Goal: Task Accomplishment & Management: Use online tool/utility

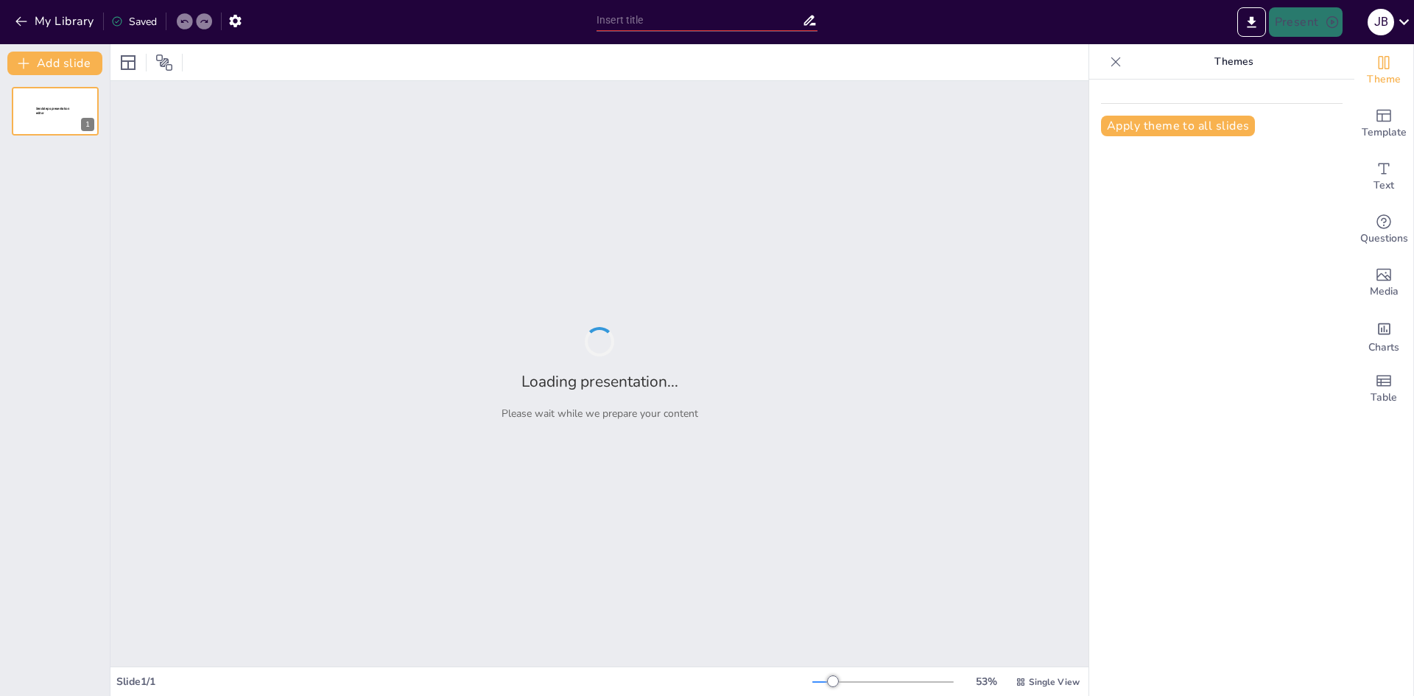
type input "Imported Lesson_1_Elizabeths_Court_and_Power (1).pptx"
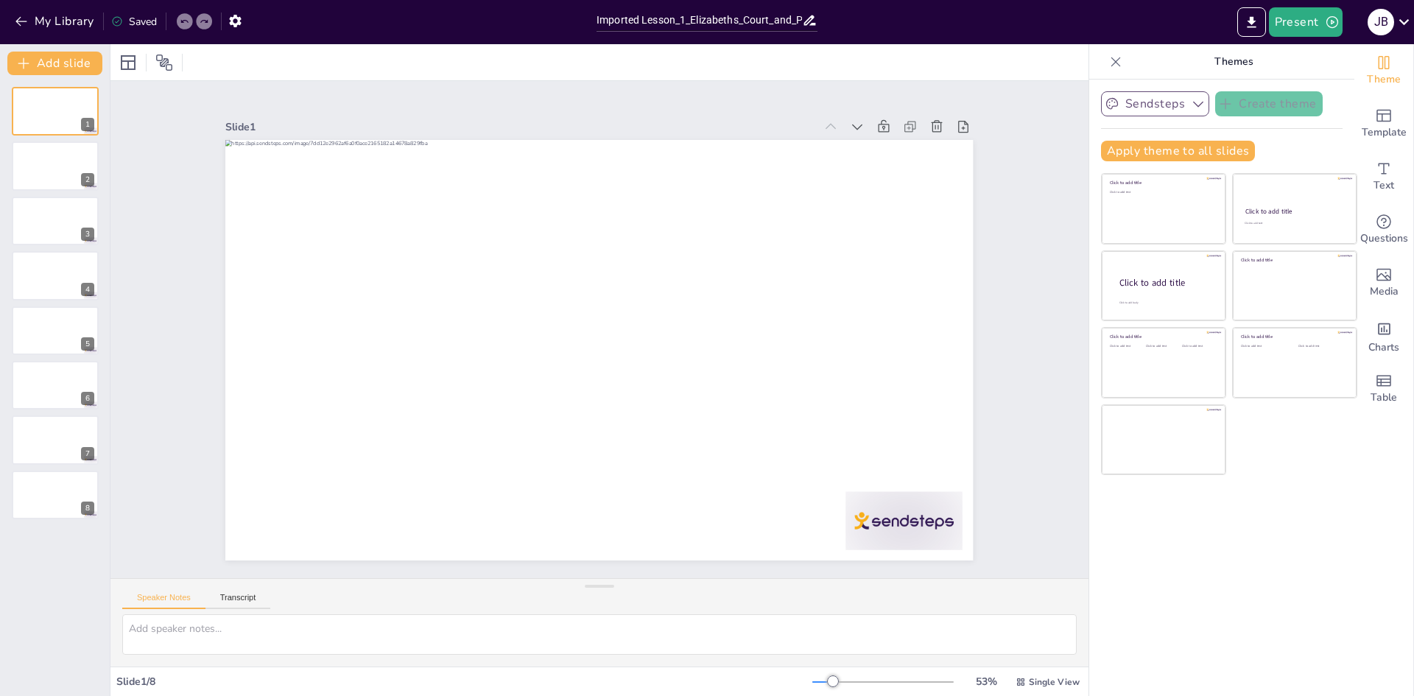
click at [1157, 110] on button "Sendsteps" at bounding box center [1155, 103] width 108 height 25
click at [1168, 105] on button "Sendsteps" at bounding box center [1155, 103] width 108 height 25
click at [1366, 129] on span "Template" at bounding box center [1383, 132] width 45 height 16
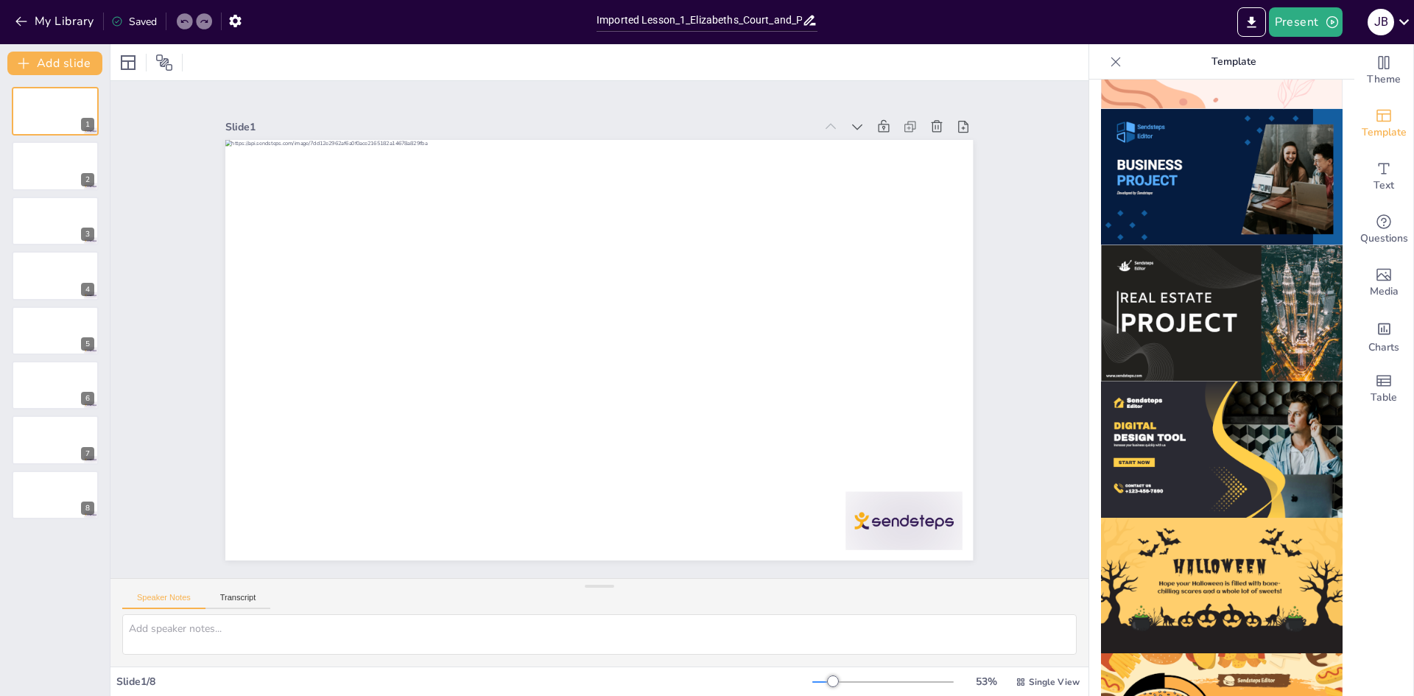
scroll to position [1180, 0]
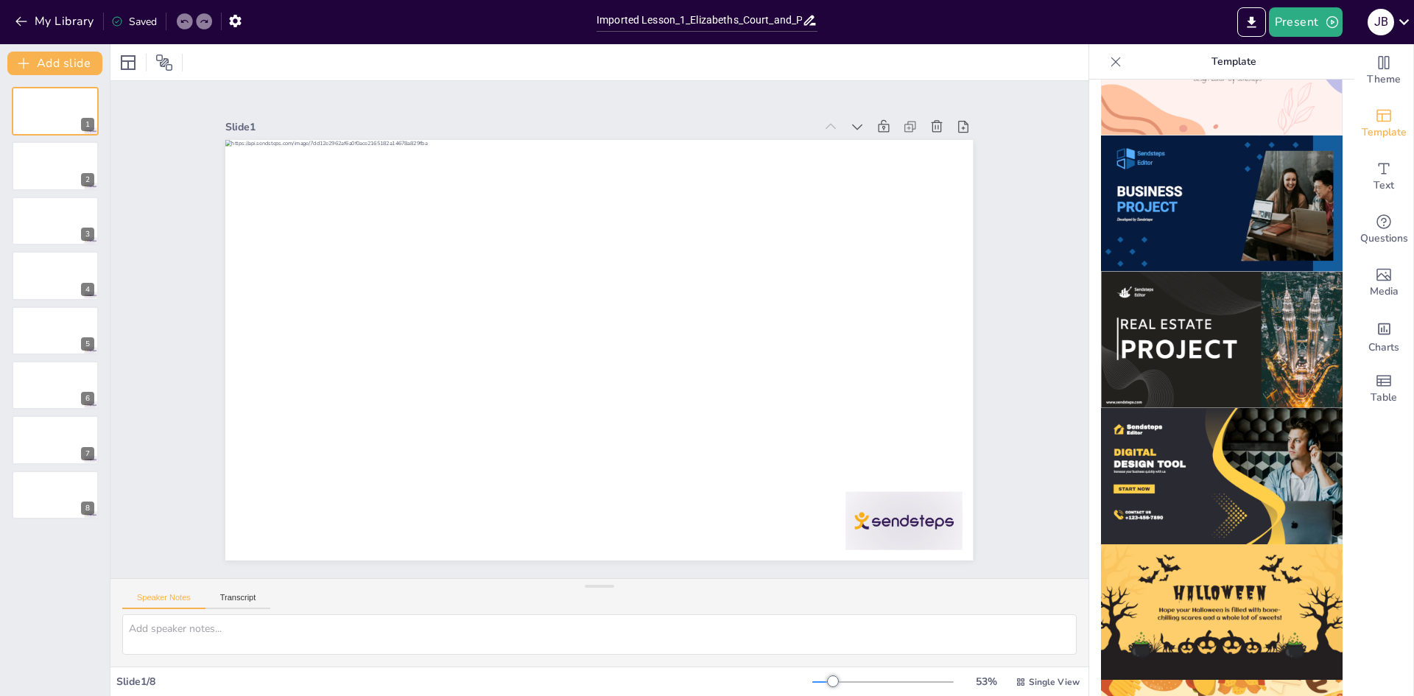
click at [1243, 324] on img at bounding box center [1221, 340] width 241 height 136
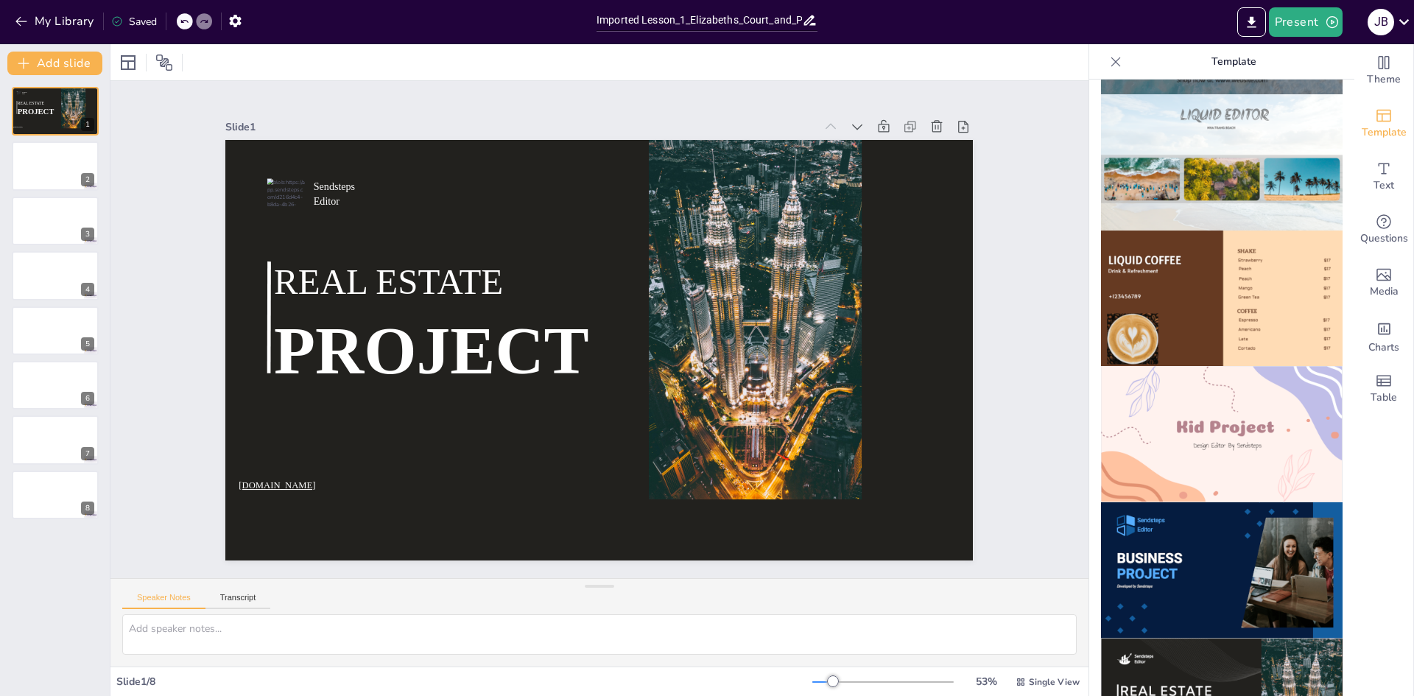
scroll to position [812, 0]
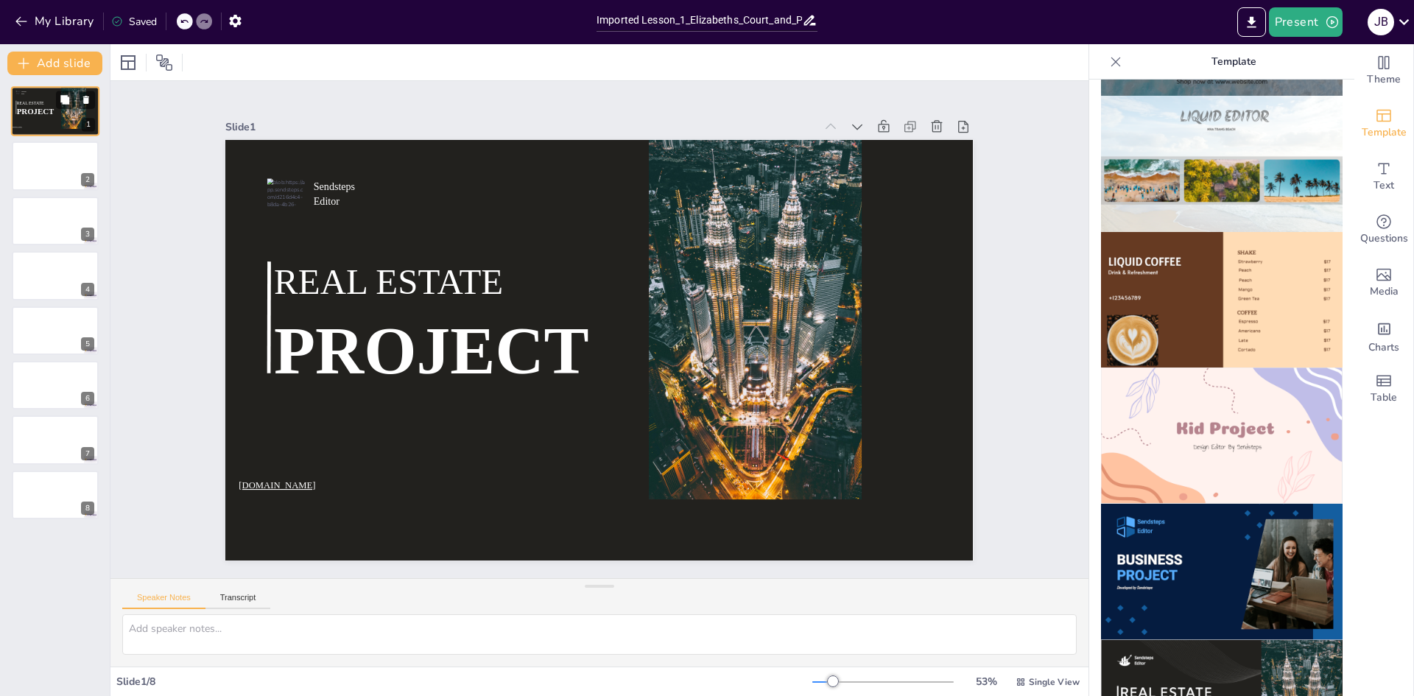
click at [52, 134] on div at bounding box center [55, 111] width 88 height 50
click at [49, 164] on div at bounding box center [55, 166] width 88 height 50
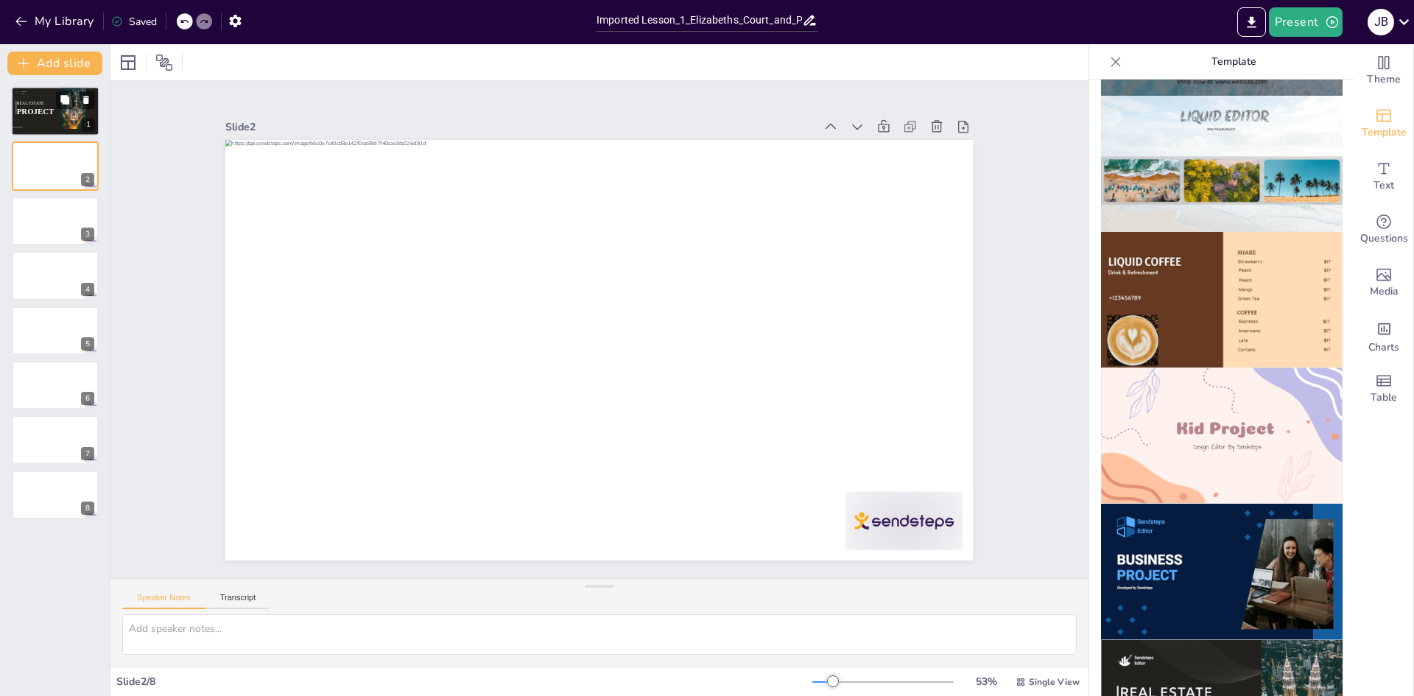
click at [49, 98] on div at bounding box center [31, 90] width 59 height 20
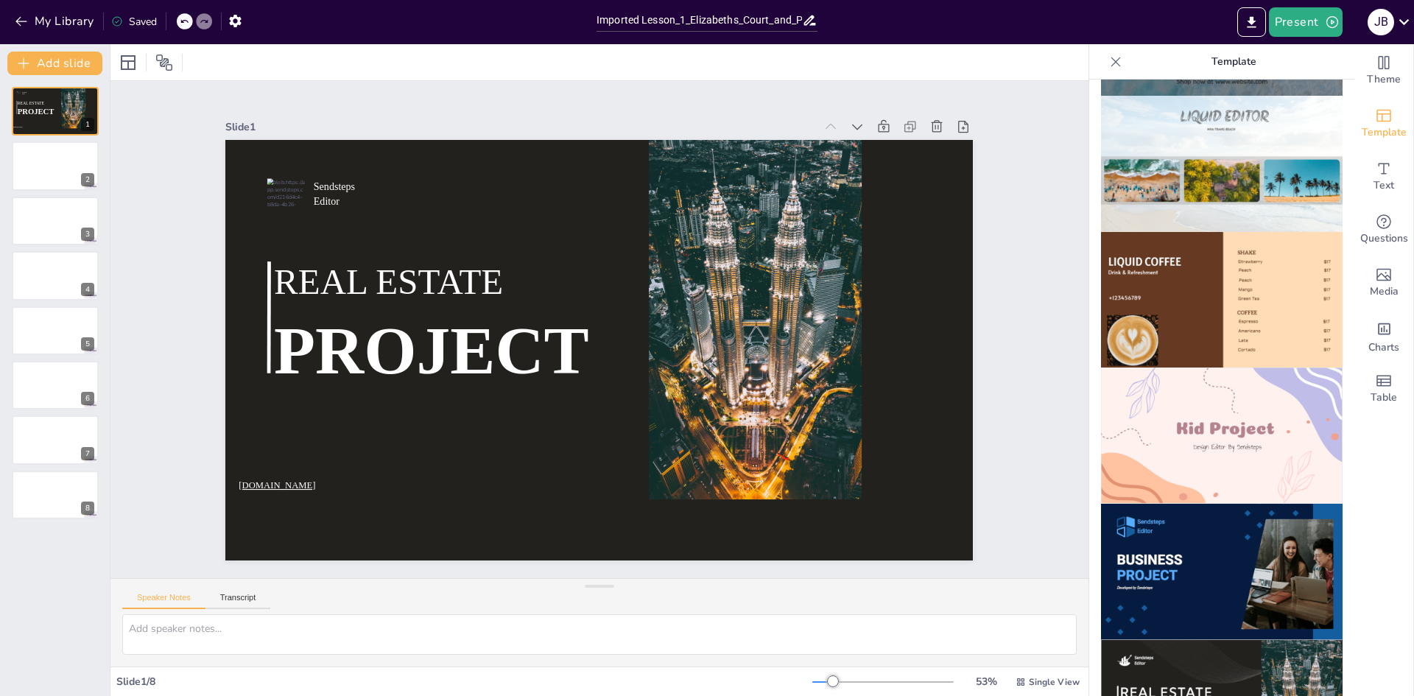
click at [188, 19] on icon at bounding box center [184, 21] width 9 height 9
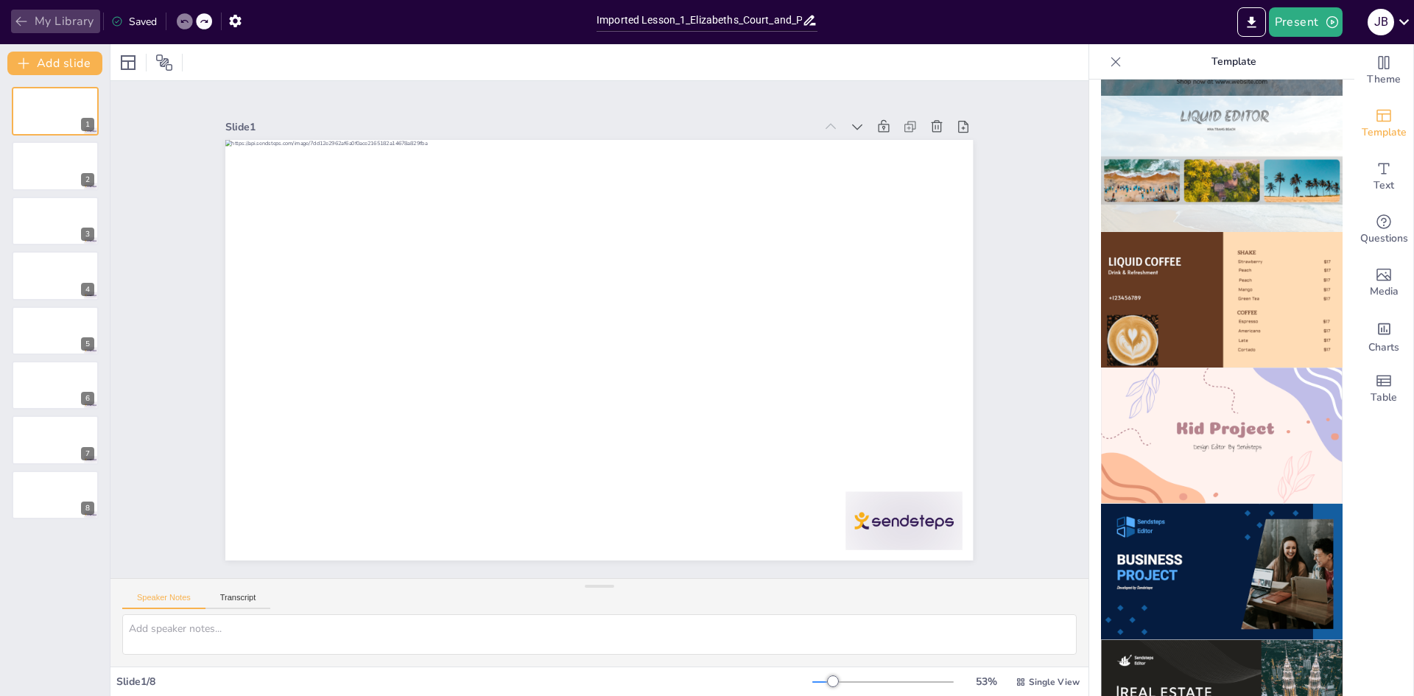
click at [21, 21] on icon "button" at bounding box center [21, 21] width 15 height 15
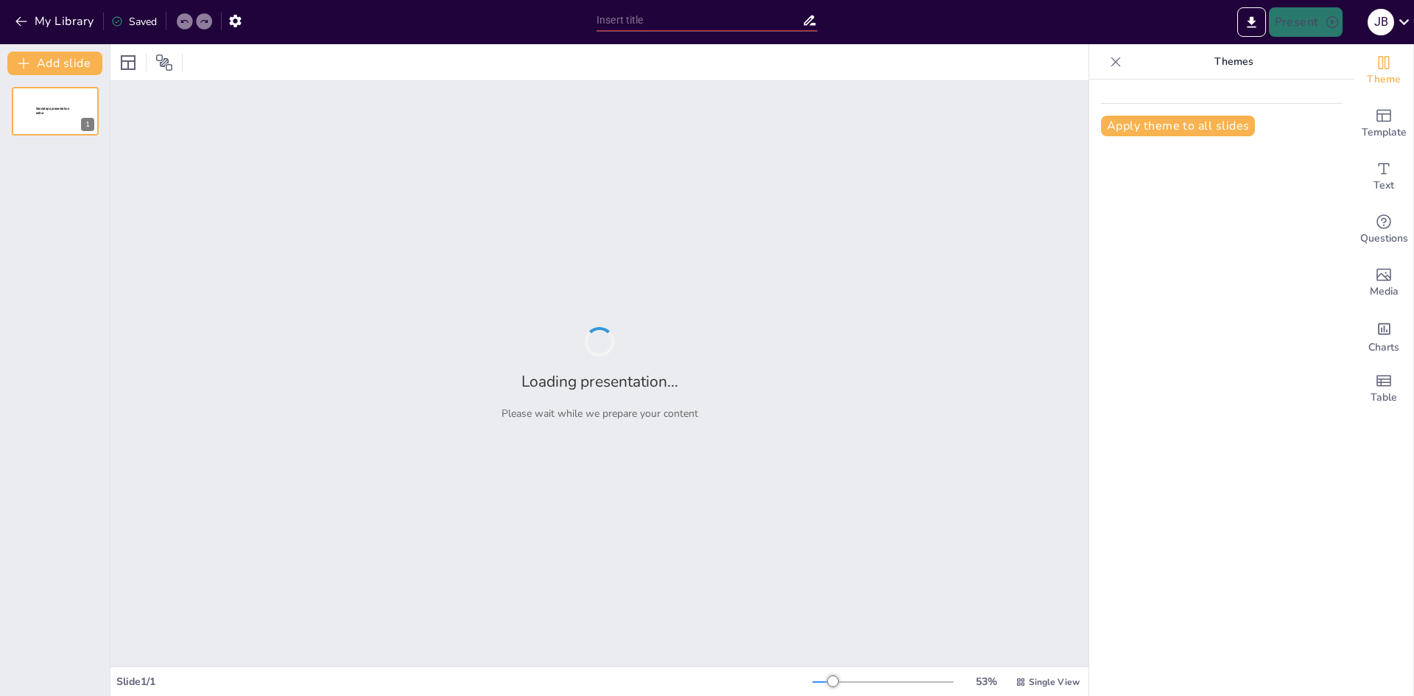
type input "Imported Lesson_1_Elizabeths_Court_and_Power (1).pptx"
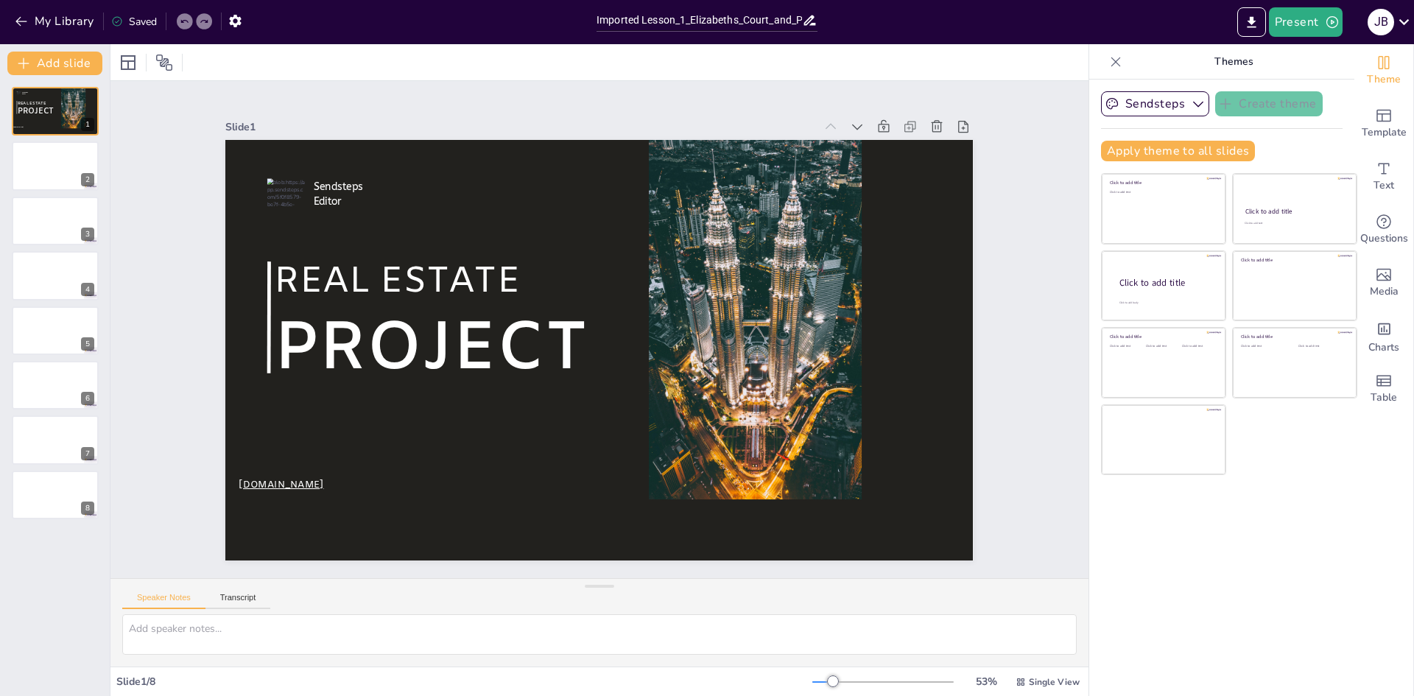
click at [297, 146] on div at bounding box center [481, 106] width 522 height 354
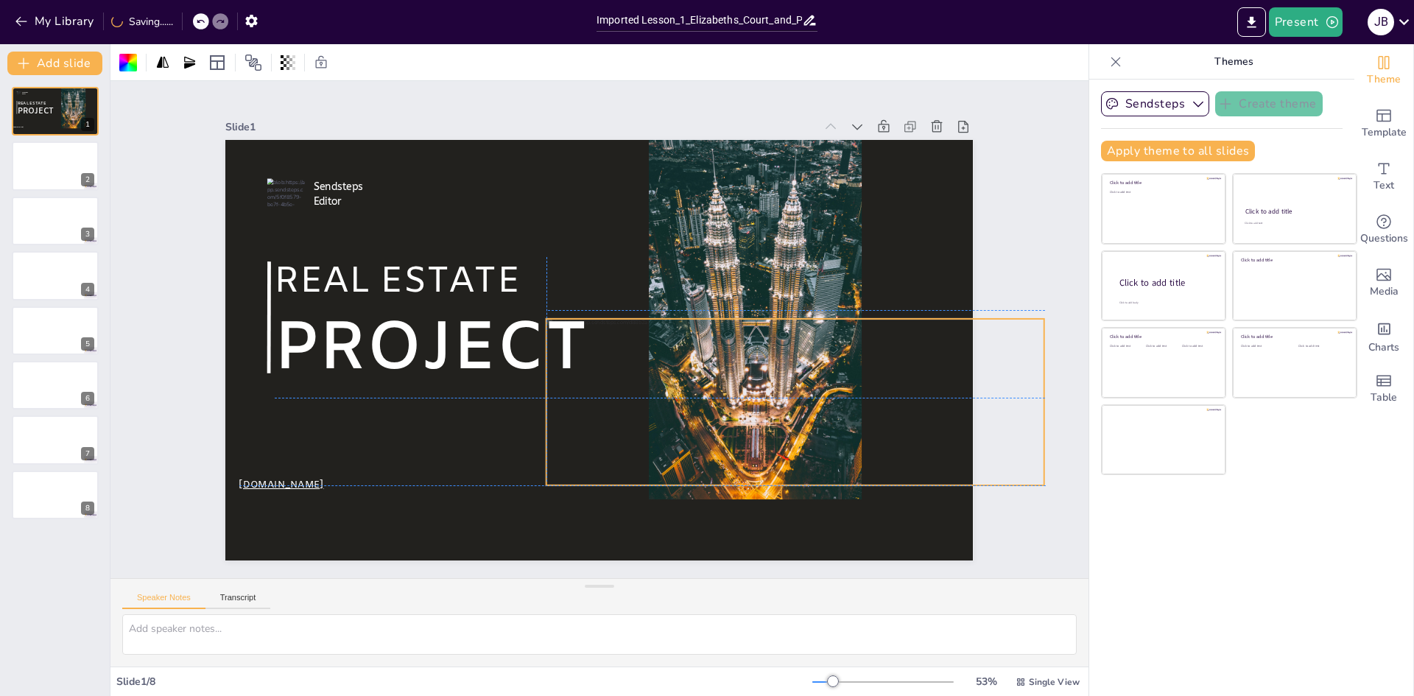
drag, startPoint x: 255, startPoint y: 147, endPoint x: 701, endPoint y: 379, distance: 502.2
click at [707, 379] on div "Sendsteps Editor REAL ESTATE PROJECT [DOMAIN_NAME]" at bounding box center [784, 369] width 155 height 731
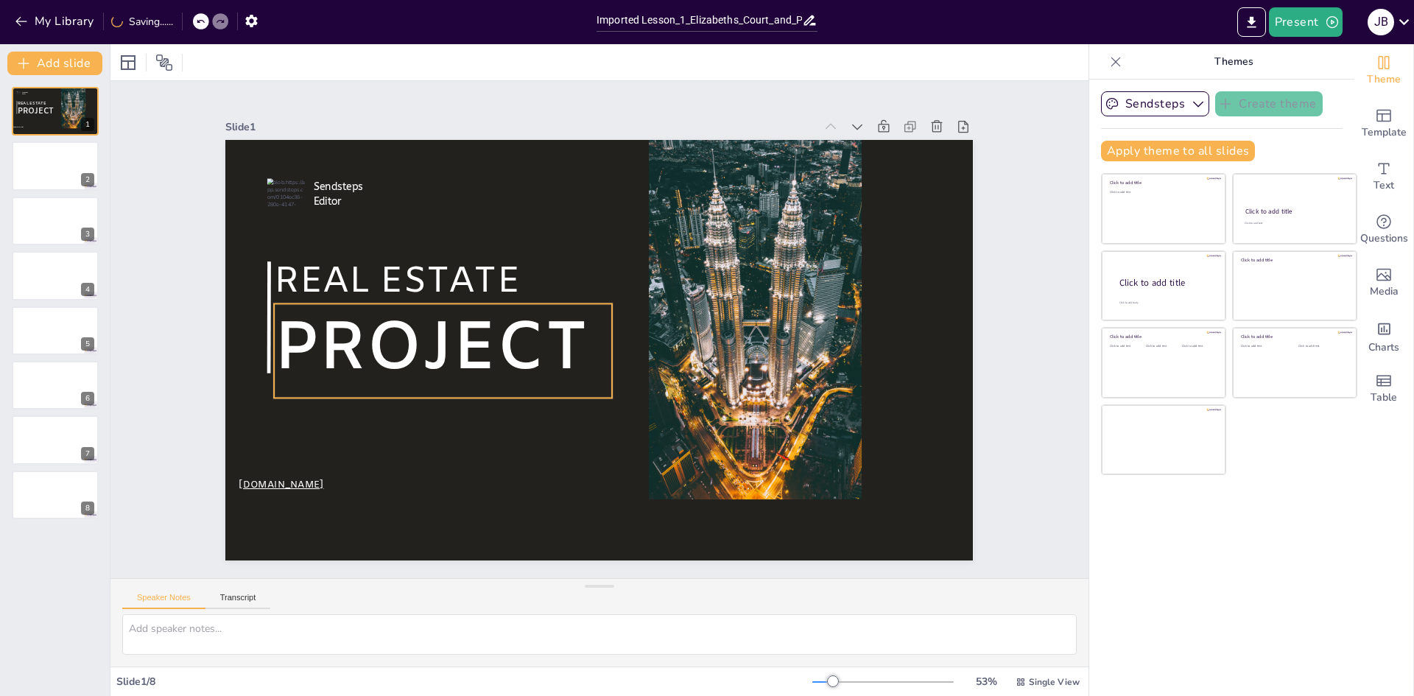
click at [507, 325] on span "PROJECT" at bounding box center [461, 233] width 294 height 278
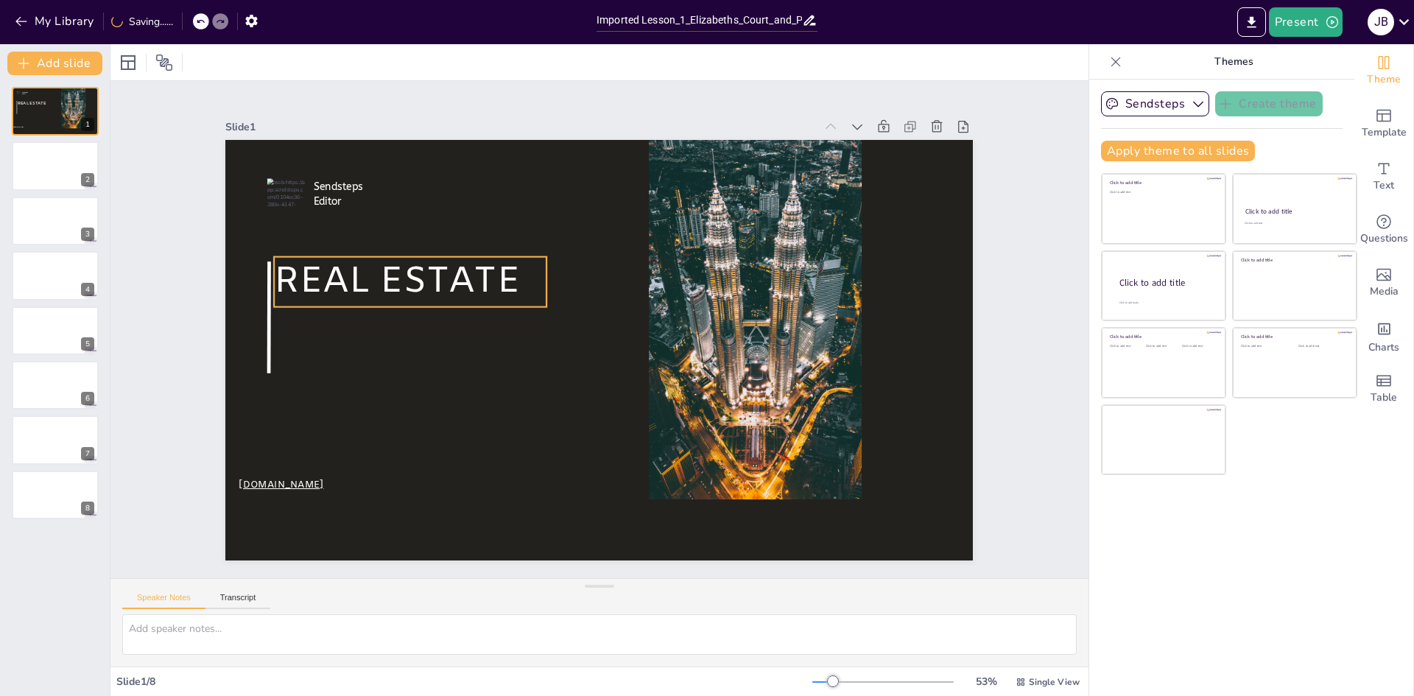
click at [678, 353] on span "REAL ESTATE" at bounding box center [801, 377] width 246 height 49
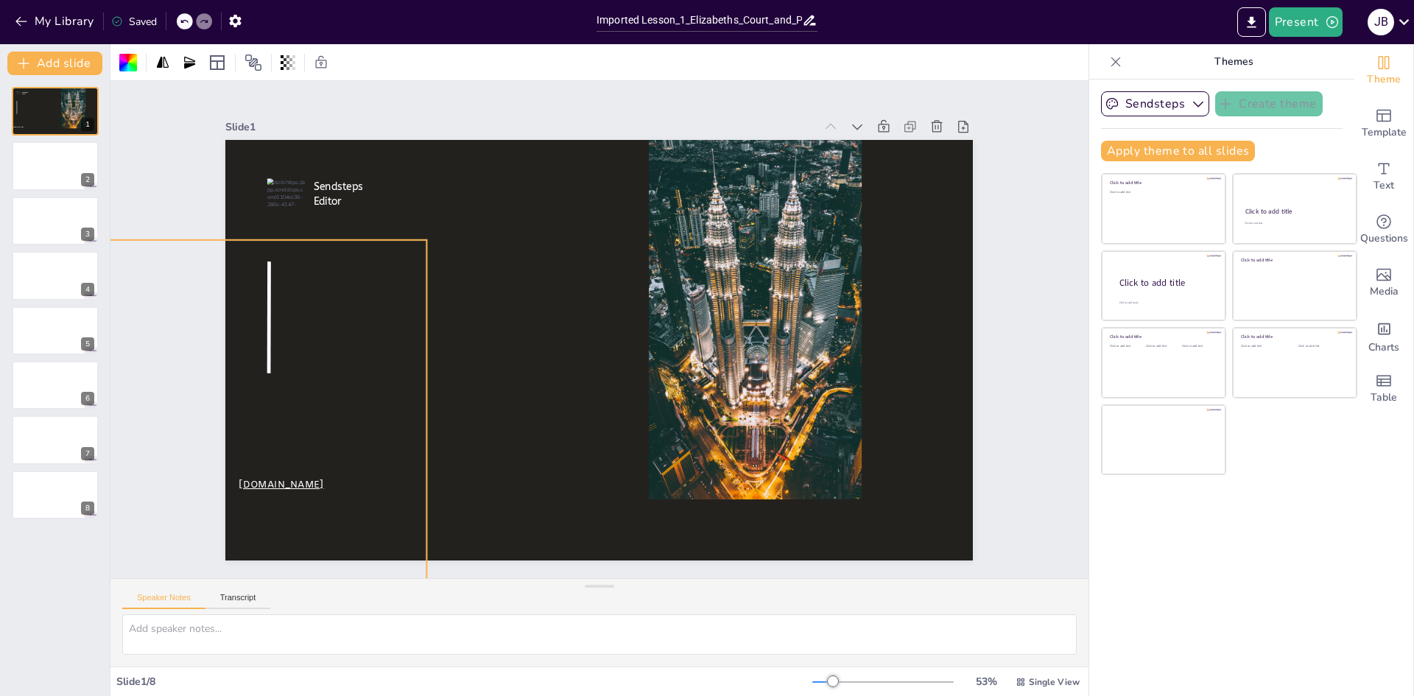
click at [376, 241] on div at bounding box center [274, 124] width 551 height 551
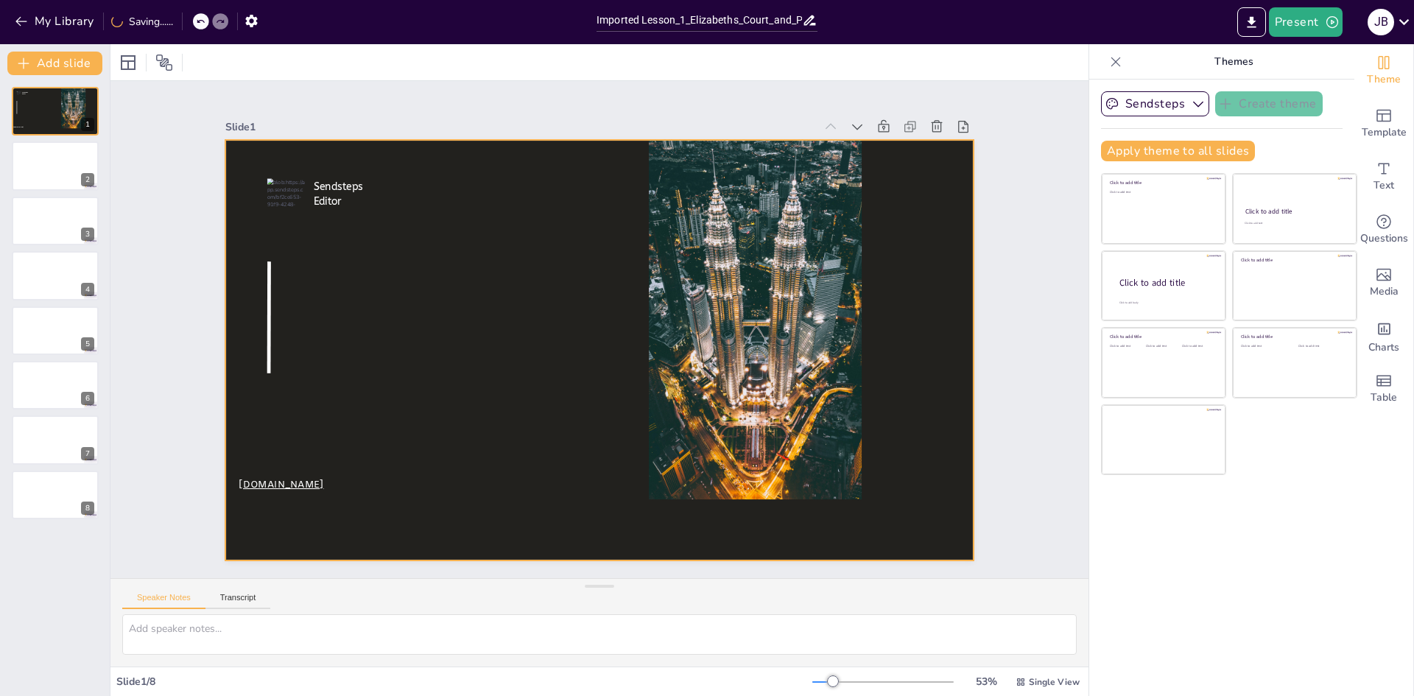
drag, startPoint x: 701, startPoint y: 258, endPoint x: 701, endPoint y: 268, distance: 9.6
click at [701, 265] on div at bounding box center [496, 448] width 412 height 424
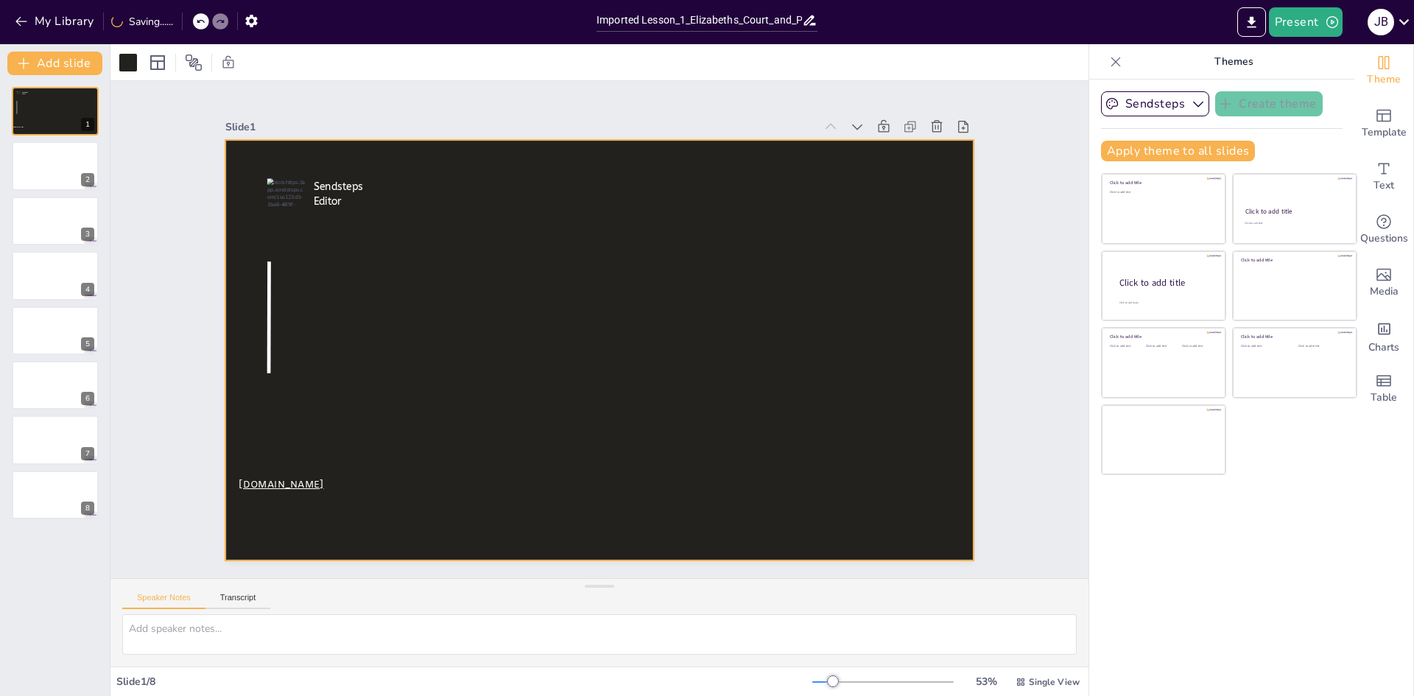
drag, startPoint x: 835, startPoint y: 147, endPoint x: 750, endPoint y: 176, distance: 89.6
click at [827, 149] on div at bounding box center [587, 313] width 852 height 780
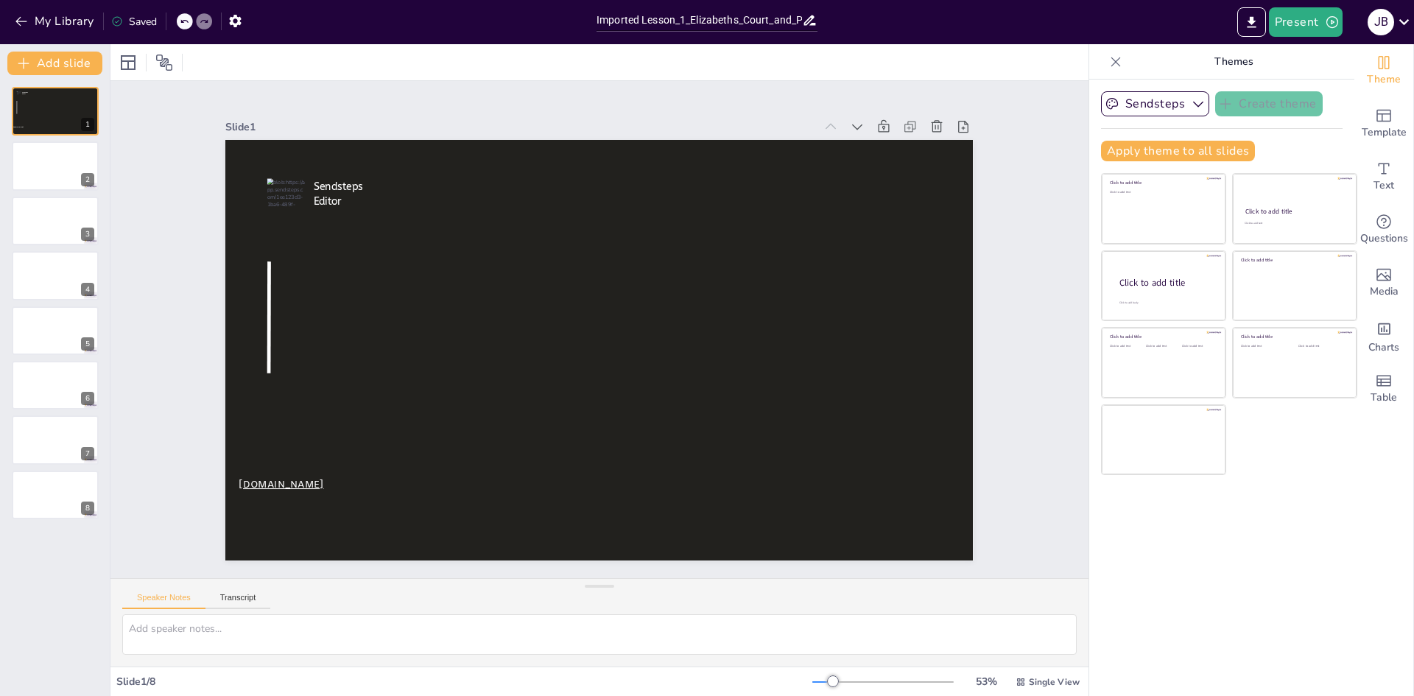
drag, startPoint x: 590, startPoint y: 265, endPoint x: 420, endPoint y: 363, distance: 196.9
click at [447, 359] on div at bounding box center [592, 349] width 841 height 630
drag, startPoint x: 370, startPoint y: 373, endPoint x: 243, endPoint y: 417, distance: 134.8
click at [346, 383] on div at bounding box center [589, 348] width 858 height 738
drag, startPoint x: 234, startPoint y: 435, endPoint x: 297, endPoint y: 504, distance: 92.8
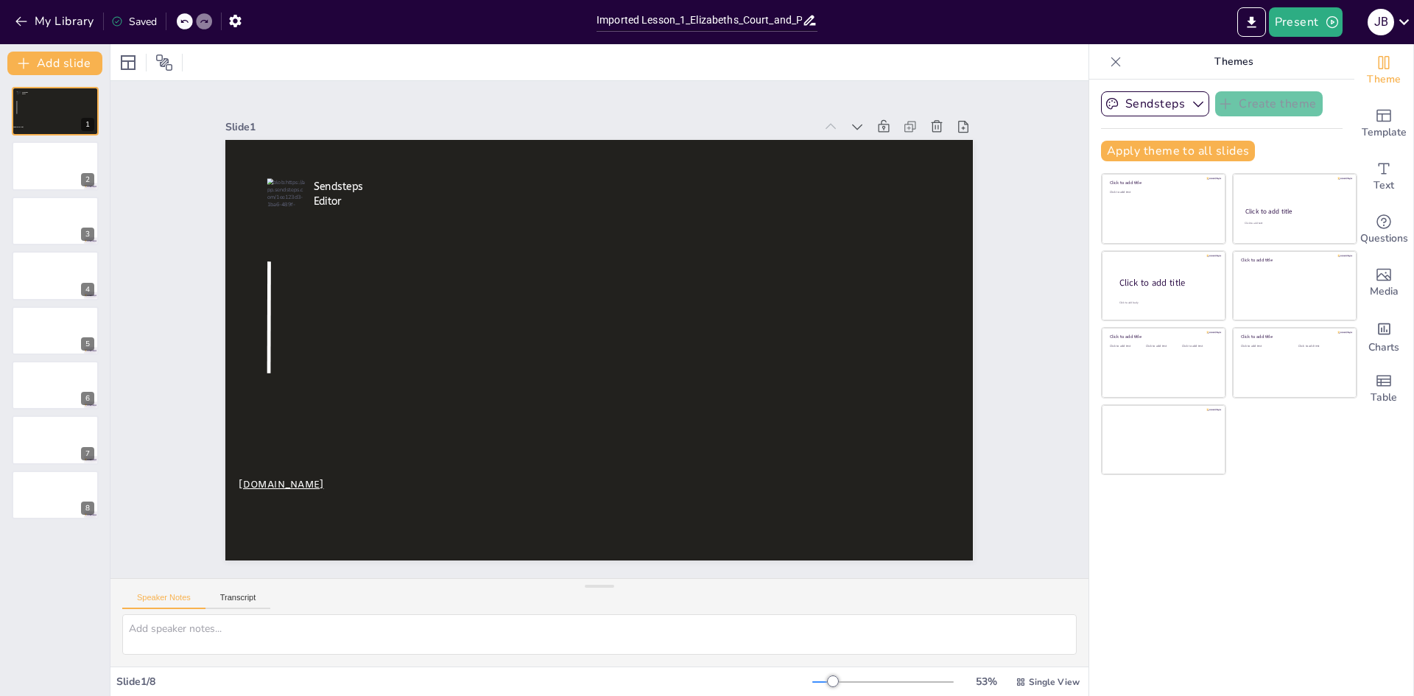
click at [283, 495] on div at bounding box center [582, 319] width 738 height 858
click at [13, 18] on button "My Library" at bounding box center [55, 22] width 89 height 24
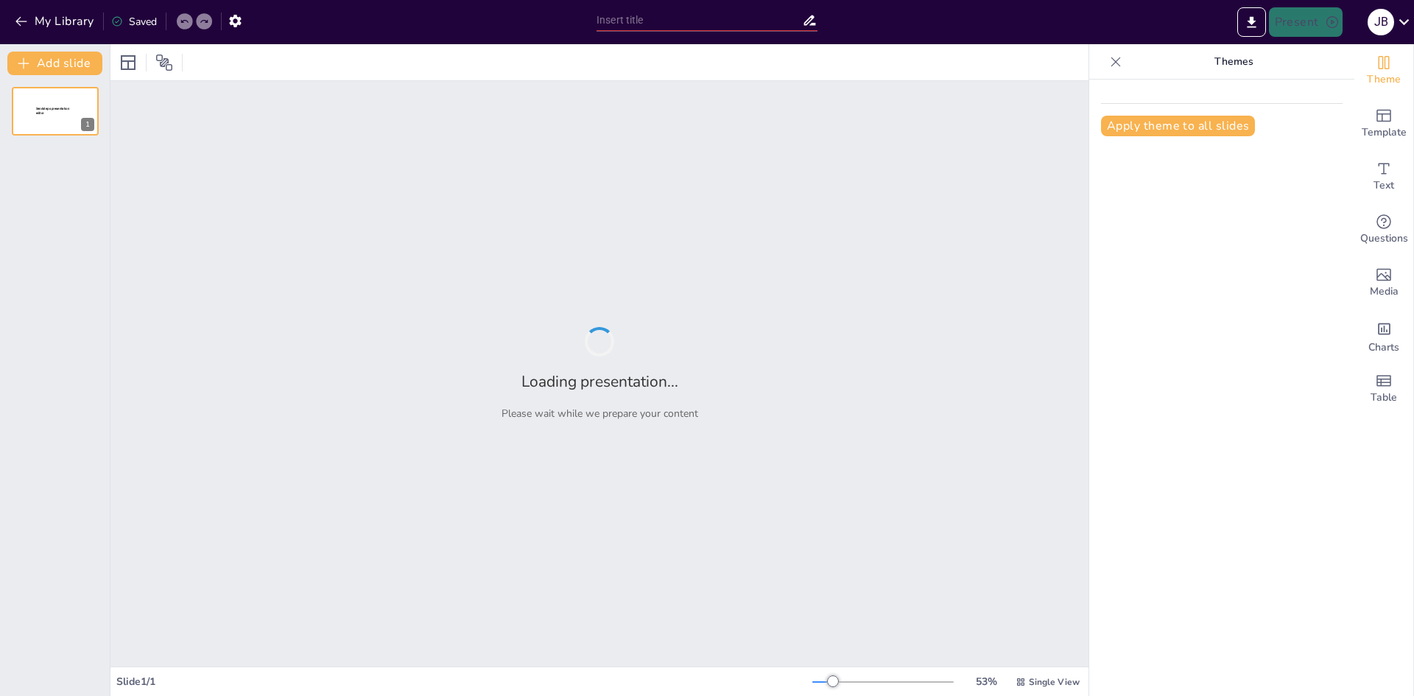
type input "The Elizabethans 1580–1603​ Elizabeth’s Court and Power​"
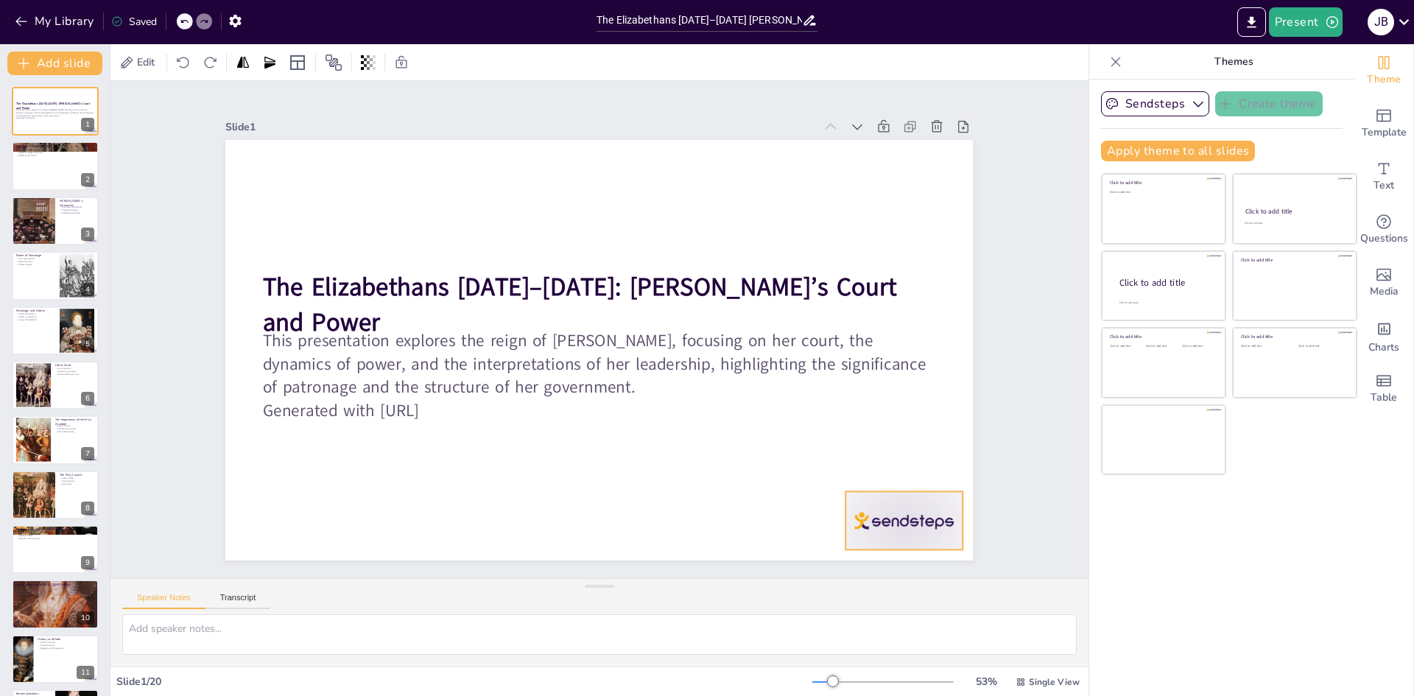
click at [865, 577] on div at bounding box center [800, 627] width 130 height 101
checkbox input "true"
click at [62, 156] on icon at bounding box center [64, 154] width 9 height 9
type textarea "Elizabeth's background is essential to understanding her reign. Born into a tum…"
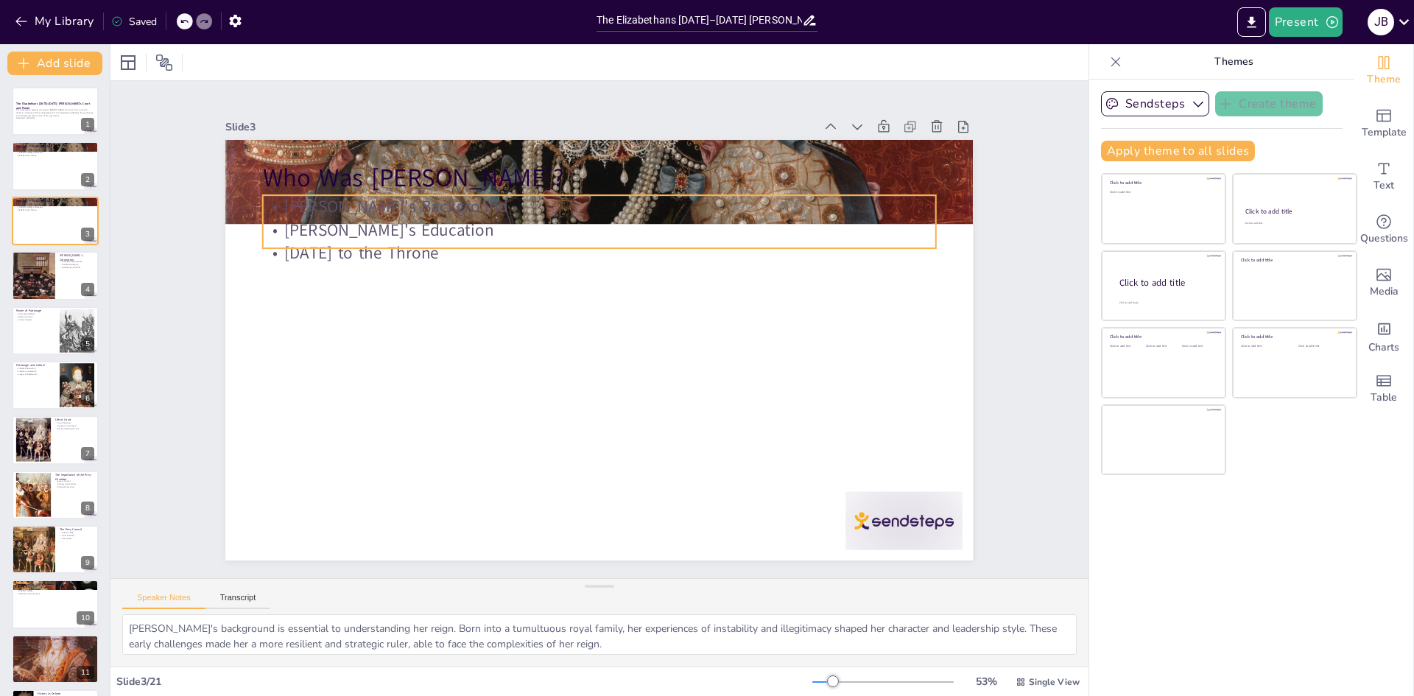
click at [336, 220] on p "Elizabeth's Education" at bounding box center [620, 232] width 663 height 163
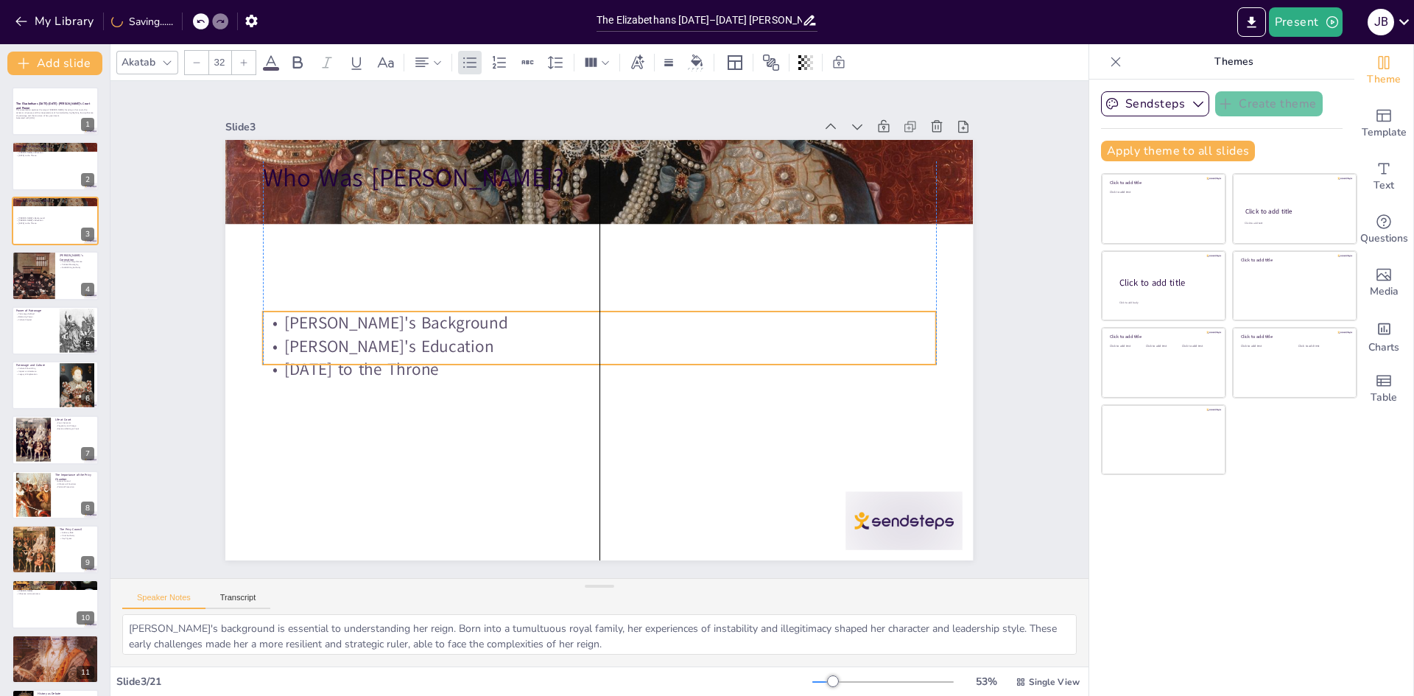
drag, startPoint x: 399, startPoint y: 233, endPoint x: 385, endPoint y: 311, distance: 78.6
click at [384, 315] on p "Elizabeth's Background" at bounding box center [599, 322] width 671 height 93
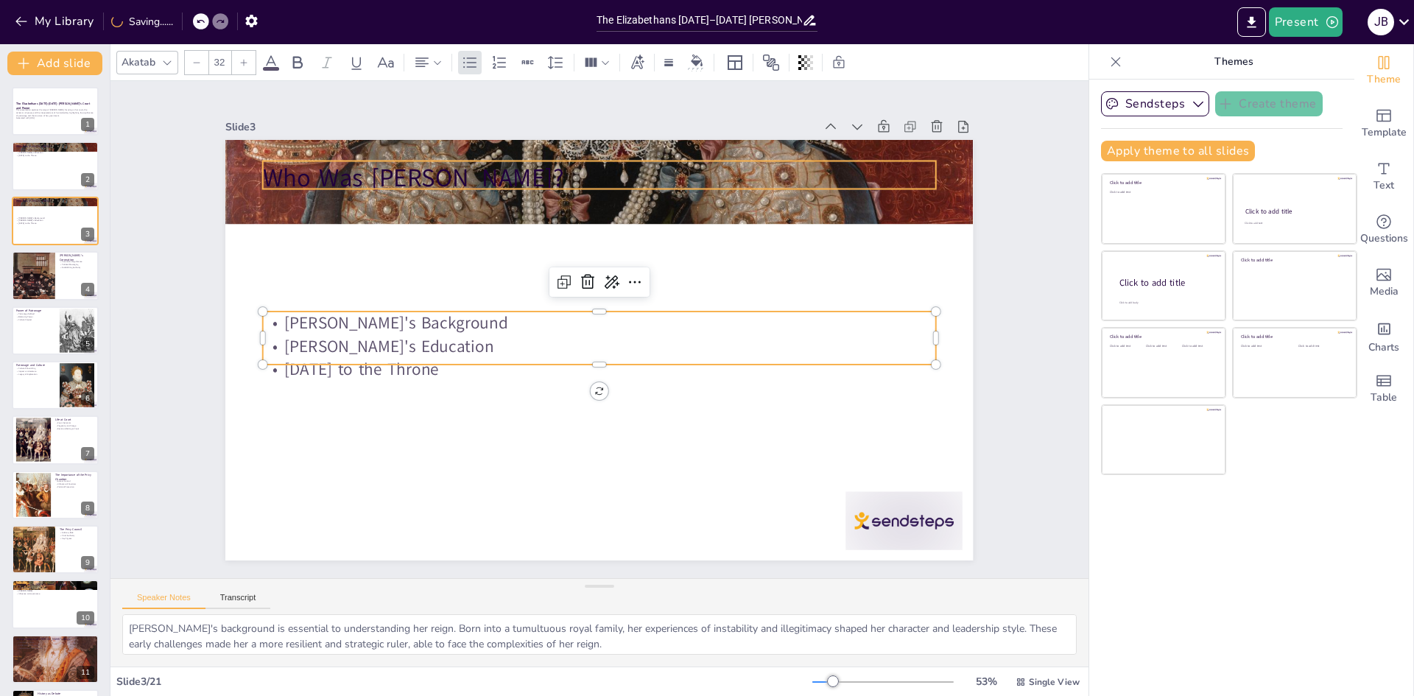
checkbox input "true"
type input "48"
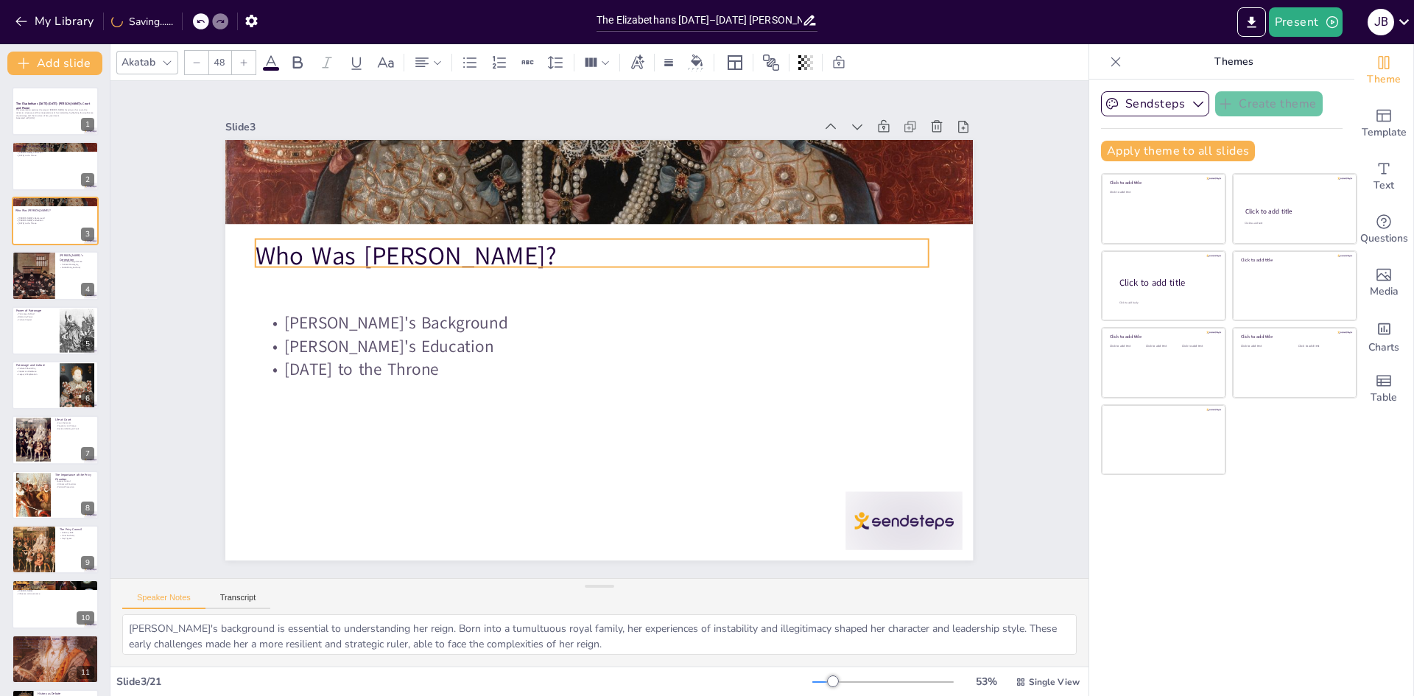
drag, startPoint x: 413, startPoint y: 173, endPoint x: 406, endPoint y: 262, distance: 89.4
click at [406, 259] on p "Who Was Elizabeth?" at bounding box center [600, 255] width 673 height 105
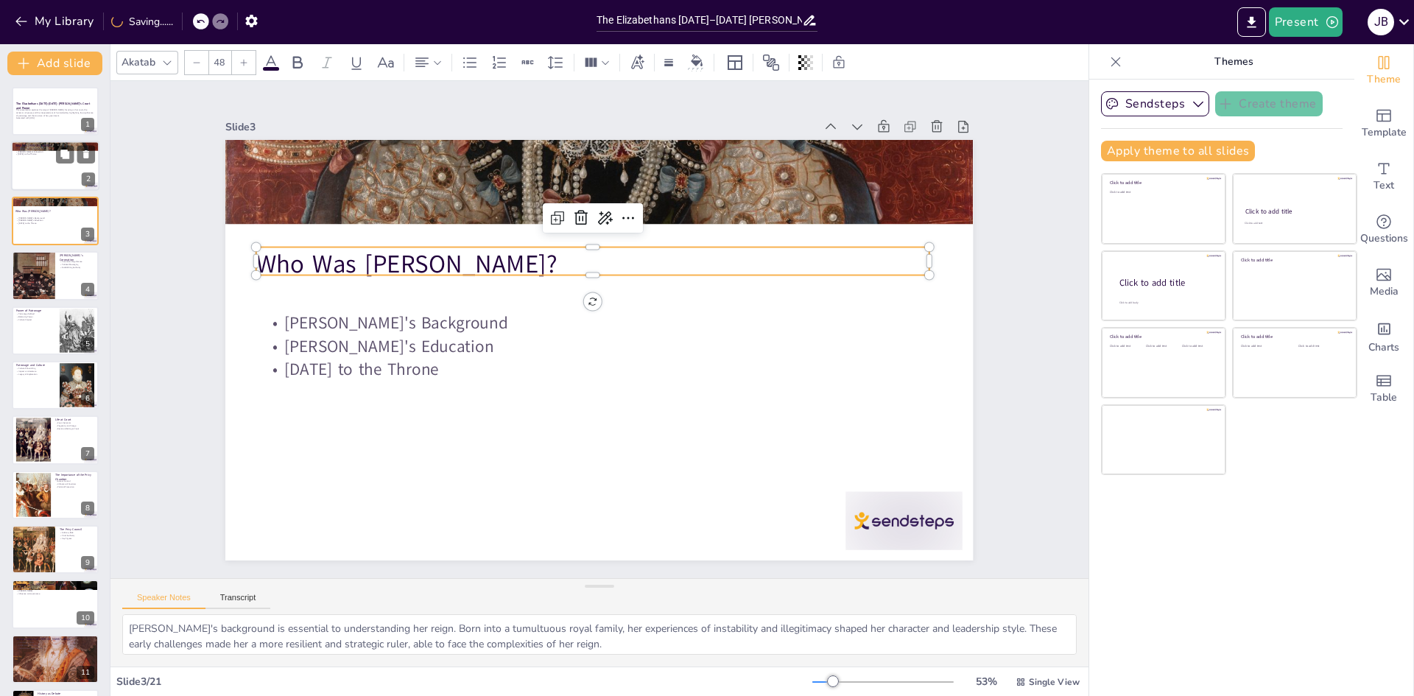
click at [46, 176] on div at bounding box center [55, 166] width 88 height 50
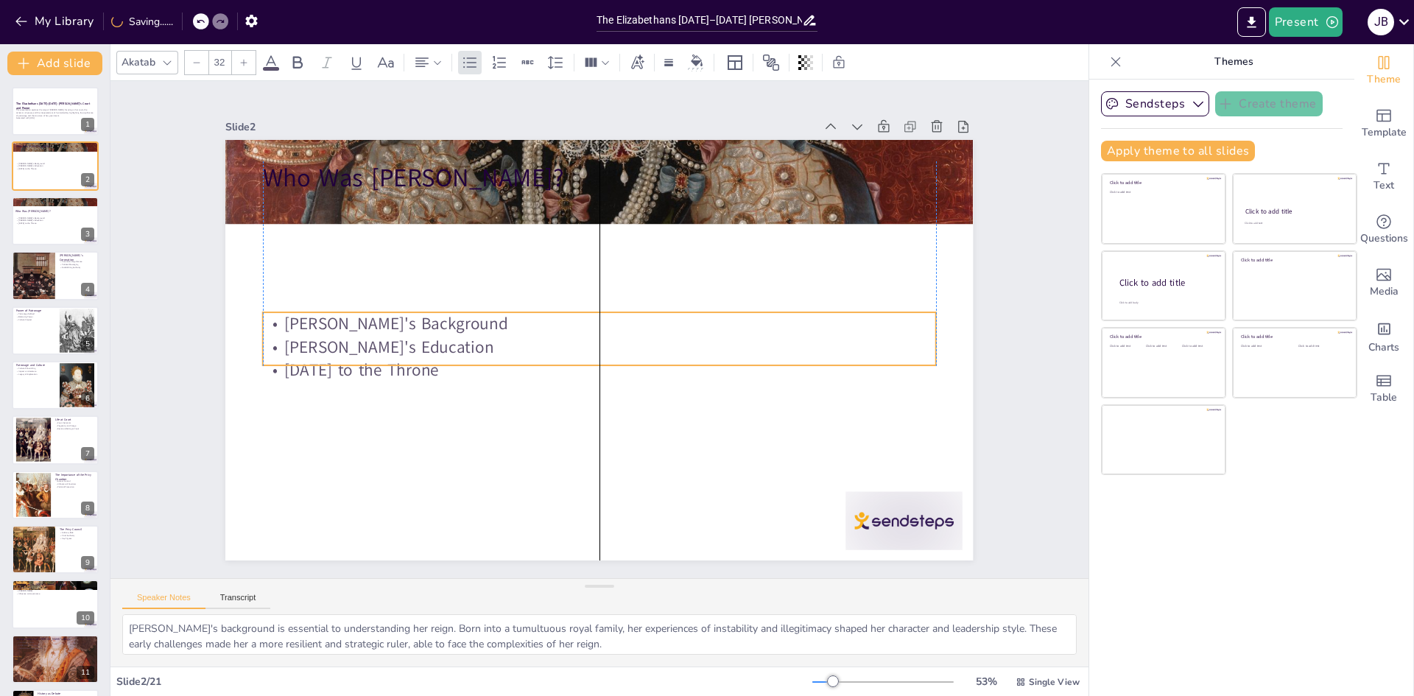
drag, startPoint x: 379, startPoint y: 203, endPoint x: 375, endPoint y: 338, distance: 134.8
click at [378, 341] on p "Elizabeth's Background" at bounding box center [599, 323] width 671 height 93
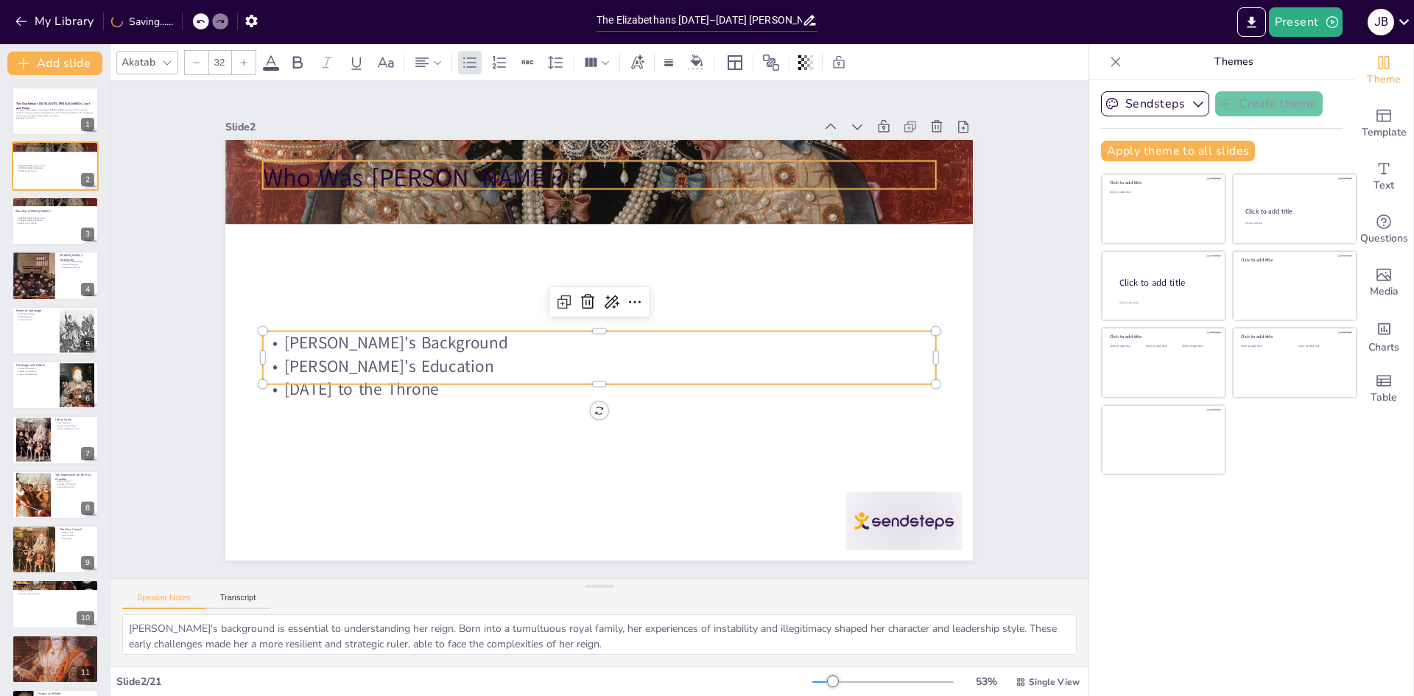
checkbox input "true"
type input "--"
checkbox input "true"
type input "48"
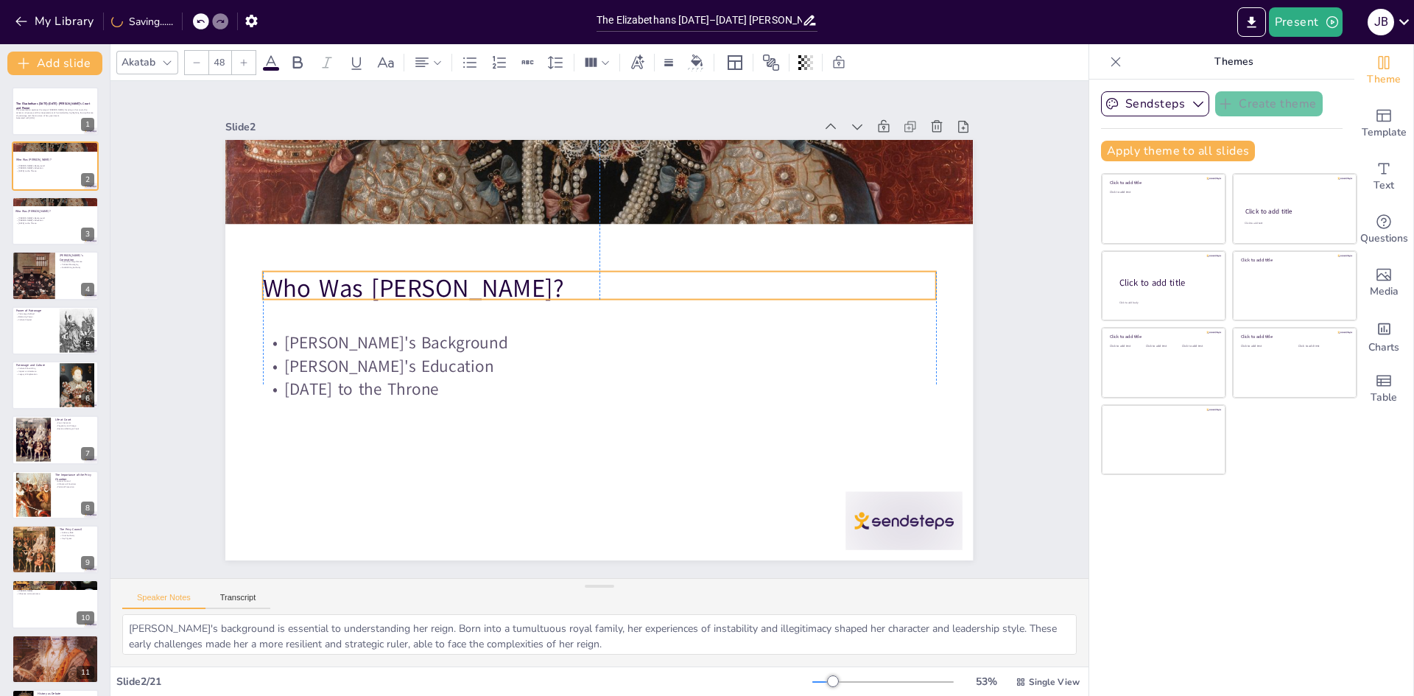
drag, startPoint x: 374, startPoint y: 166, endPoint x: 375, endPoint y: 276, distance: 110.4
click at [375, 276] on p "Who Was Elizabeth?" at bounding box center [603, 288] width 673 height 105
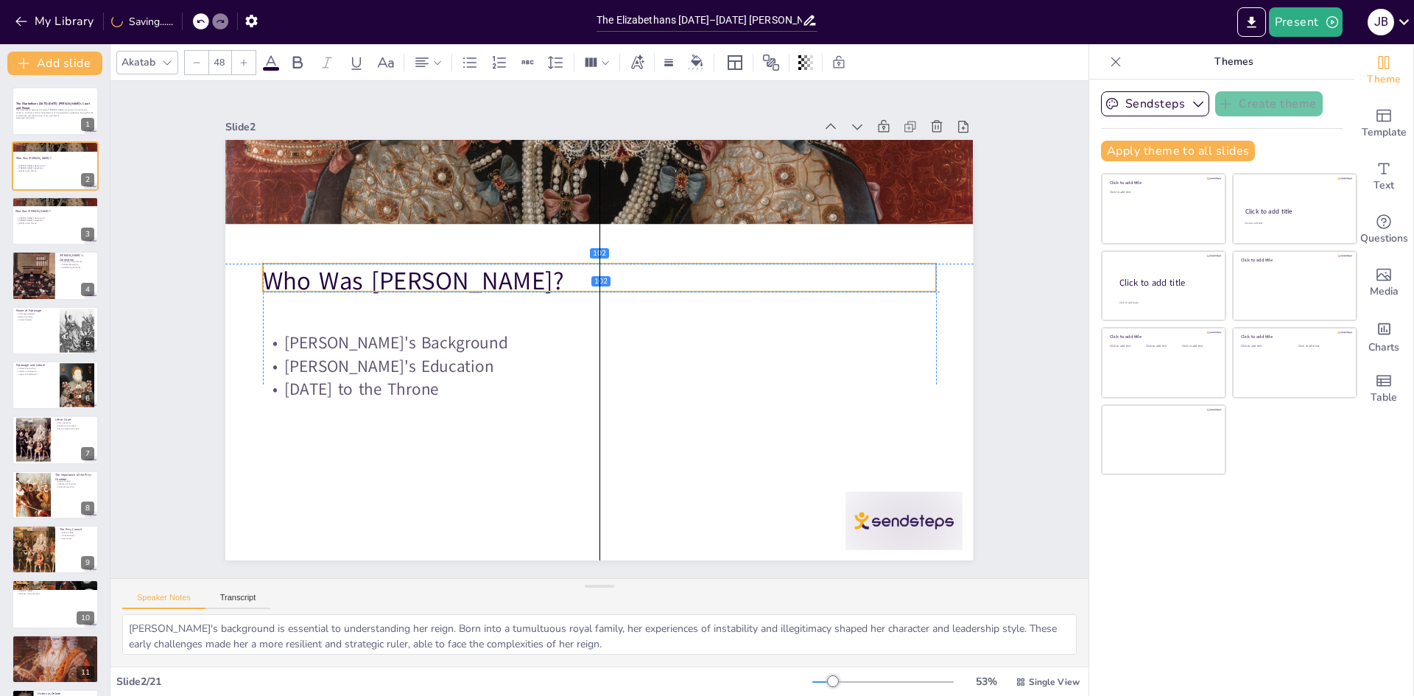
drag, startPoint x: 380, startPoint y: 276, endPoint x: 381, endPoint y: 267, distance: 8.9
click at [381, 267] on p "Who Was Elizabeth?" at bounding box center [604, 280] width 673 height 105
checkbox input "true"
click at [58, 373] on button at bounding box center [65, 373] width 18 height 18
type textarea "The flourishing of culture during Elizabeth's reign was a direct result of her …"
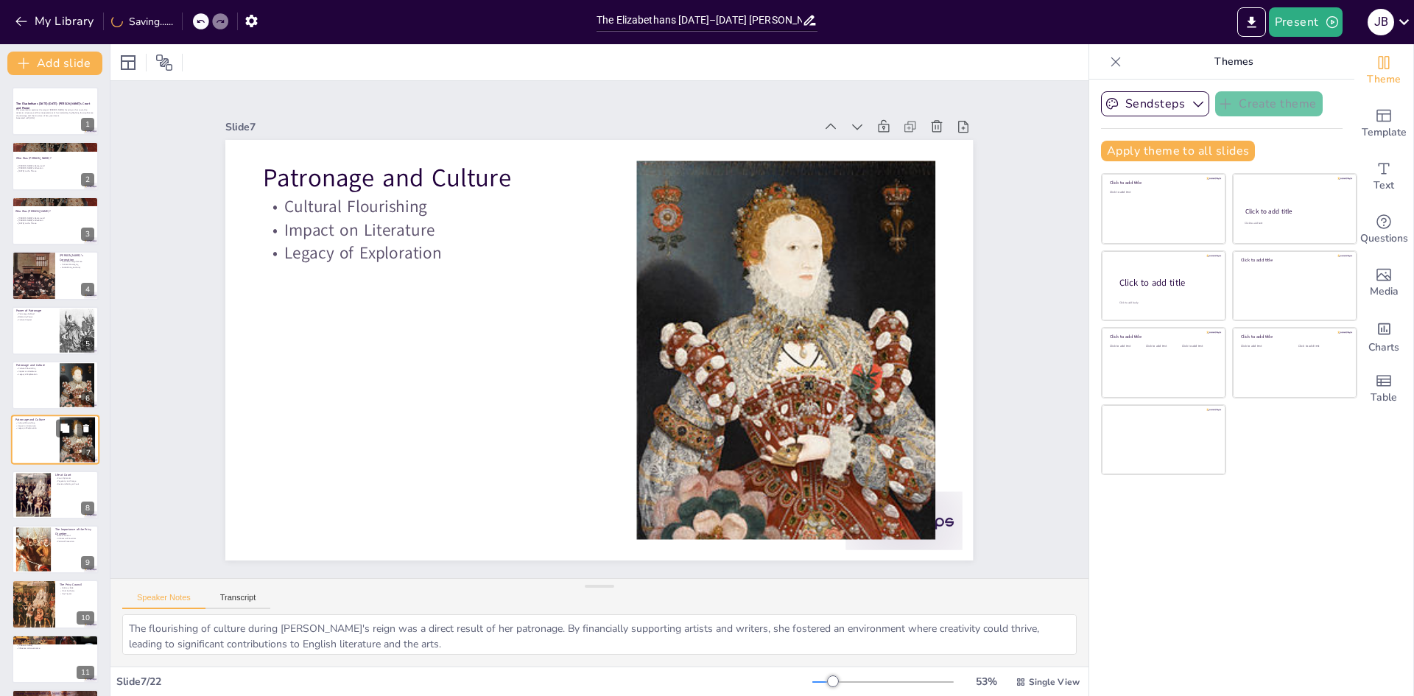
scroll to position [54, 0]
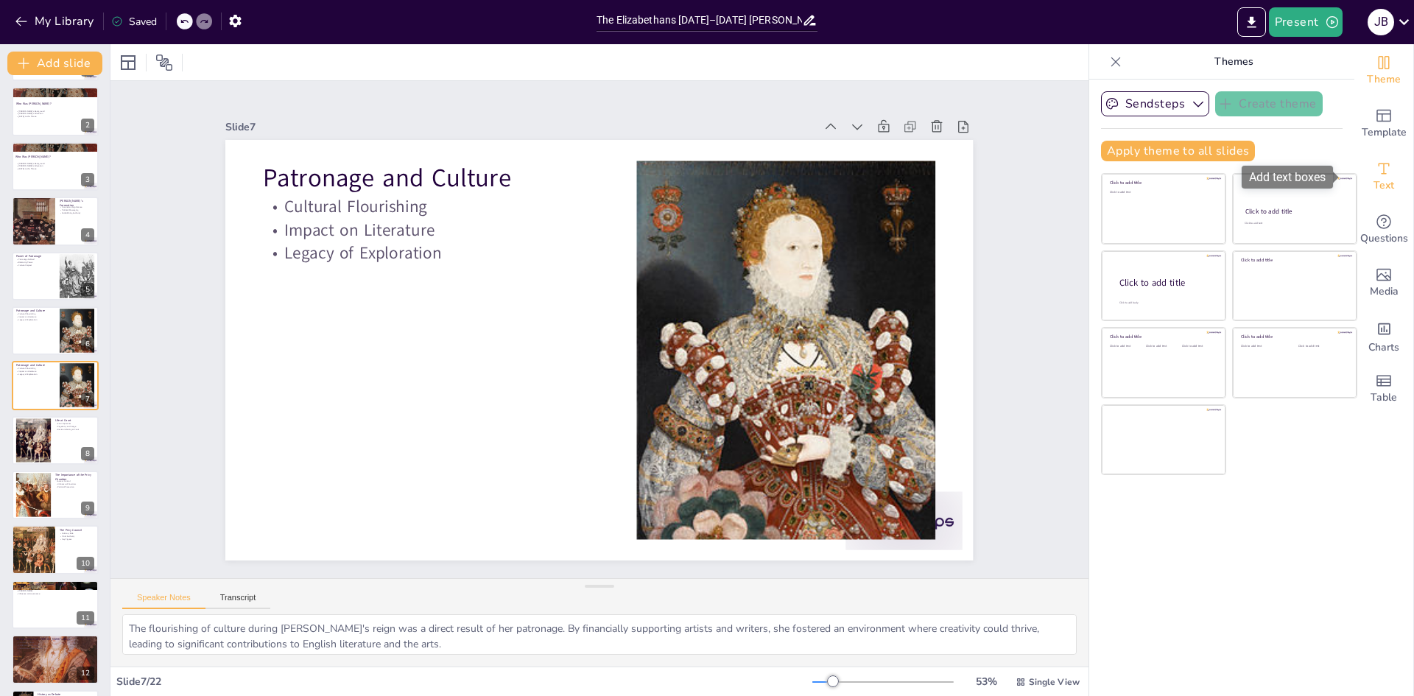
click at [1374, 175] on icon "Add text boxes" at bounding box center [1383, 169] width 18 height 18
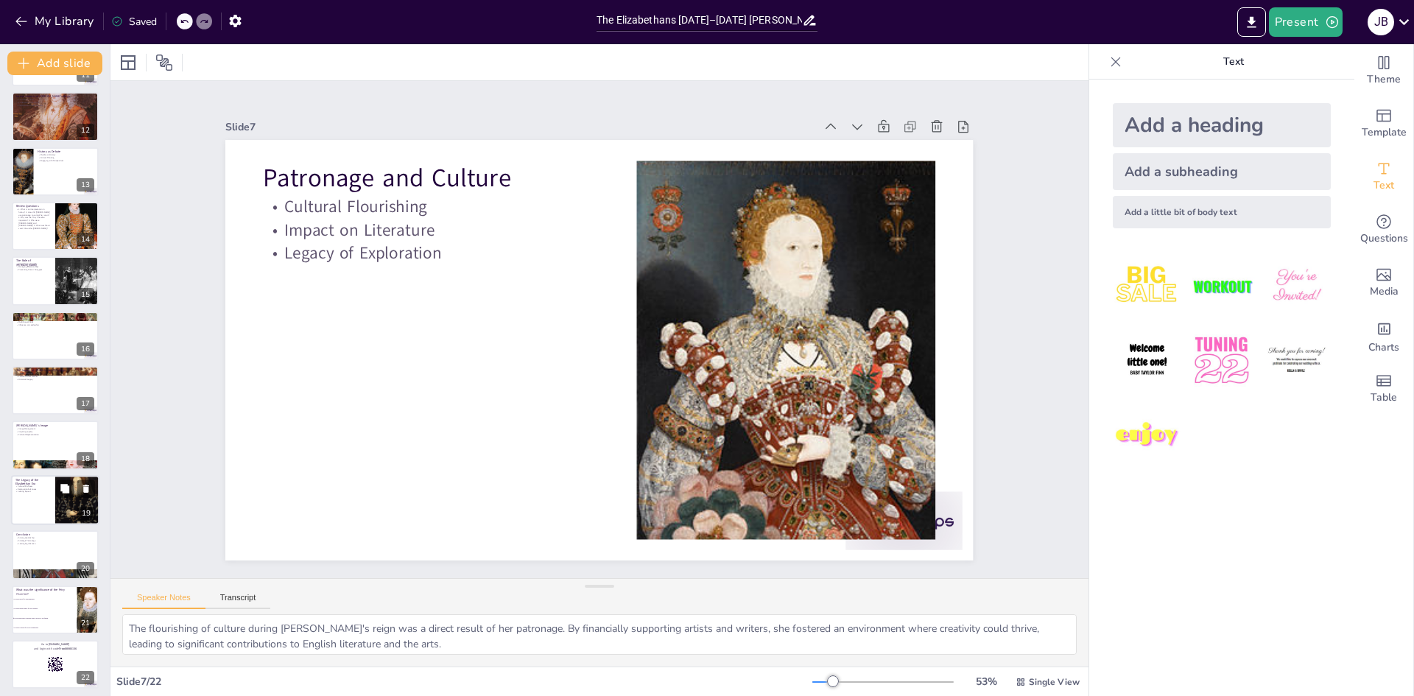
scroll to position [601, 0]
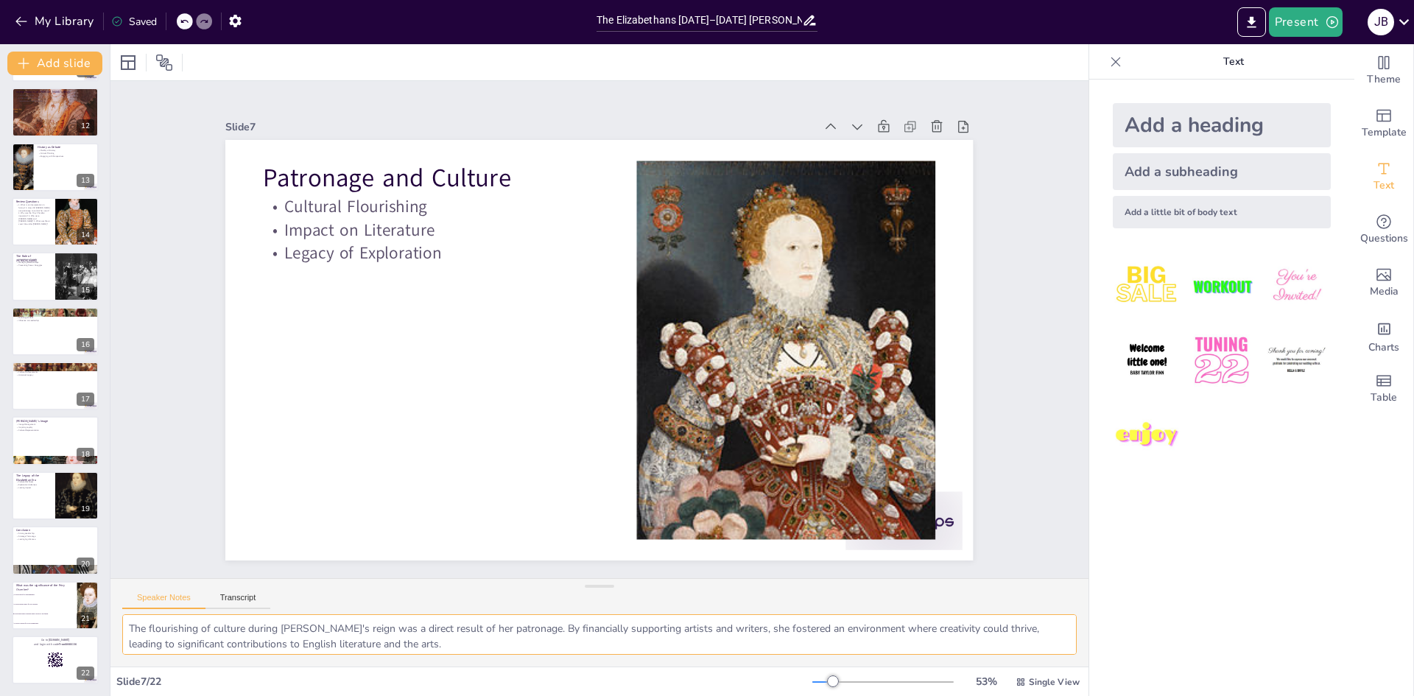
click at [236, 646] on textarea "The flourishing of culture during Elizabeth's reign was a direct result of her …" at bounding box center [599, 634] width 954 height 40
click at [443, 649] on textarea "The flourishing of culture during Elizabeth's reign was a direct result of her …" at bounding box center [599, 634] width 954 height 40
click at [247, 607] on button "Transcript" at bounding box center [238, 601] width 66 height 16
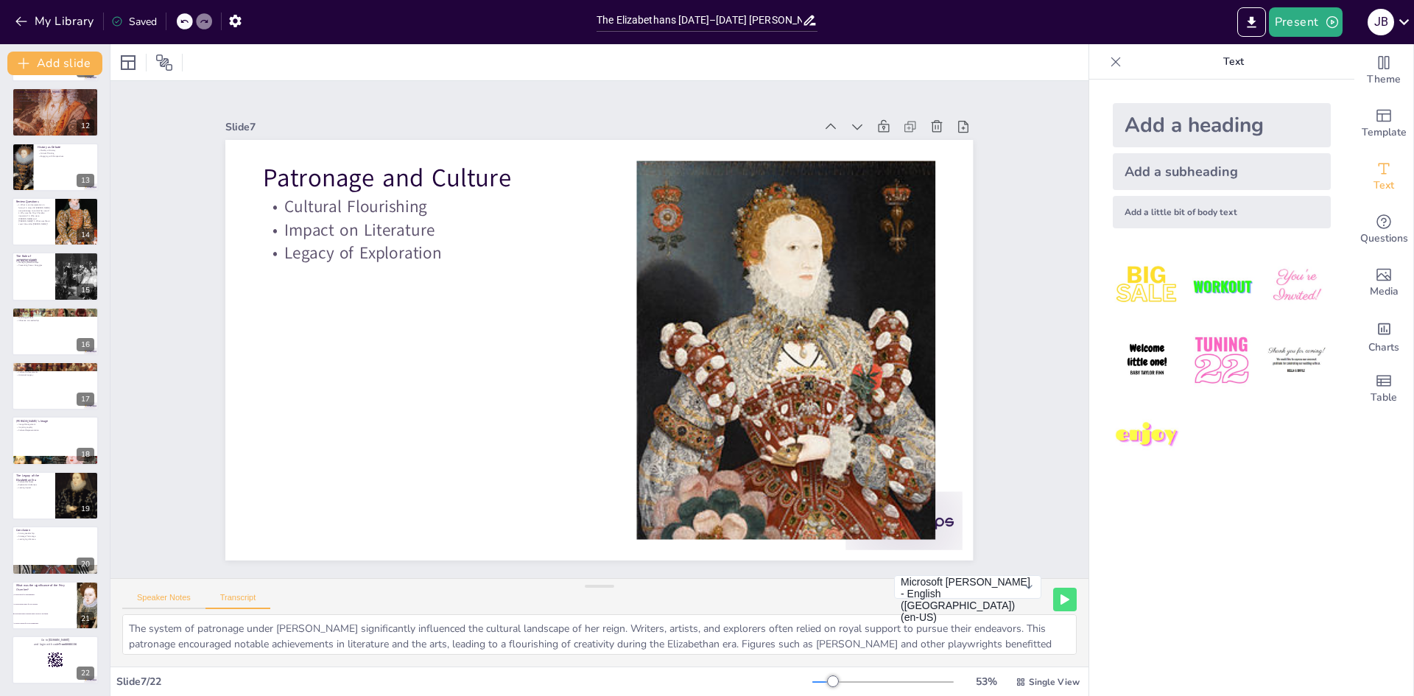
click at [163, 595] on button "Speaker Notes" at bounding box center [163, 601] width 83 height 16
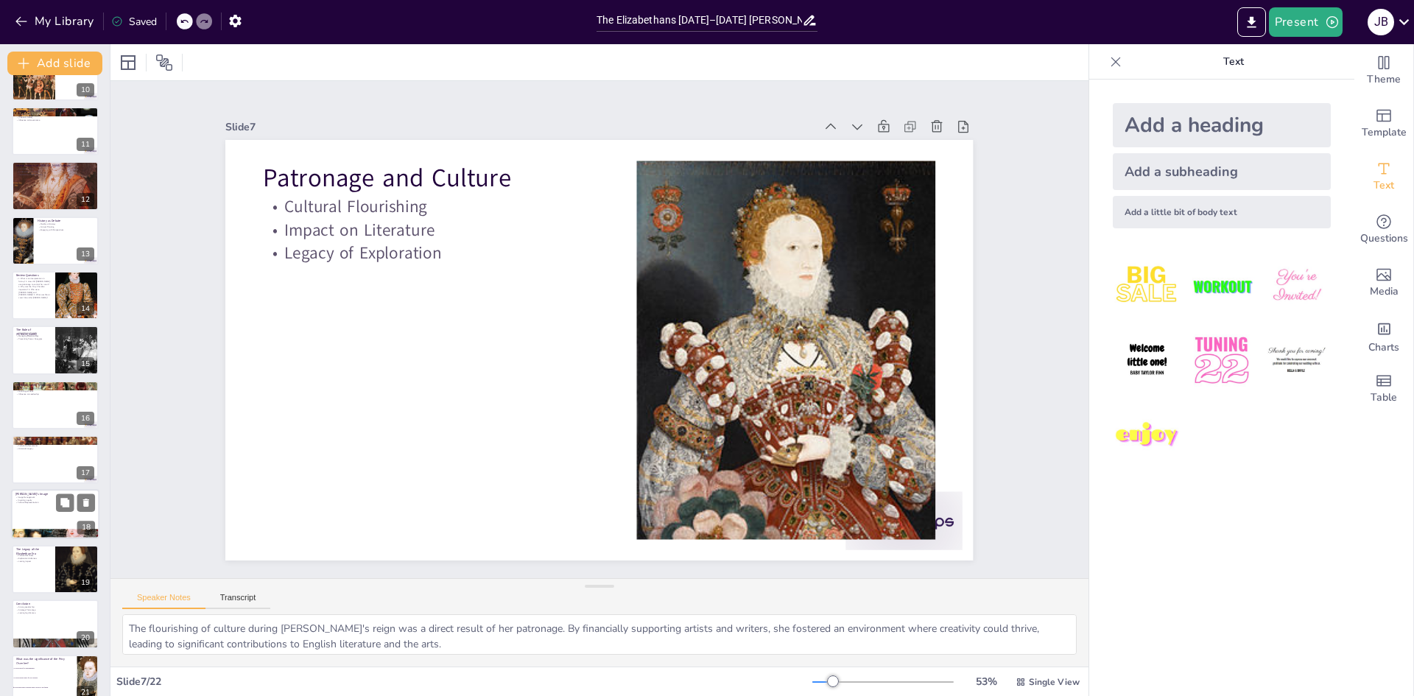
click at [37, 519] on div at bounding box center [55, 515] width 88 height 50
checkbox input "true"
type textarea "Image management was a critical aspect of Elizabeth's reign. By controlling how…"
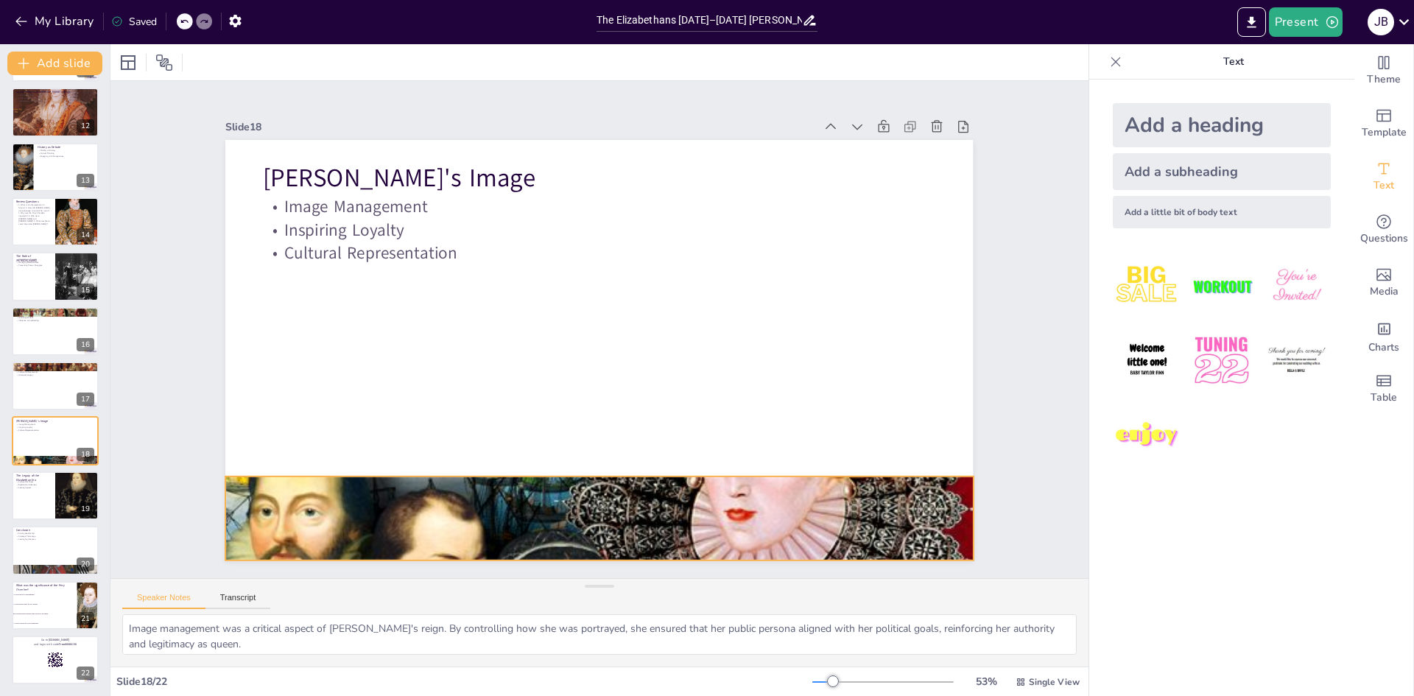
click at [533, 487] on div at bounding box center [560, 514] width 813 height 539
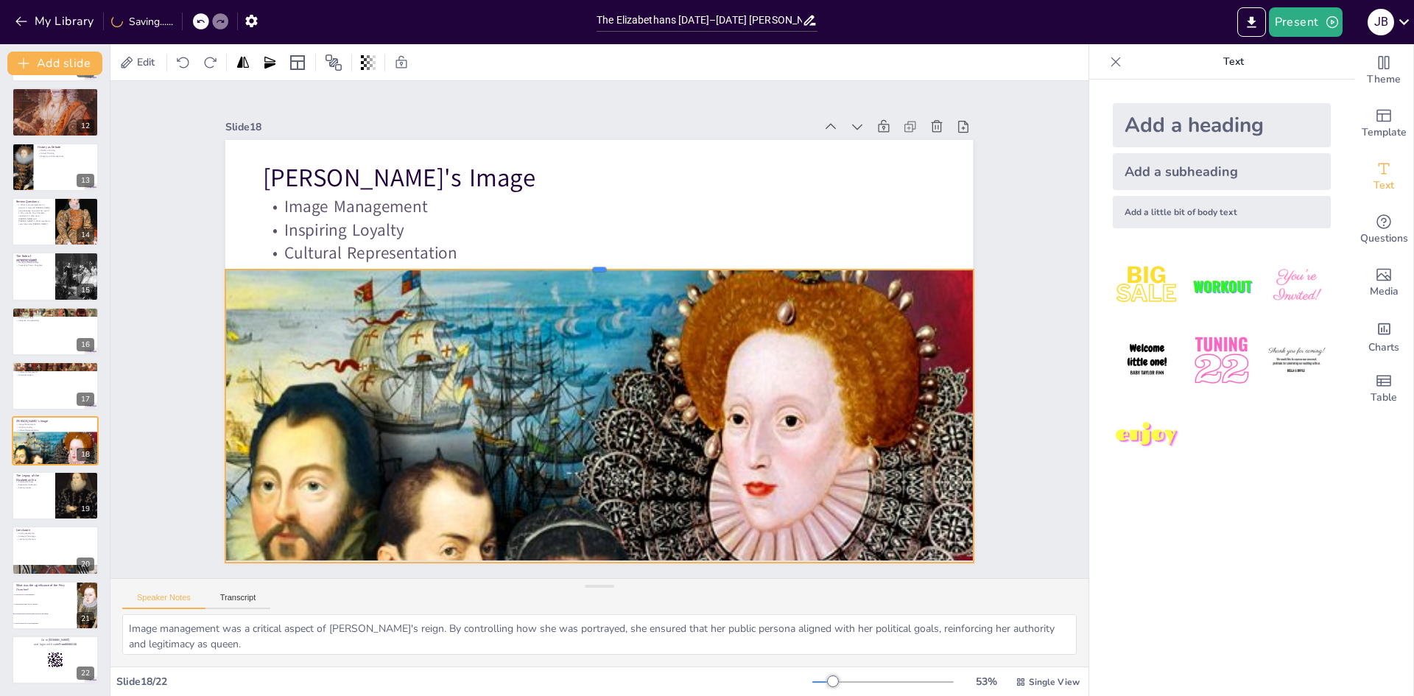
drag, startPoint x: 592, startPoint y: 468, endPoint x: 649, endPoint y: 259, distance: 216.6
click at [649, 259] on div at bounding box center [627, 269] width 688 height 315
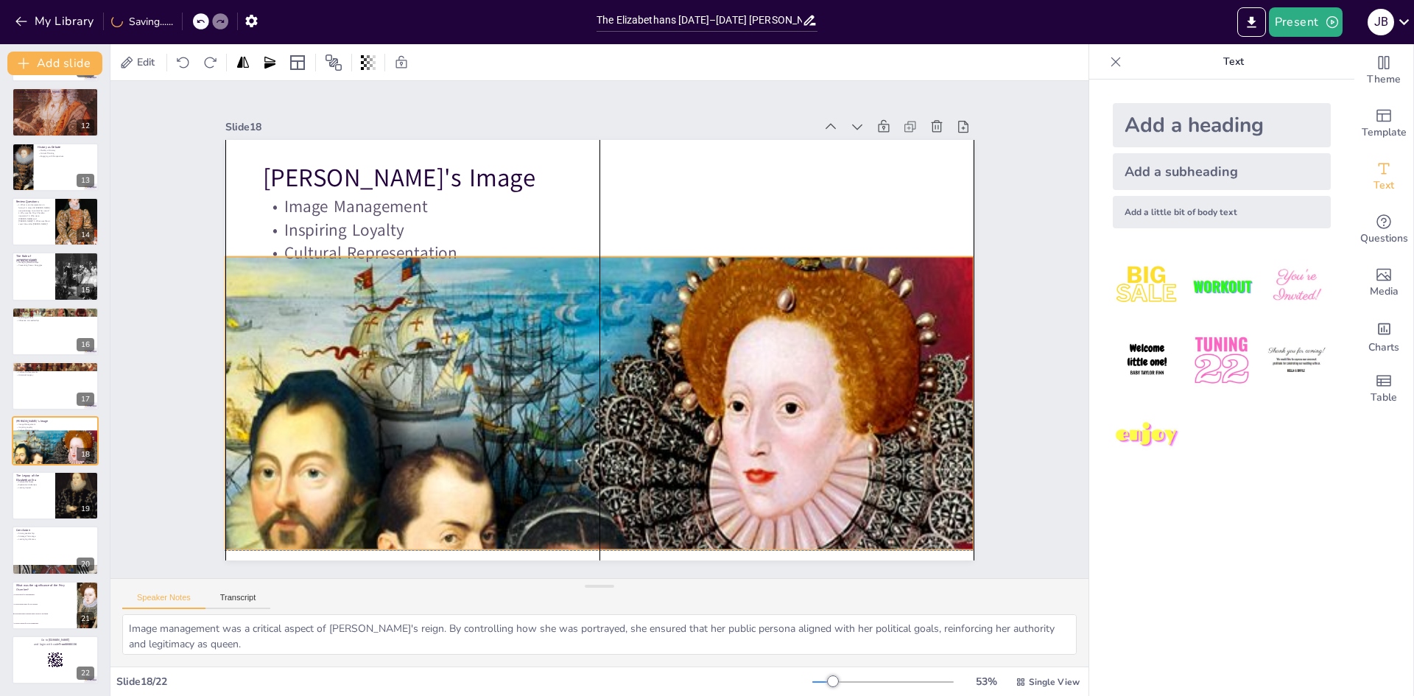
drag, startPoint x: 657, startPoint y: 350, endPoint x: 656, endPoint y: 339, distance: 11.8
click at [656, 339] on div at bounding box center [597, 481] width 819 height 526
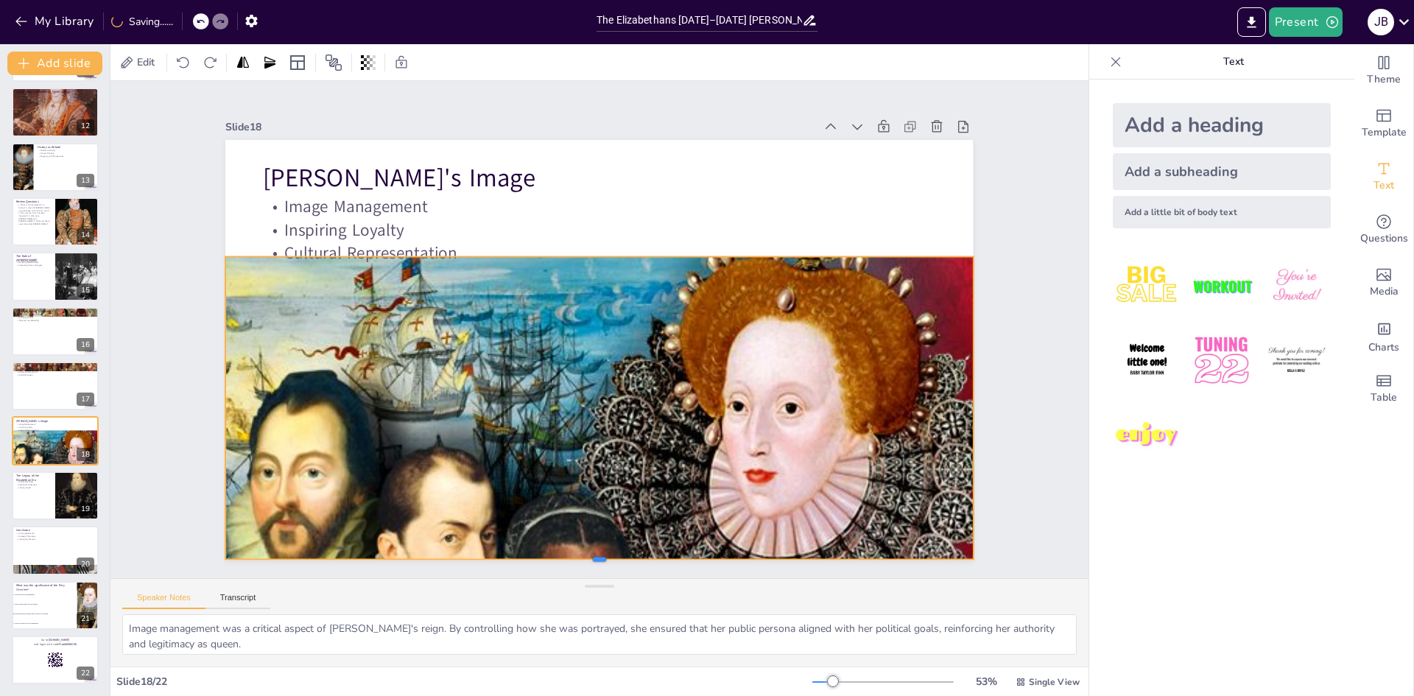
drag, startPoint x: 590, startPoint y: 547, endPoint x: 589, endPoint y: 556, distance: 9.0
click at [589, 556] on div at bounding box center [574, 564] width 744 height 90
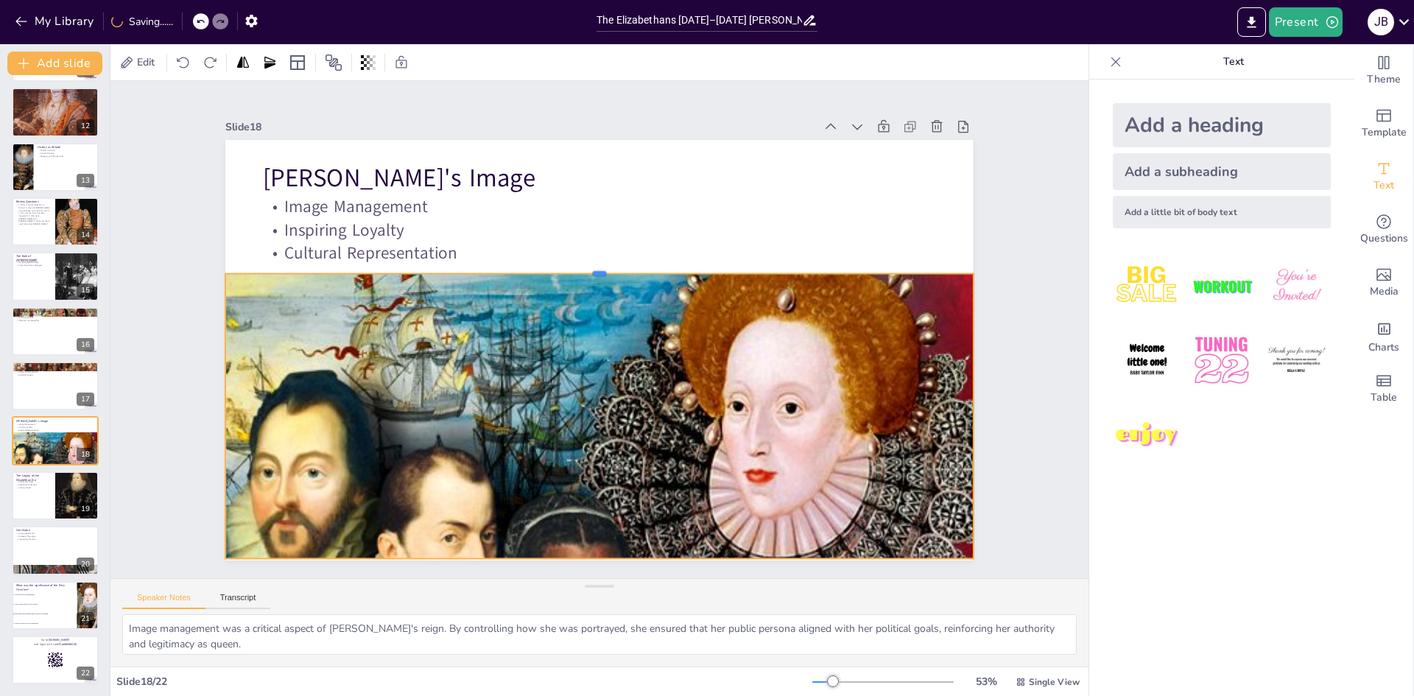
drag, startPoint x: 590, startPoint y: 251, endPoint x: 585, endPoint y: 268, distance: 17.7
click at [585, 268] on div at bounding box center [611, 269] width 733 height 167
click at [52, 174] on div at bounding box center [55, 167] width 88 height 50
checkbox input "true"
type textarea "The fluidity of history underscores that our understanding of the past is conti…"
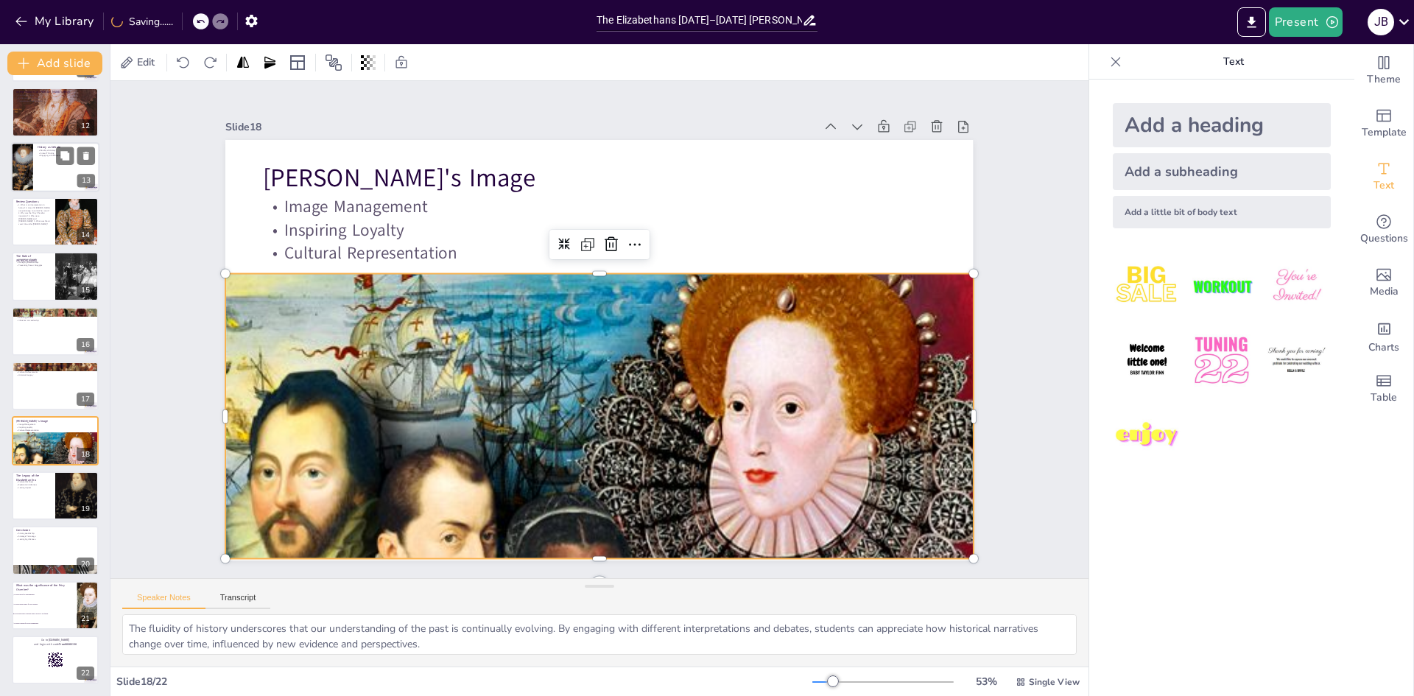
scroll to position [383, 0]
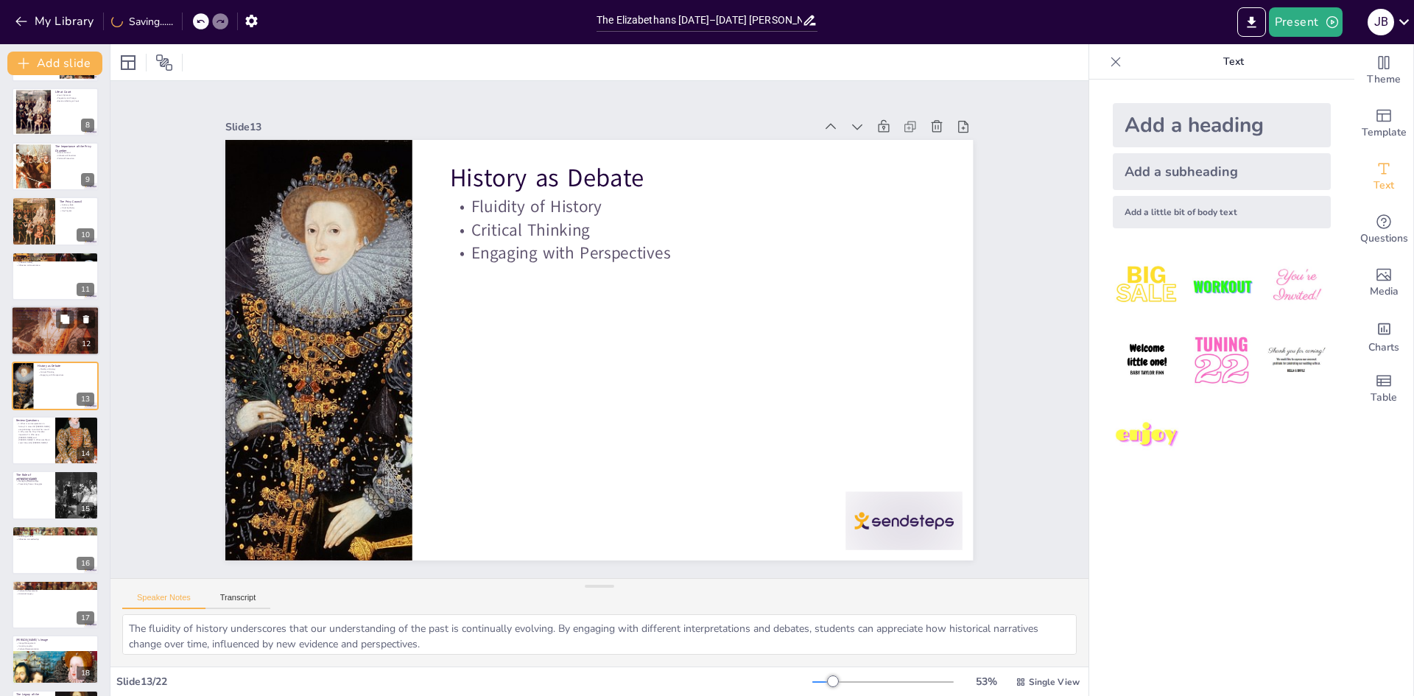
click at [36, 340] on div at bounding box center [55, 331] width 88 height 112
checkbox input "true"
type textarea "The contrasting views of historians regarding Elizabeth's leadership reveal the…"
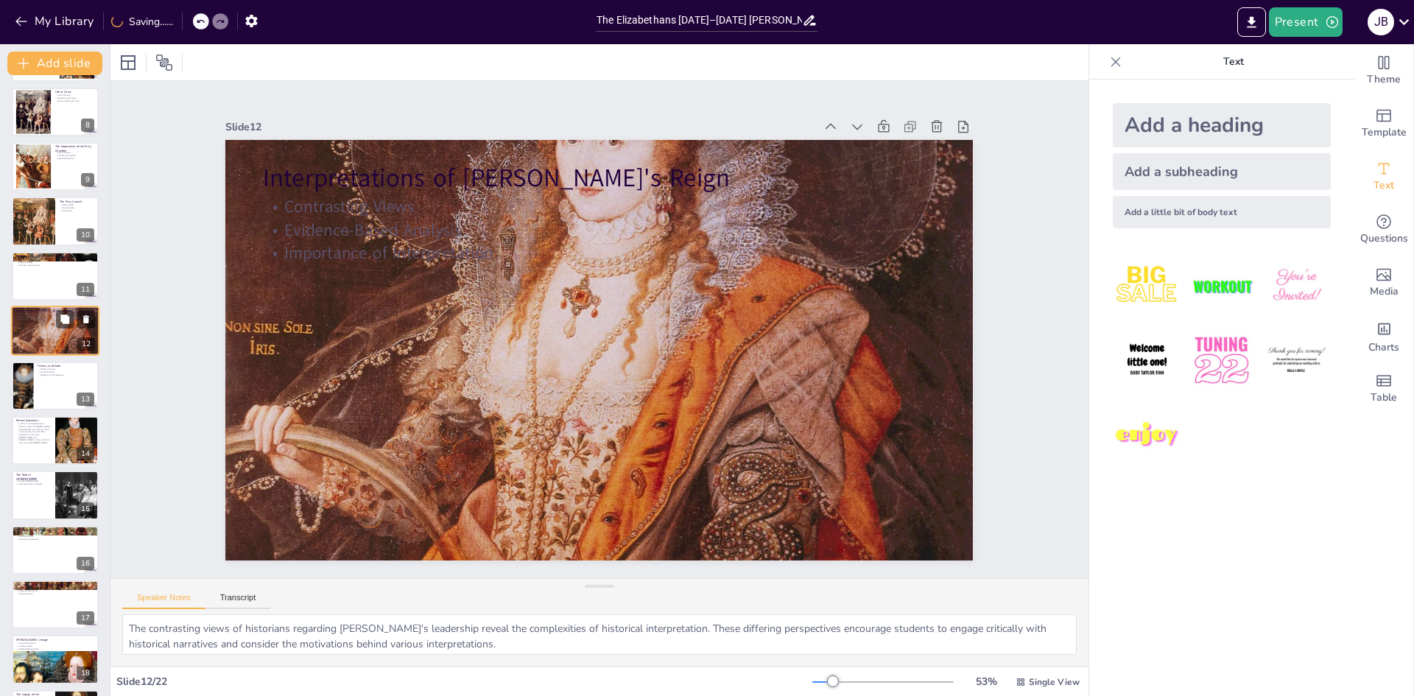
scroll to position [328, 0]
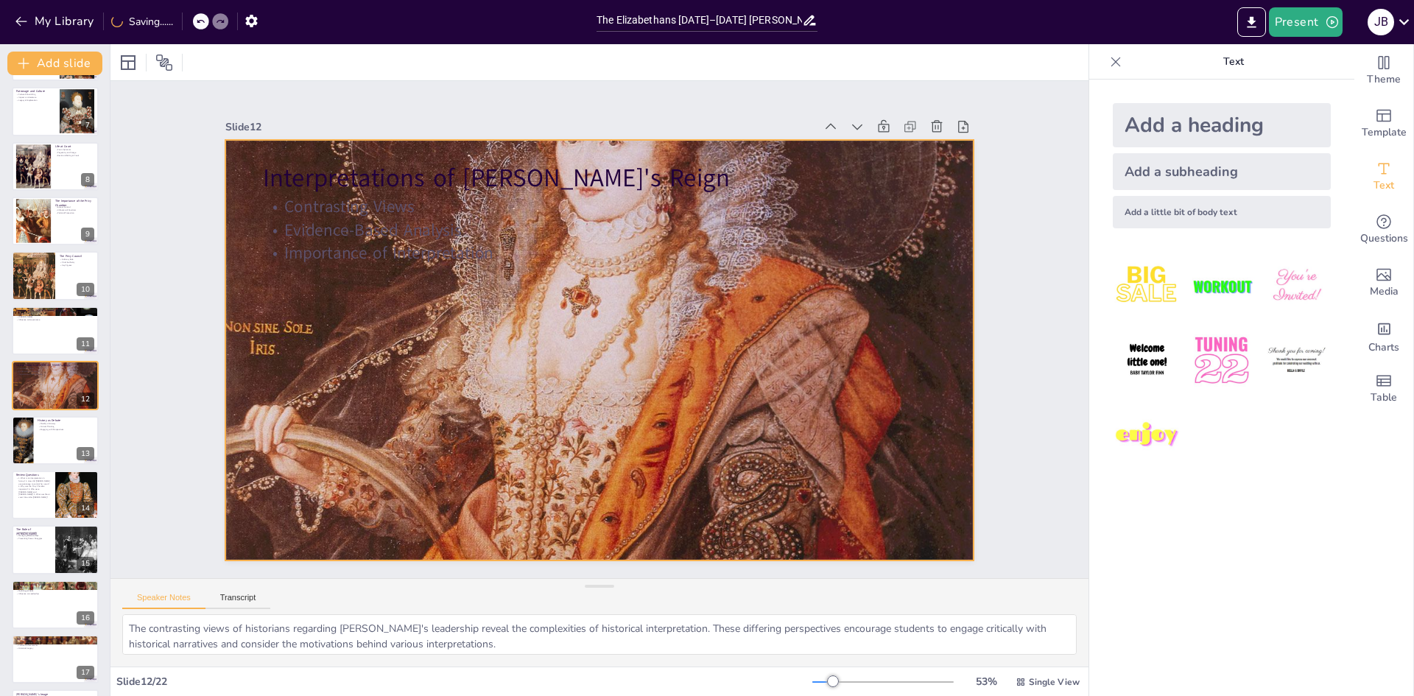
click at [448, 321] on div at bounding box center [595, 349] width 927 height 1077
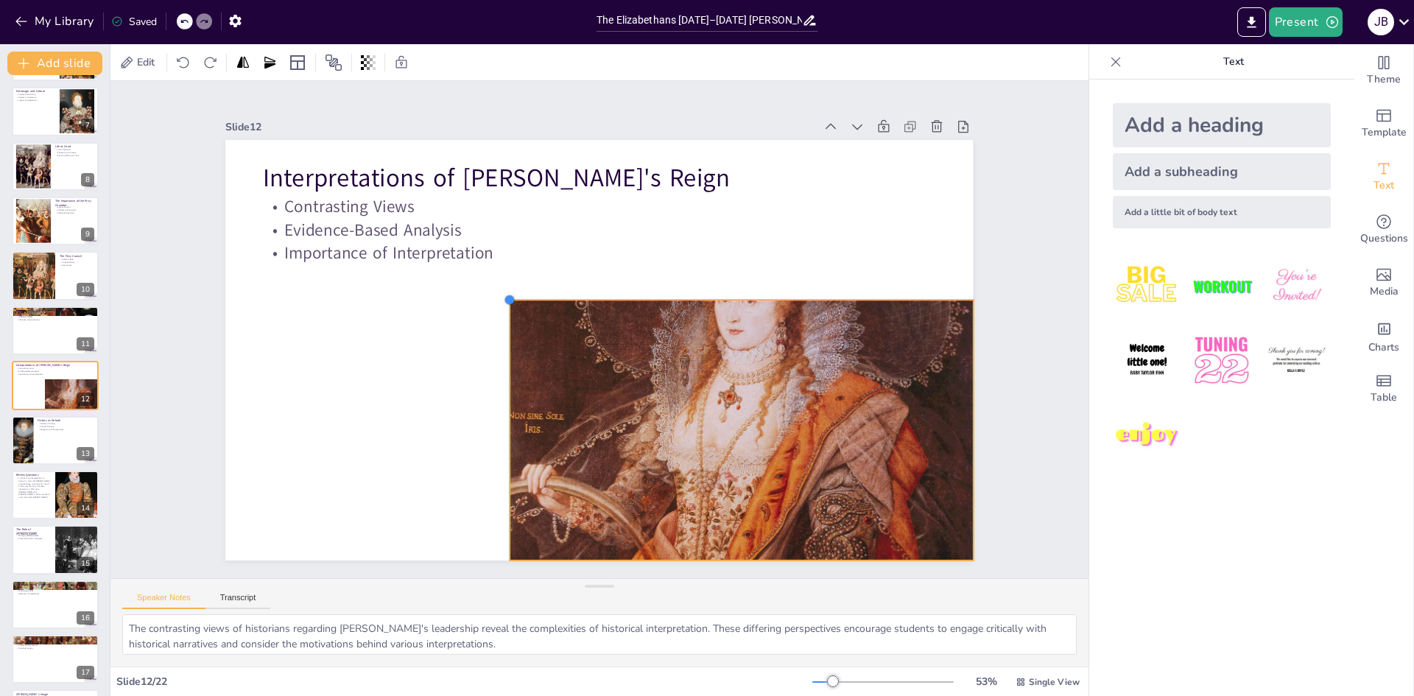
drag, startPoint x: 212, startPoint y: 135, endPoint x: 512, endPoint y: 377, distance: 385.4
click at [512, 377] on div "Interpretations of Elizabeth's Reign Contrasting Views Evidence-Based Analysis …" at bounding box center [596, 350] width 787 height 496
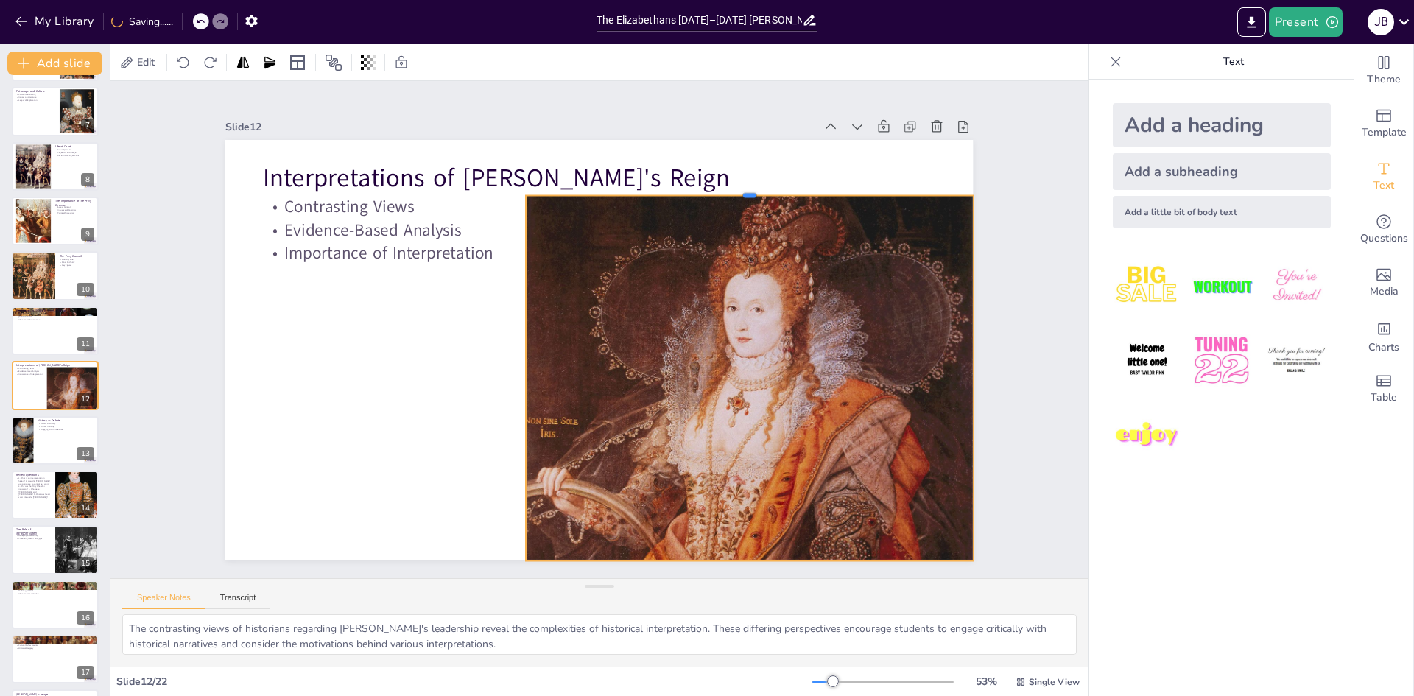
drag, startPoint x: 736, startPoint y: 302, endPoint x: 780, endPoint y: 188, distance: 121.7
click at [780, 188] on div at bounding box center [775, 224] width 440 height 105
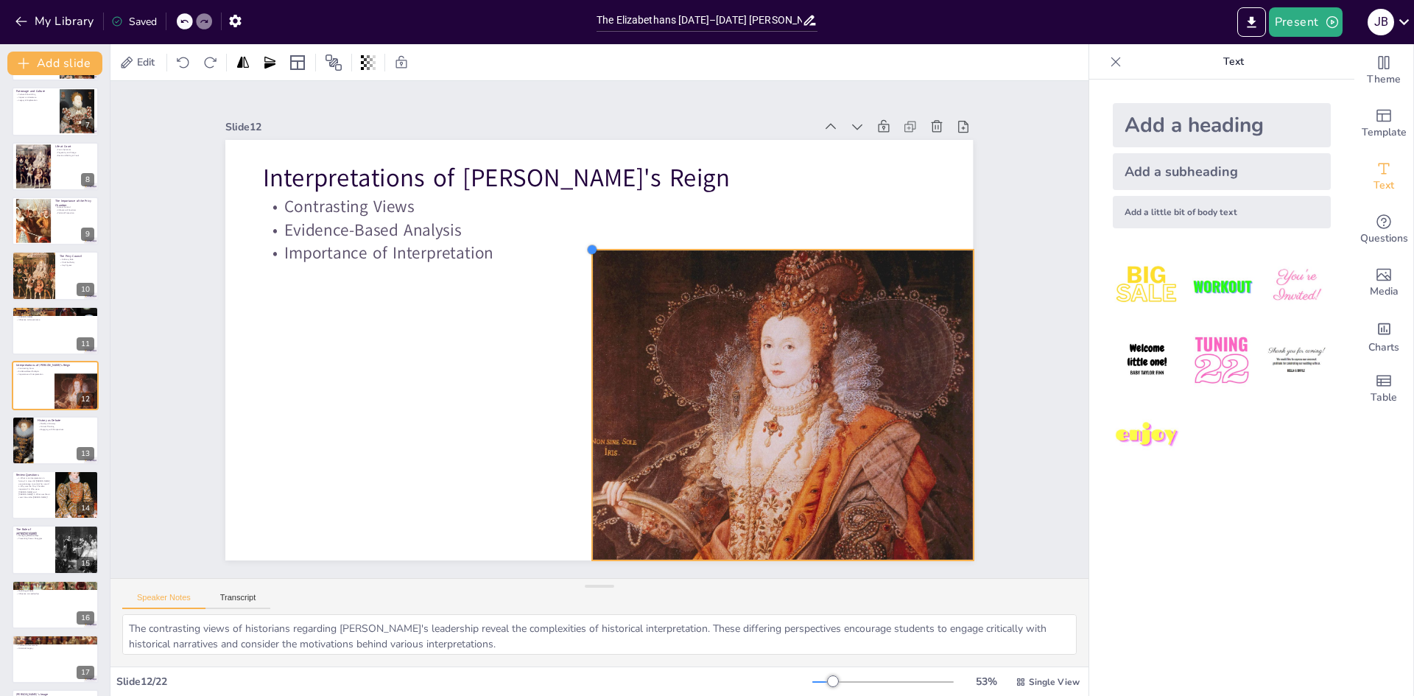
drag, startPoint x: 518, startPoint y: 190, endPoint x: 589, endPoint y: 310, distance: 139.6
click at [587, 309] on div "Interpretations of Elizabeth's Reign Contrasting Views Evidence-Based Analysis …" at bounding box center [610, 348] width 858 height 738
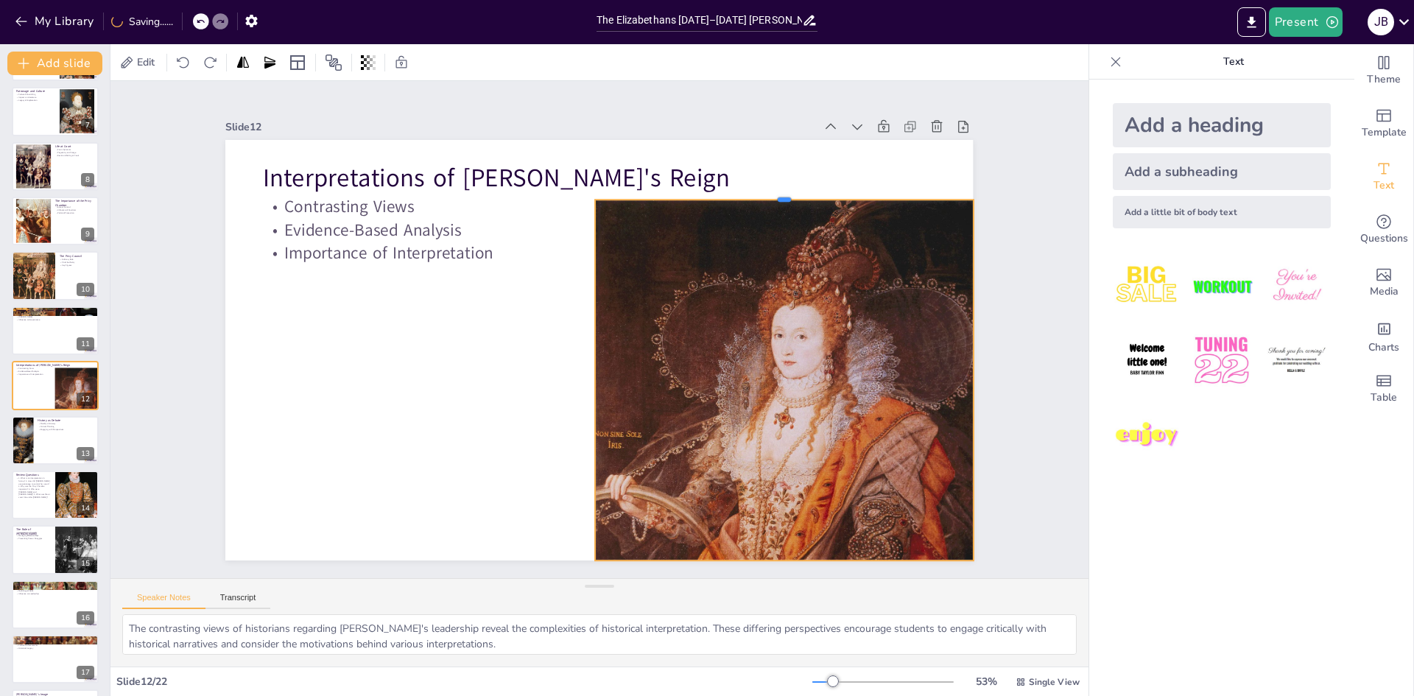
drag, startPoint x: 783, startPoint y: 244, endPoint x: 783, endPoint y: 191, distance: 52.3
click at [783, 191] on div at bounding box center [797, 214] width 377 height 52
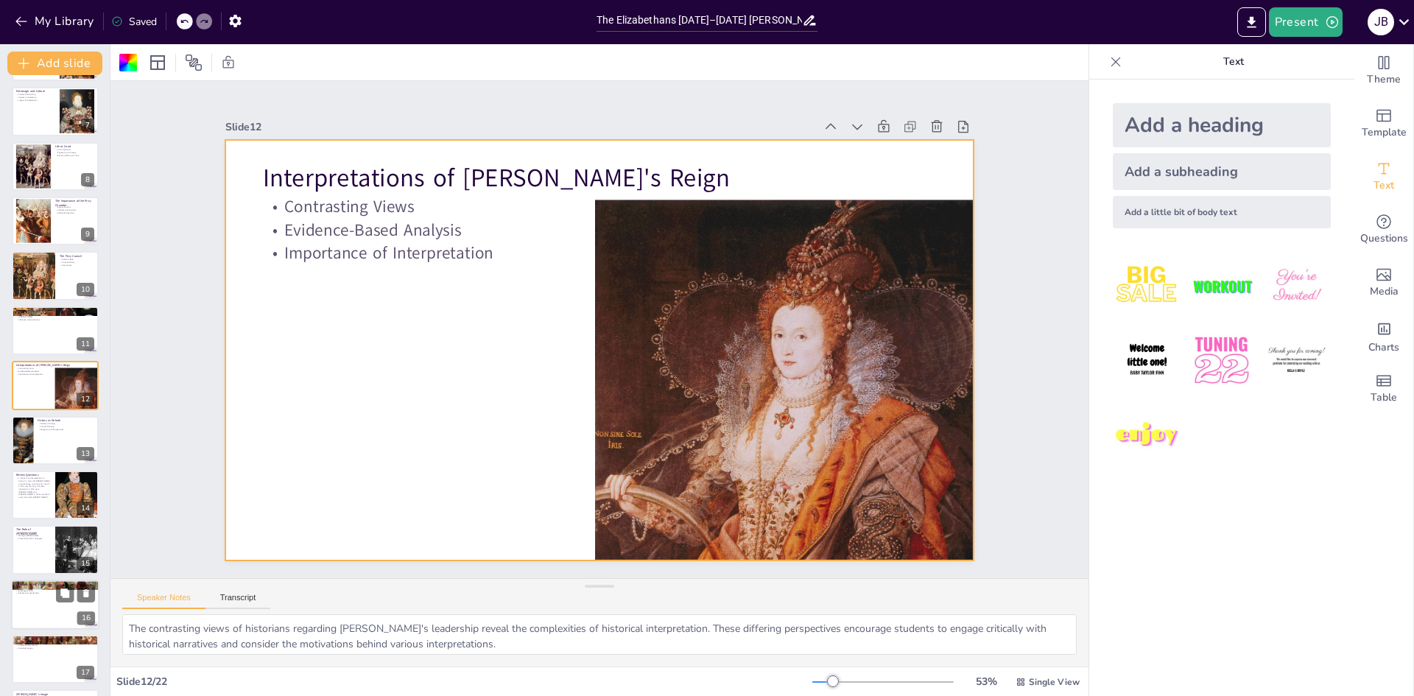
click at [44, 505] on div at bounding box center [55, 494] width 87 height 49
checkbox input "true"
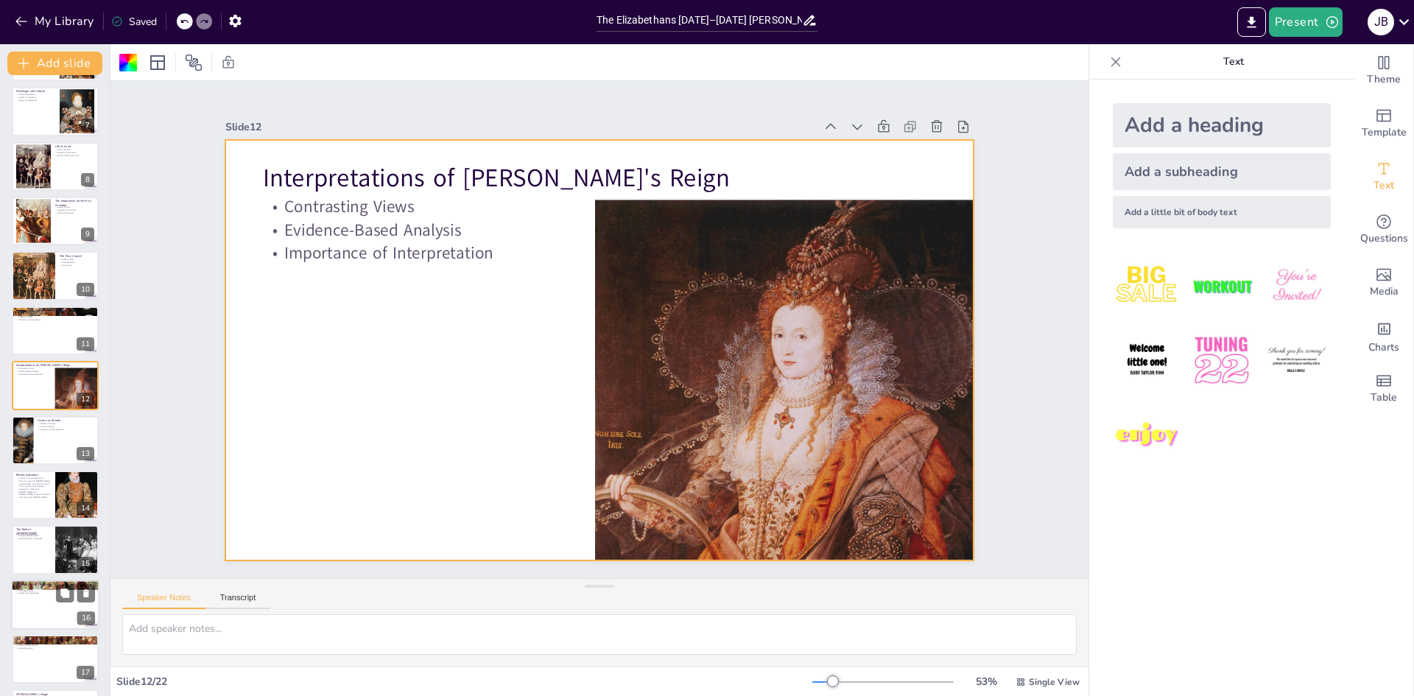
scroll to position [438, 0]
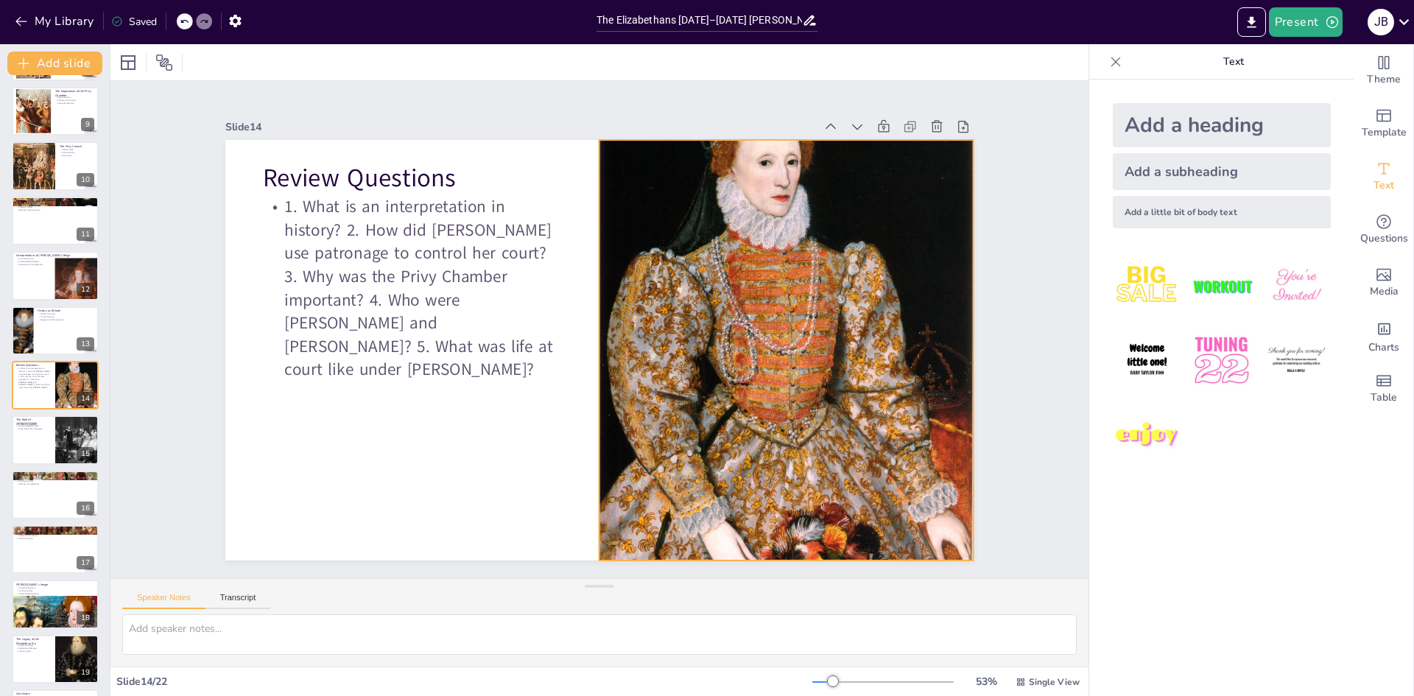
click at [705, 209] on div at bounding box center [782, 369] width 428 height 582
drag, startPoint x: 777, startPoint y: 134, endPoint x: 786, endPoint y: 135, distance: 9.7
click at [788, 135] on div "Review Questions 1. What is an interpretation in history? 2. How did Elizabeth …" at bounding box center [595, 349] width 819 height 567
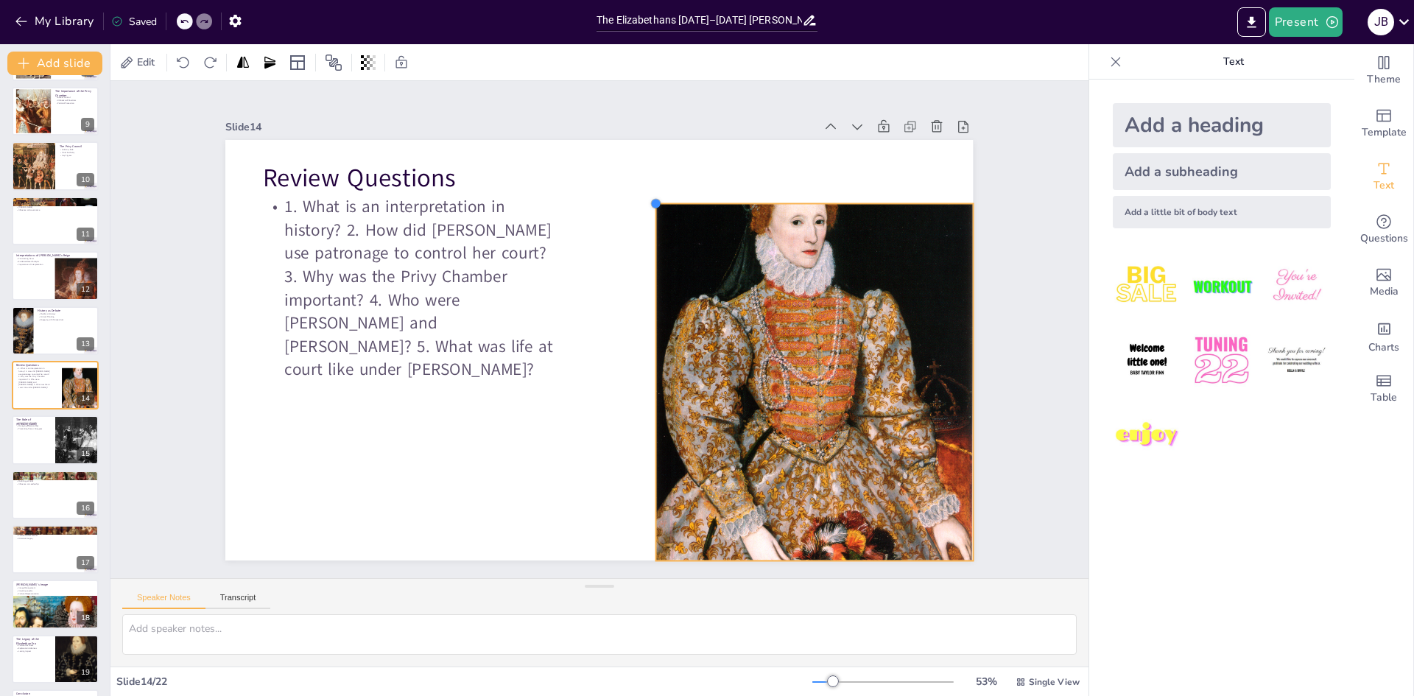
drag, startPoint x: 592, startPoint y: 133, endPoint x: 726, endPoint y: 319, distance: 228.8
click at [719, 330] on div "Review Questions 1. What is an interpretation in history? 2. How did Elizabeth …" at bounding box center [595, 349] width 819 height 566
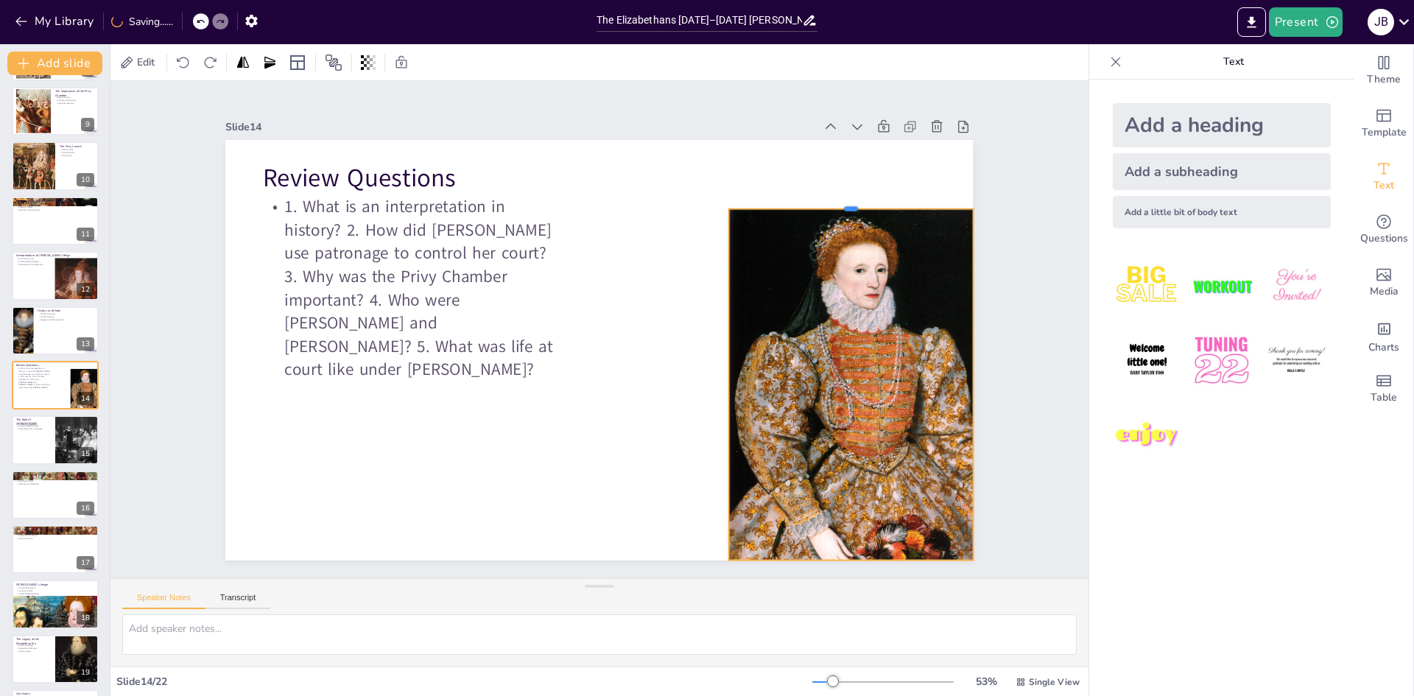
drag, startPoint x: 839, startPoint y: 280, endPoint x: 836, endPoint y: 205, distance: 74.4
click at [836, 244] on div at bounding box center [878, 287] width 236 height 87
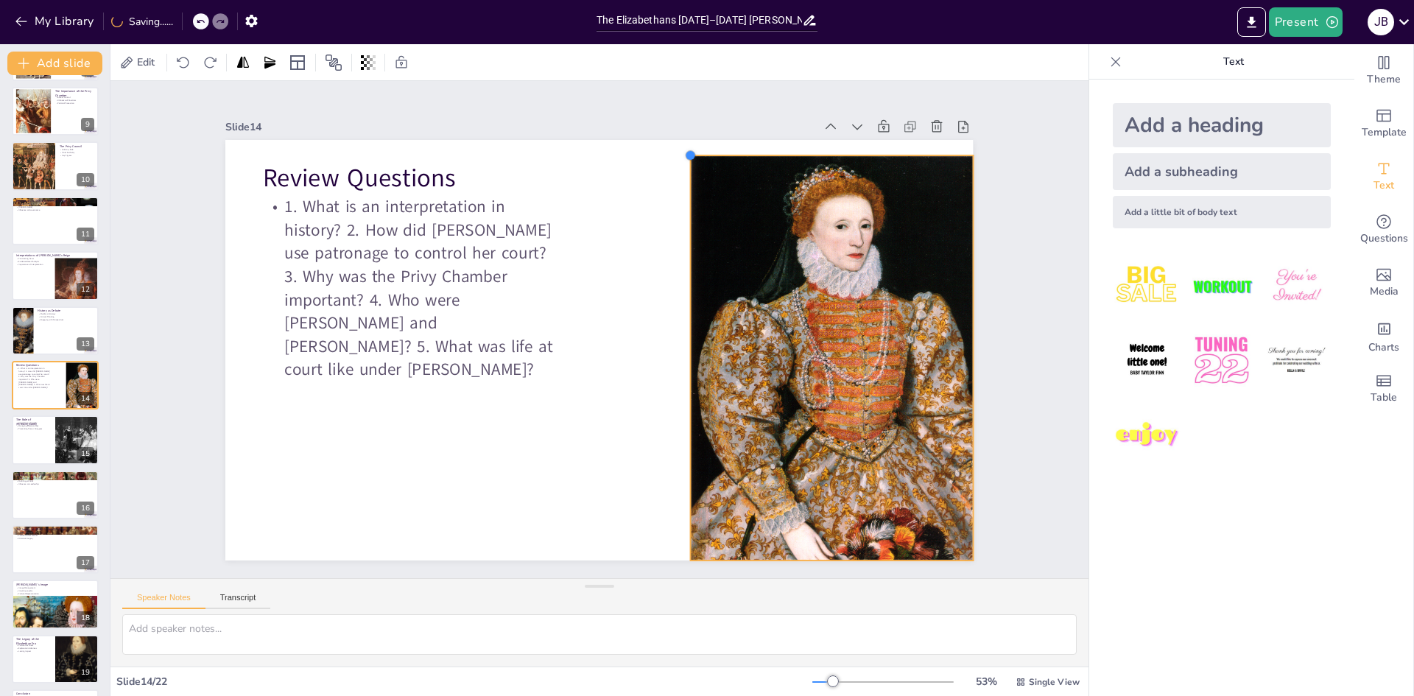
drag, startPoint x: 721, startPoint y: 202, endPoint x: 682, endPoint y: 208, distance: 39.6
click at [673, 194] on div "Review Questions 1. What is an interpretation in history? 2. How did Elizabeth …" at bounding box center [596, 350] width 787 height 496
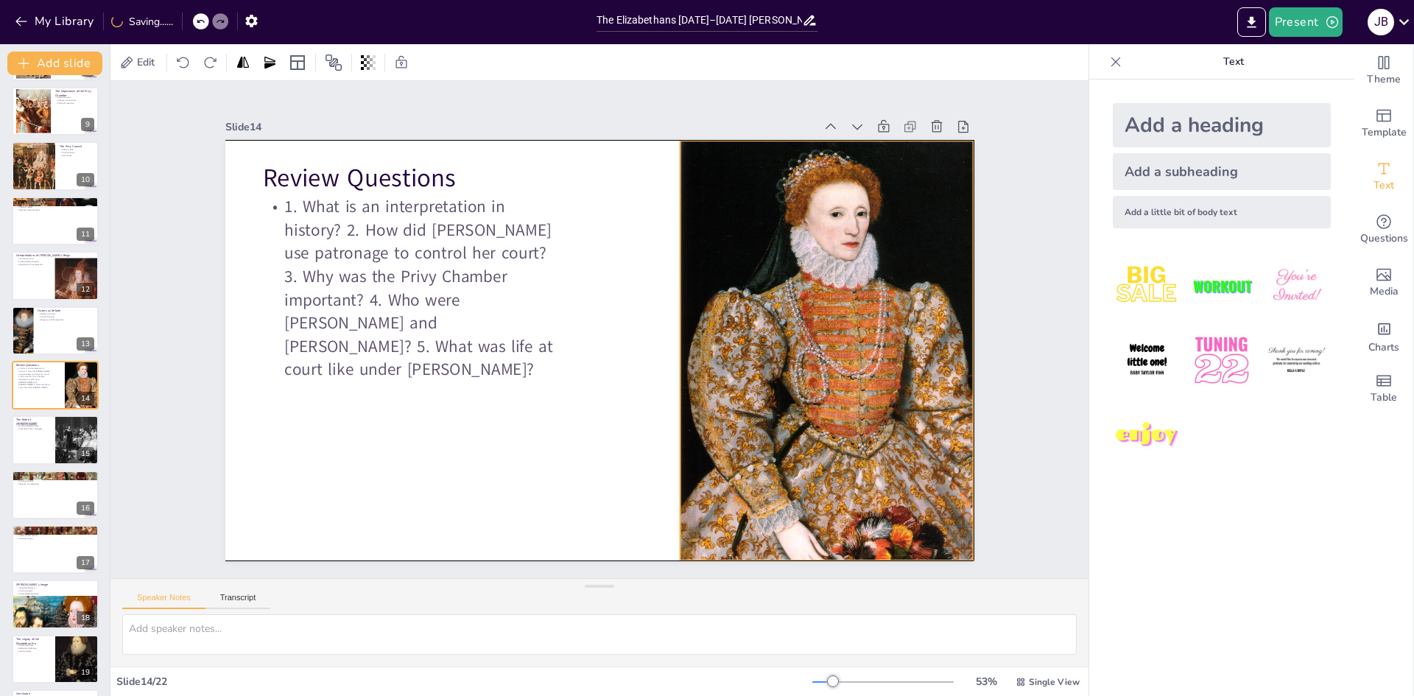
click at [752, 273] on div at bounding box center [850, 401] width 398 height 502
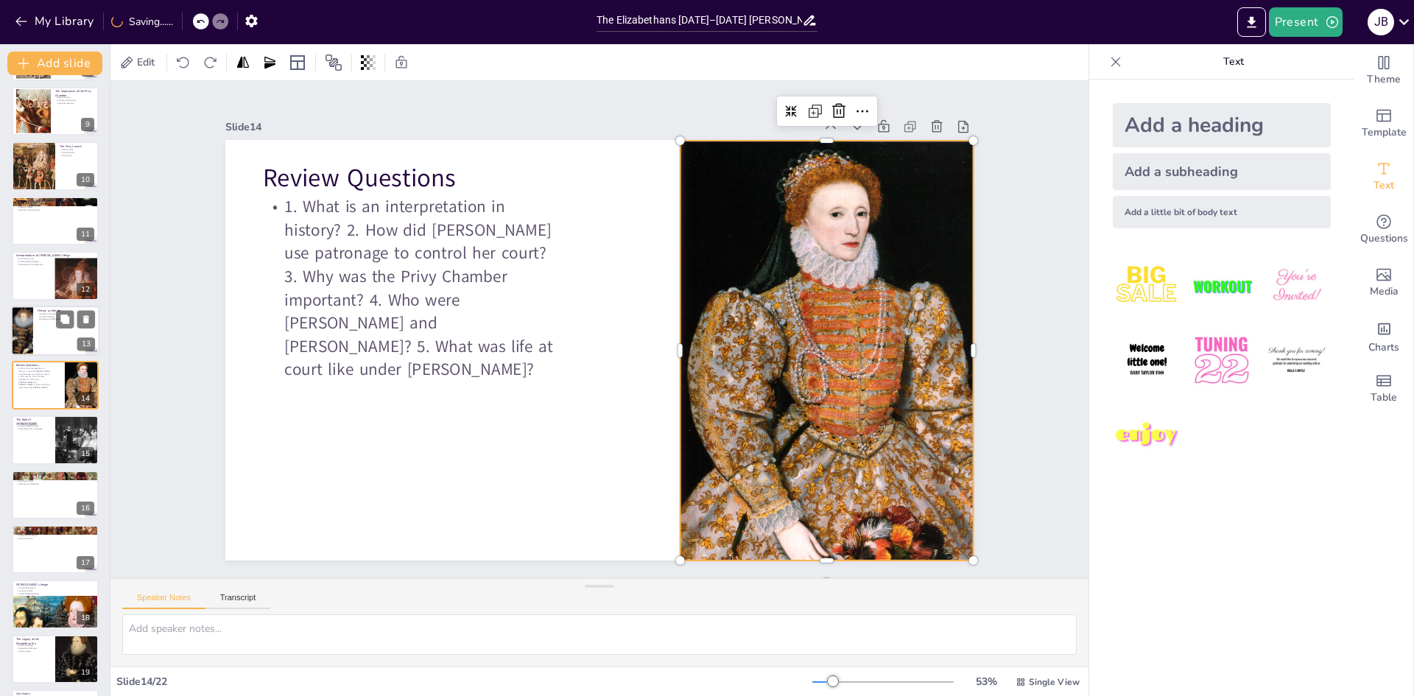
click at [49, 320] on p "Engaging with Perspectives" at bounding box center [66, 318] width 57 height 3
checkbox input "true"
type textarea "The fluidity of history underscores that our understanding of the past is conti…"
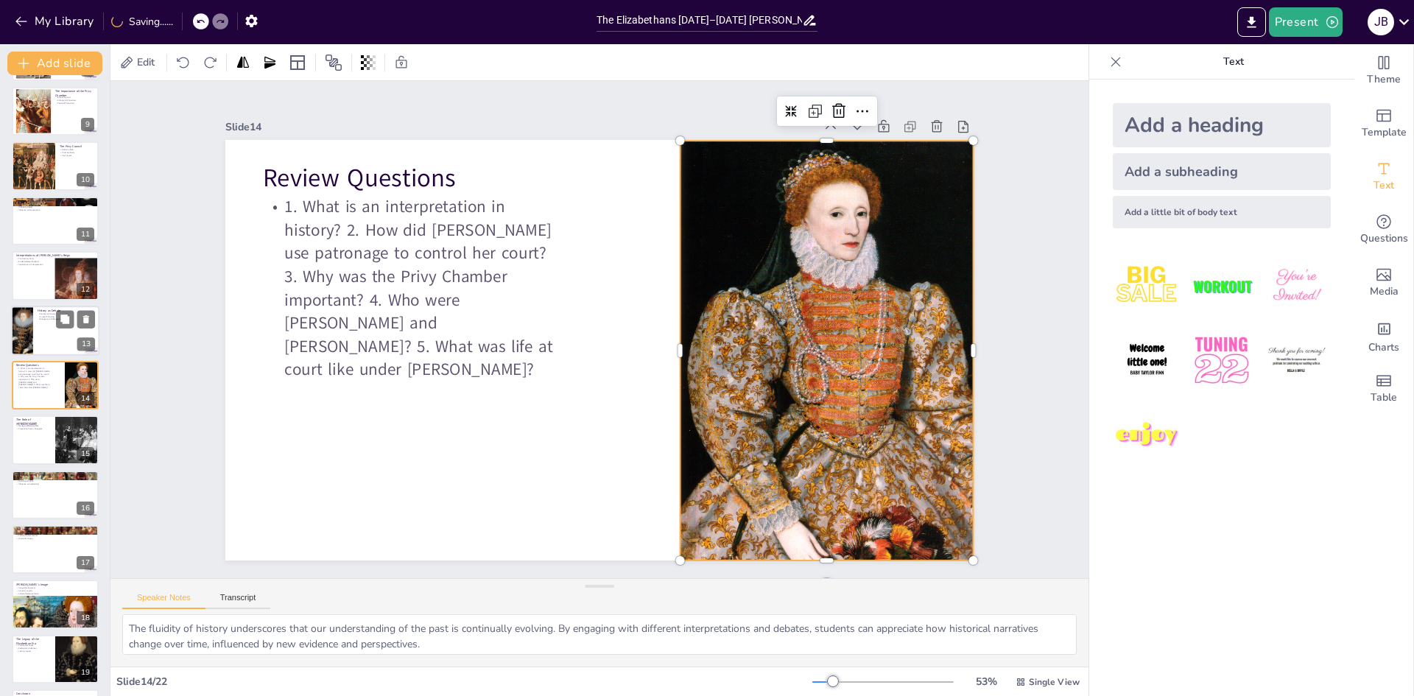
scroll to position [383, 0]
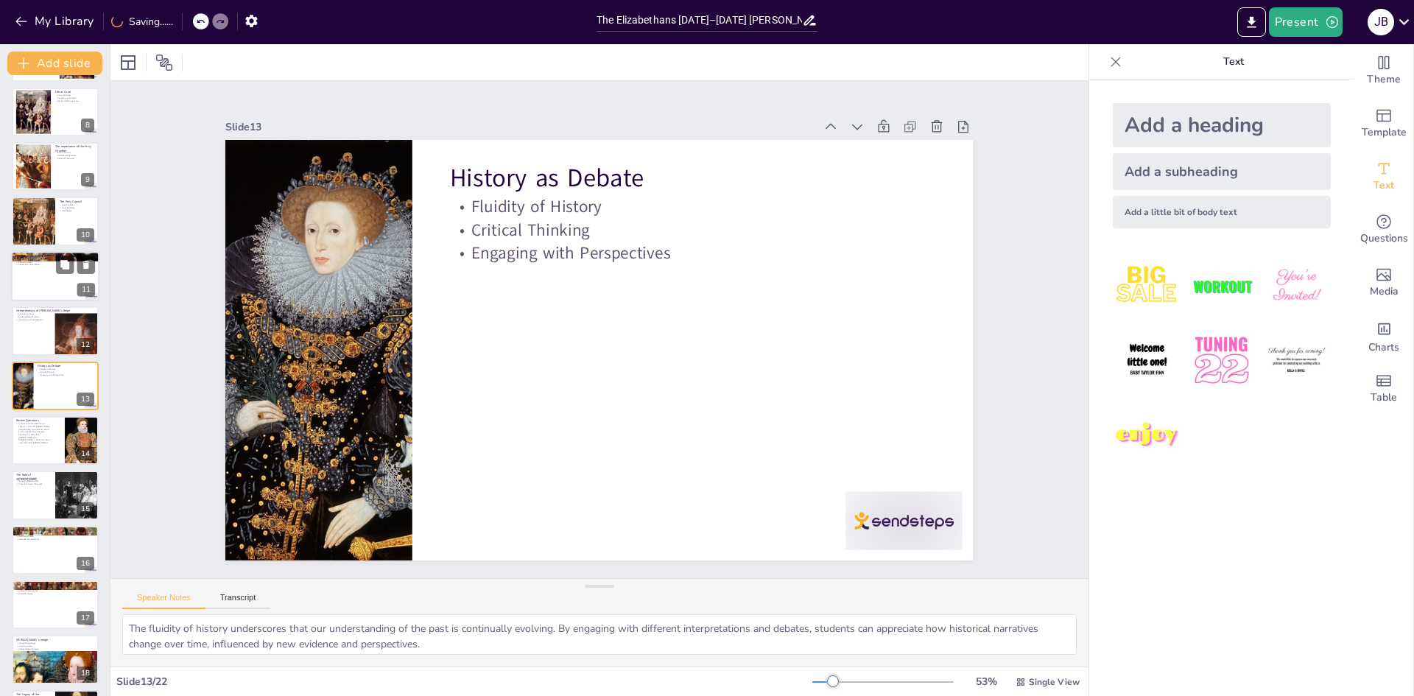
click at [61, 285] on div at bounding box center [55, 276] width 88 height 50
checkbox input "true"
type textarea "Sir William Cecil was a cornerstone of Elizabeth's administration. His strategi…"
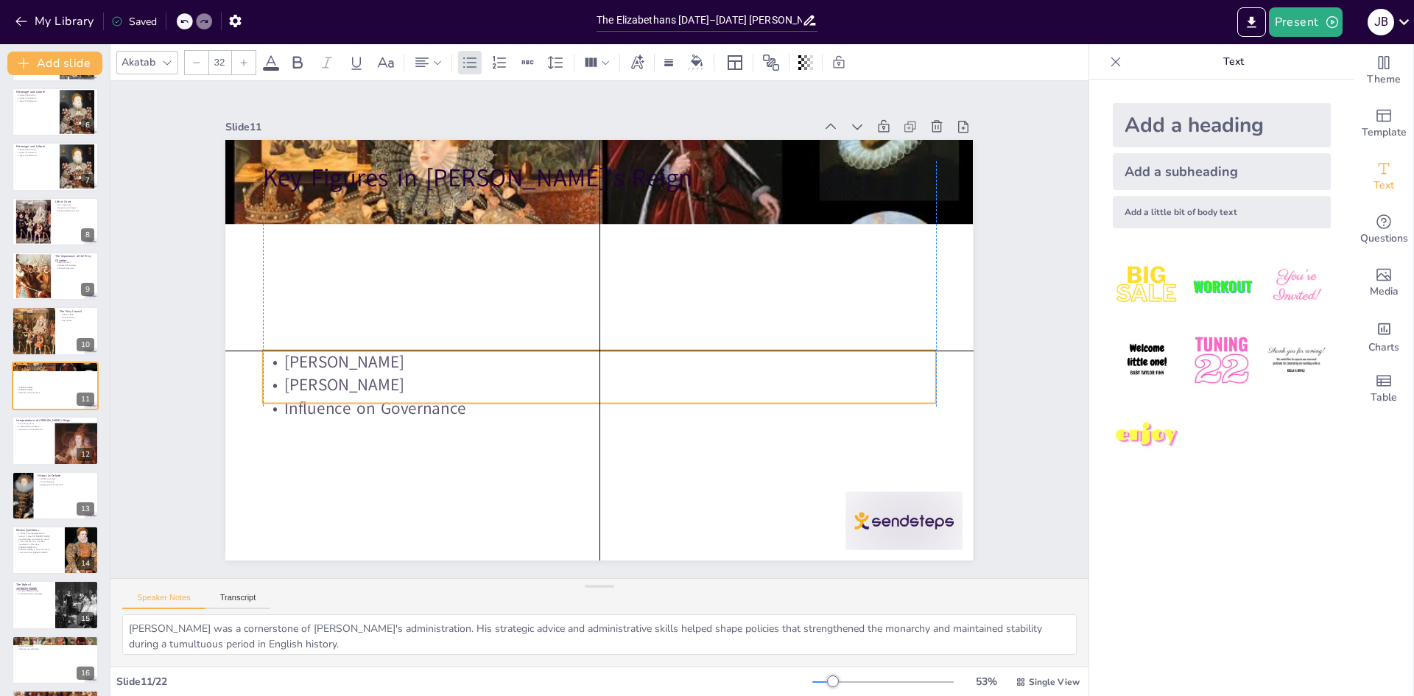
drag, startPoint x: 396, startPoint y: 208, endPoint x: 392, endPoint y: 365, distance: 157.6
click at [392, 365] on p "Sir William Cecil" at bounding box center [573, 311] width 414 height 558
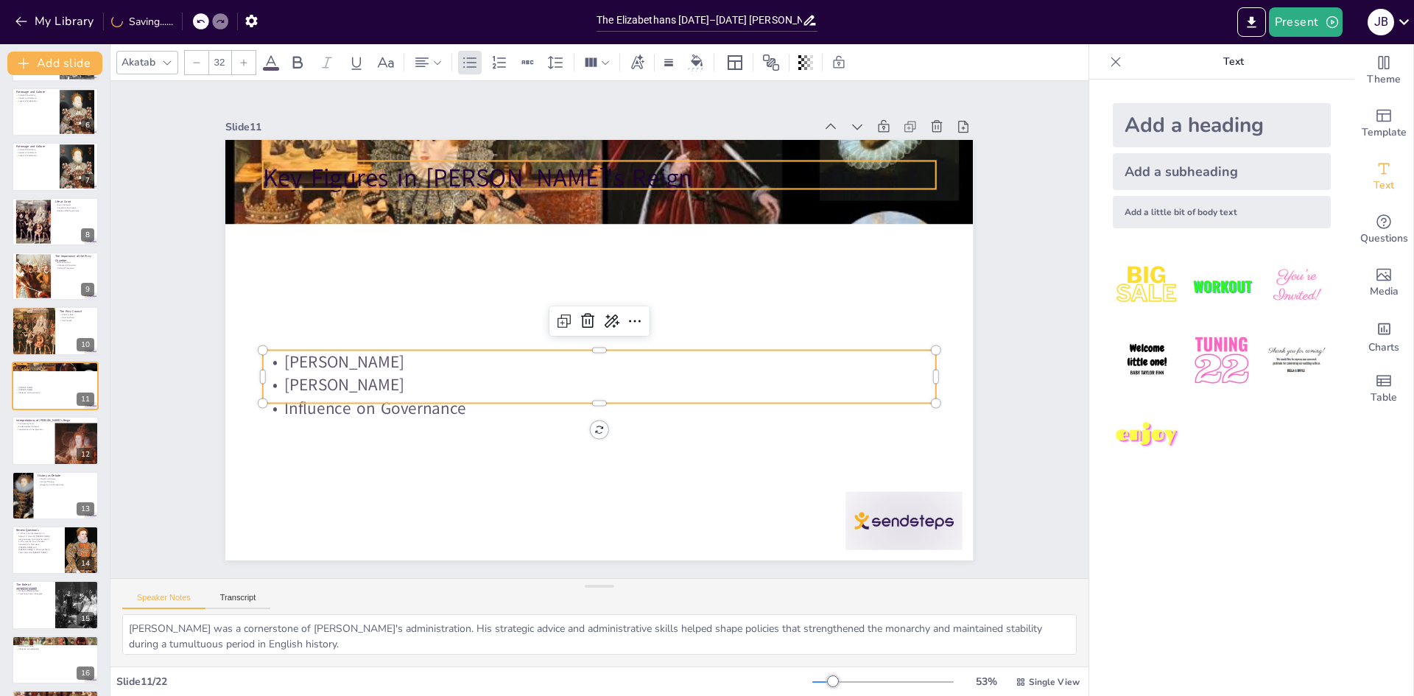
checkbox input "true"
type input "48"
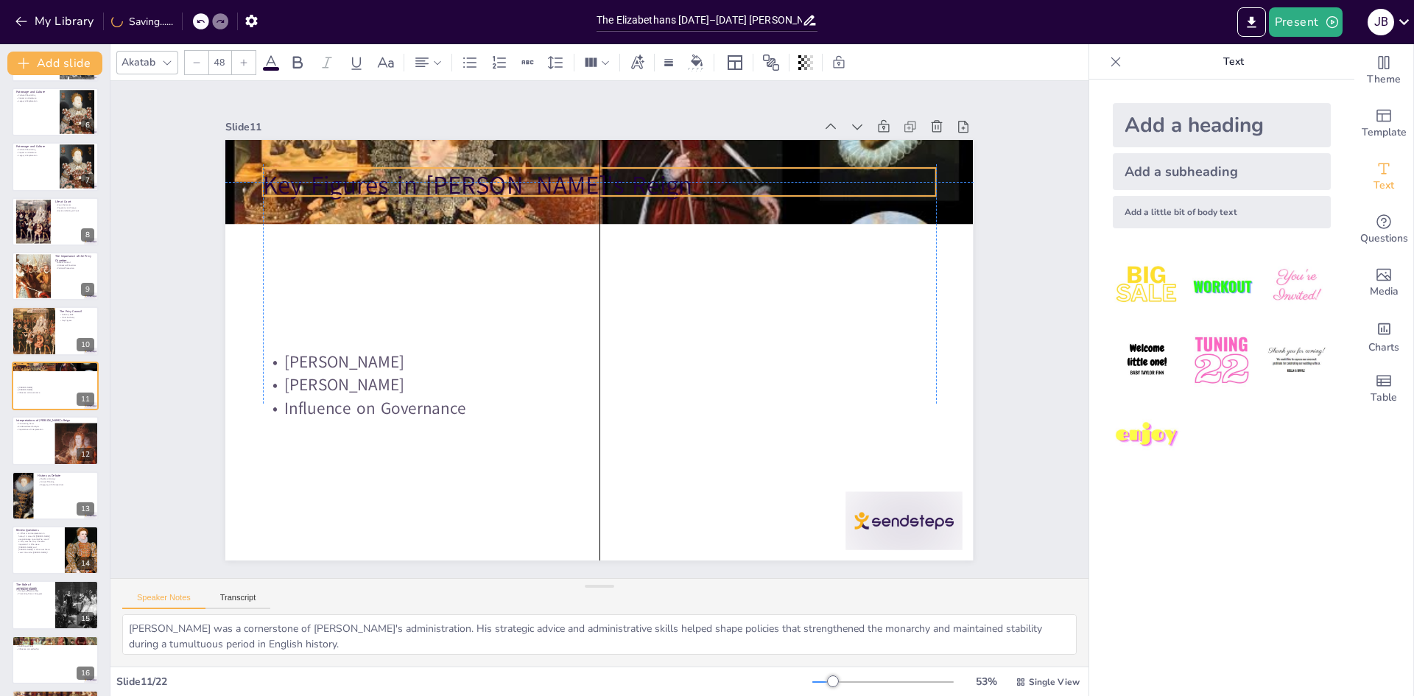
checkbox input "true"
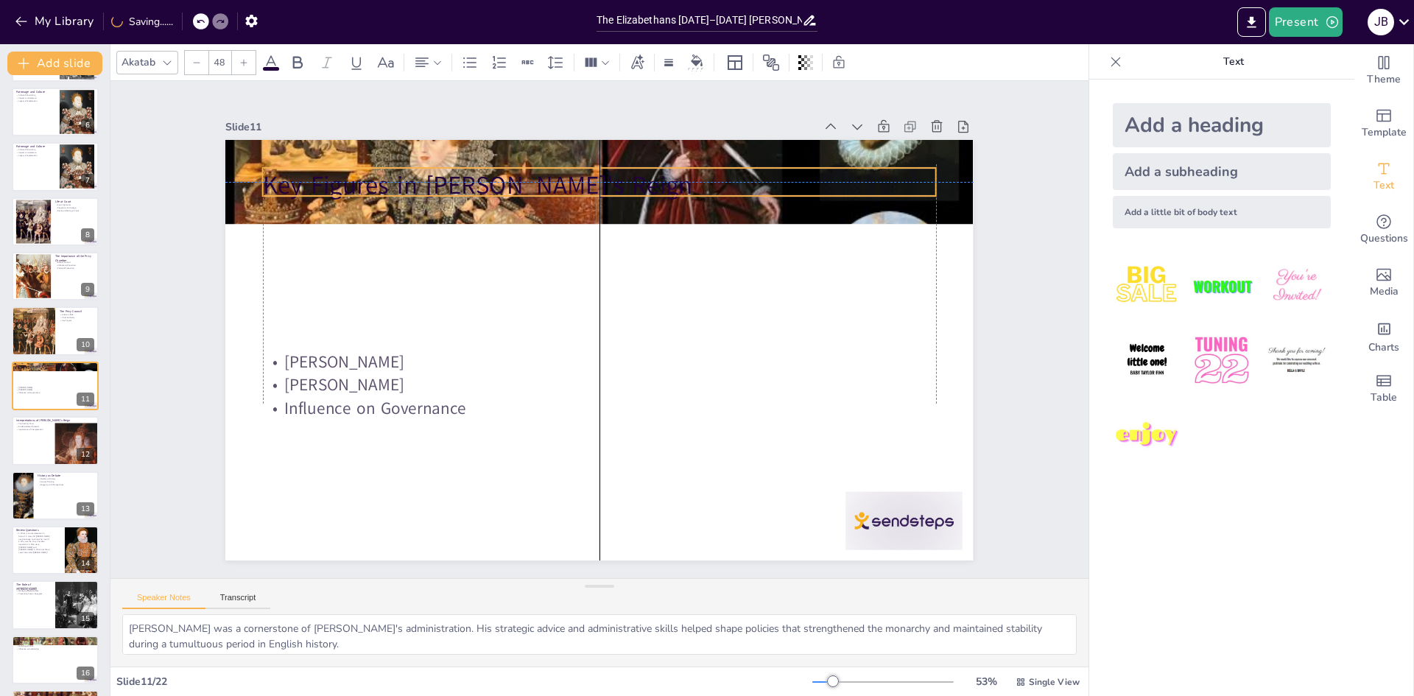
checkbox input "true"
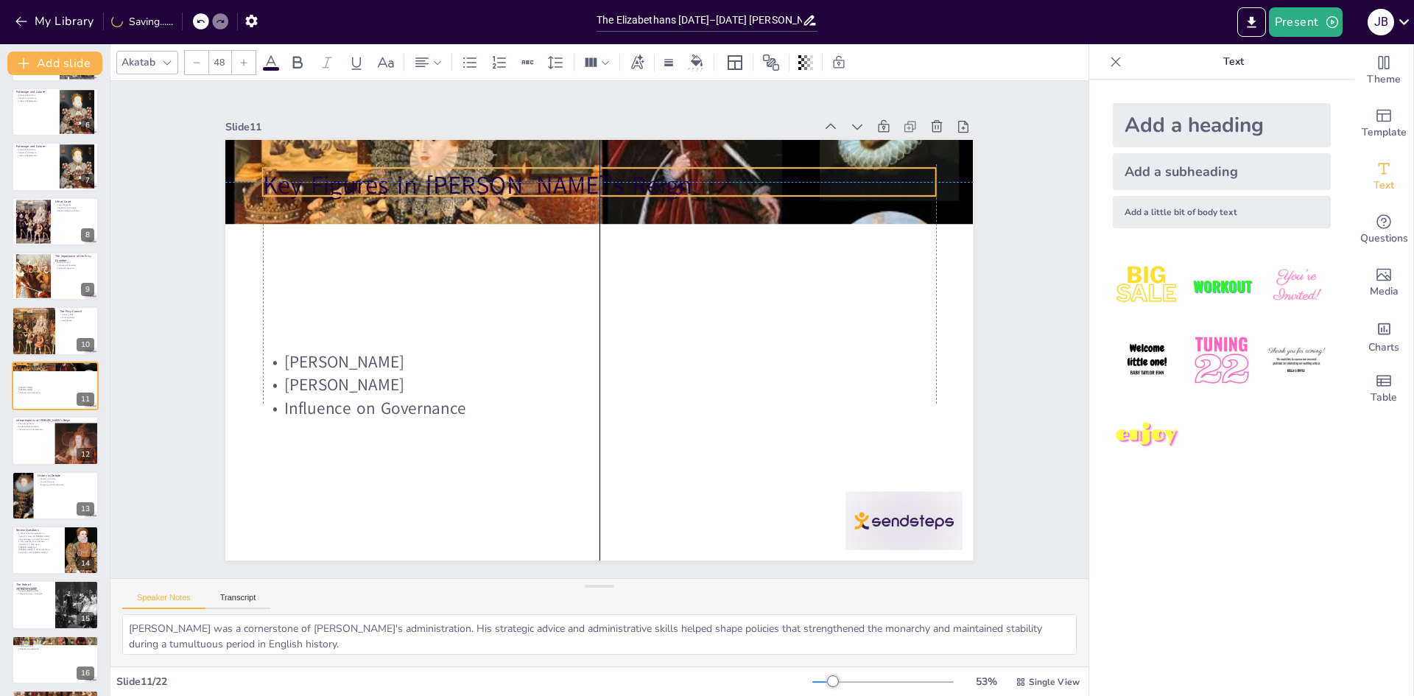
checkbox input "true"
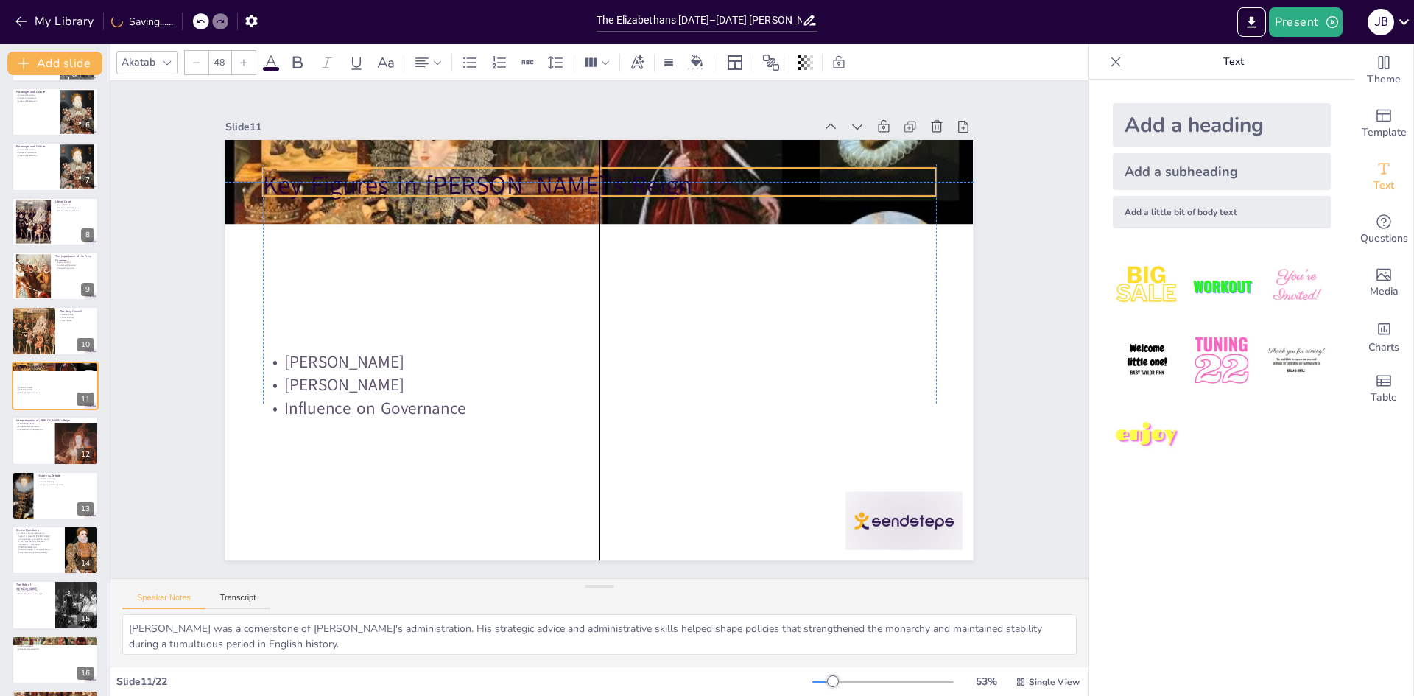
checkbox input "true"
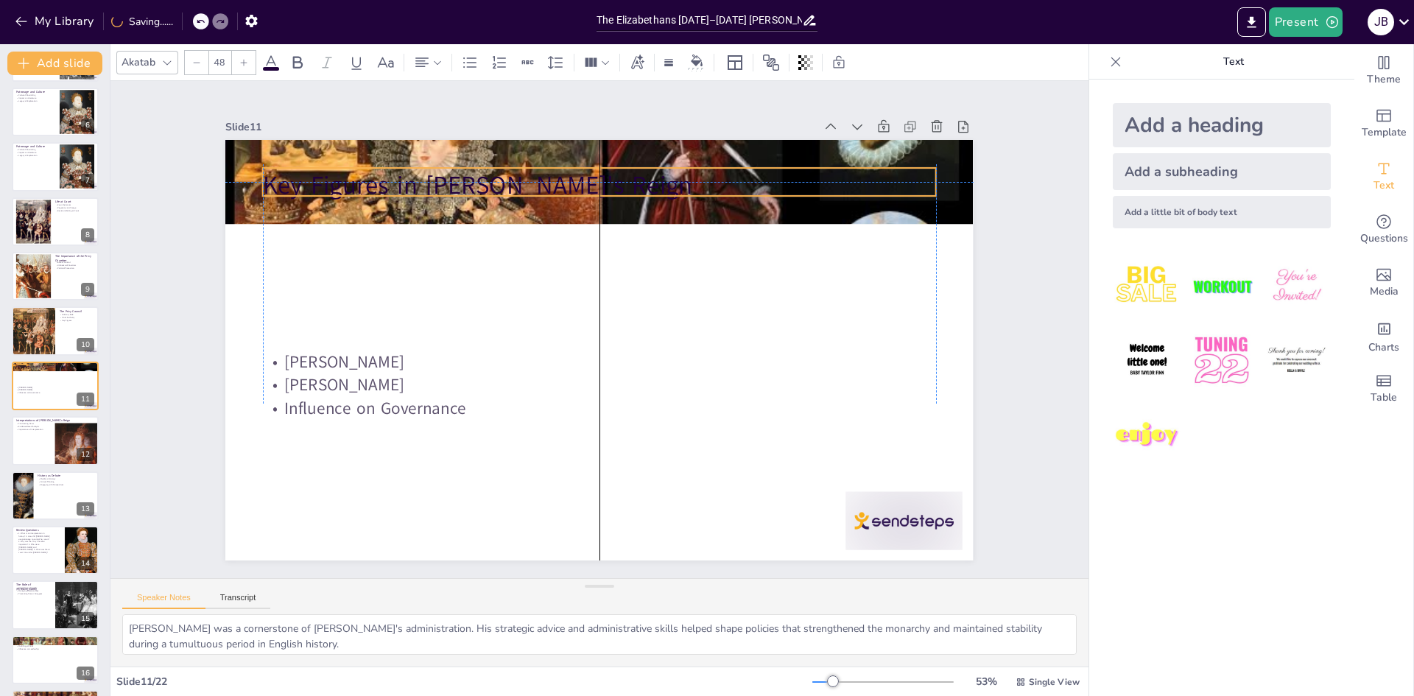
checkbox input "true"
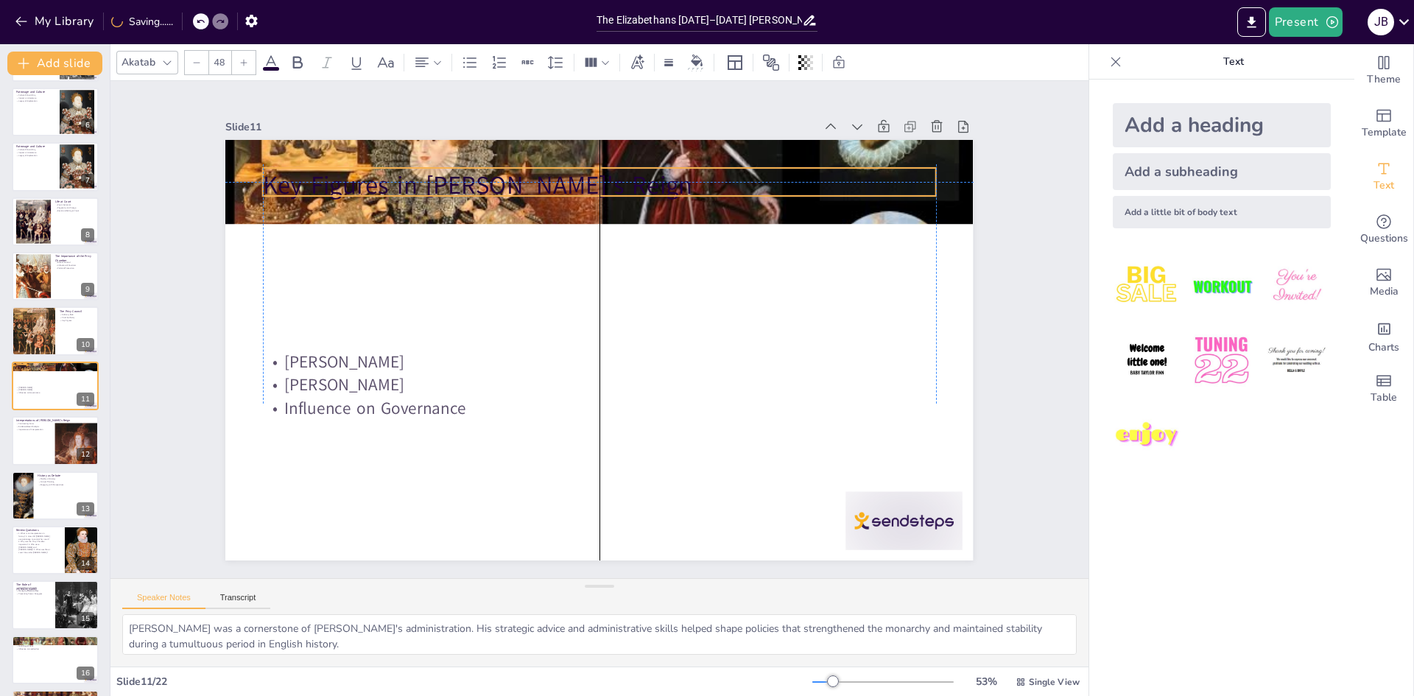
checkbox input "true"
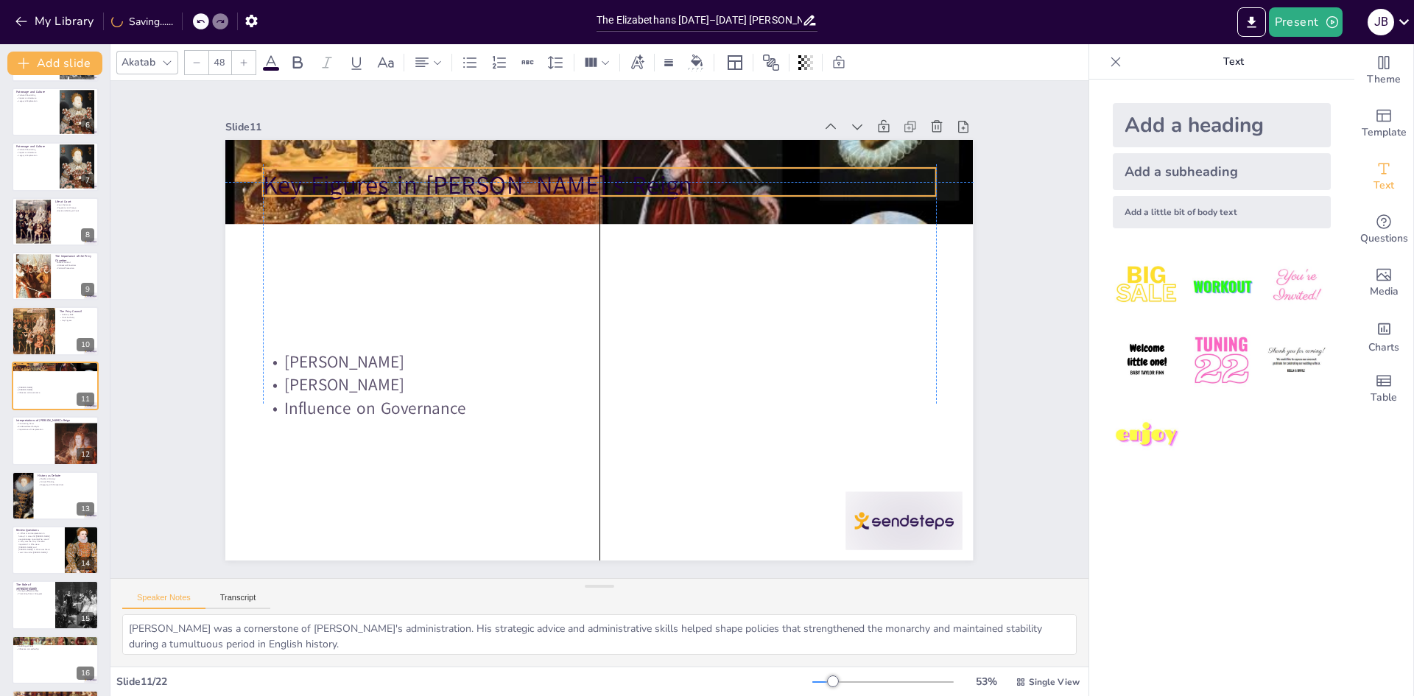
checkbox input "true"
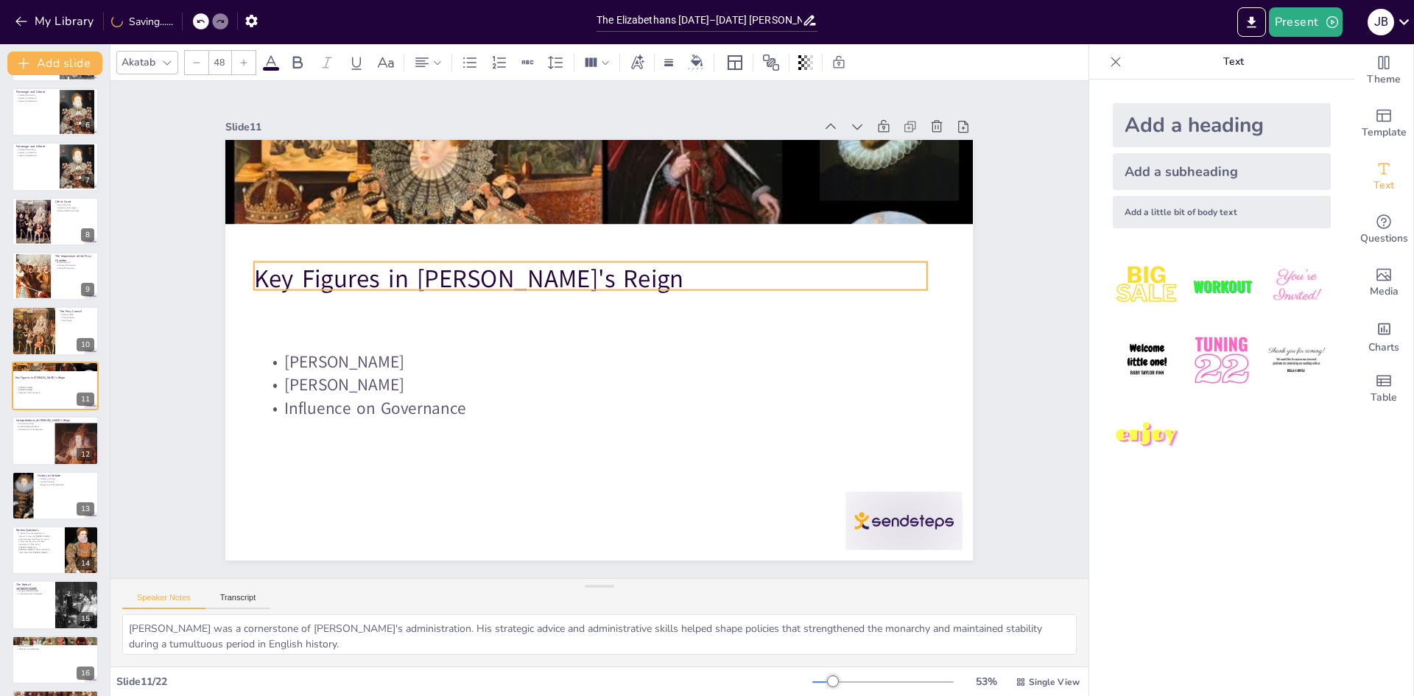
checkbox input "true"
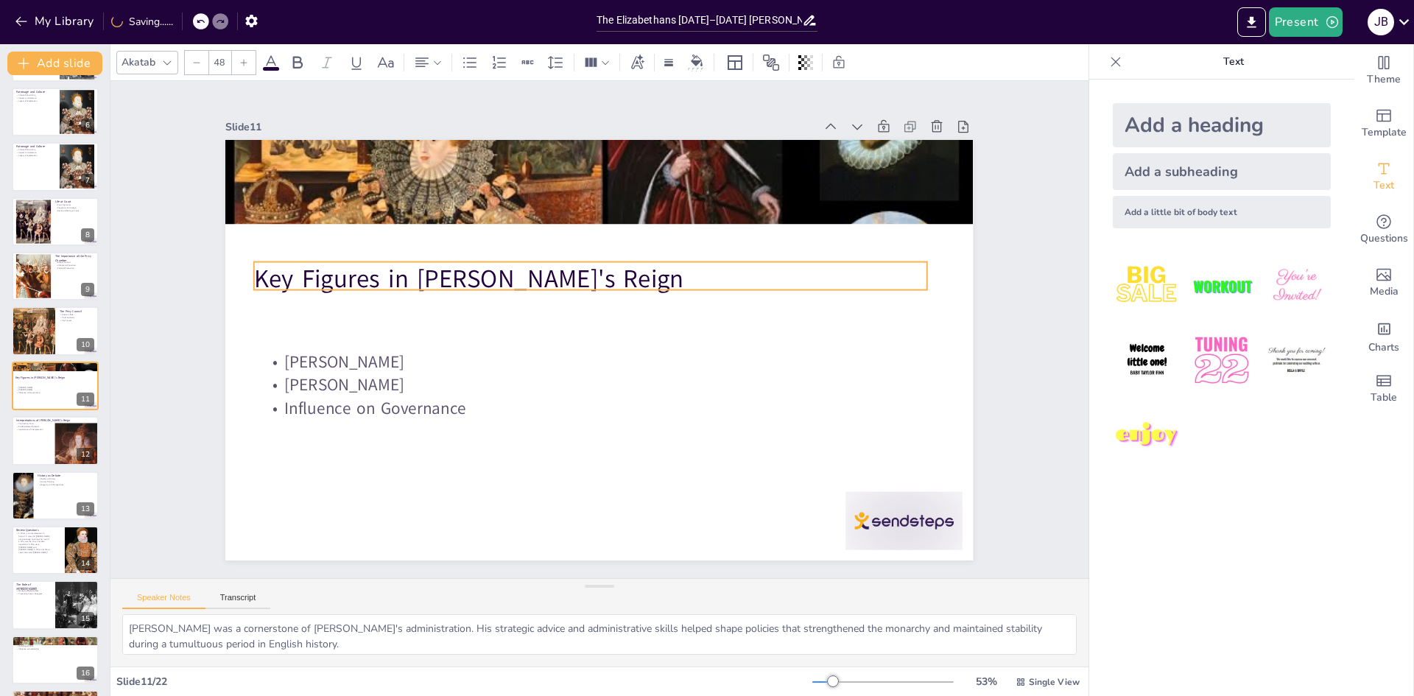
checkbox input "true"
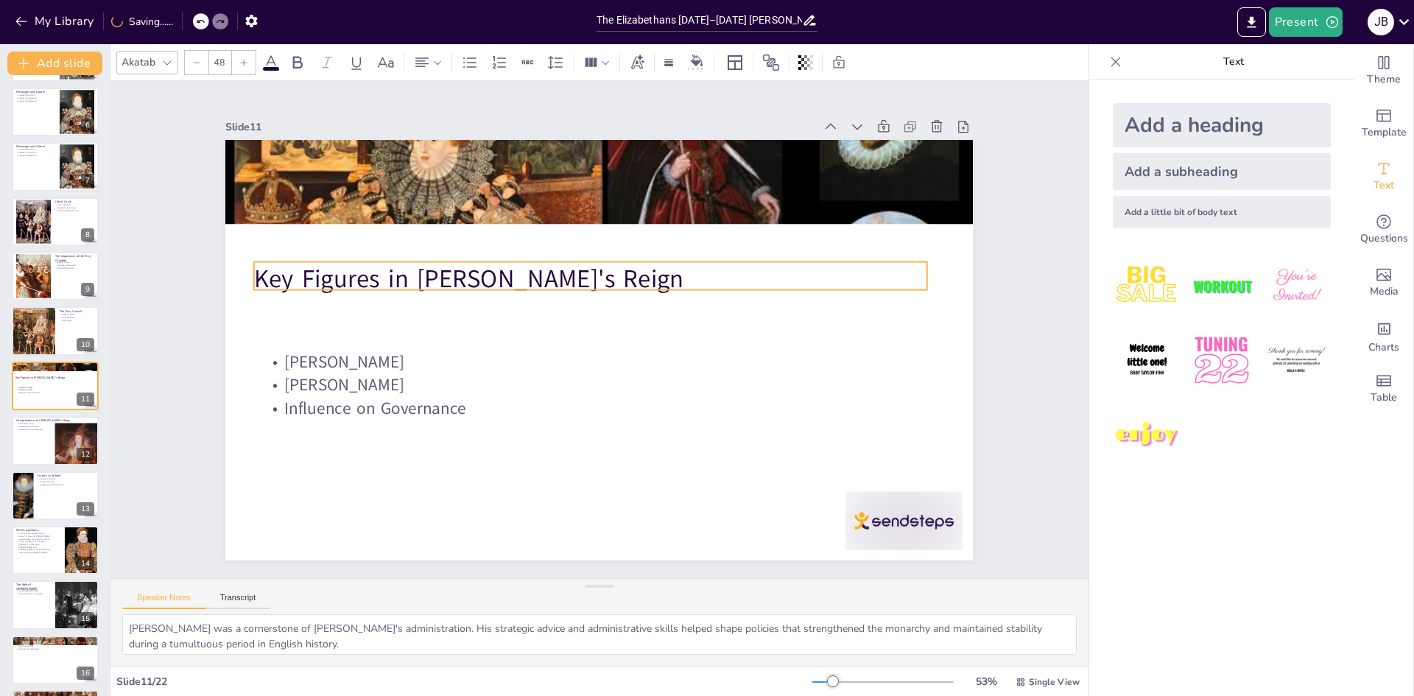
checkbox input "true"
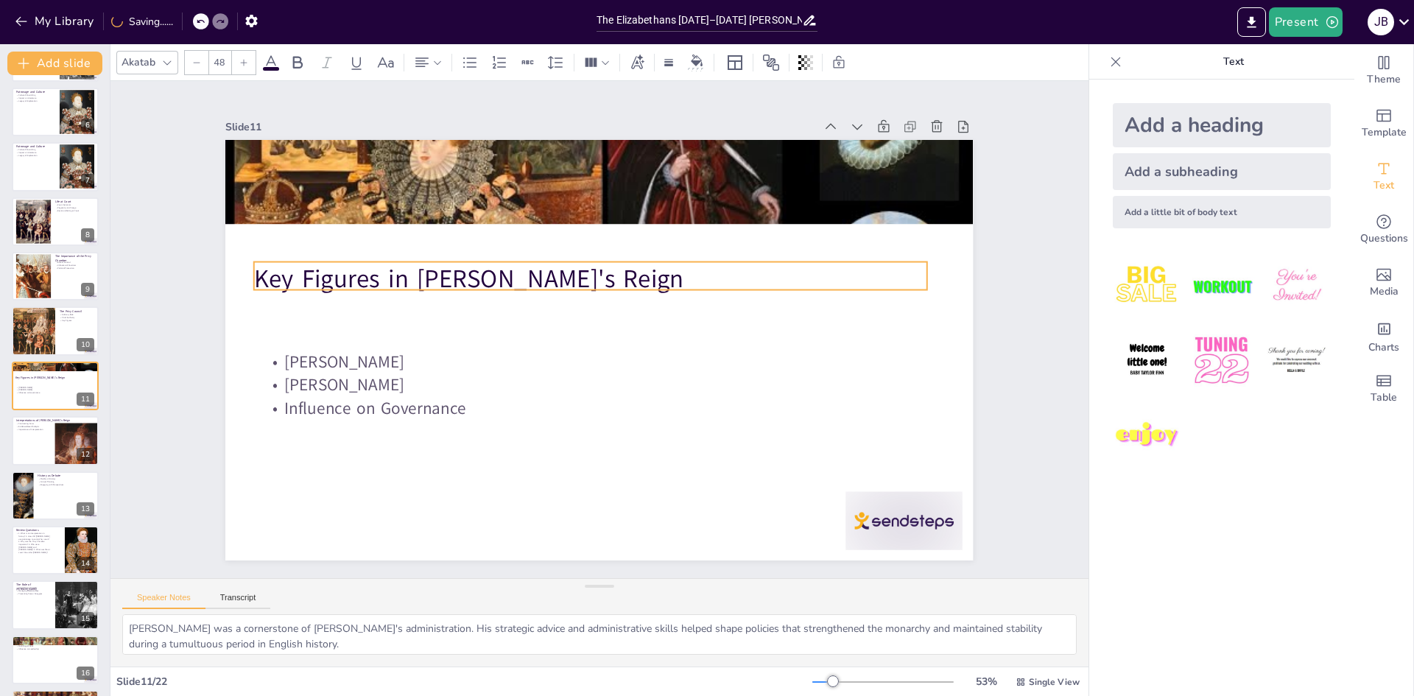
checkbox input "true"
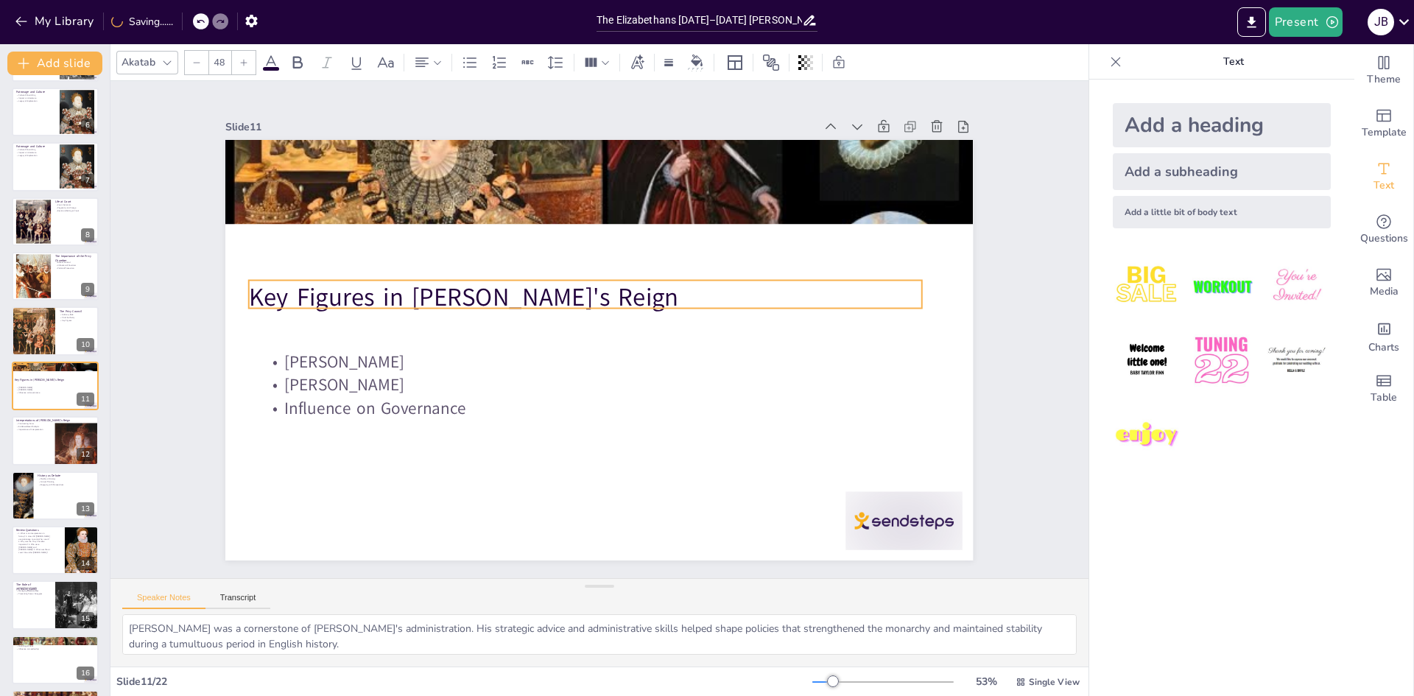
checkbox input "true"
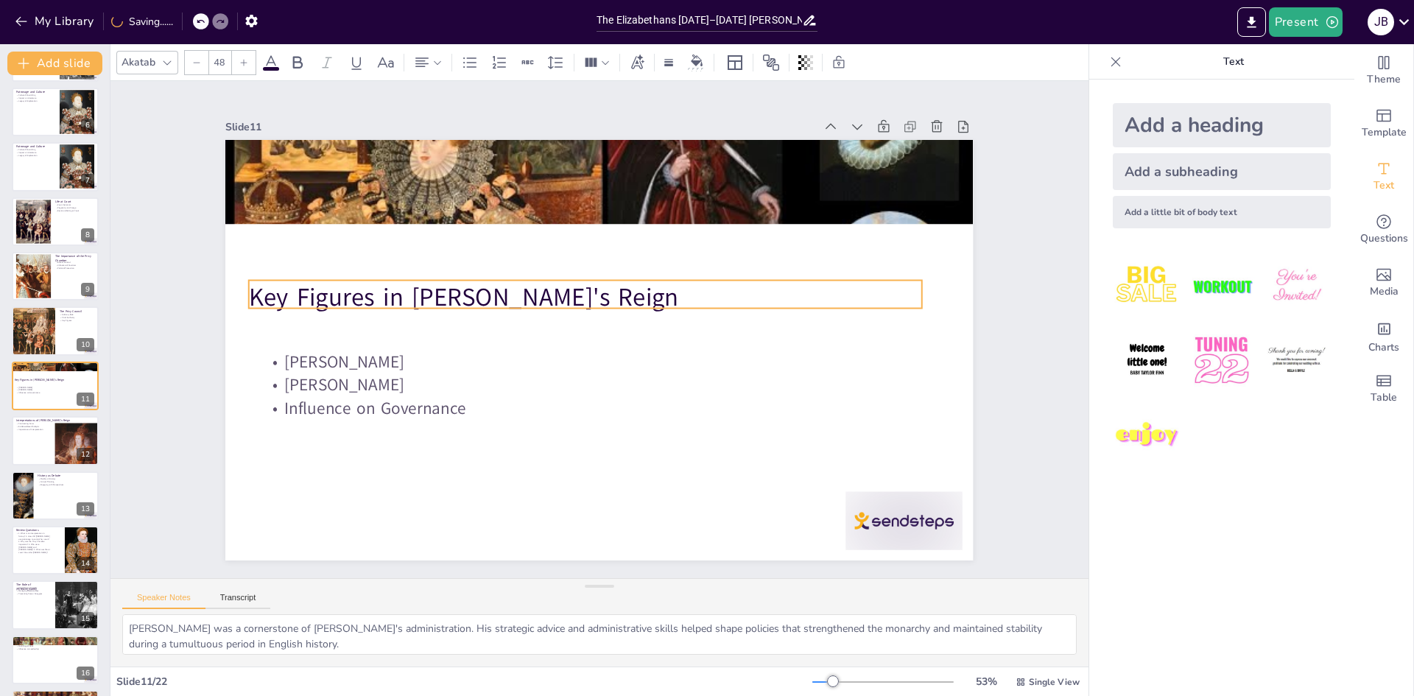
checkbox input "true"
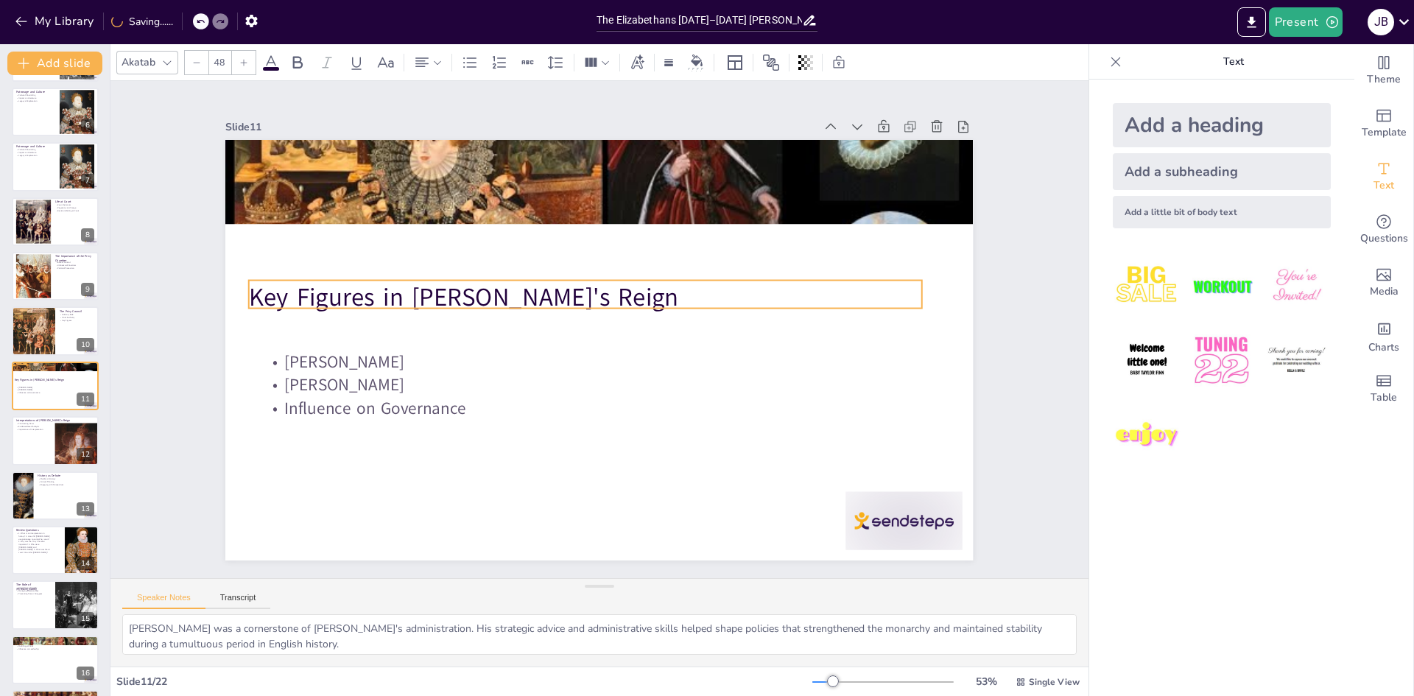
checkbox input "true"
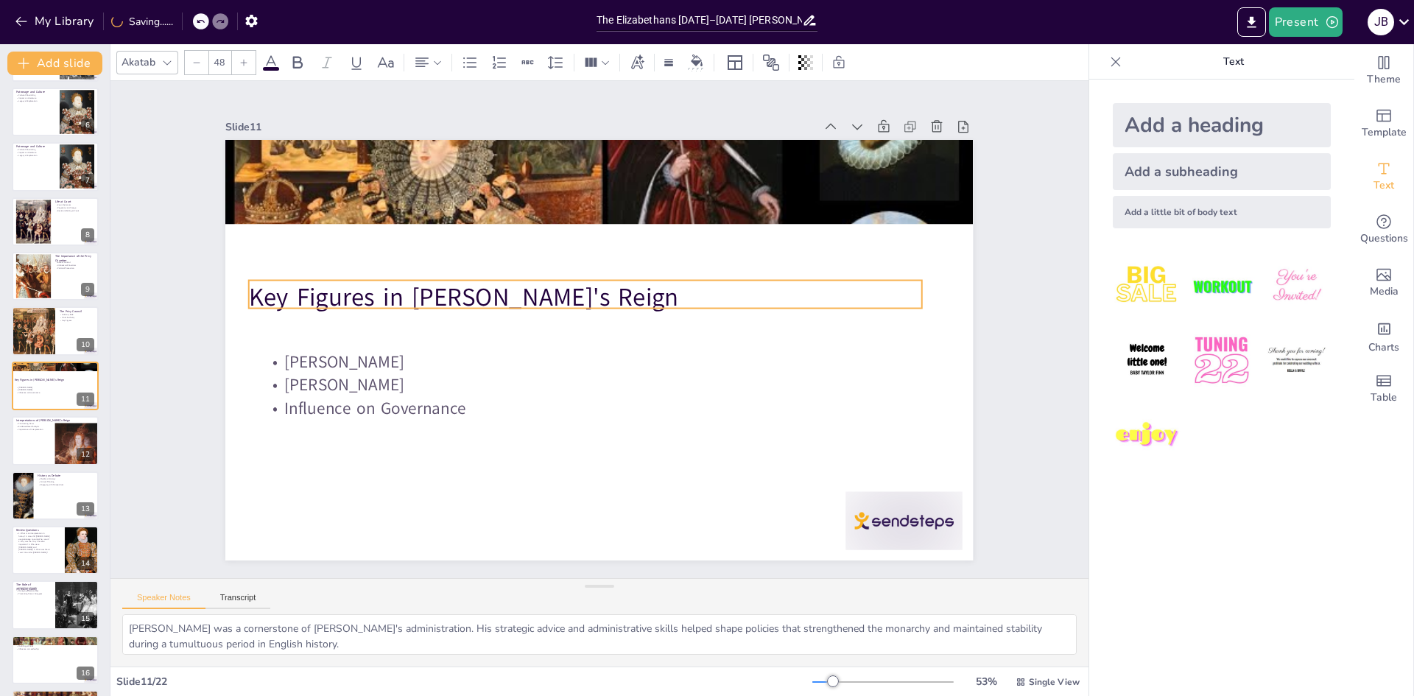
checkbox input "true"
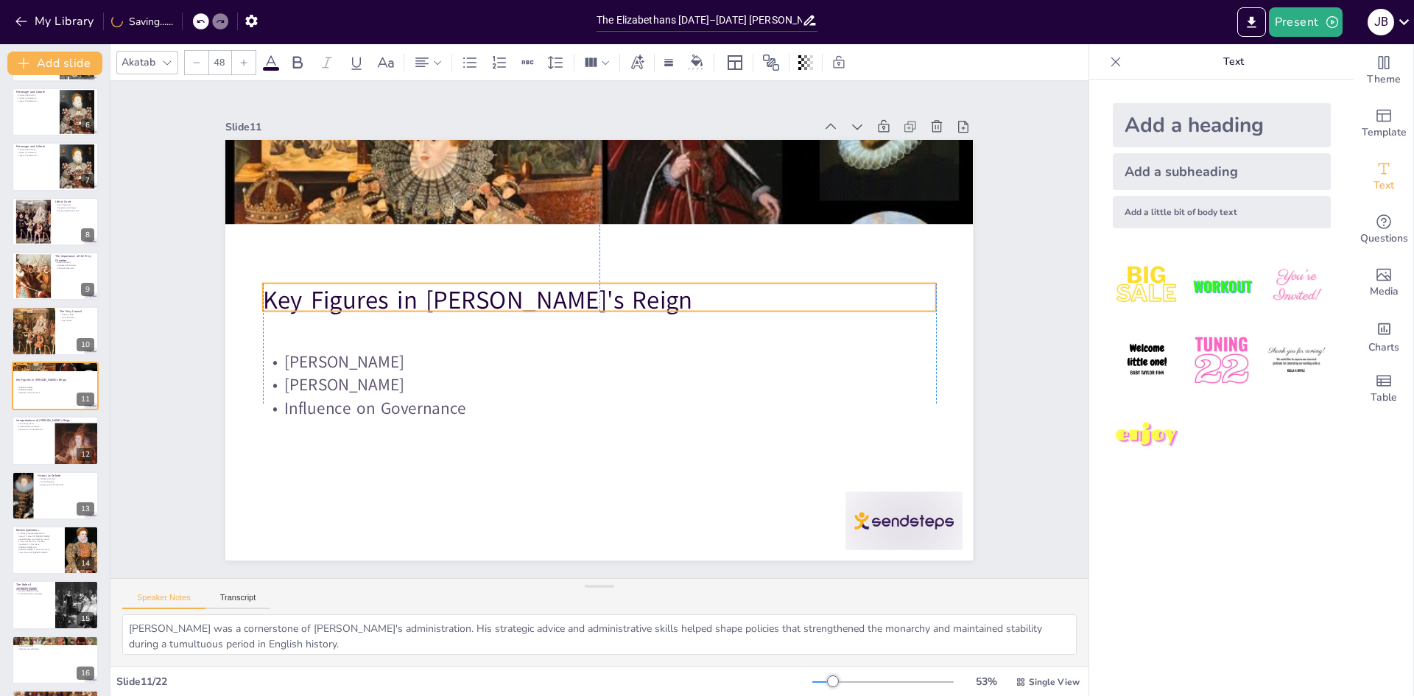
checkbox input "true"
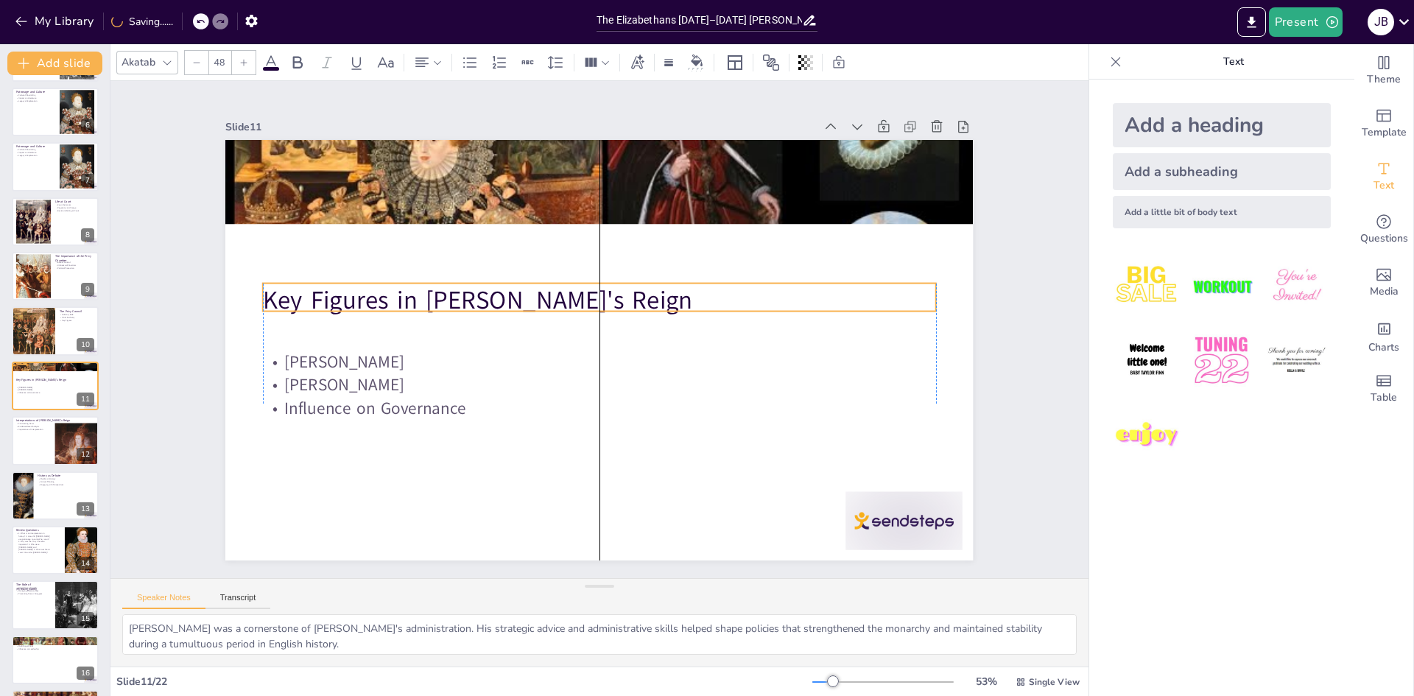
checkbox input "true"
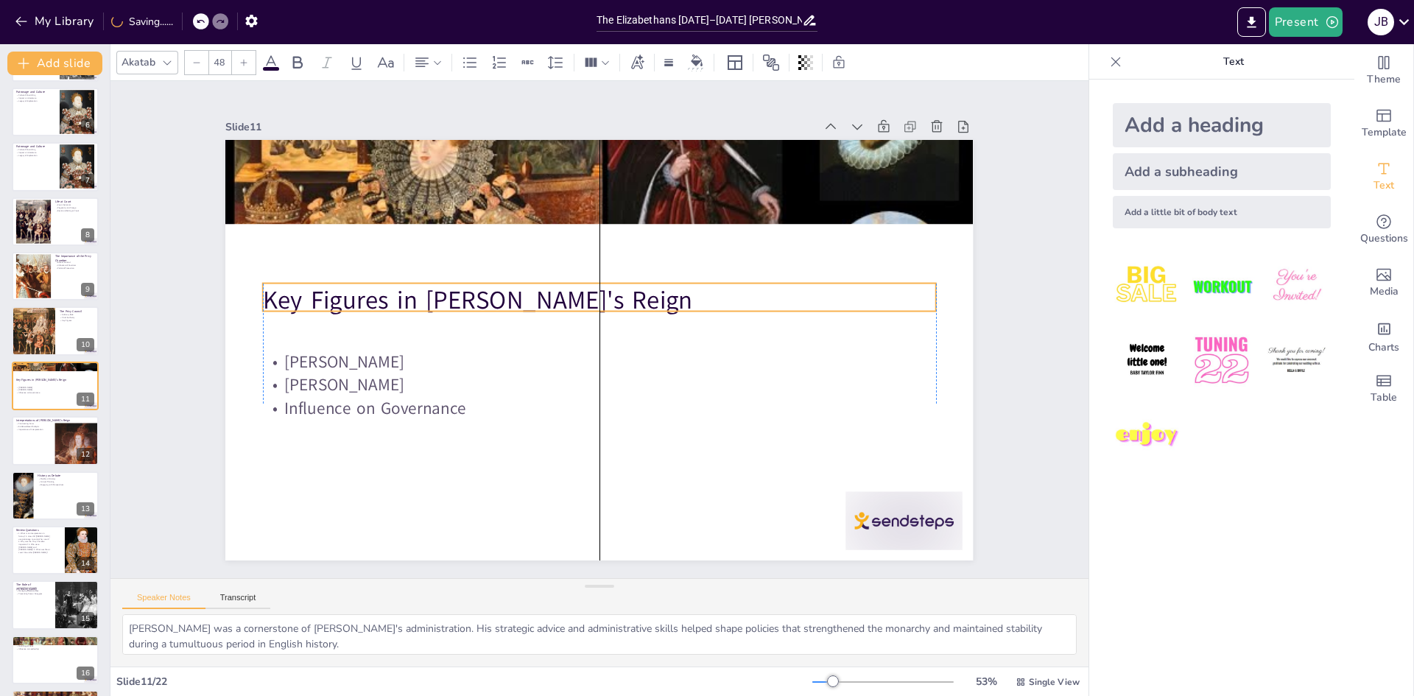
checkbox input "true"
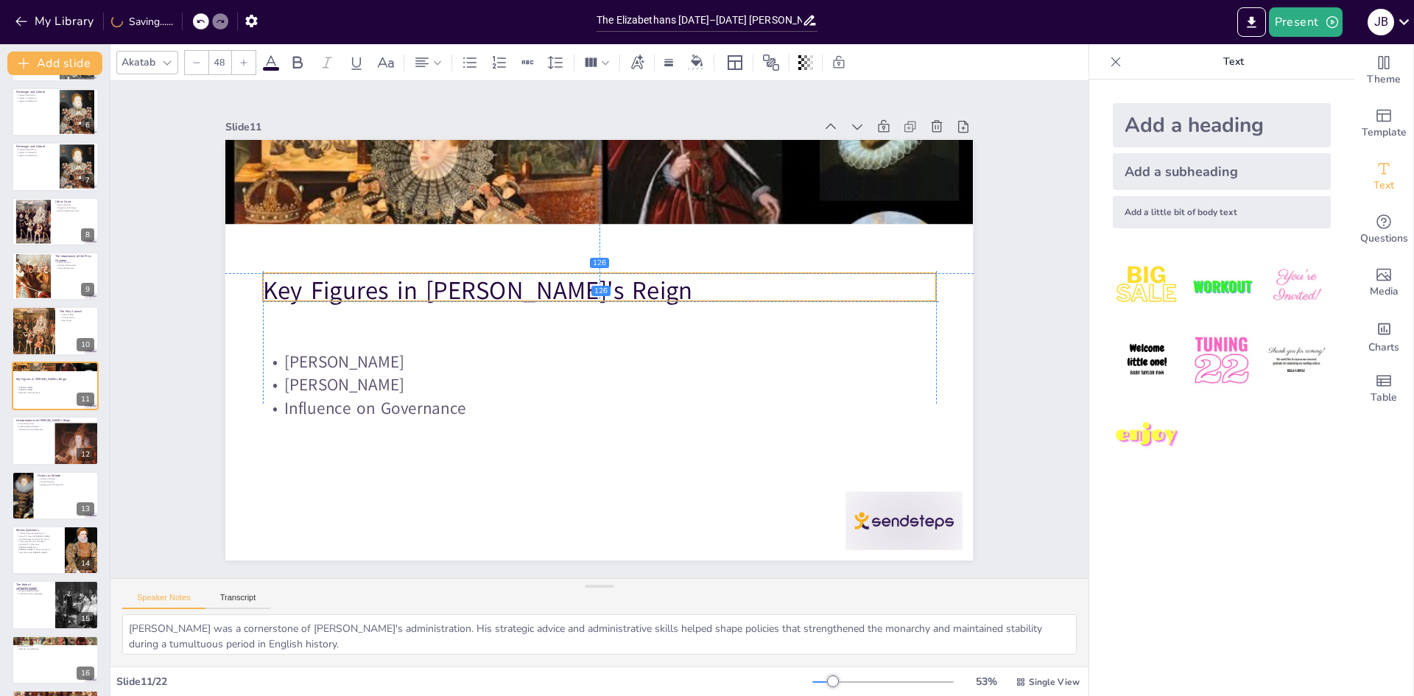
checkbox input "true"
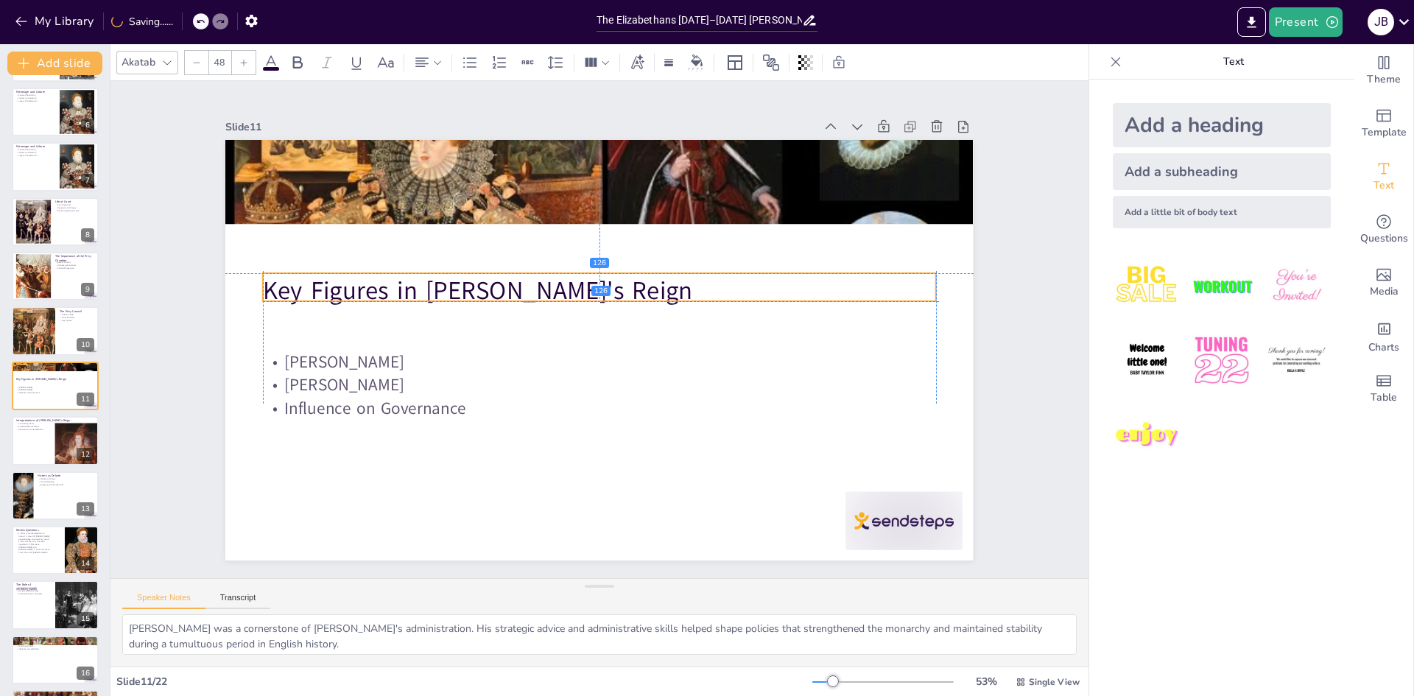
checkbox input "true"
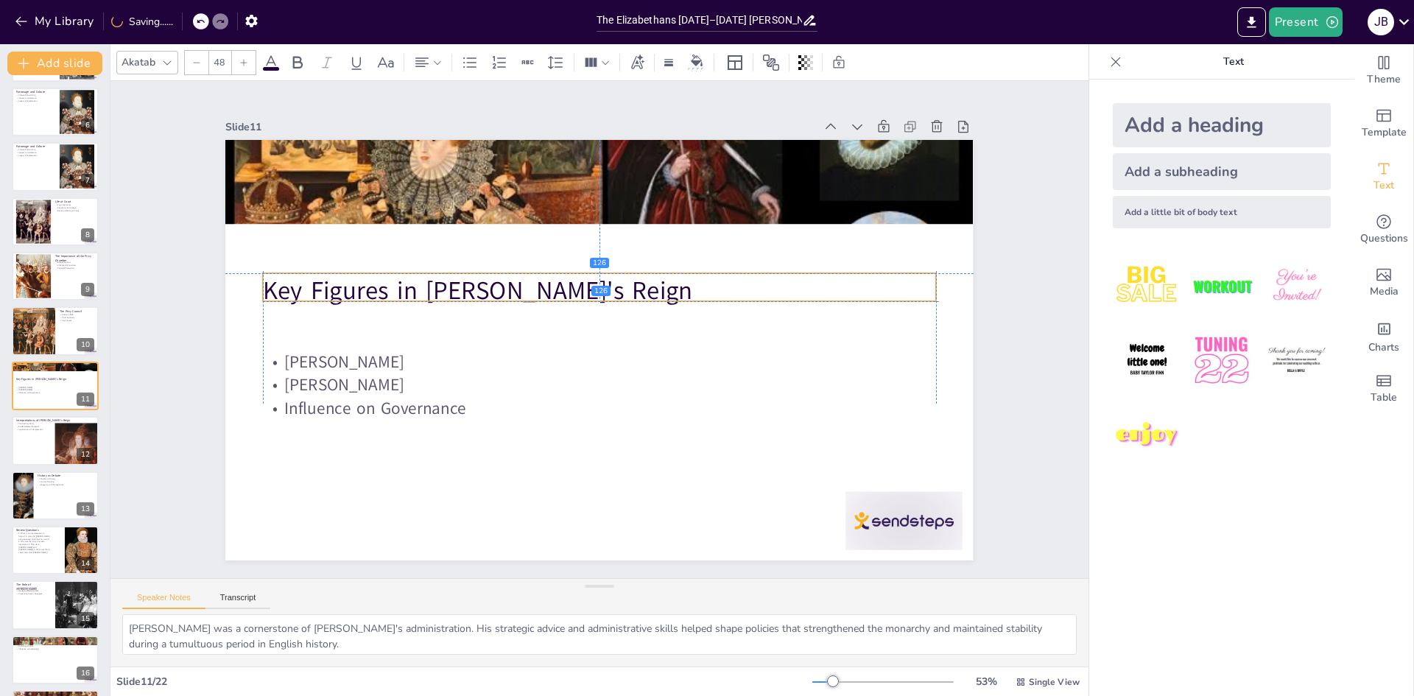
drag, startPoint x: 414, startPoint y: 177, endPoint x: 422, endPoint y: 281, distance: 104.1
click at [422, 281] on p "Key Figures in Elizabeth's Reign" at bounding box center [611, 292] width 650 height 241
checkbox input "true"
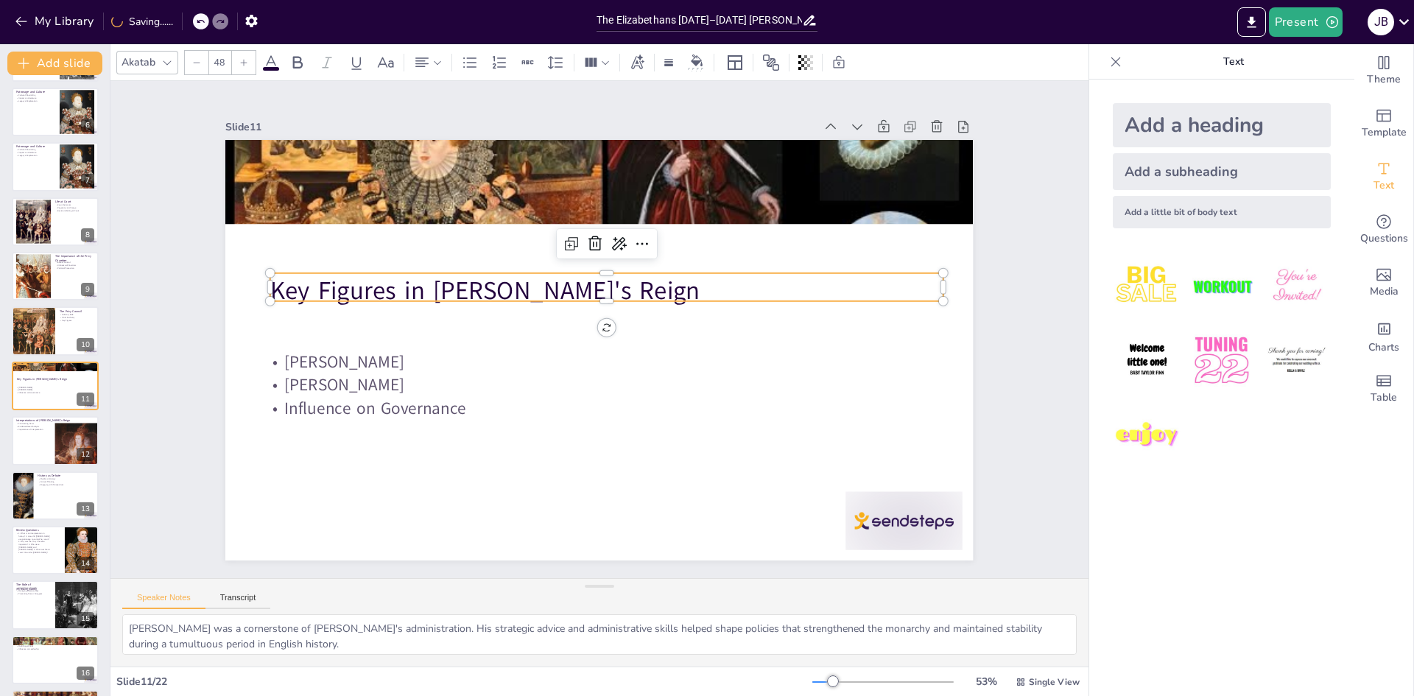
checkbox input "true"
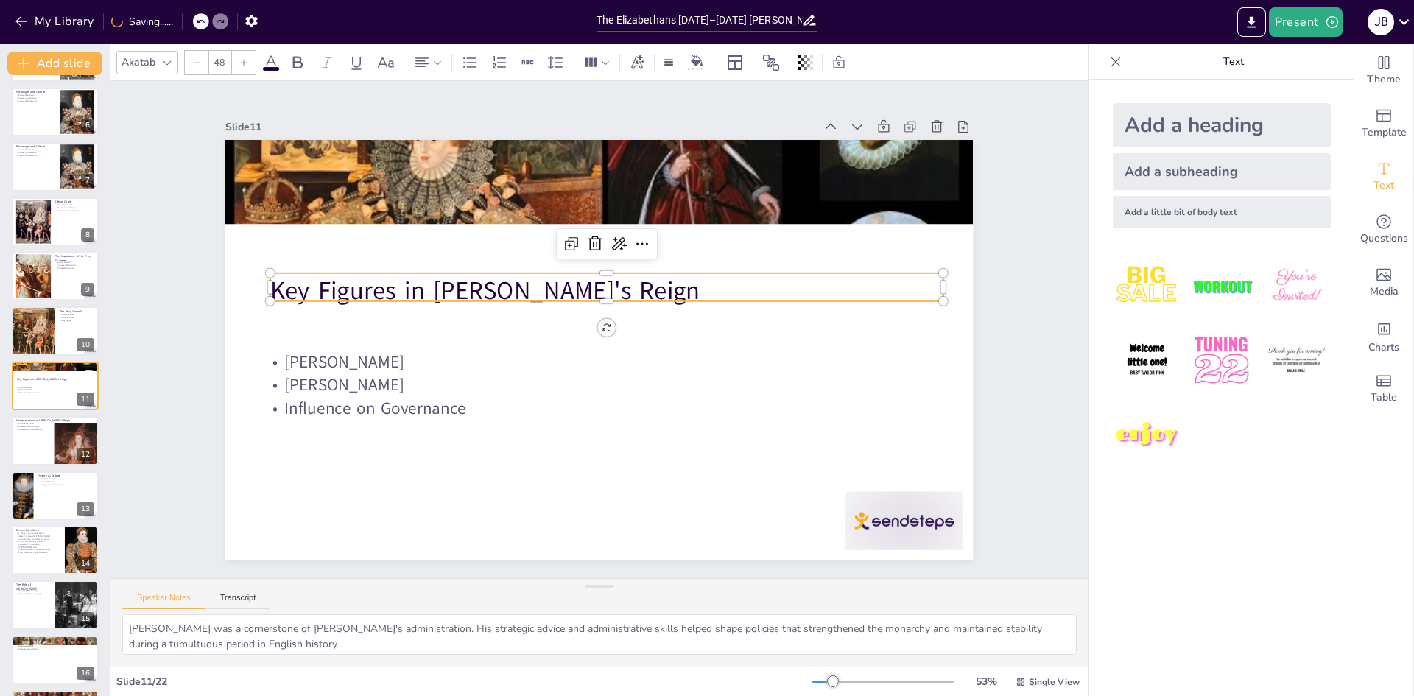
checkbox input "true"
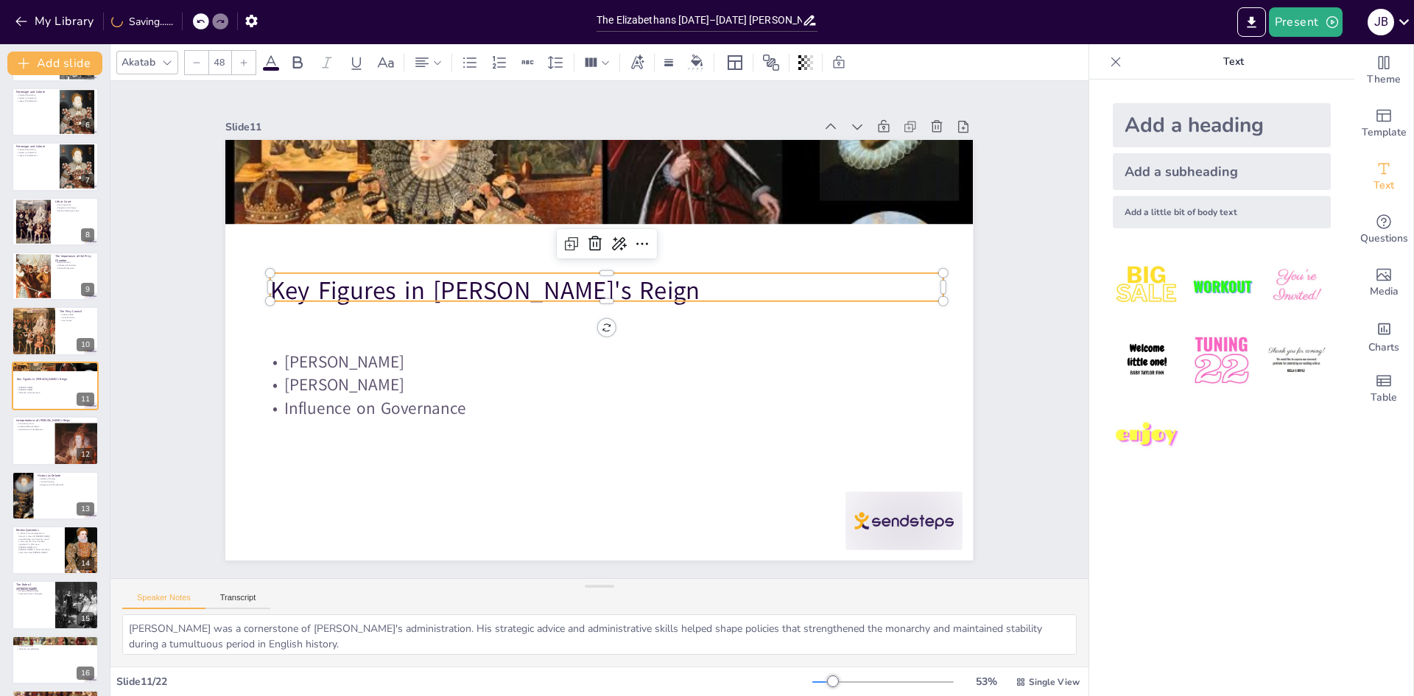
checkbox input "true"
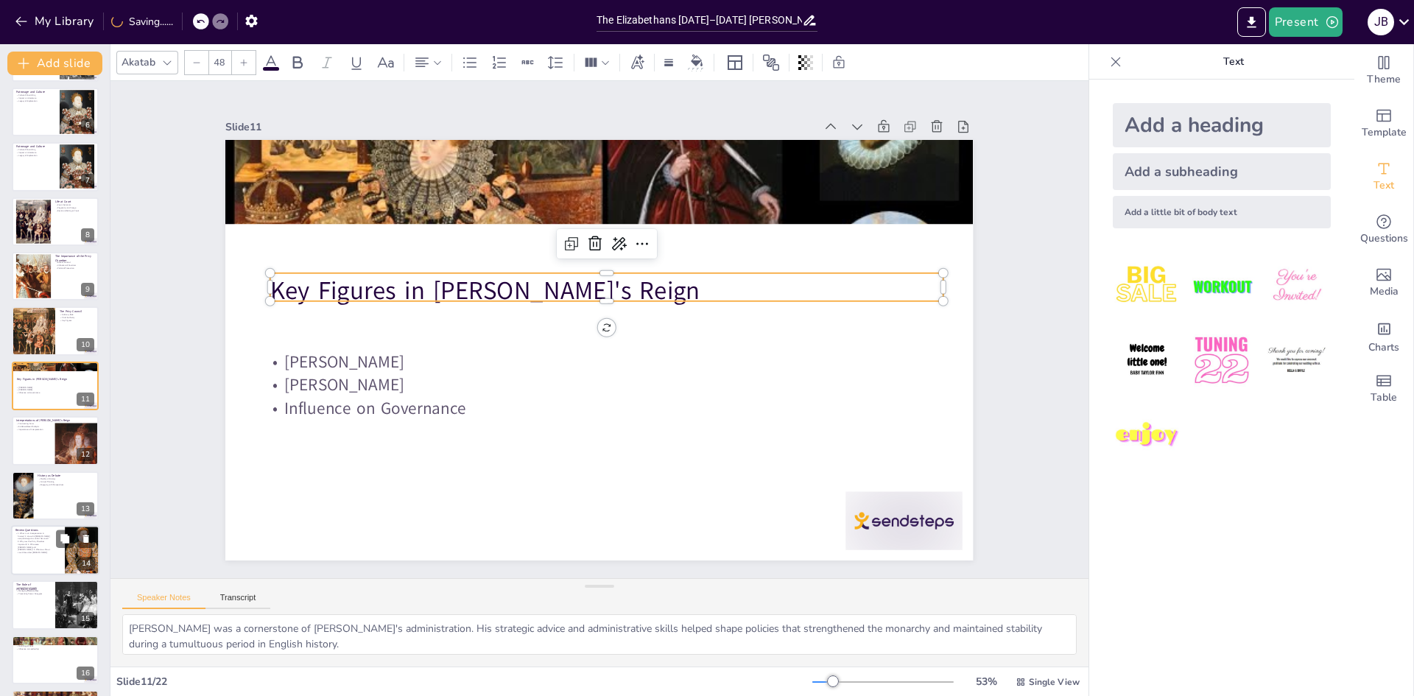
checkbox input "true"
click at [47, 556] on div at bounding box center [55, 550] width 88 height 50
checkbox input "true"
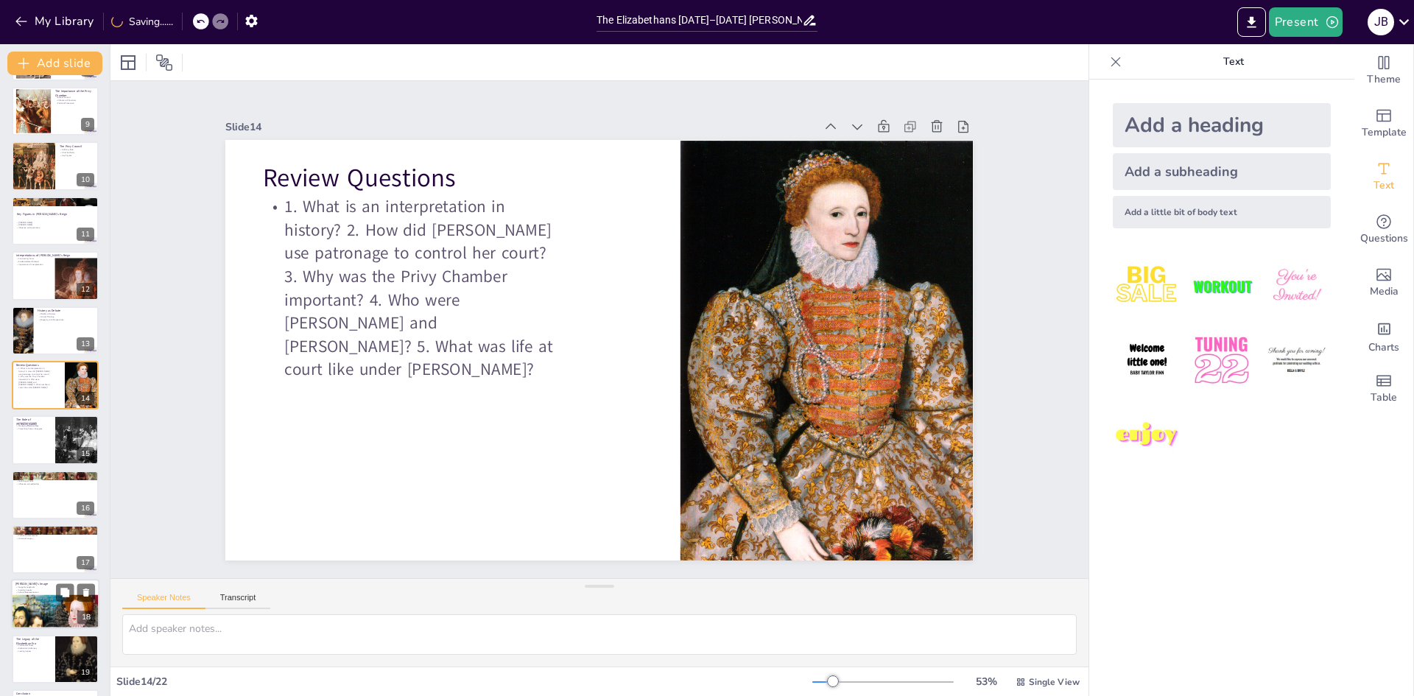
checkbox input "true"
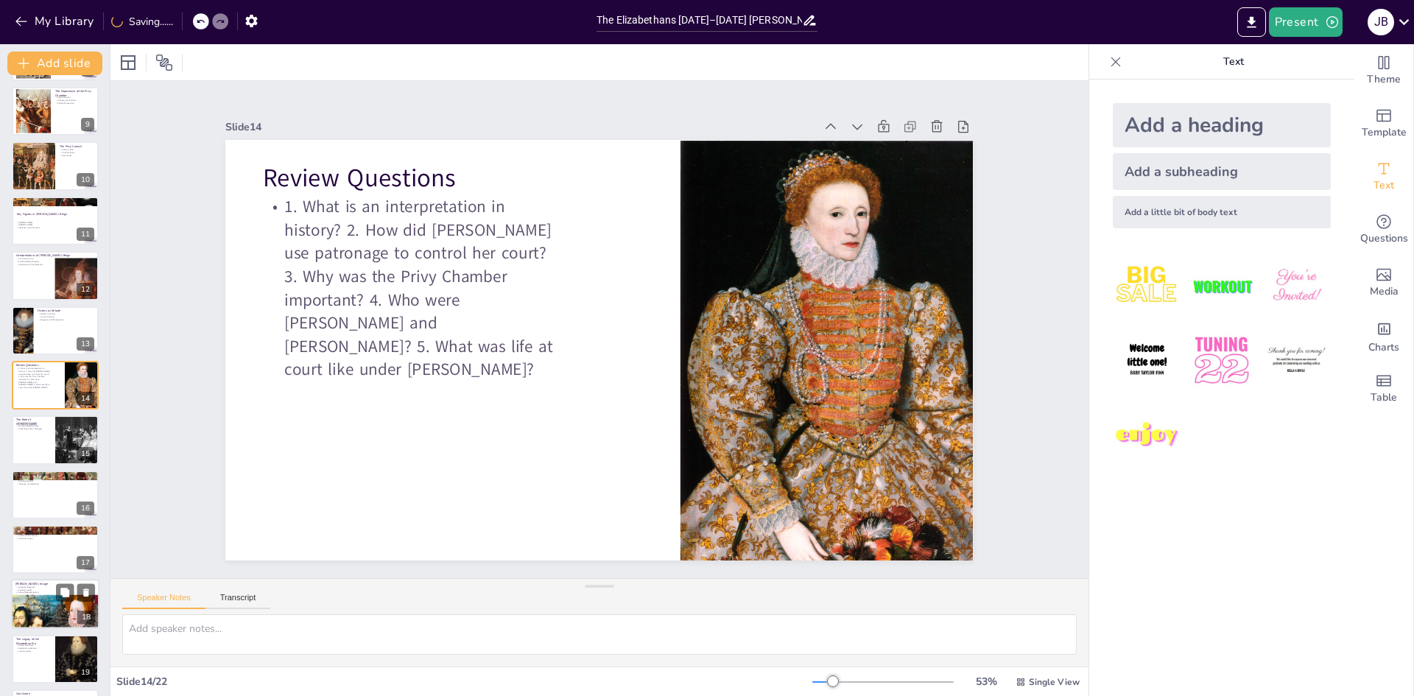
checkbox input "true"
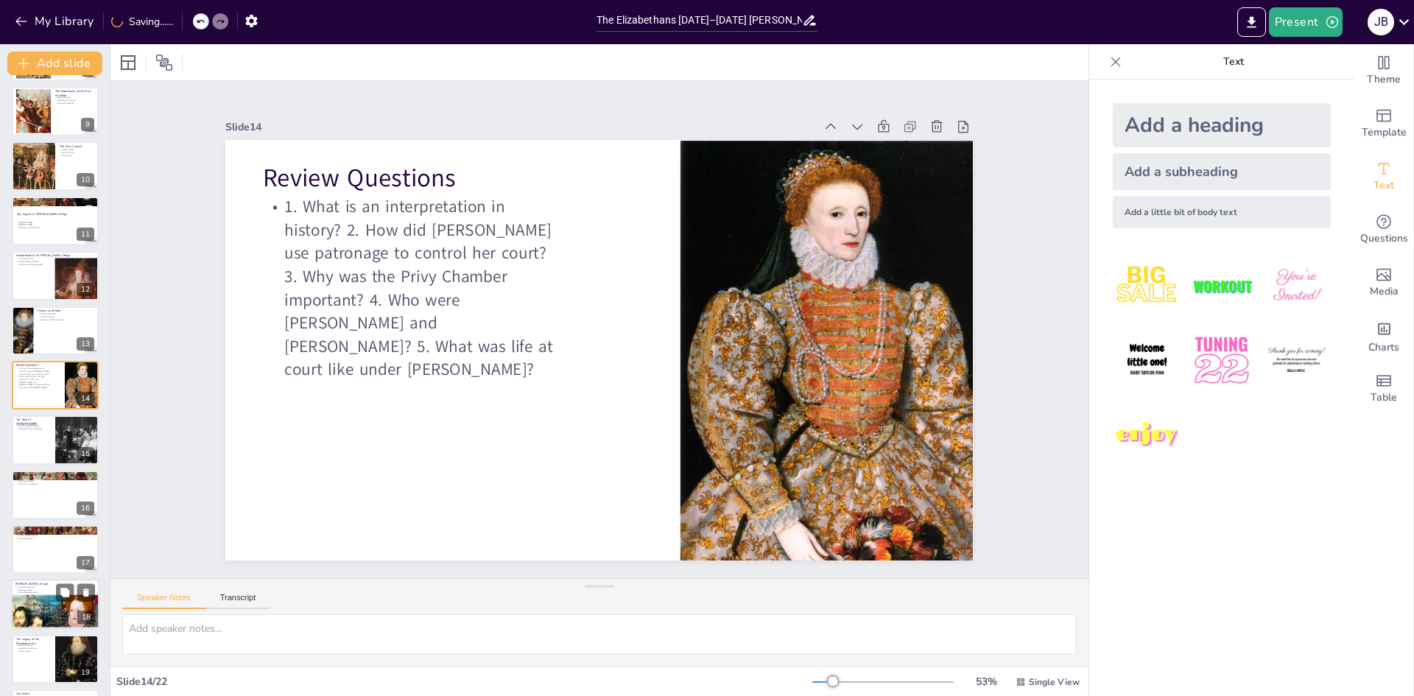
click at [50, 607] on div at bounding box center [57, 619] width 92 height 53
checkbox input "true"
type textarea "Image management was a critical aspect of Elizabeth's reign. By controlling how…"
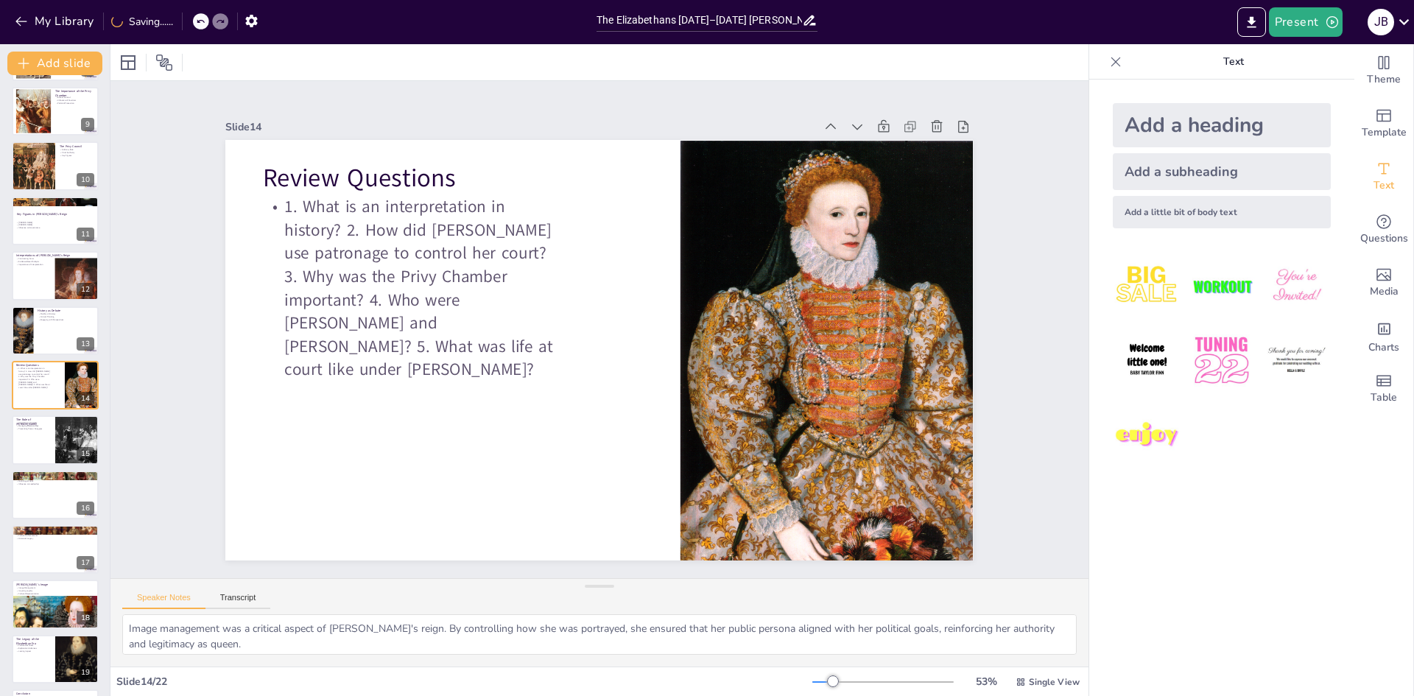
checkbox input "true"
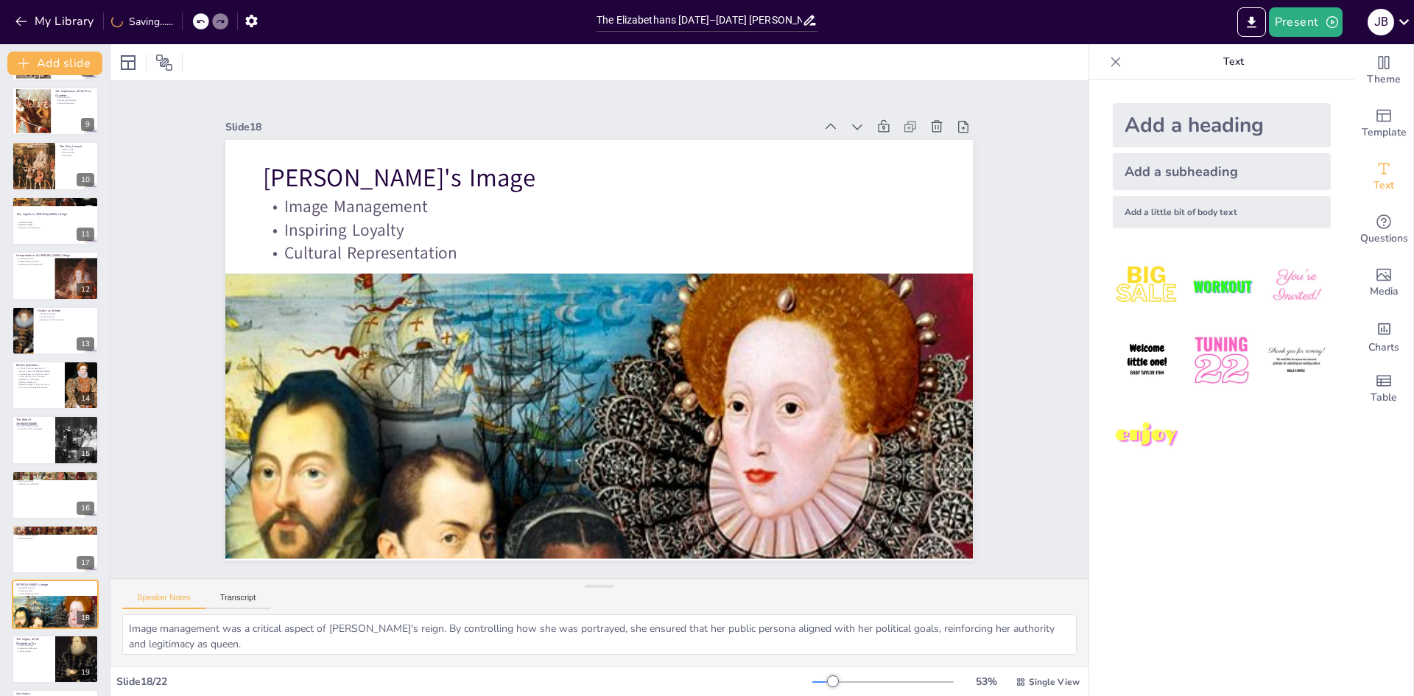
scroll to position [601, 0]
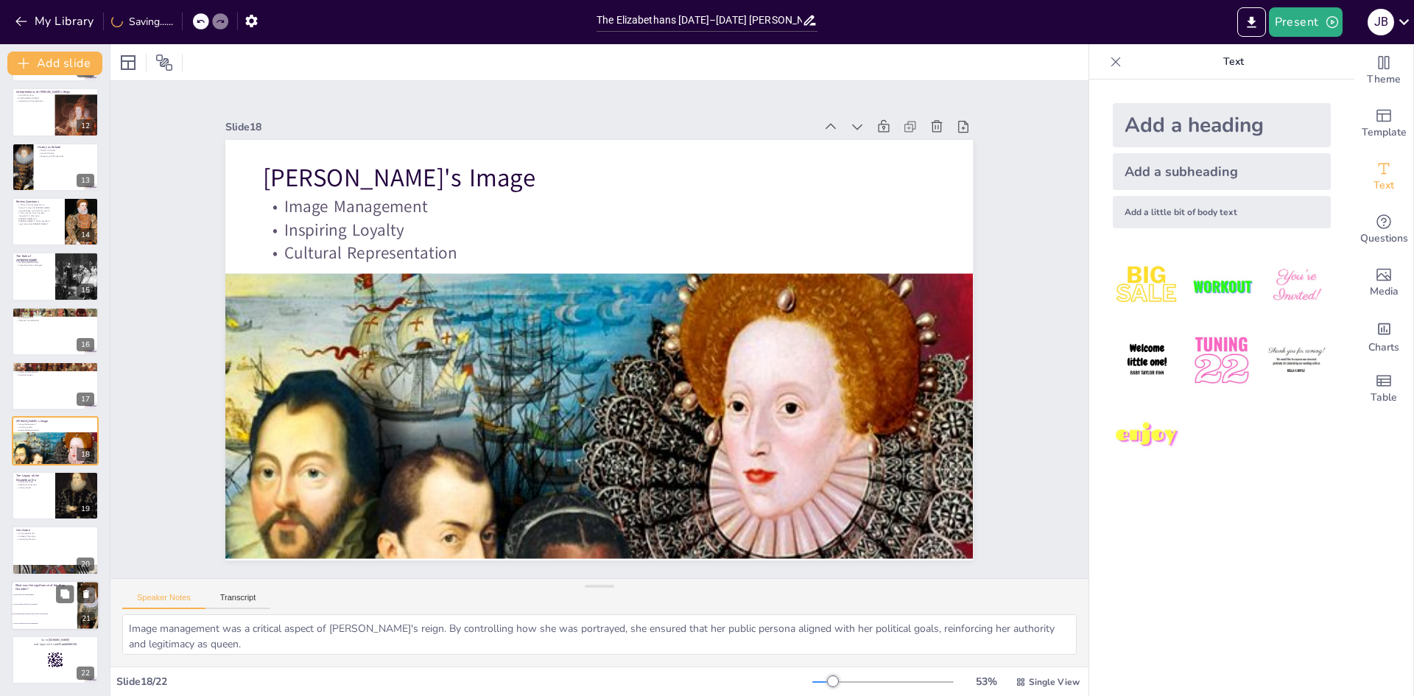
checkbox input "true"
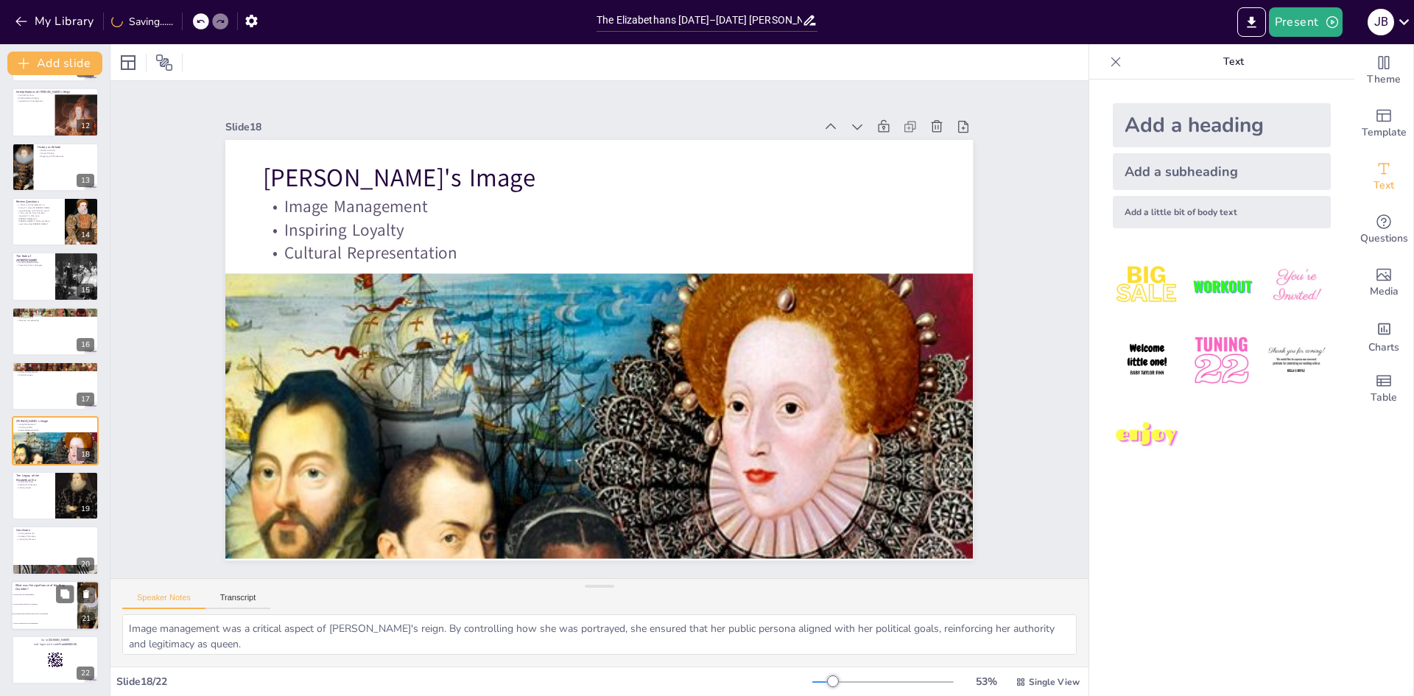
checkbox input "true"
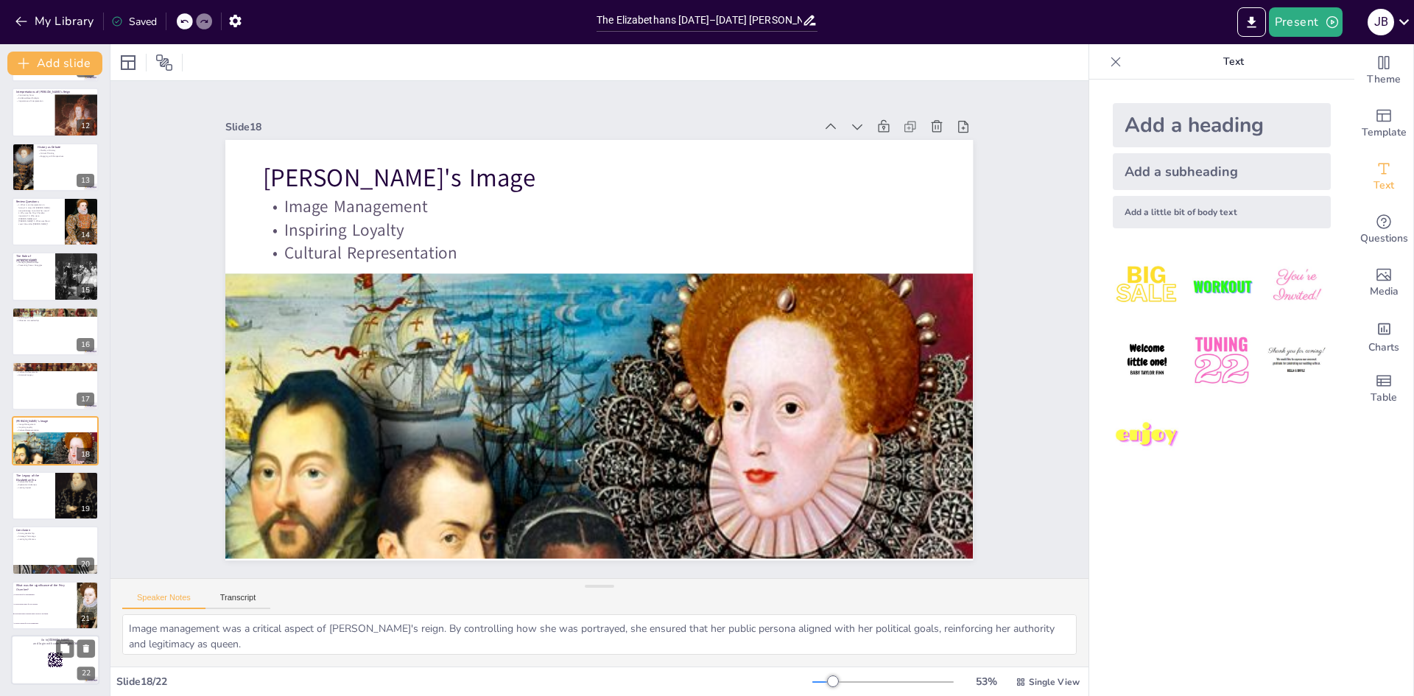
checkbox input "true"
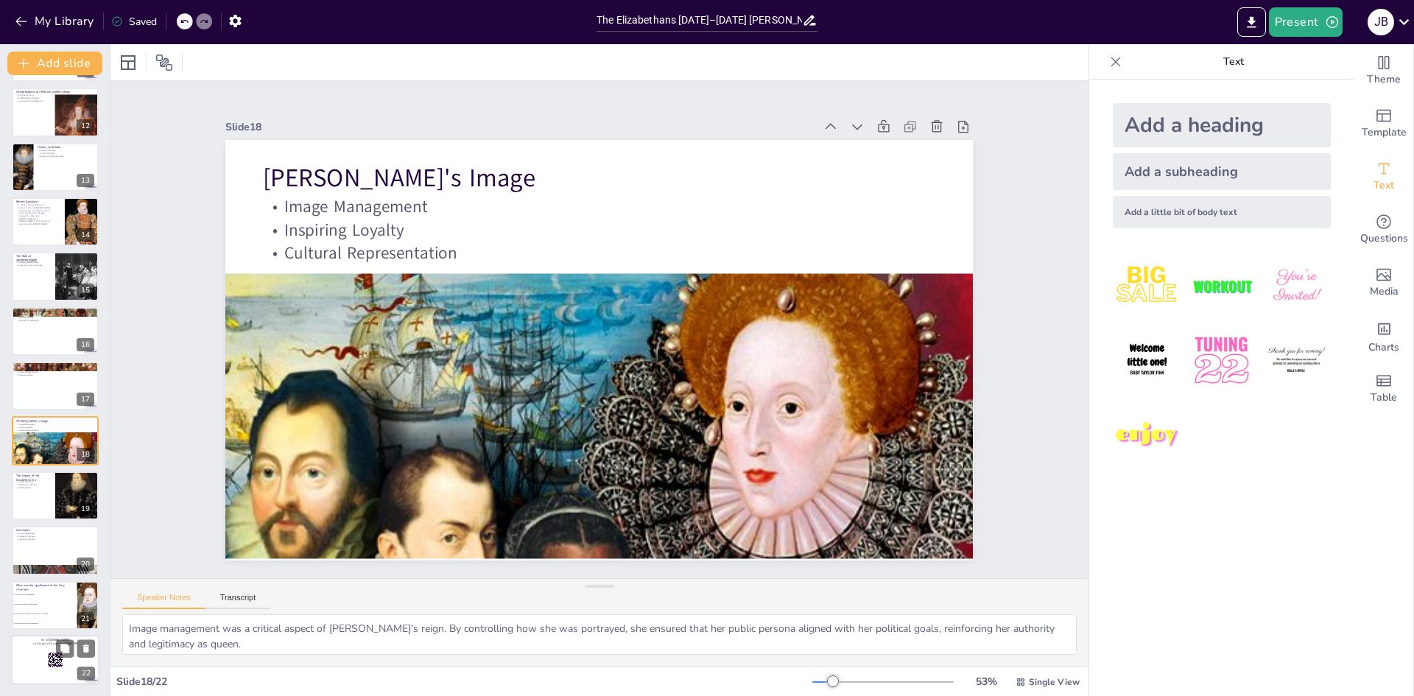
checkbox input "true"
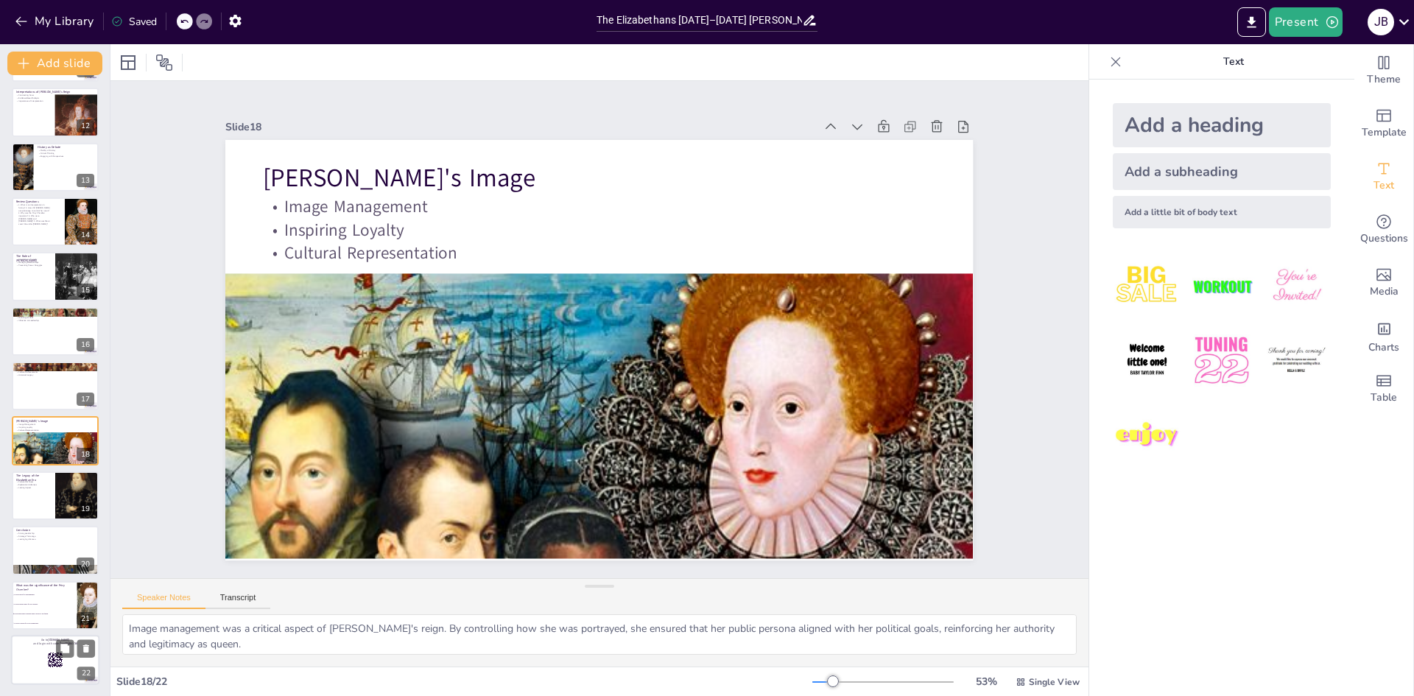
checkbox input "true"
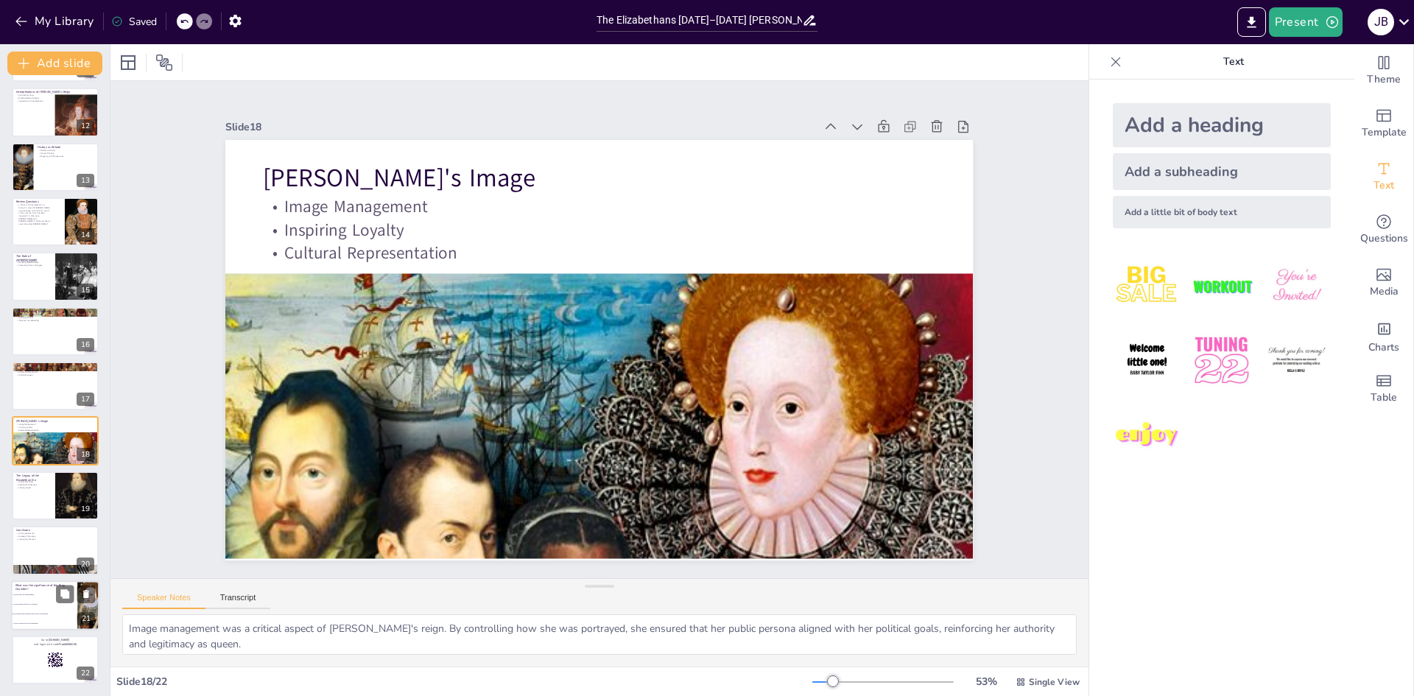
checkbox input "true"
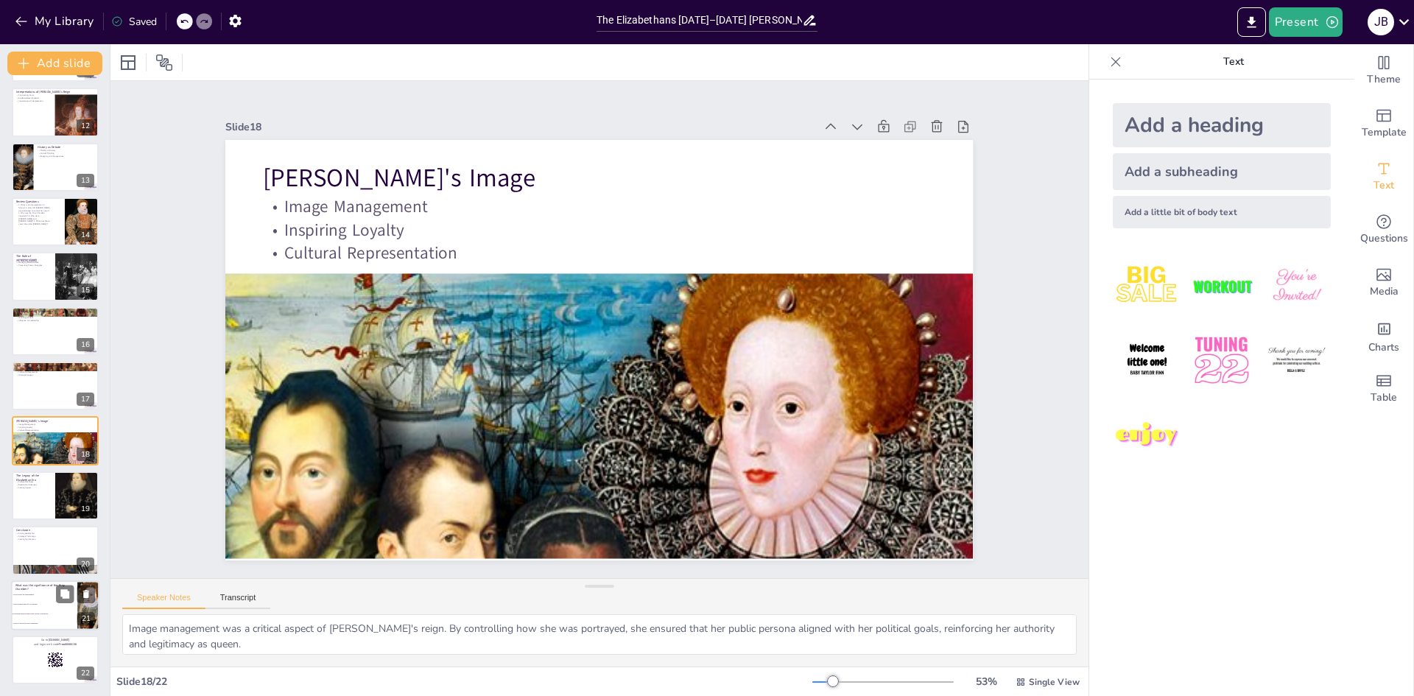
checkbox input "true"
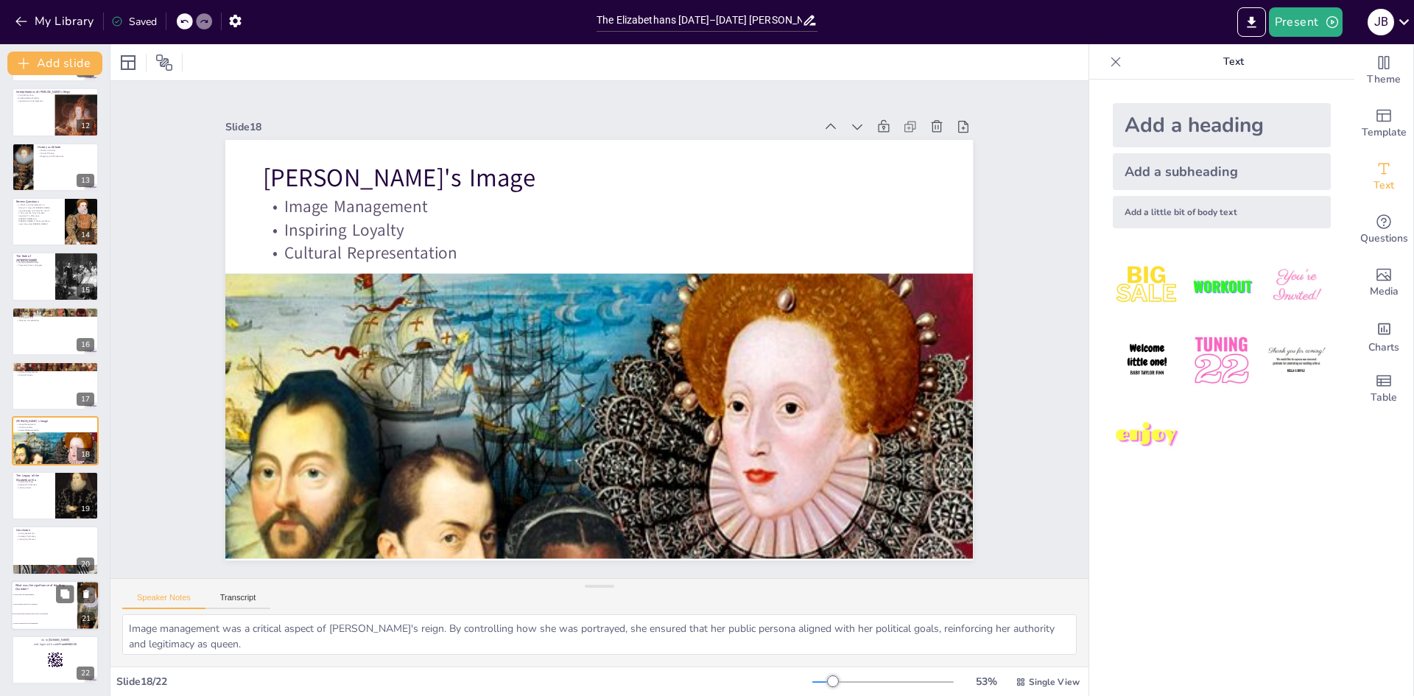
checkbox input "true"
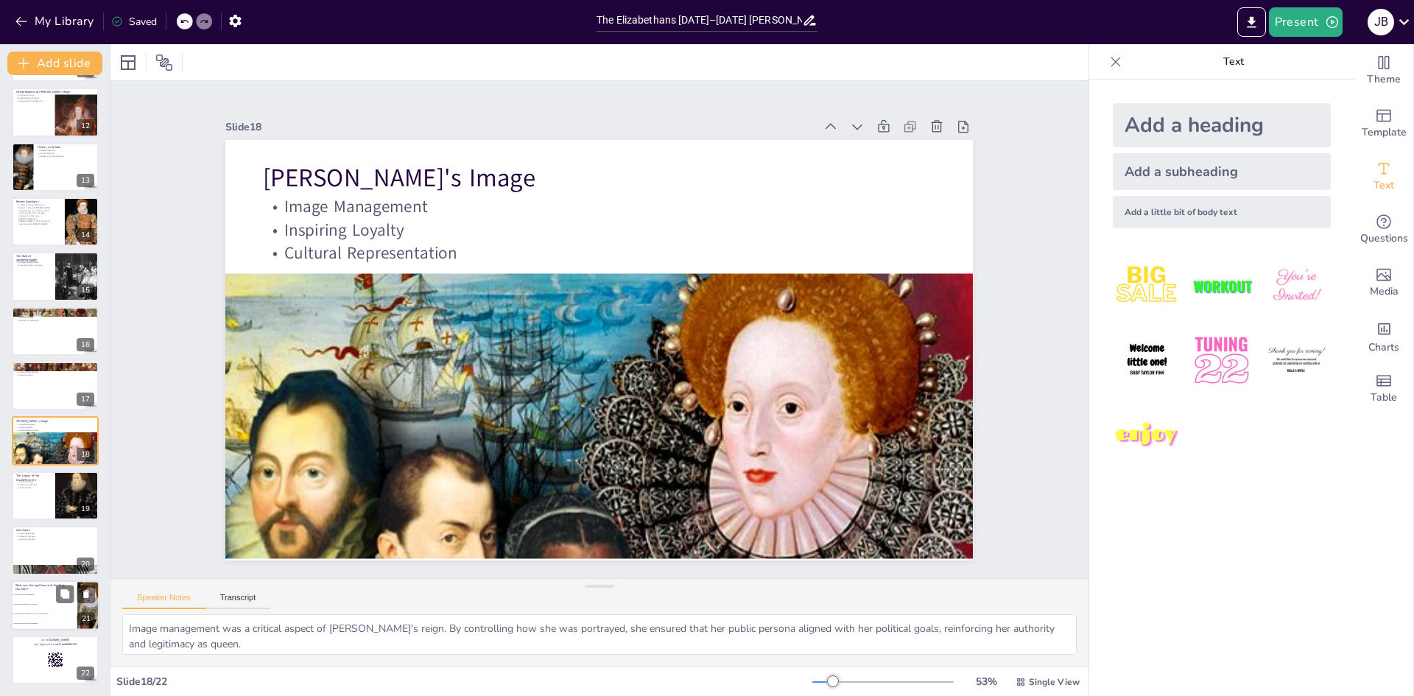
checkbox input "true"
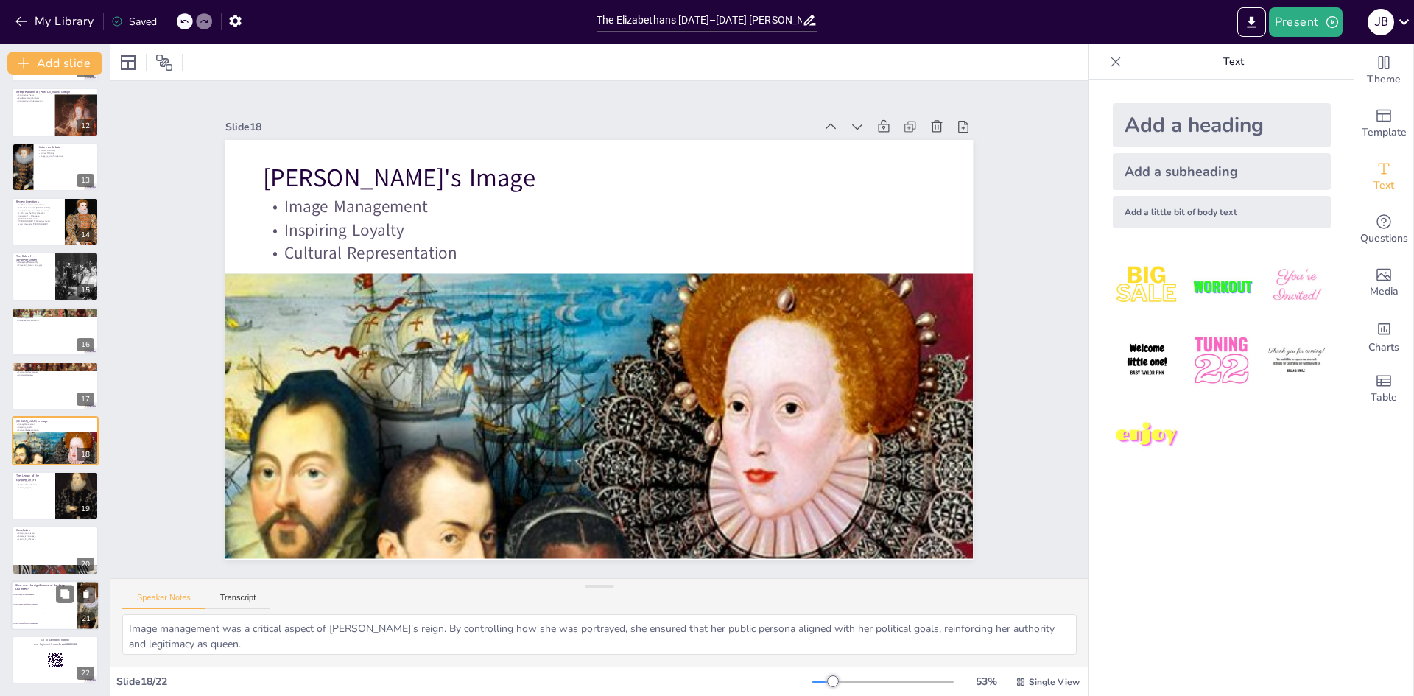
click at [33, 604] on span "It was a public space for all courtiers." at bounding box center [44, 604] width 63 height 2
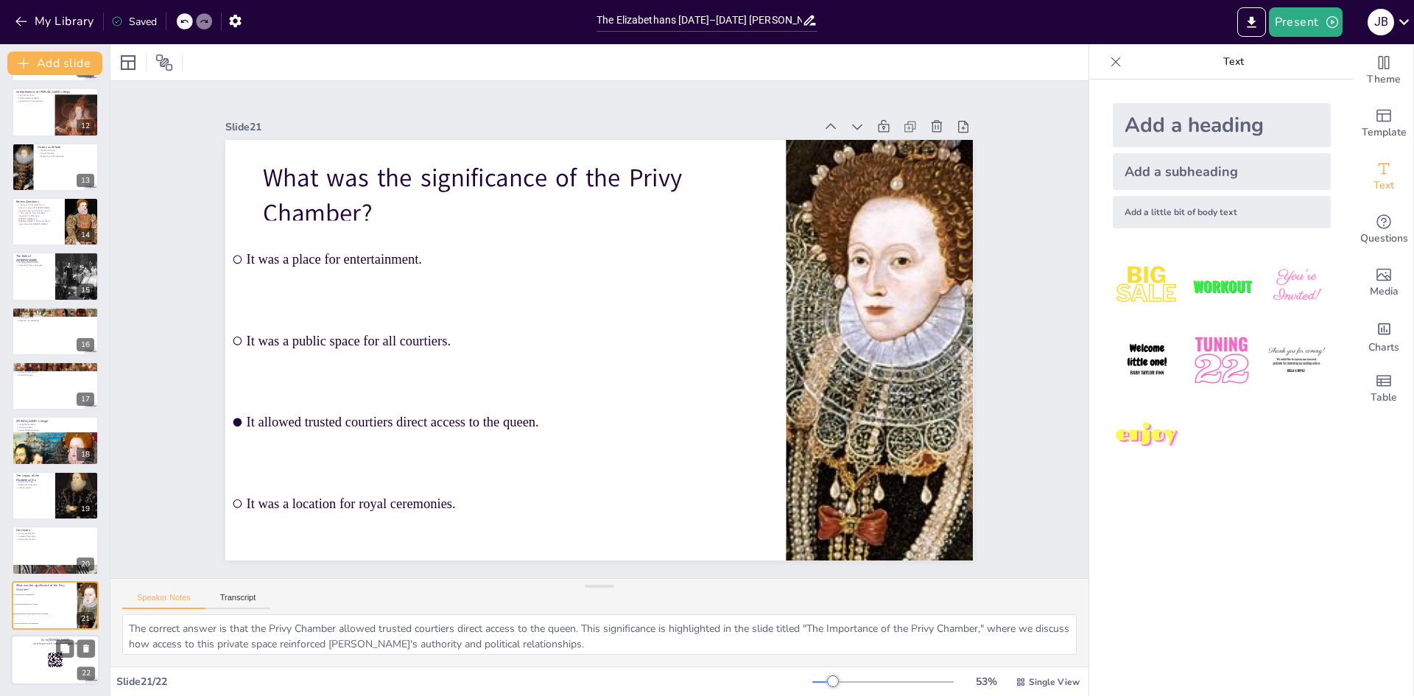
click at [48, 647] on div at bounding box center [55, 660] width 88 height 50
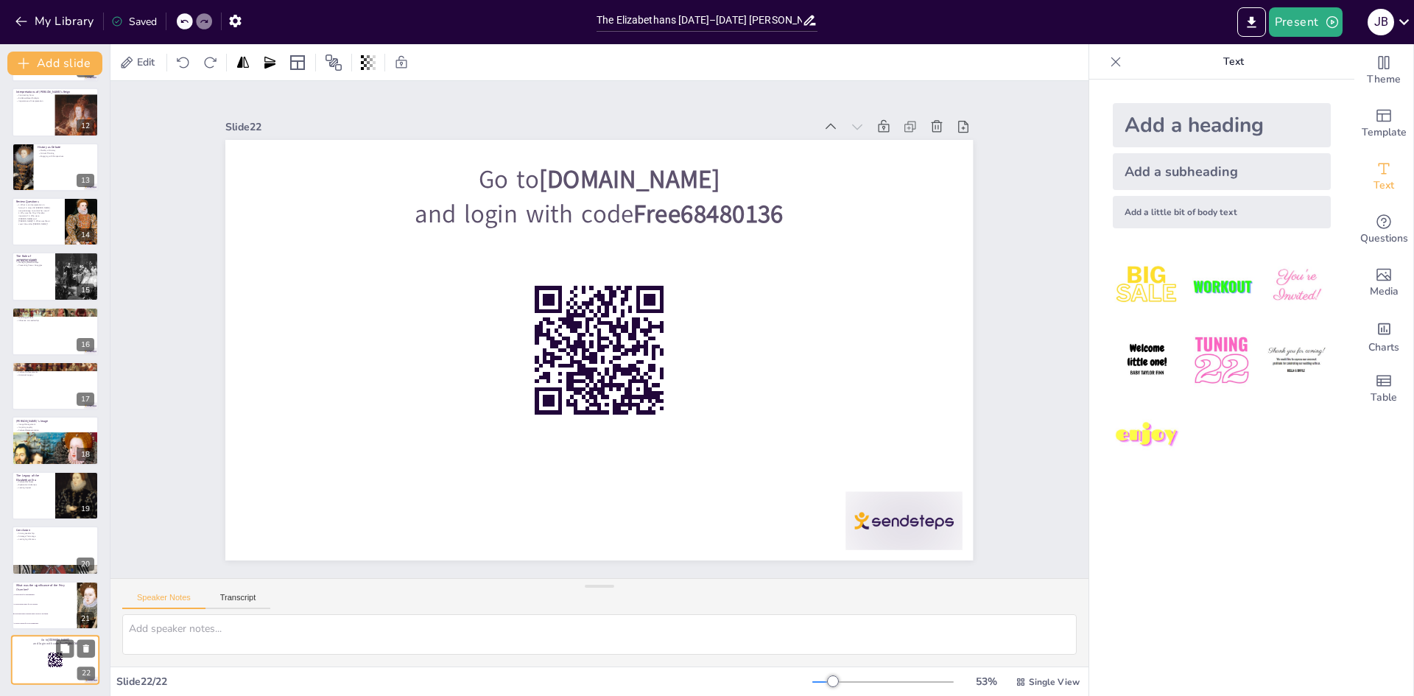
click at [40, 652] on div at bounding box center [55, 660] width 88 height 50
click at [86, 646] on icon at bounding box center [86, 648] width 6 height 8
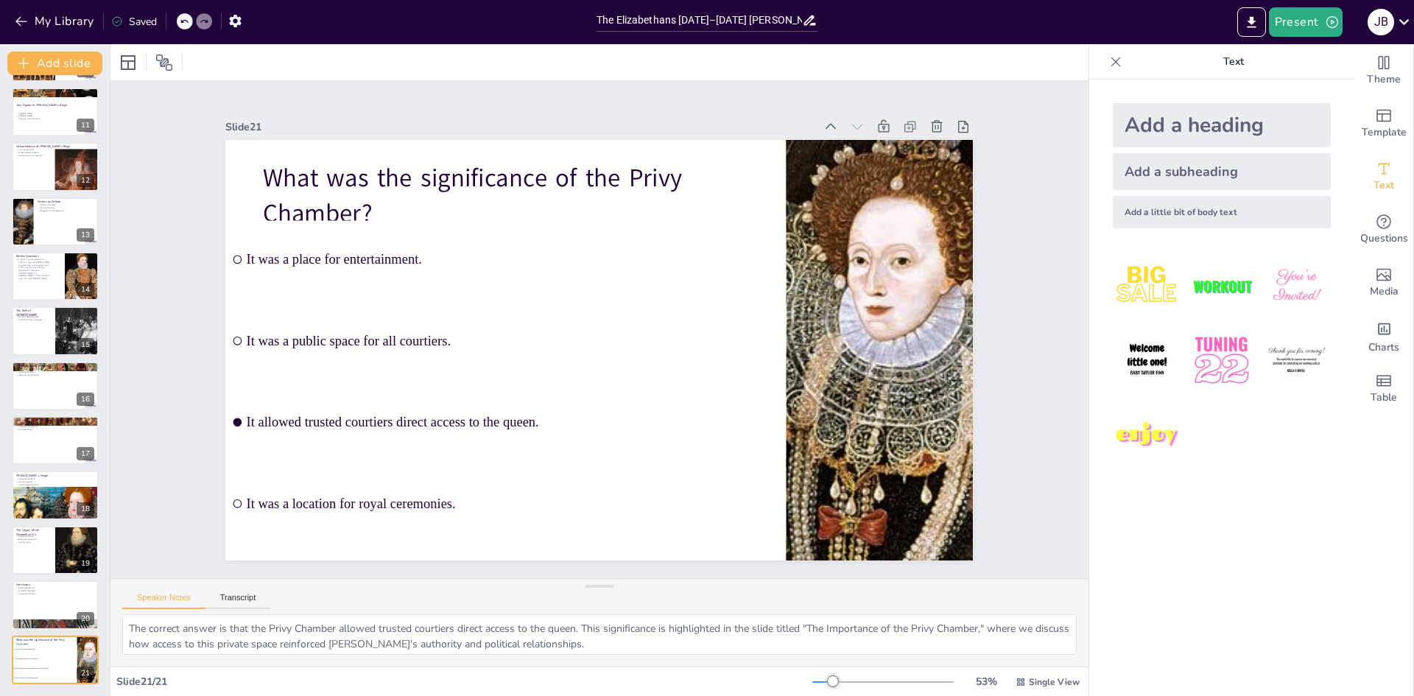
scroll to position [547, 0]
click at [39, 582] on p "Conclusion" at bounding box center [55, 584] width 80 height 4
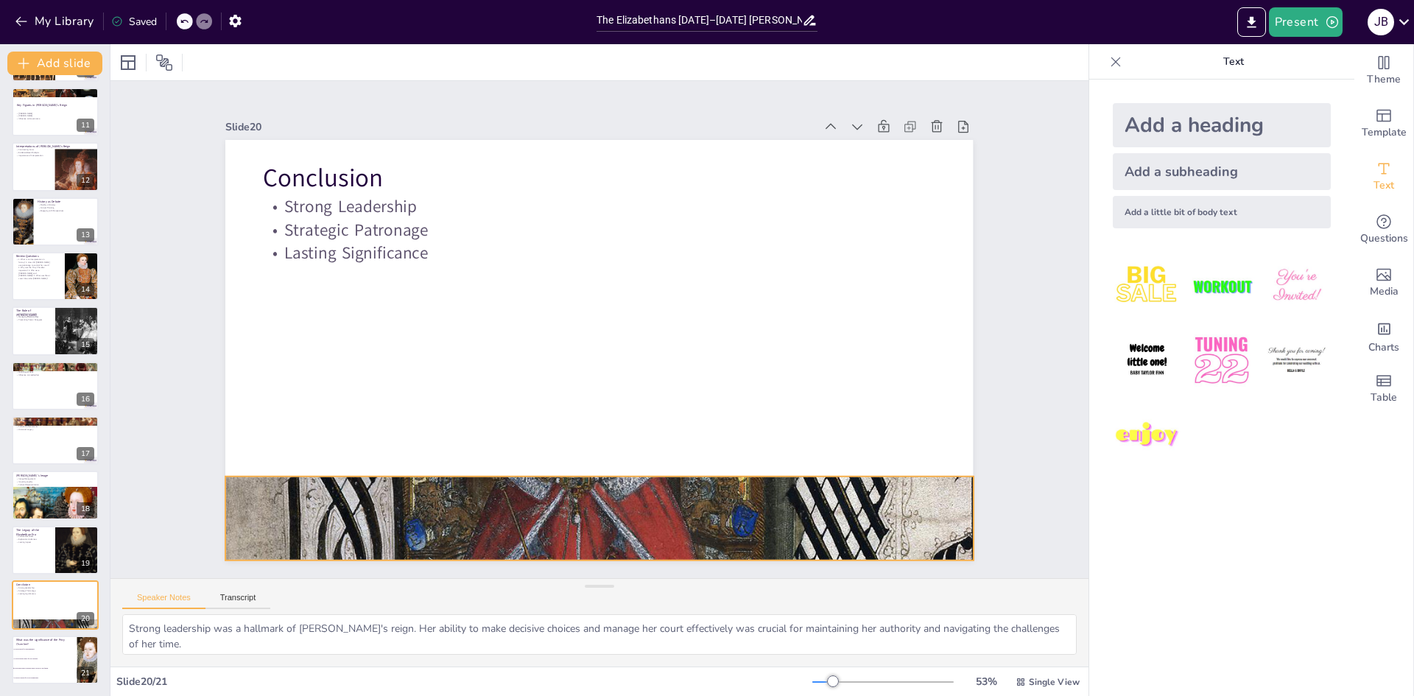
click at [564, 473] on div at bounding box center [560, 514] width 838 height 657
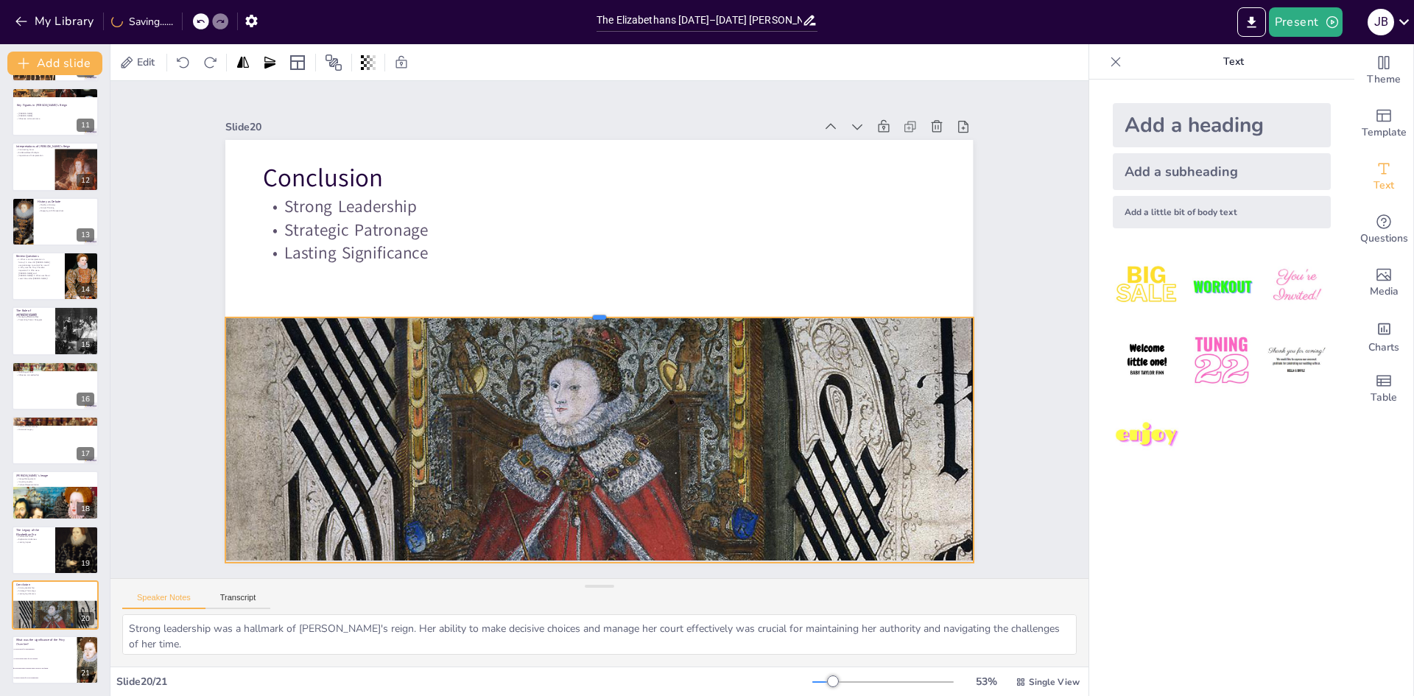
drag, startPoint x: 595, startPoint y: 468, endPoint x: 666, endPoint y: 307, distance: 176.3
click at [666, 307] on div at bounding box center [602, 311] width 733 height 167
click at [37, 532] on p "The Legacy of the Elizabethan Era" at bounding box center [32, 531] width 35 height 8
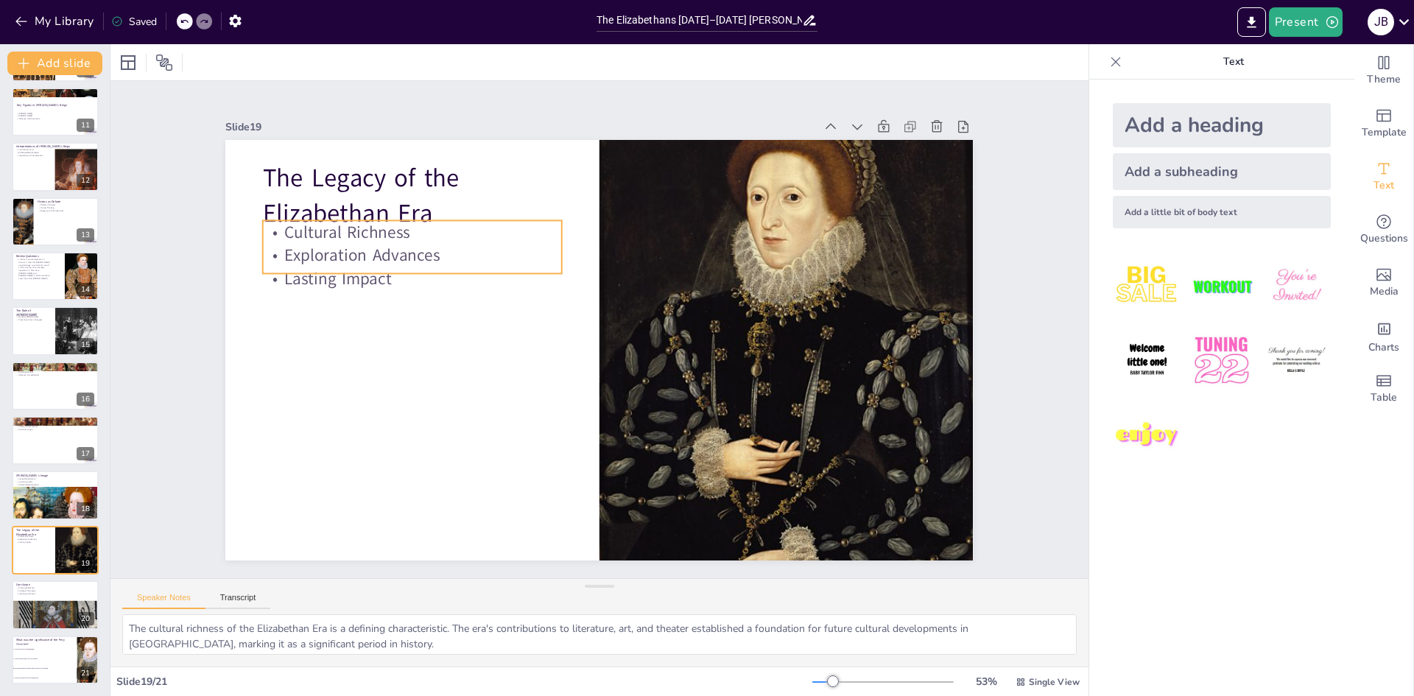
click at [394, 269] on p "Lasting Impact" at bounding box center [412, 279] width 299 height 24
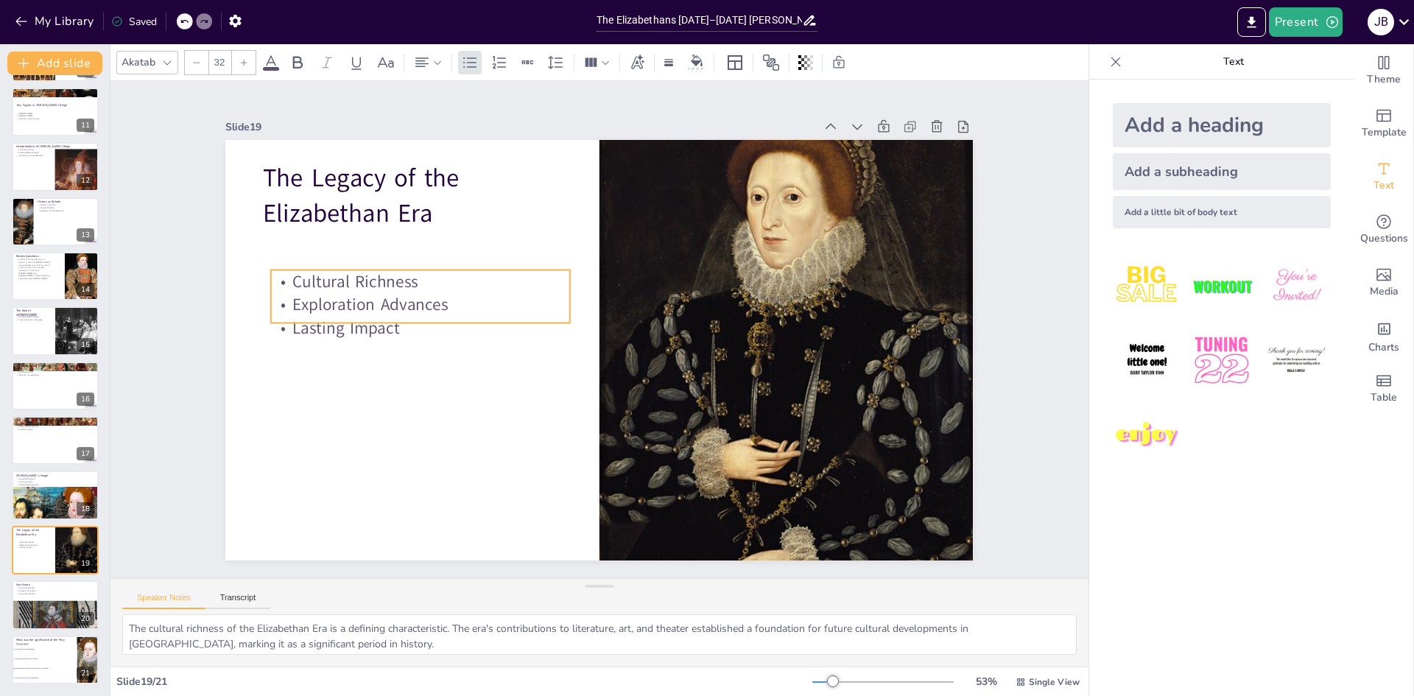
drag, startPoint x: 393, startPoint y: 267, endPoint x: 398, endPoint y: 325, distance: 58.3
click at [398, 325] on p "Lasting Impact" at bounding box center [424, 290] width 297 height 85
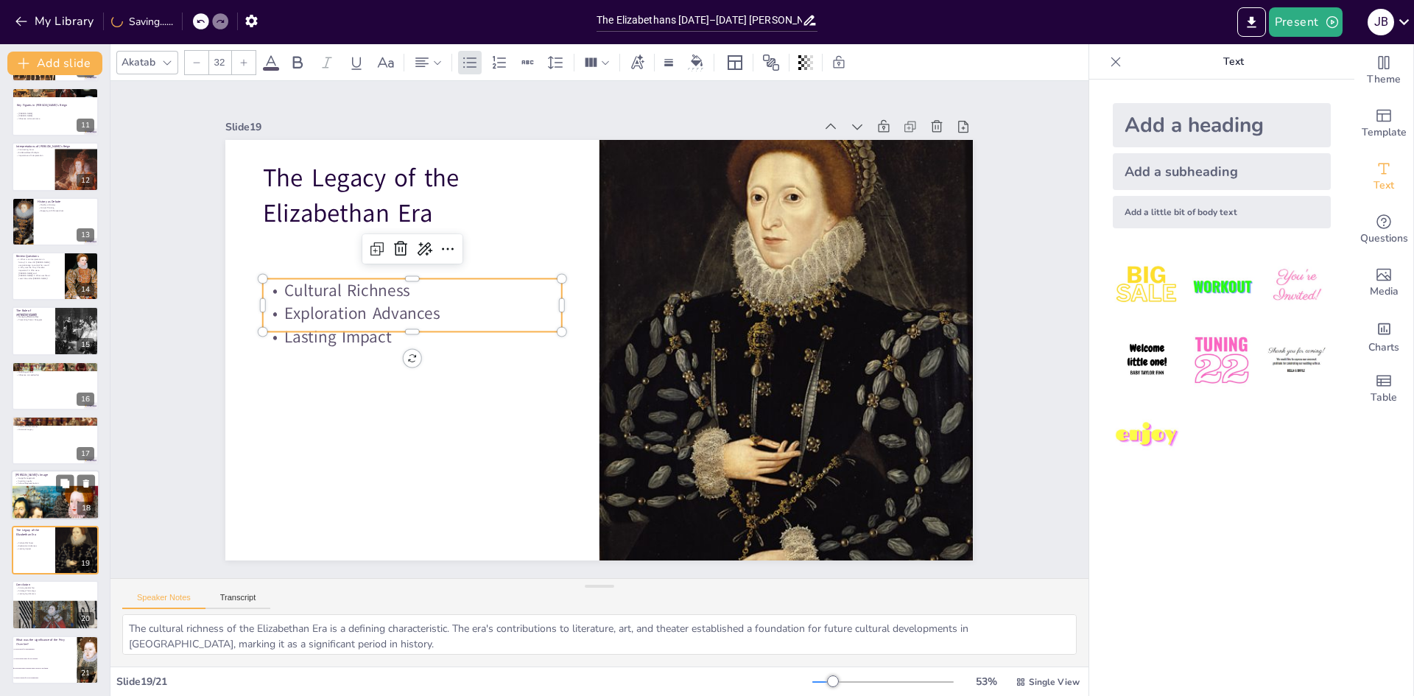
click at [44, 509] on div at bounding box center [57, 510] width 92 height 53
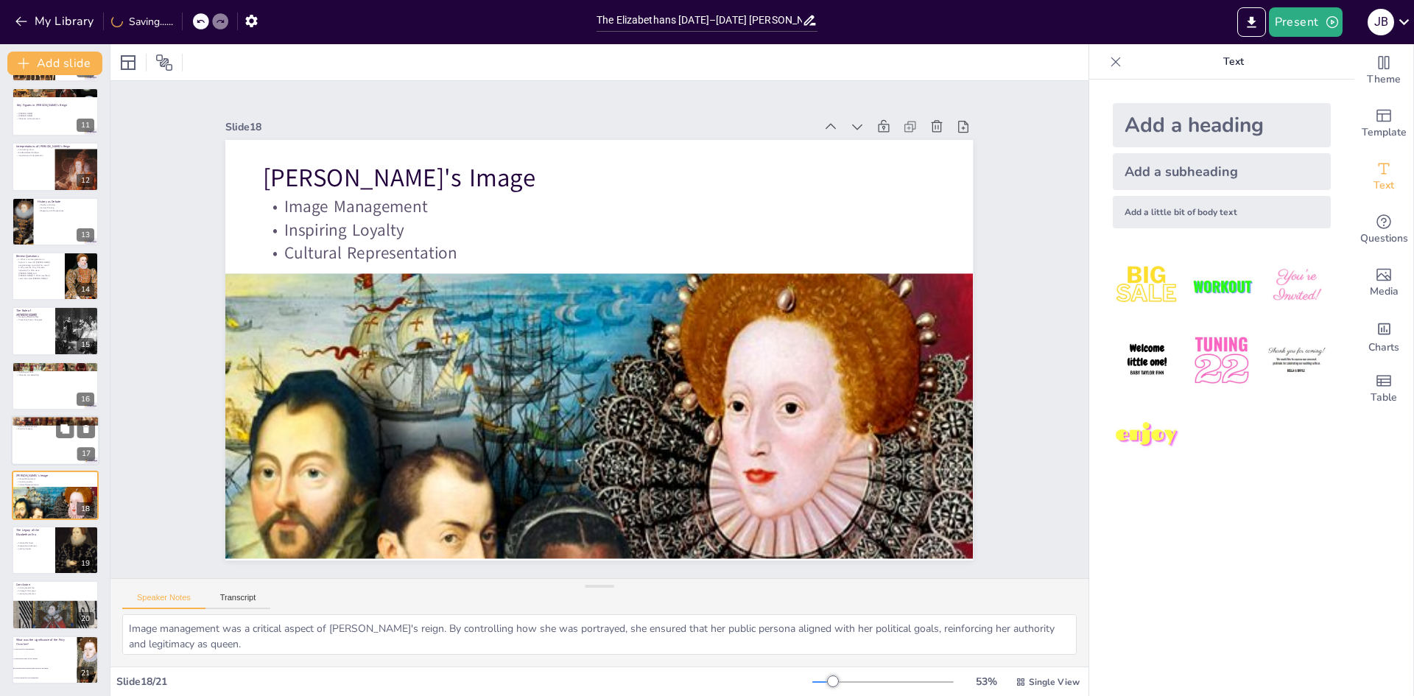
click at [44, 440] on div at bounding box center [55, 440] width 88 height 50
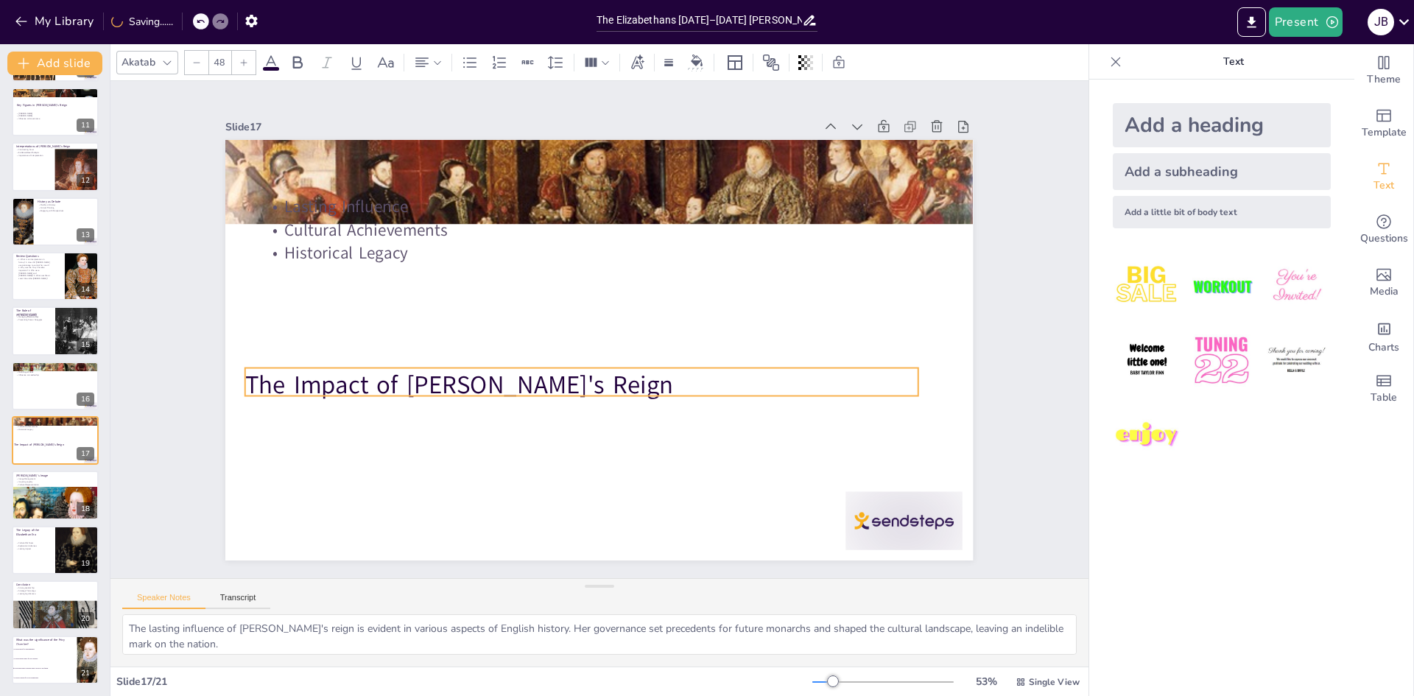
drag, startPoint x: 696, startPoint y: 159, endPoint x: 678, endPoint y: 366, distance: 207.6
click at [561, 366] on p "The Impact of Elizabeth's Reign" at bounding box center [543, 312] width 35 height 673
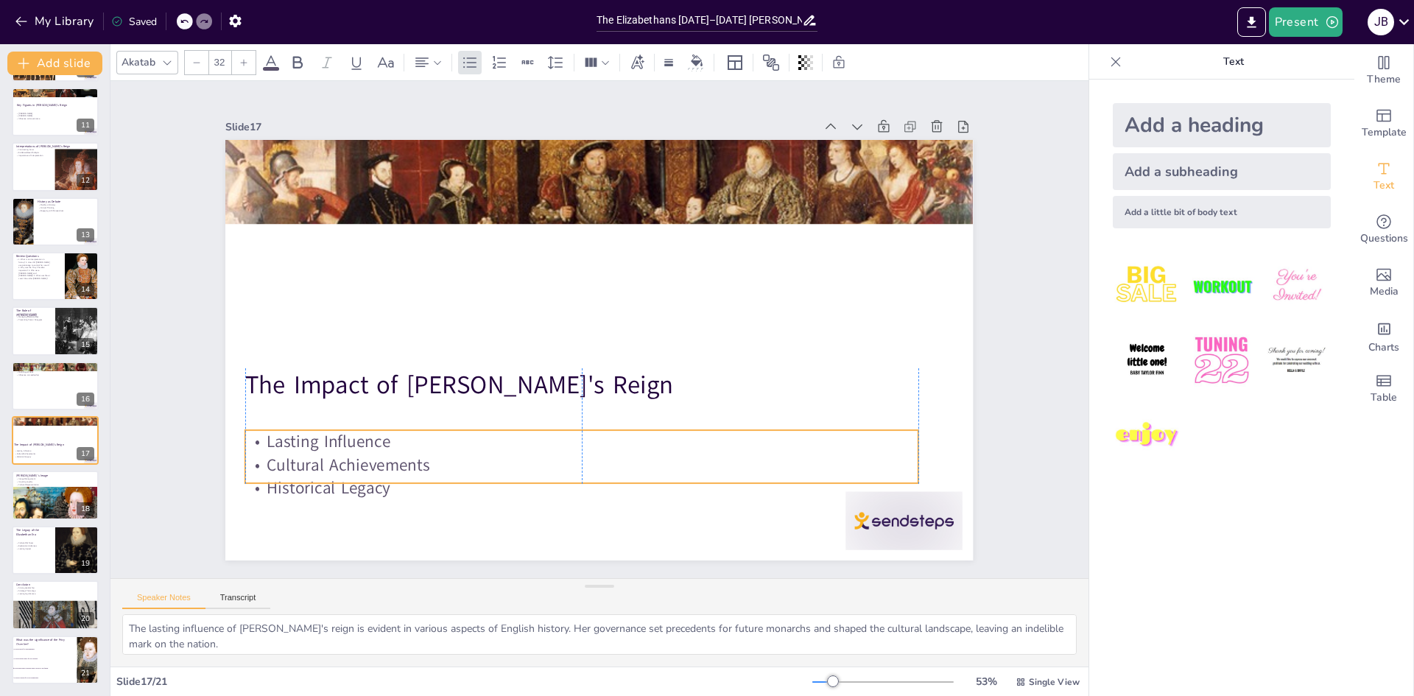
drag, startPoint x: 397, startPoint y: 236, endPoint x: 384, endPoint y: 470, distance: 235.2
click at [384, 470] on p "Cultural Achievements" at bounding box center [567, 462] width 671 height 93
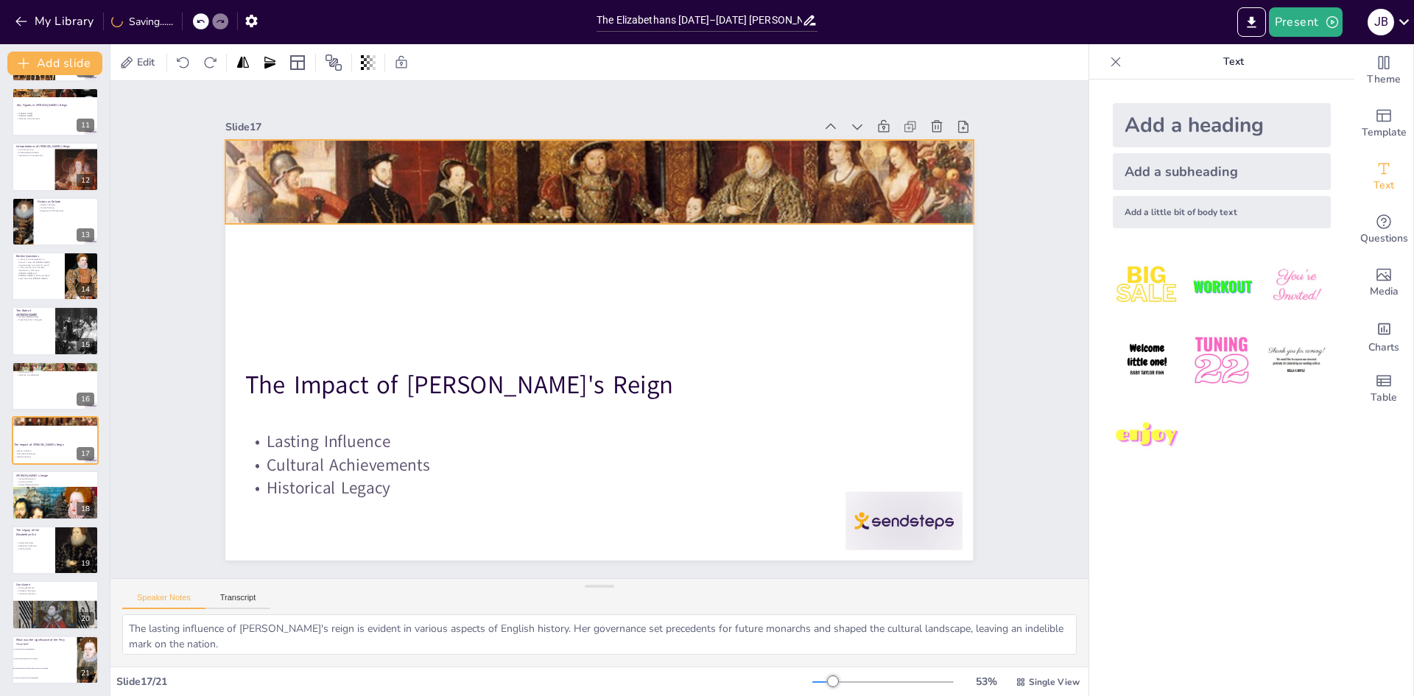
click at [584, 144] on div at bounding box center [615, 182] width 800 height 615
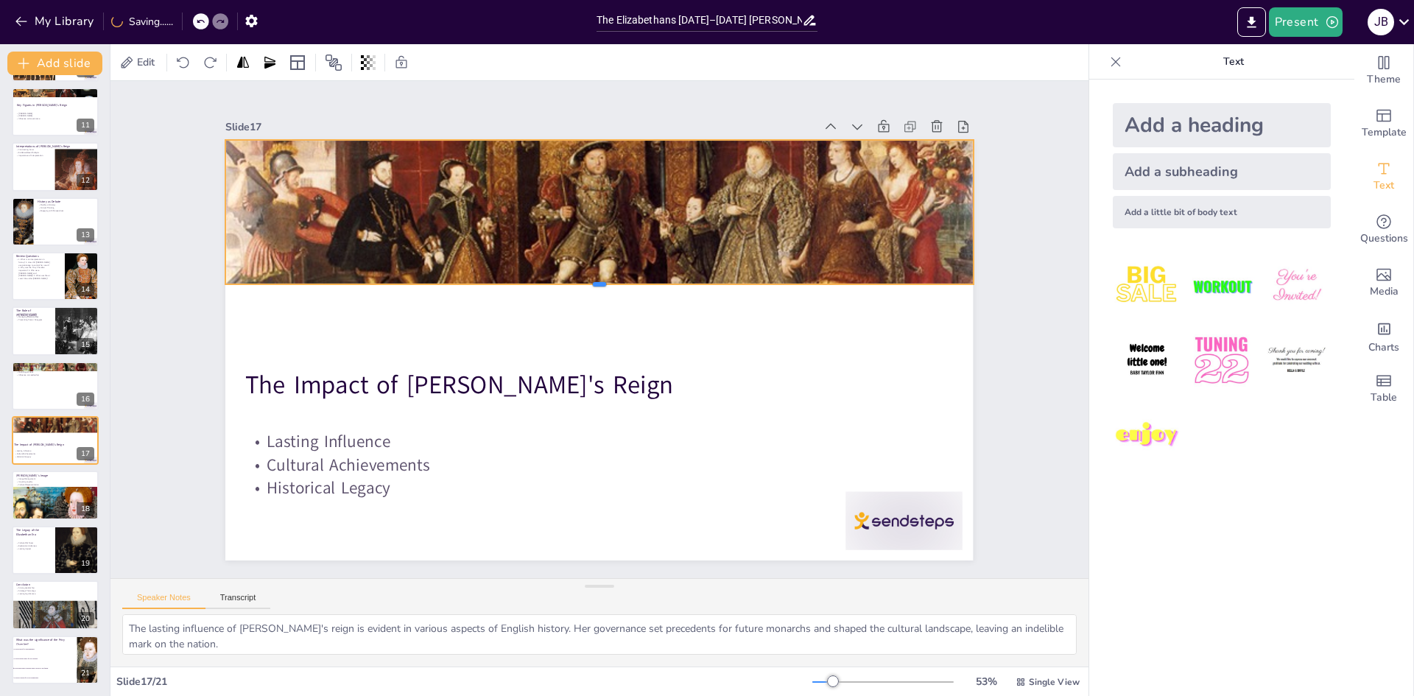
drag, startPoint x: 589, startPoint y: 222, endPoint x: 584, endPoint y: 280, distance: 58.4
click at [584, 280] on div at bounding box center [603, 291] width 744 height 90
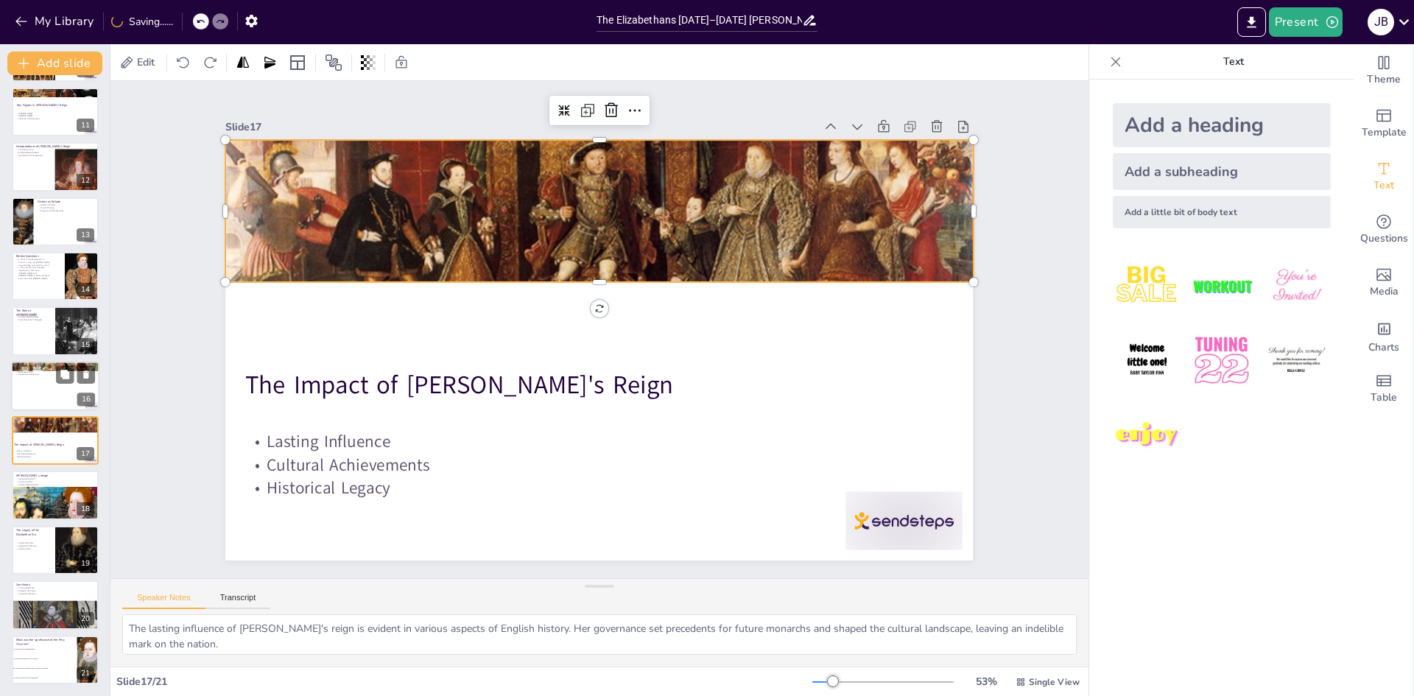
click at [49, 398] on div at bounding box center [55, 386] width 88 height 50
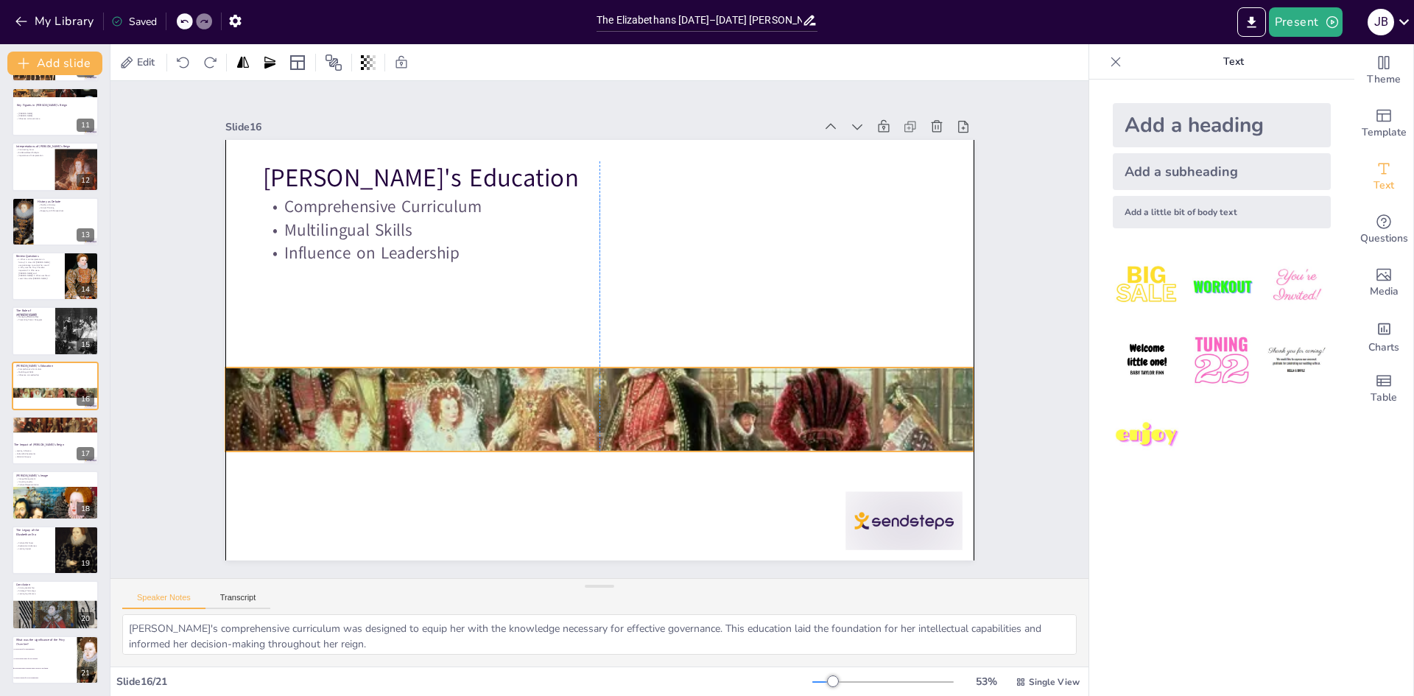
drag, startPoint x: 614, startPoint y: 144, endPoint x: 615, endPoint y: 372, distance: 227.5
click at [615, 372] on div at bounding box center [519, 337] width 666 height 805
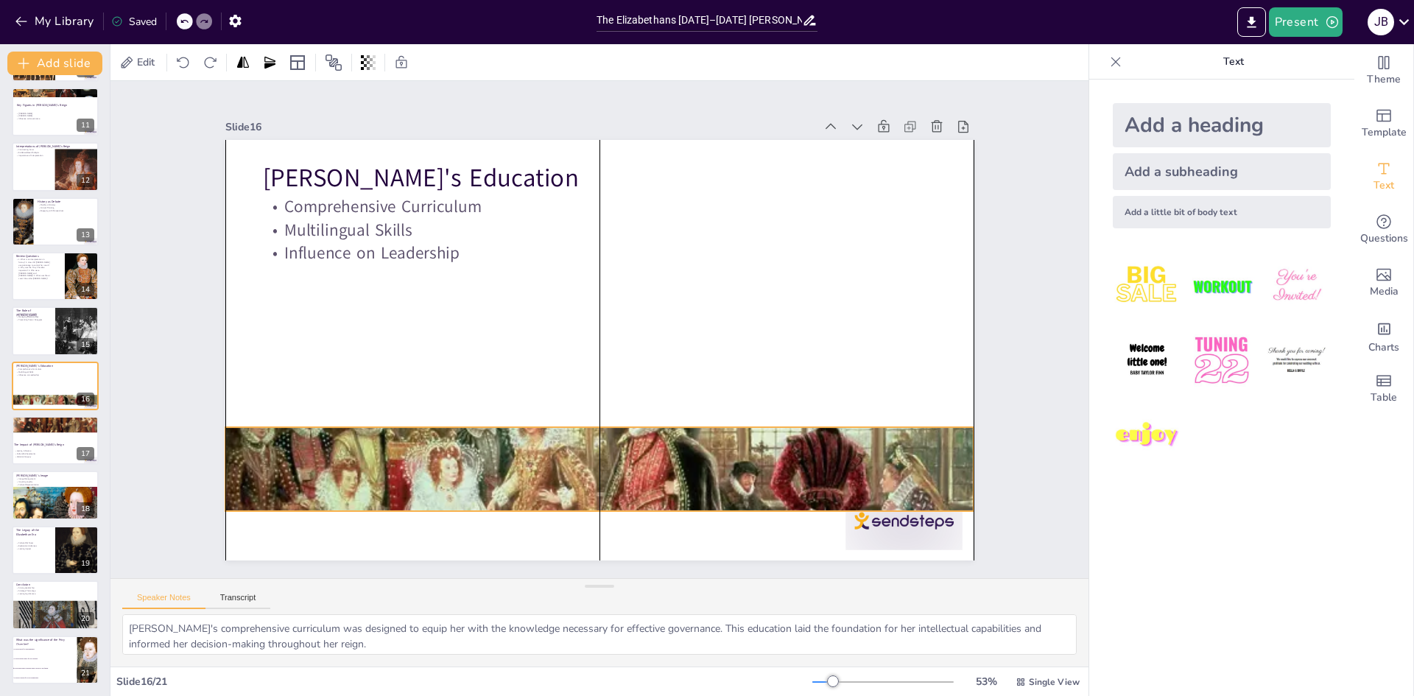
drag, startPoint x: 590, startPoint y: 363, endPoint x: 586, endPoint y: 423, distance: 59.7
click at [586, 423] on div at bounding box center [557, 463] width 894 height 794
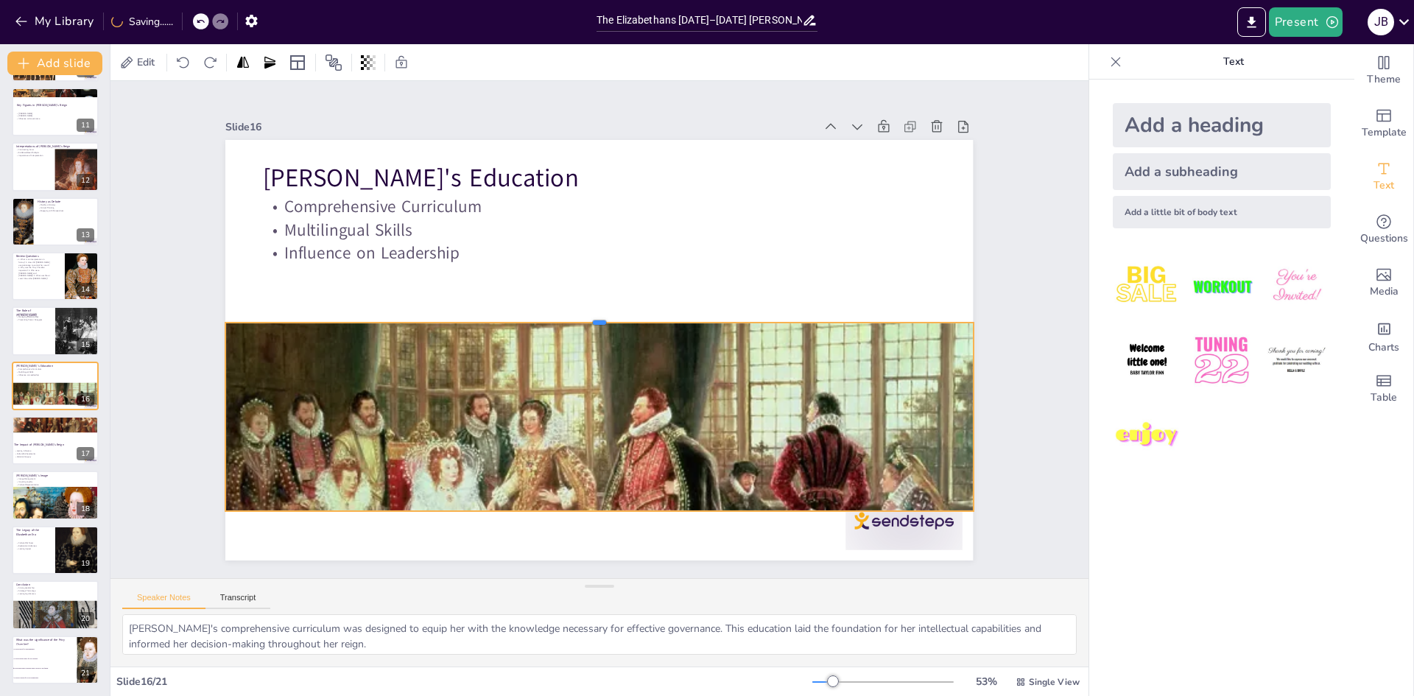
drag, startPoint x: 586, startPoint y: 419, endPoint x: 633, endPoint y: 314, distance: 114.7
click at [633, 314] on div at bounding box center [600, 317] width 744 height 90
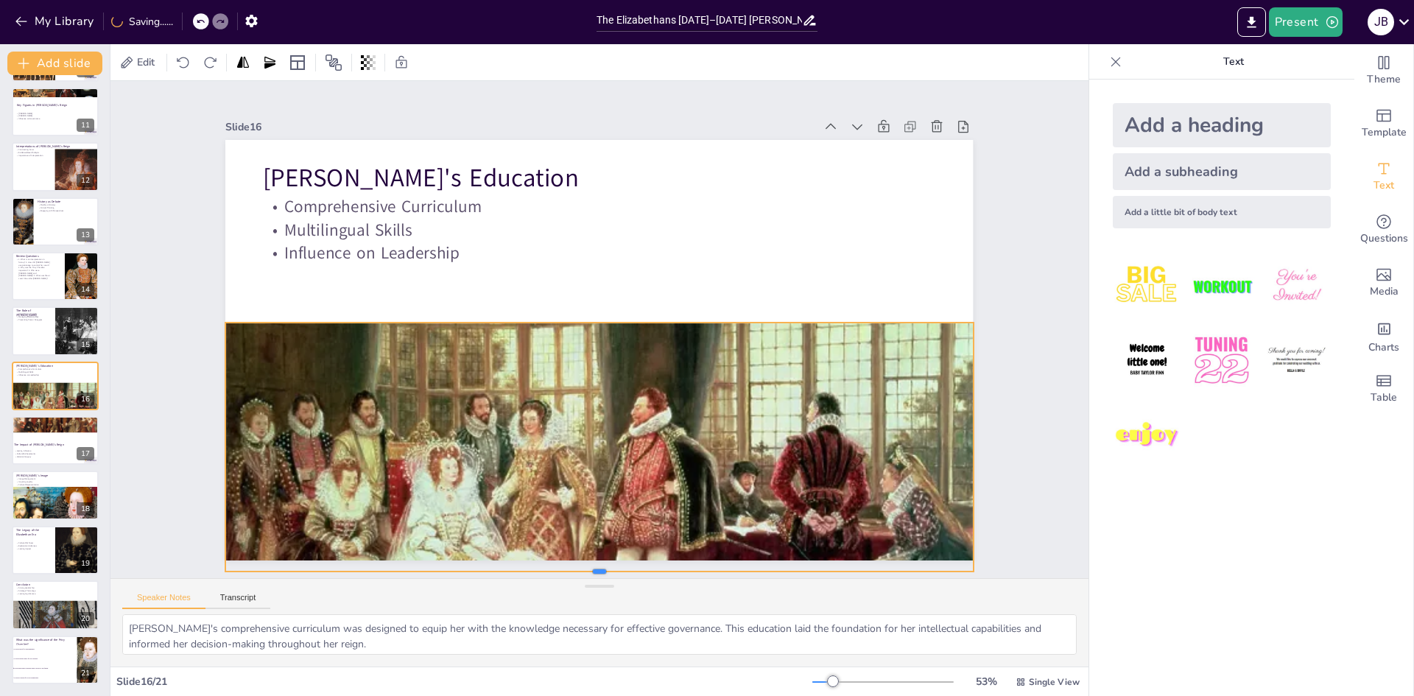
drag, startPoint x: 590, startPoint y: 510, endPoint x: 590, endPoint y: 574, distance: 64.0
click at [590, 574] on div "Slide 1 The Elizabethans 1580–1603: Elizabeth’s Court and Power This presentati…" at bounding box center [598, 329] width 1059 height 689
click at [85, 213] on icon at bounding box center [86, 210] width 6 height 8
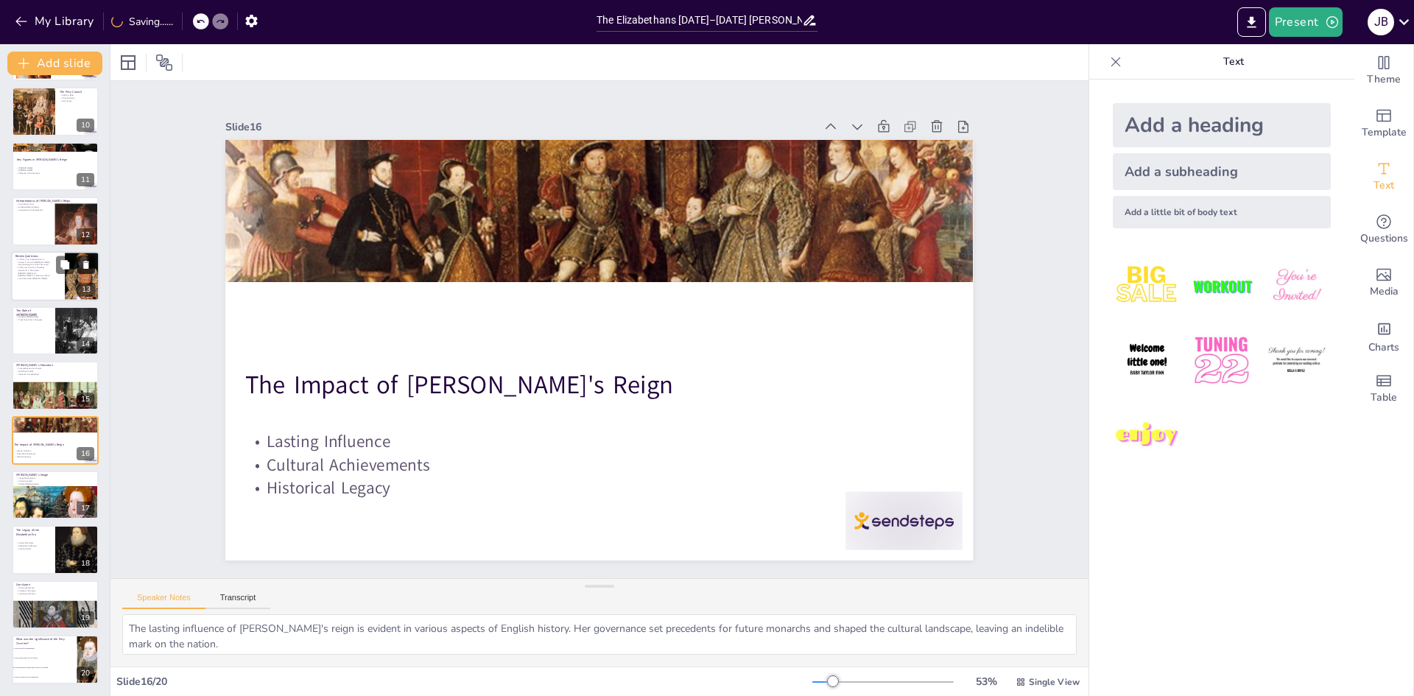
scroll to position [493, 0]
click at [166, 22] on div at bounding box center [166, 22] width 1 height 18
click at [184, 24] on icon at bounding box center [184, 21] width 9 height 9
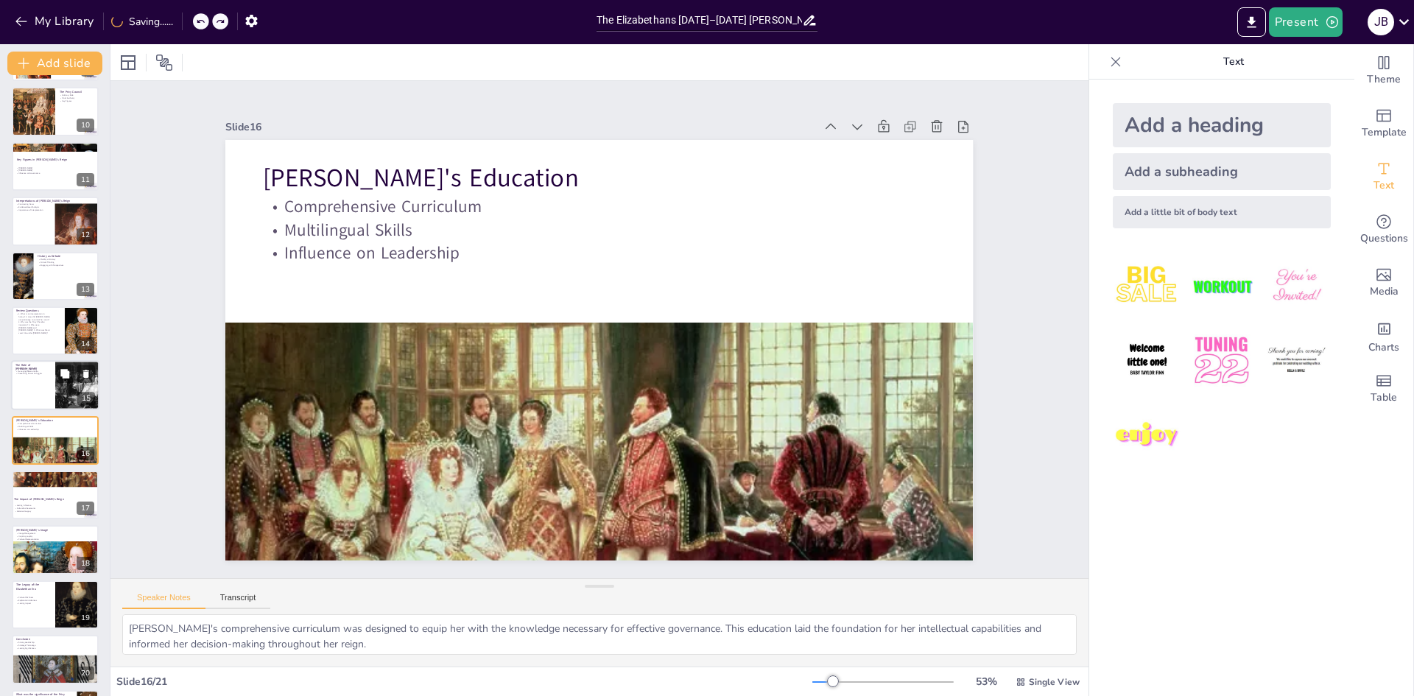
click at [21, 398] on div at bounding box center [55, 386] width 88 height 50
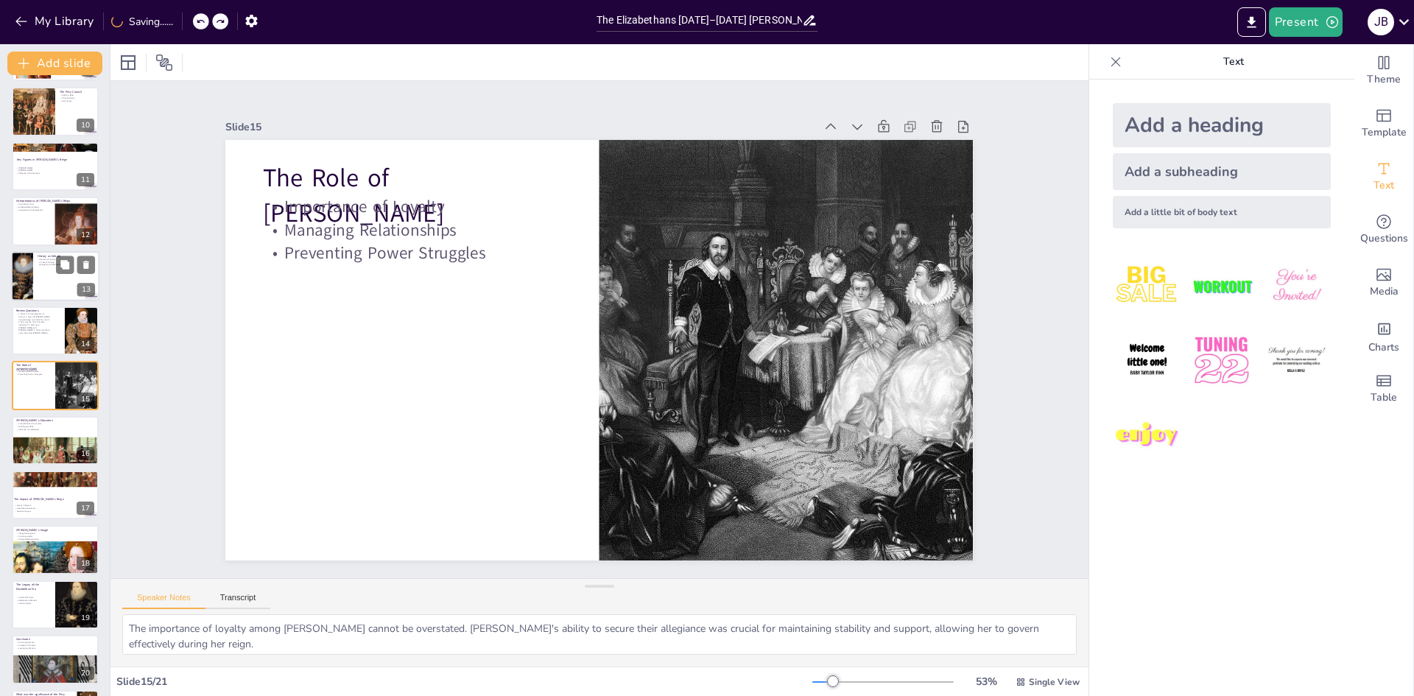
click at [53, 286] on div at bounding box center [55, 276] width 88 height 50
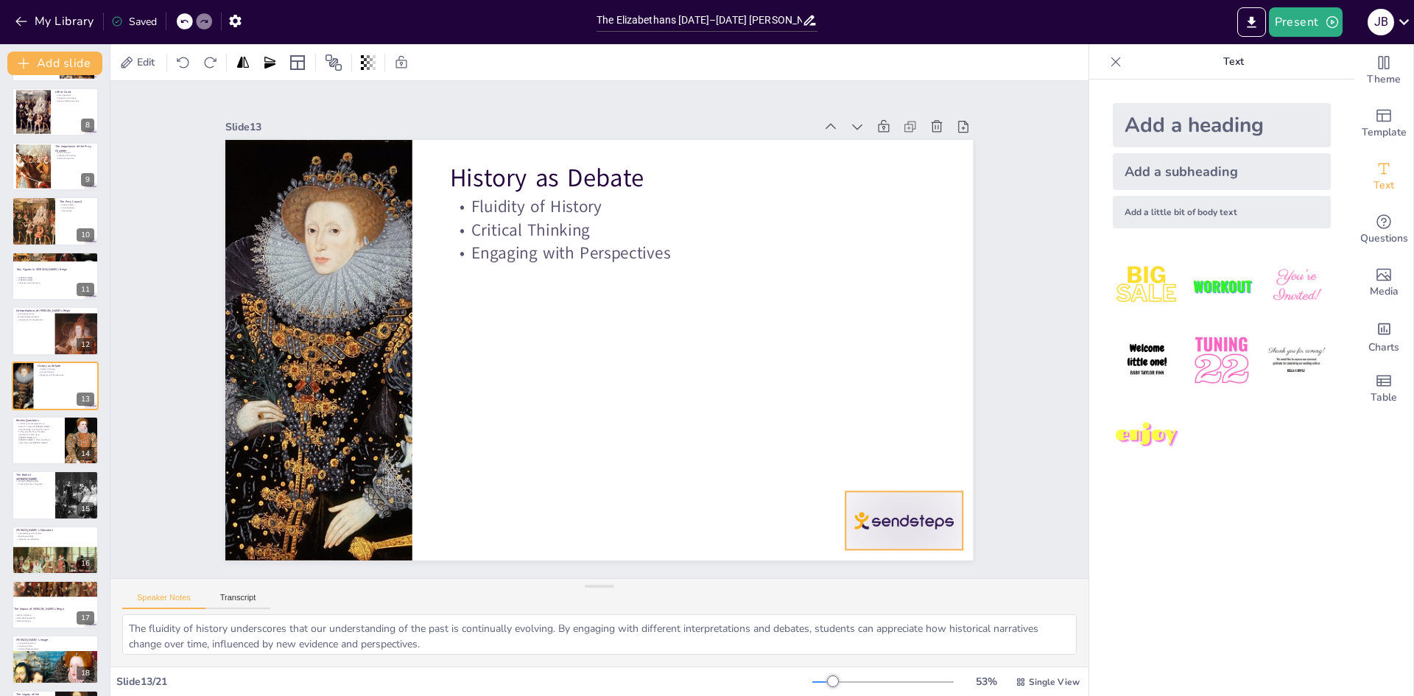
click at [917, 532] on div at bounding box center [882, 551] width 122 height 70
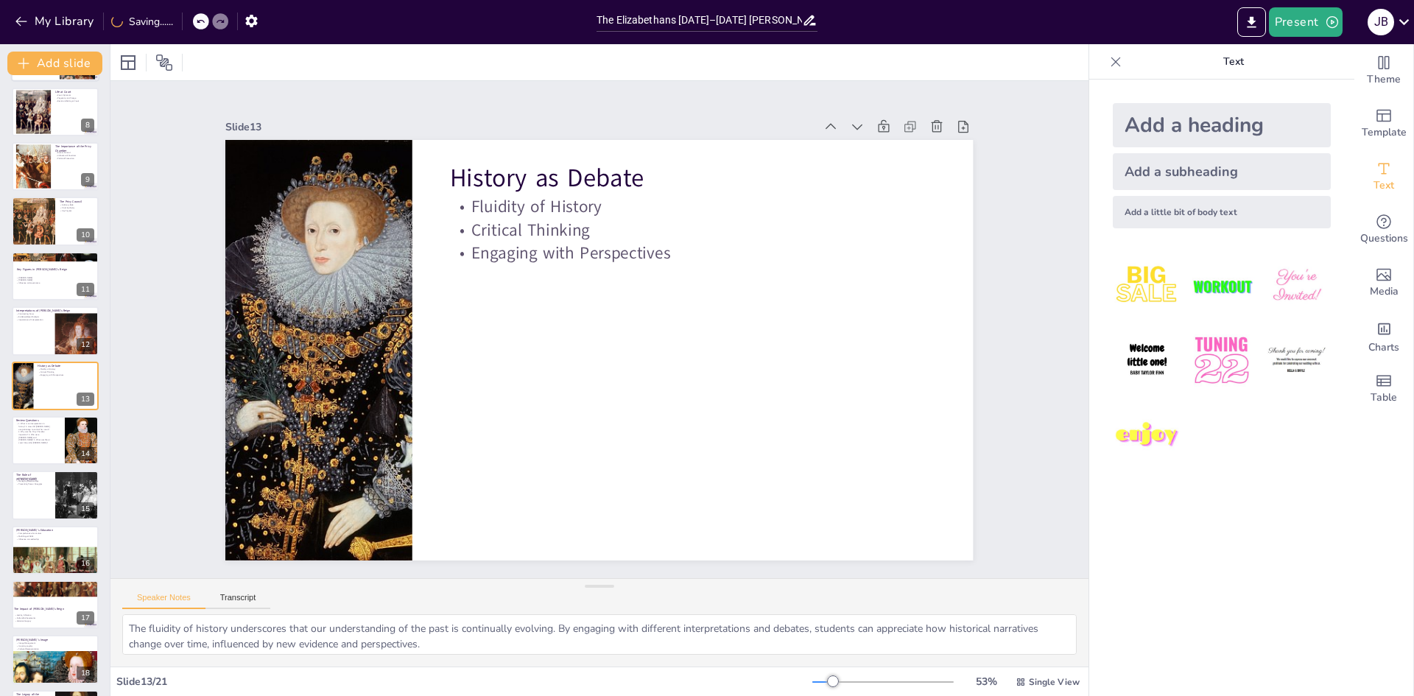
click at [40, 226] on div at bounding box center [33, 221] width 71 height 49
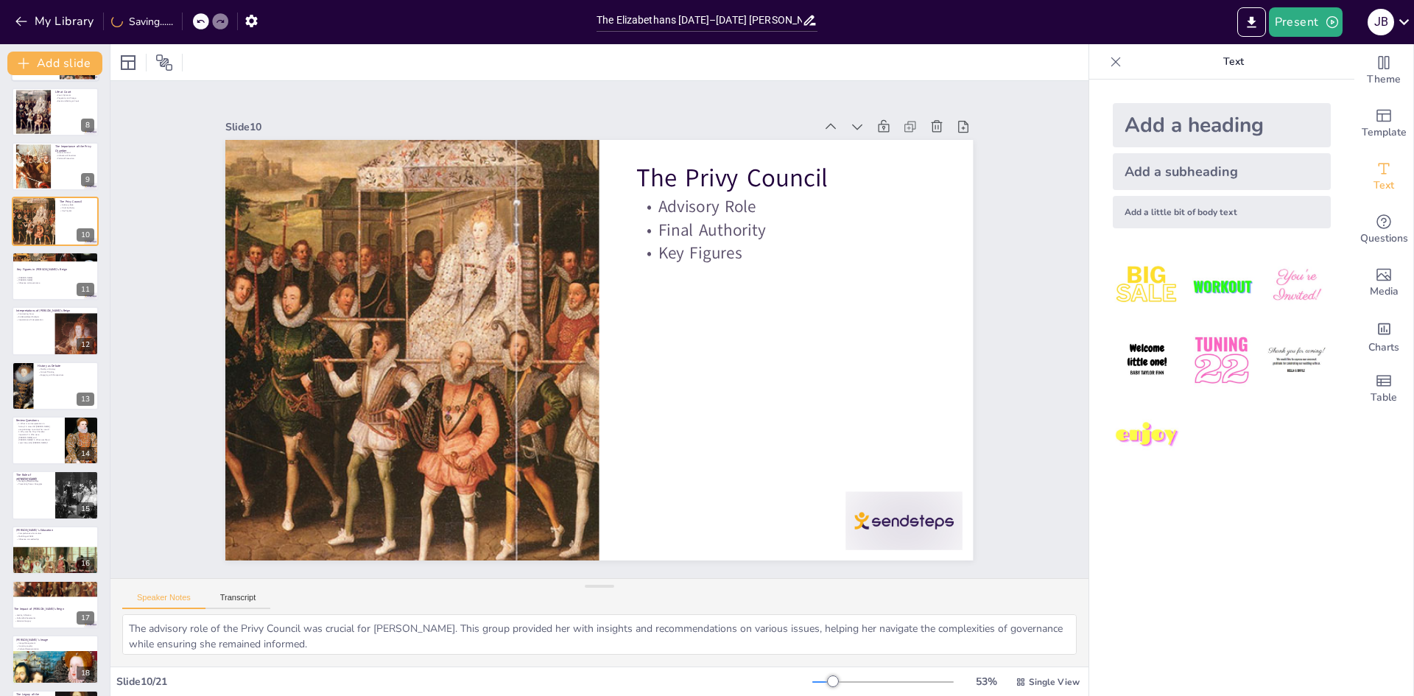
scroll to position [219, 0]
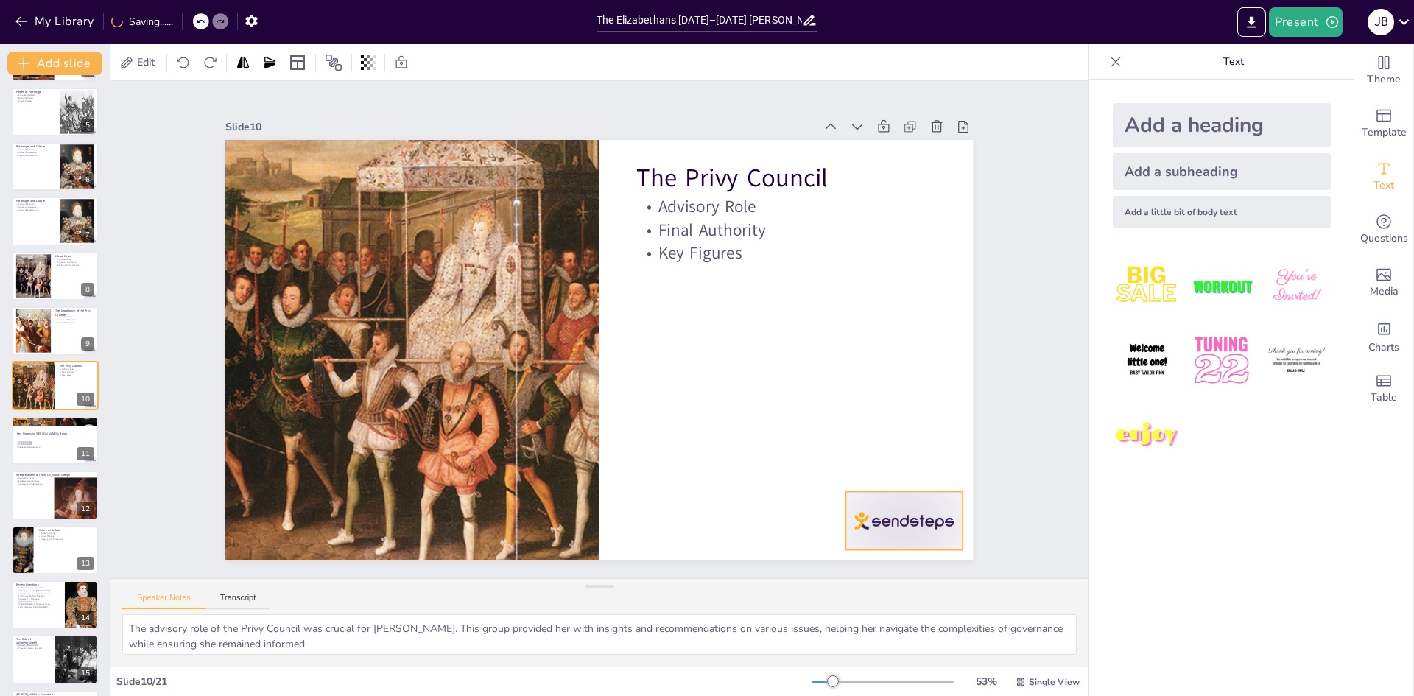
click at [866, 516] on div at bounding box center [882, 551] width 122 height 70
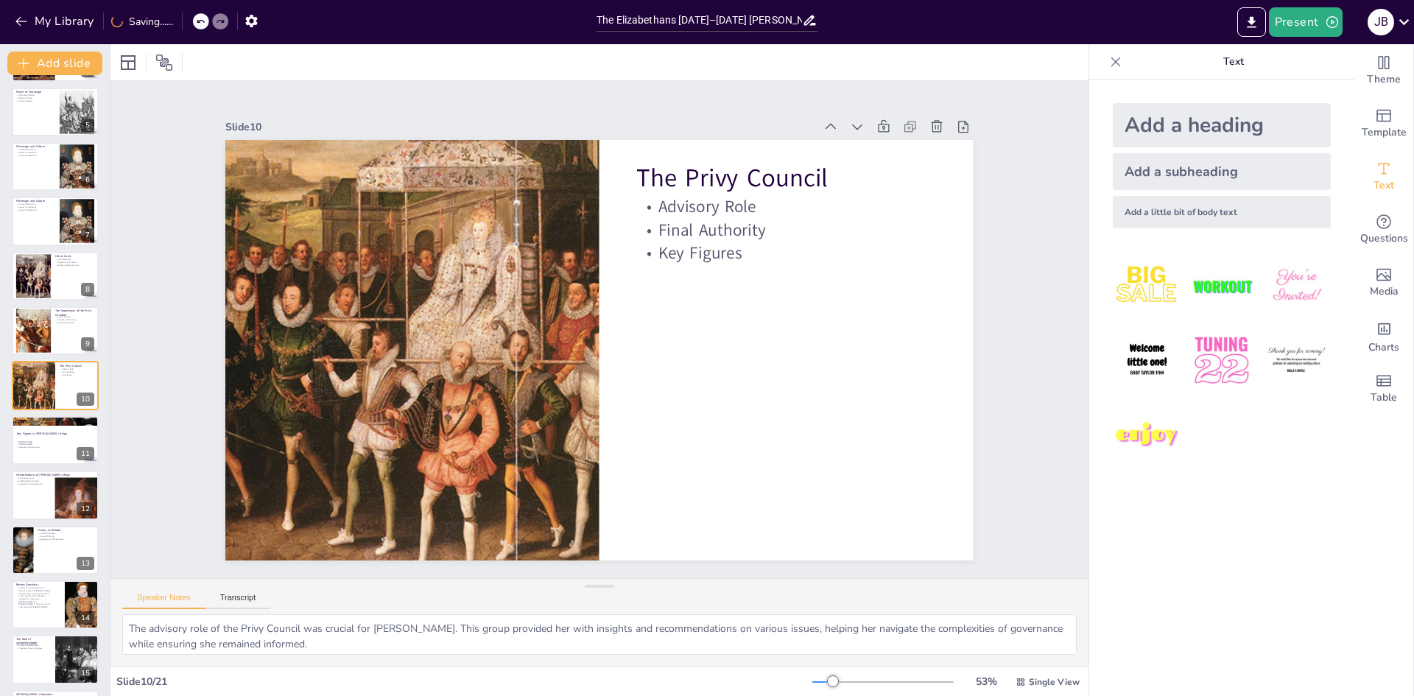
click at [35, 172] on div at bounding box center [55, 166] width 87 height 49
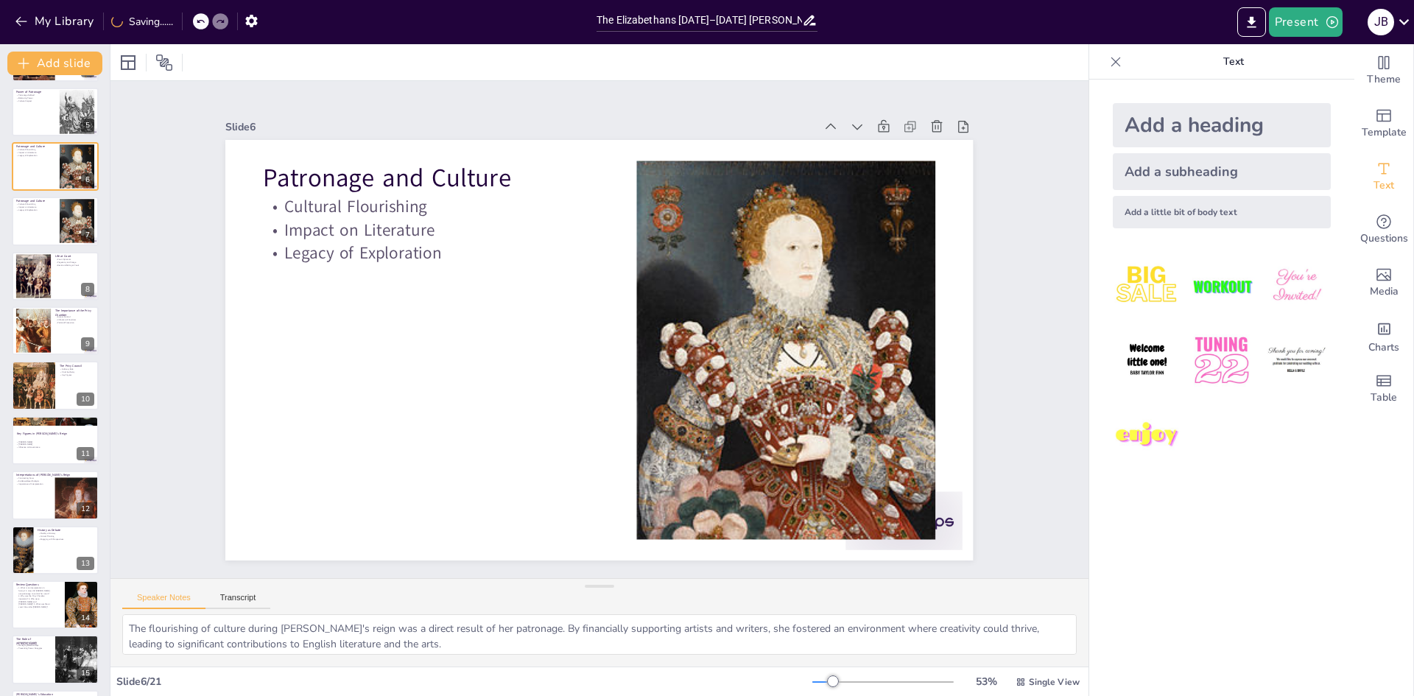
scroll to position [0, 0]
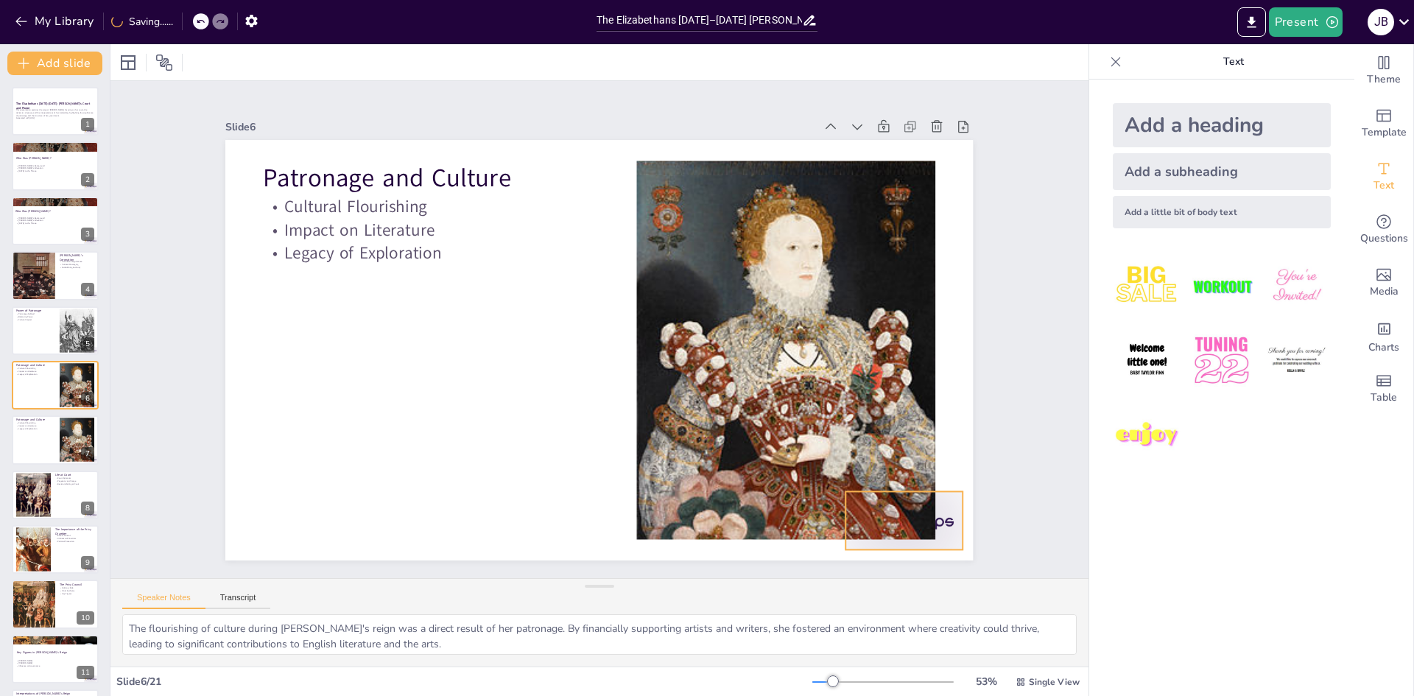
click at [939, 516] on div at bounding box center [883, 551] width 122 height 70
click at [46, 125] on div at bounding box center [55, 111] width 88 height 50
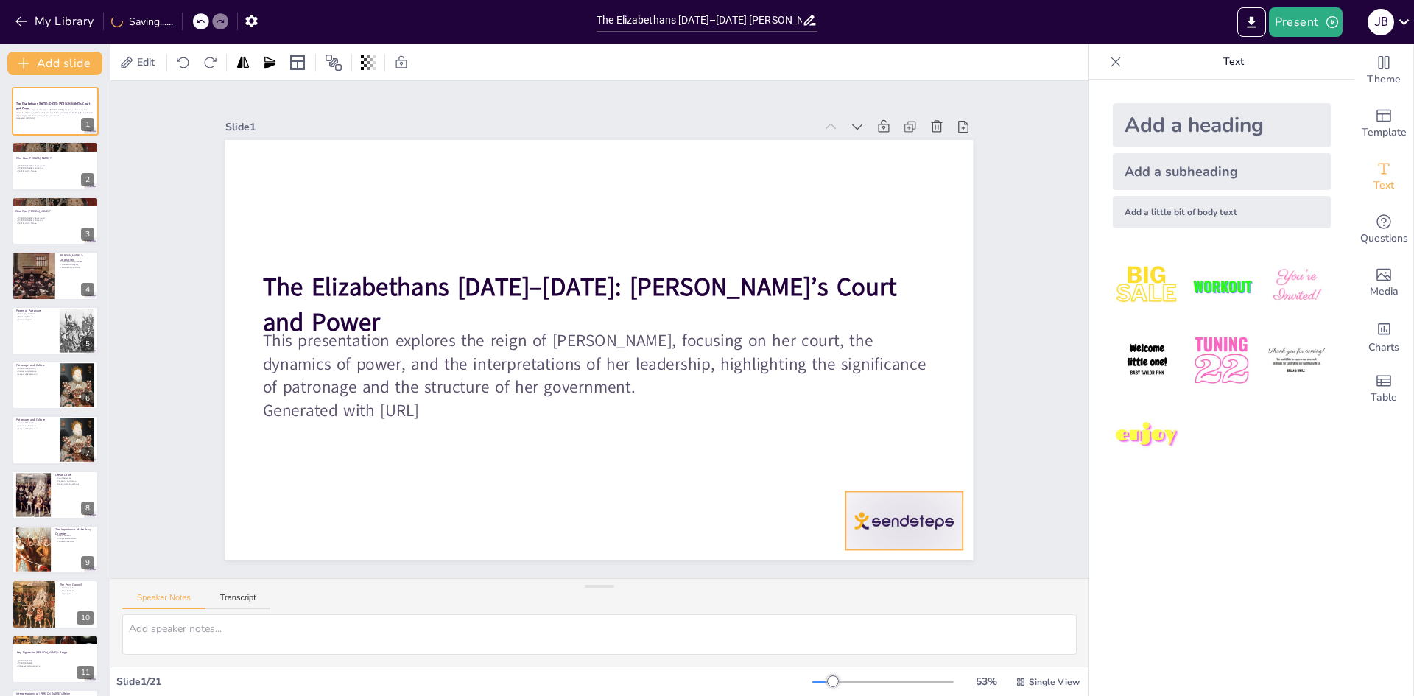
click at [897, 527] on div at bounding box center [882, 551] width 122 height 70
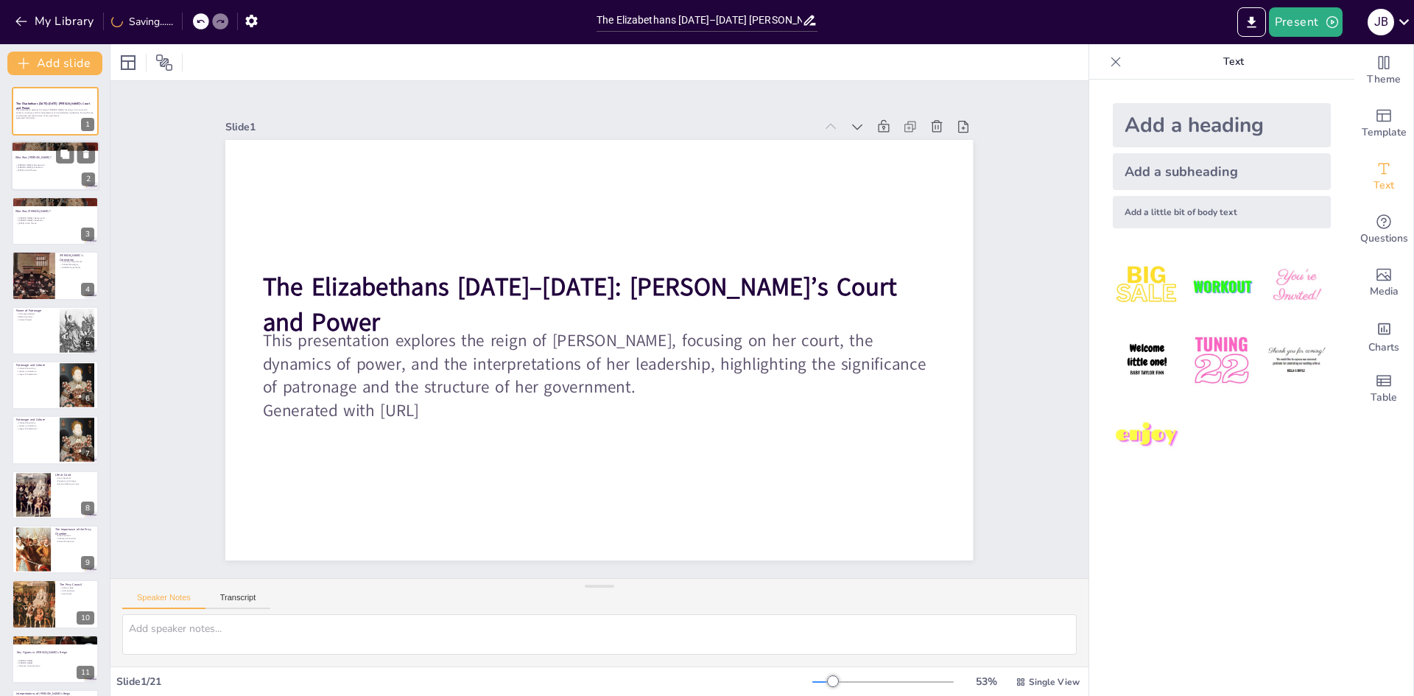
click at [60, 183] on div at bounding box center [55, 166] width 88 height 50
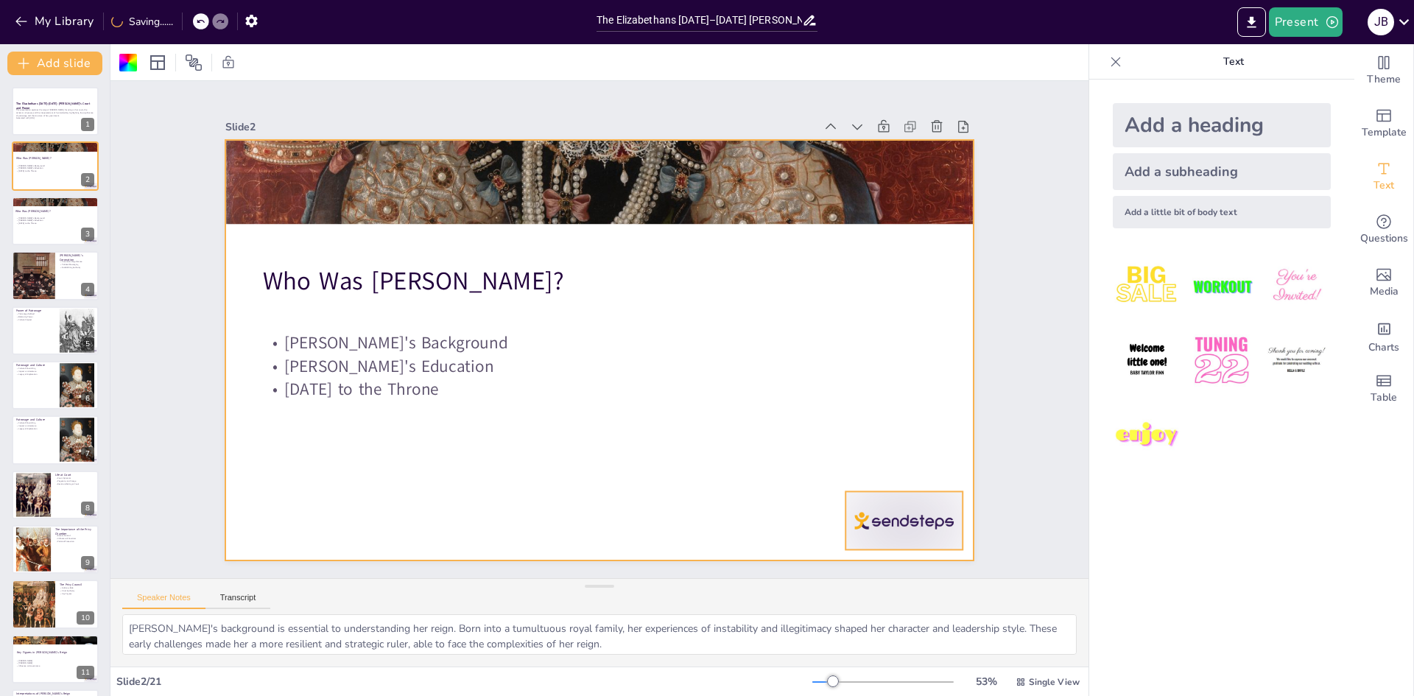
click at [877, 516] on div at bounding box center [883, 551] width 122 height 70
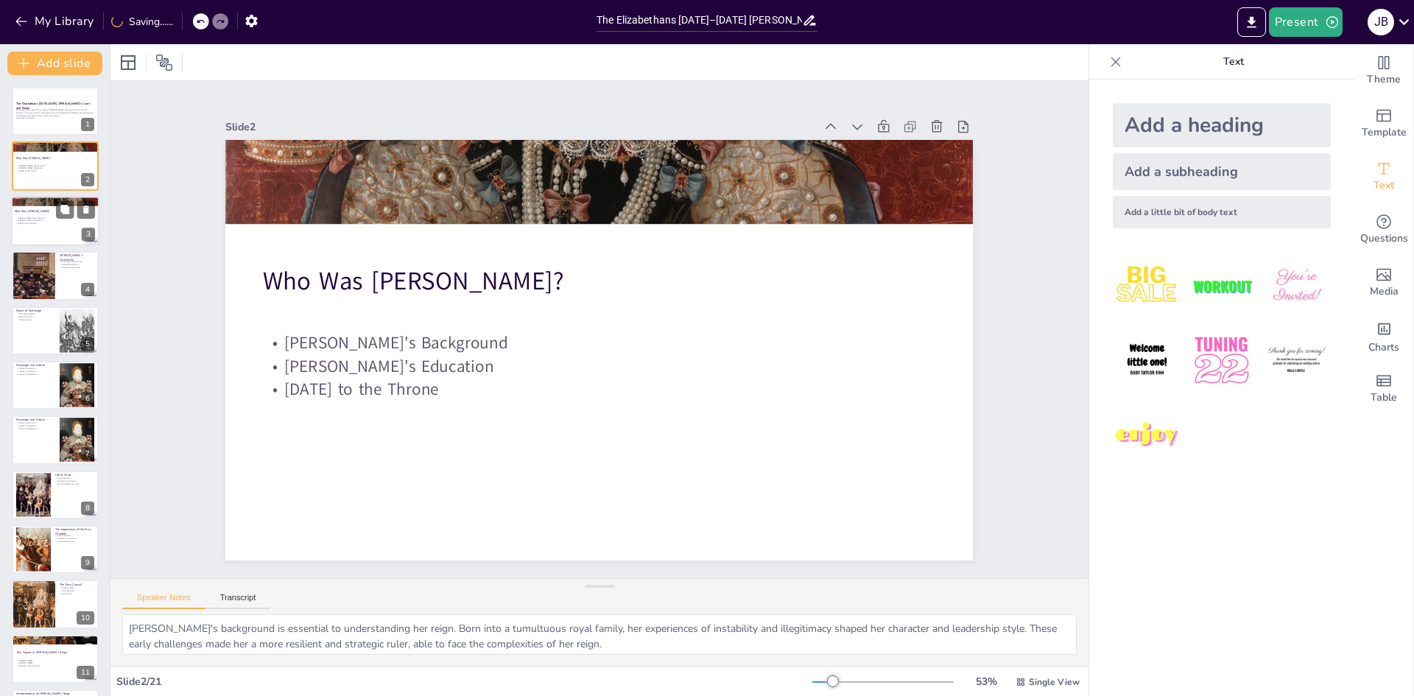
click at [27, 196] on div "Who Was Elizabeth? Elizabeth's Background Elizabeth's Education Ascension to th…" at bounding box center [55, 196] width 88 height 0
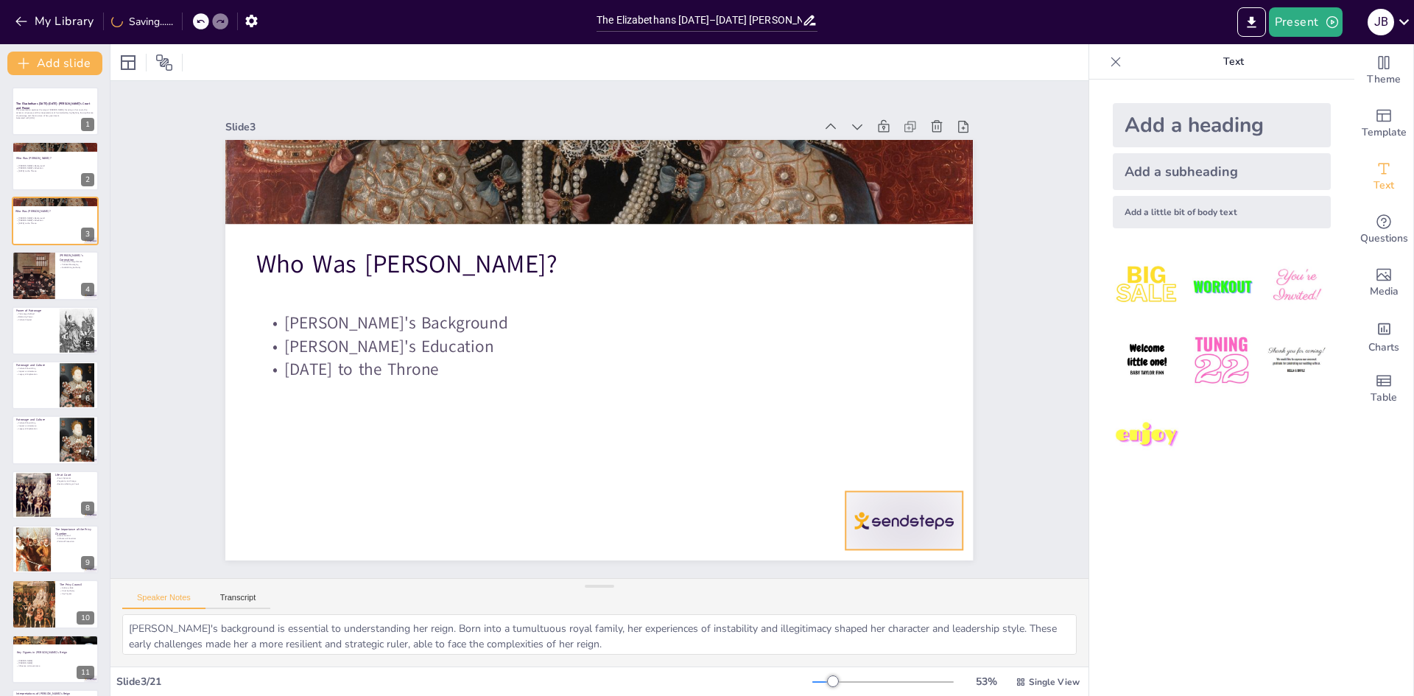
click at [889, 539] on div at bounding box center [857, 580] width 127 height 82
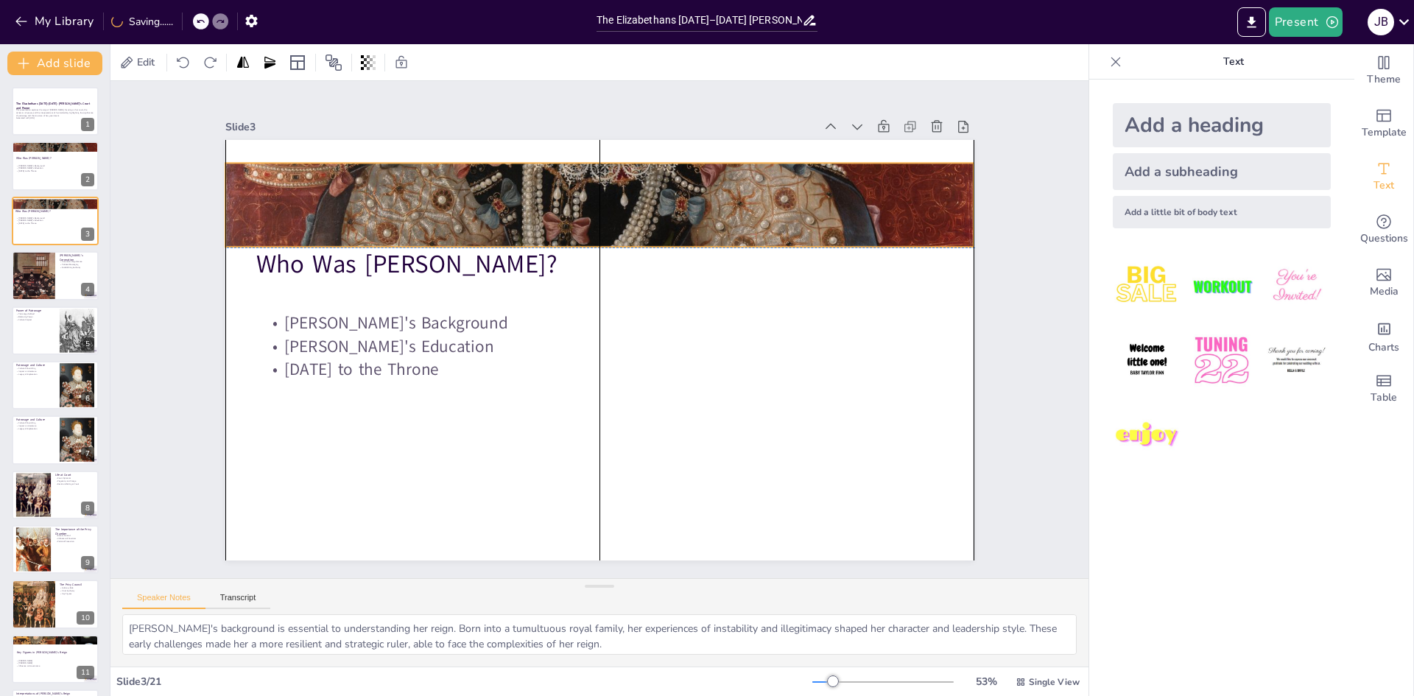
drag, startPoint x: 654, startPoint y: 169, endPoint x: 656, endPoint y: 192, distance: 22.9
click at [656, 192] on div at bounding box center [612, 206] width 812 height 734
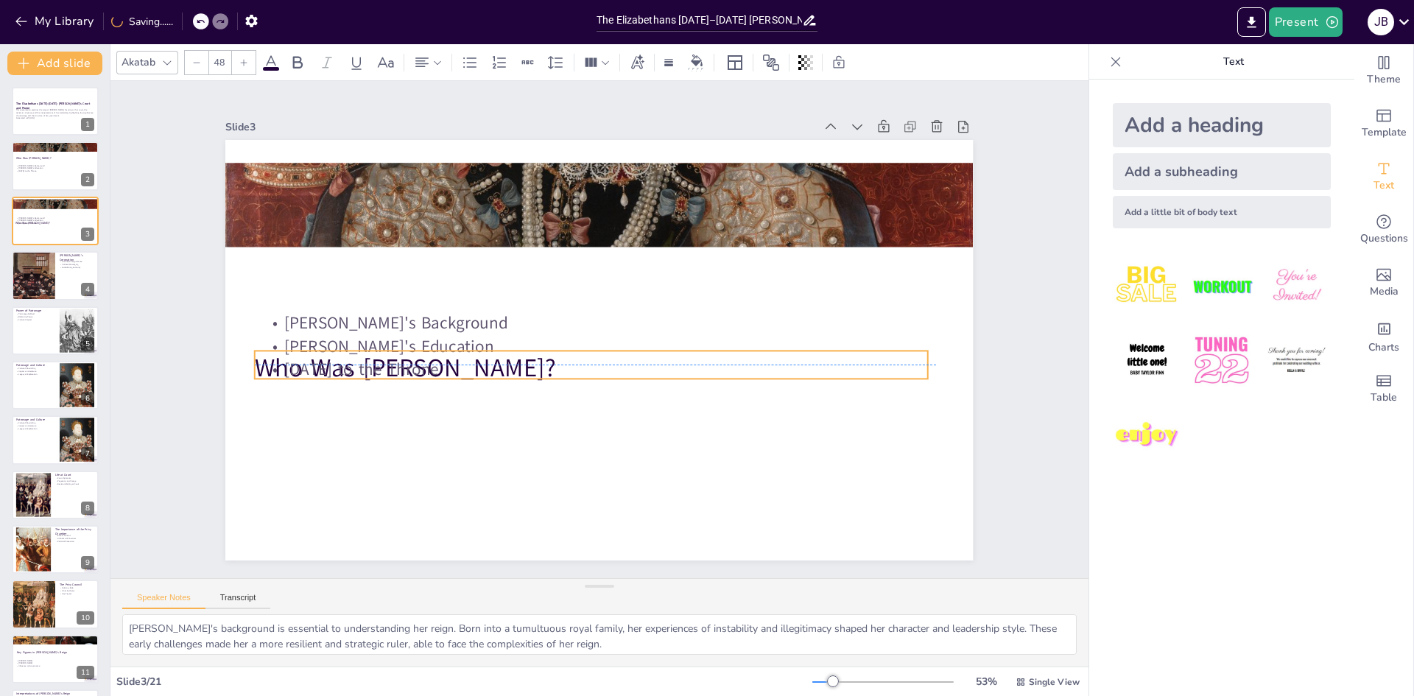
drag, startPoint x: 434, startPoint y: 255, endPoint x: 431, endPoint y: 362, distance: 106.8
click at [431, 140] on div "Who Was Elizabeth? Elizabeth's Background Elizabeth's Education Ascension to th…" at bounding box center [598, 140] width 747 height 0
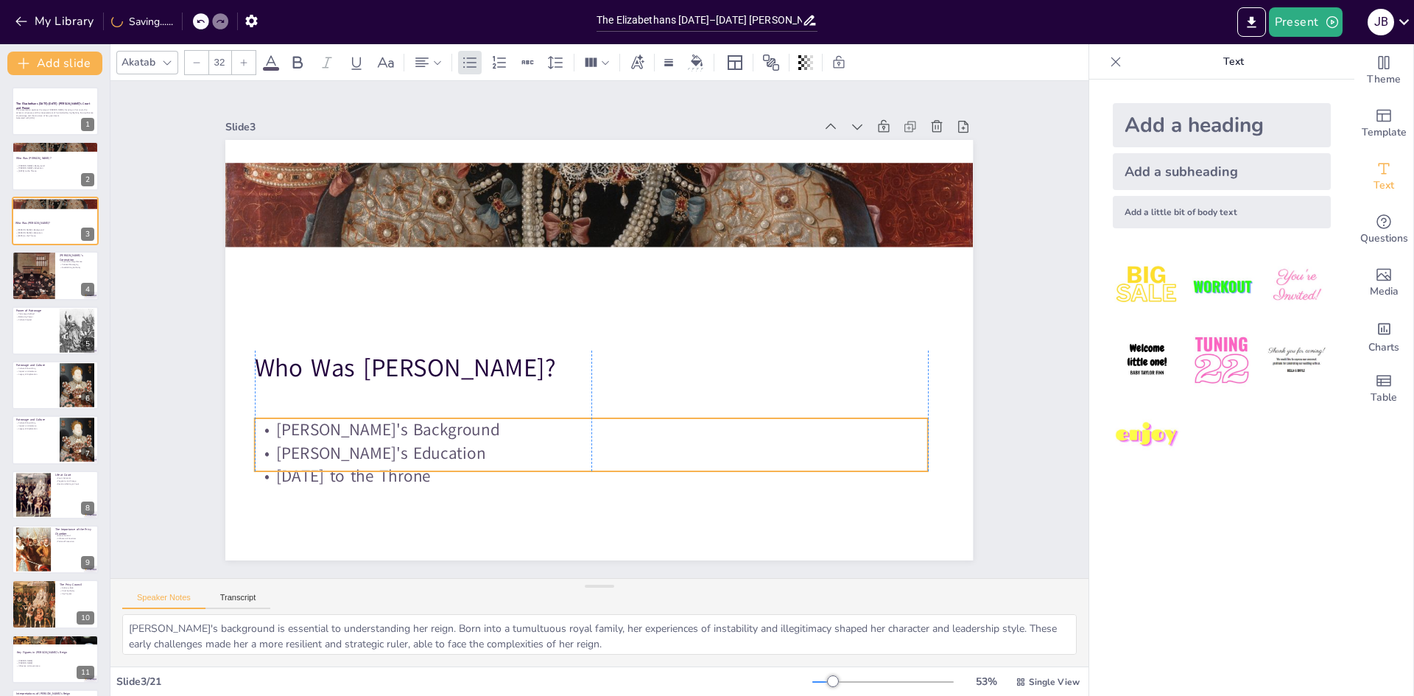
drag, startPoint x: 417, startPoint y: 313, endPoint x: 420, endPoint y: 400, distance: 87.7
click at [406, 241] on p "Elizabeth's Background" at bounding box center [607, 229] width 673 height 24
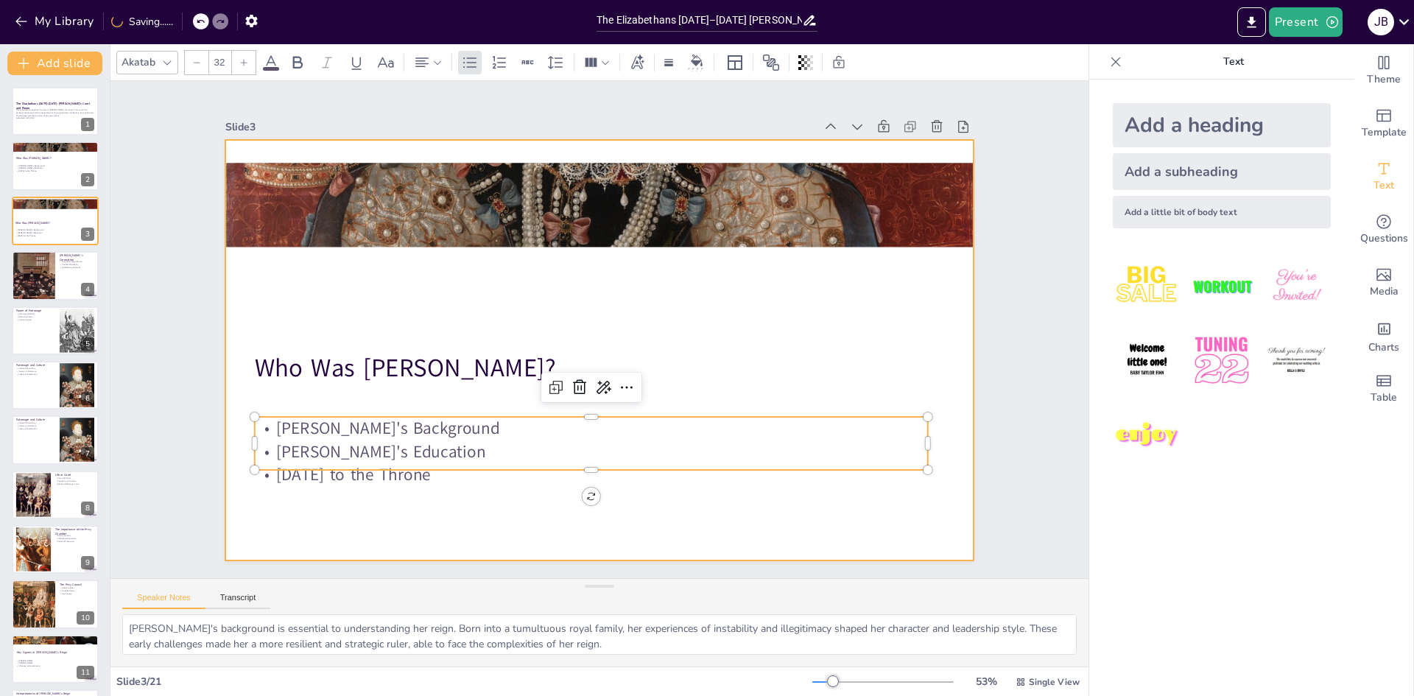
click at [539, 233] on div at bounding box center [598, 205] width 747 height 659
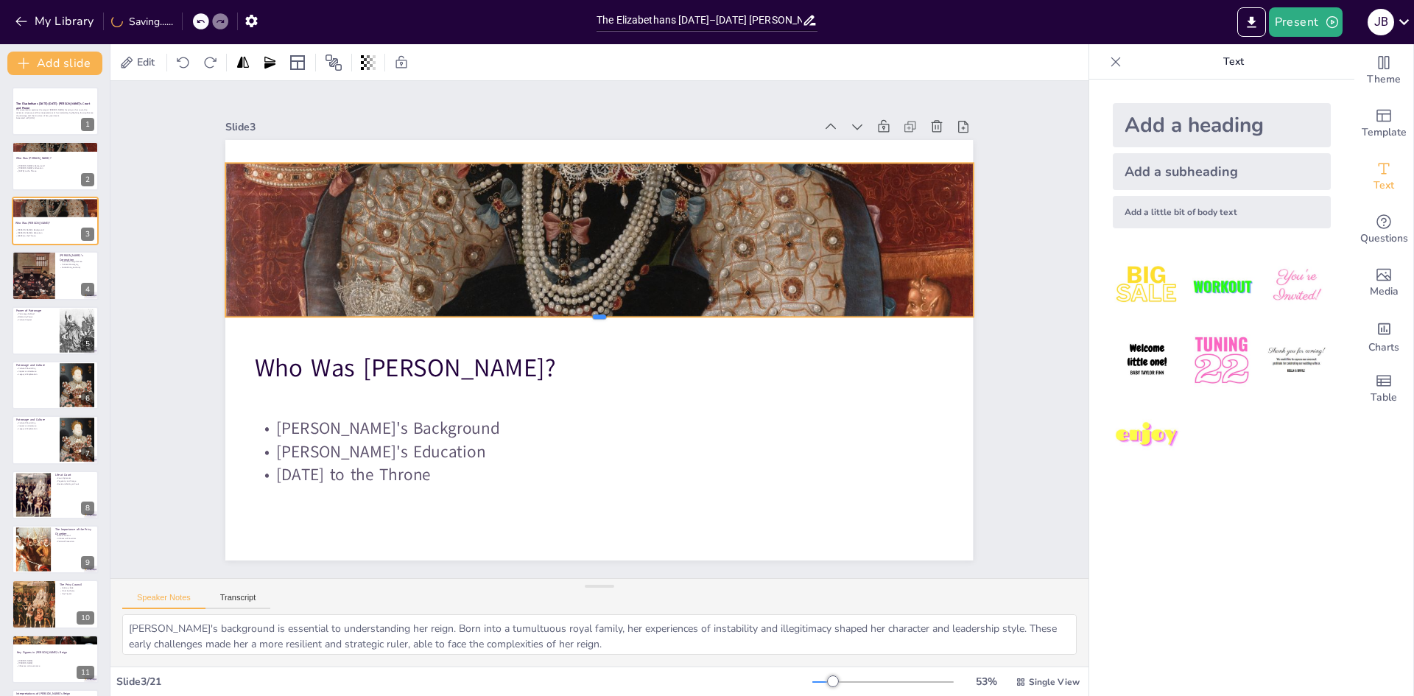
drag, startPoint x: 592, startPoint y: 244, endPoint x: 571, endPoint y: 315, distance: 73.8
click at [571, 315] on div at bounding box center [599, 323] width 744 height 90
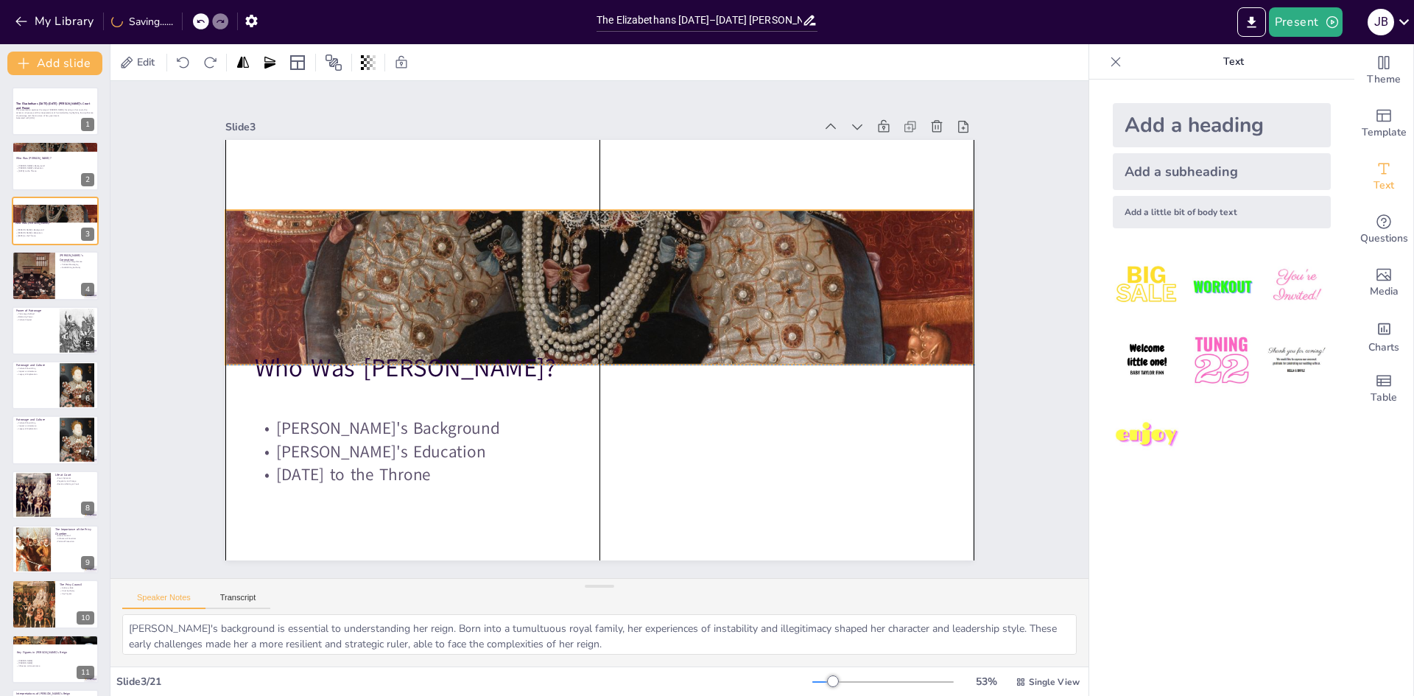
drag, startPoint x: 589, startPoint y: 156, endPoint x: 590, endPoint y: 208, distance: 51.6
click at [590, 208] on div at bounding box center [607, 252] width 813 height 734
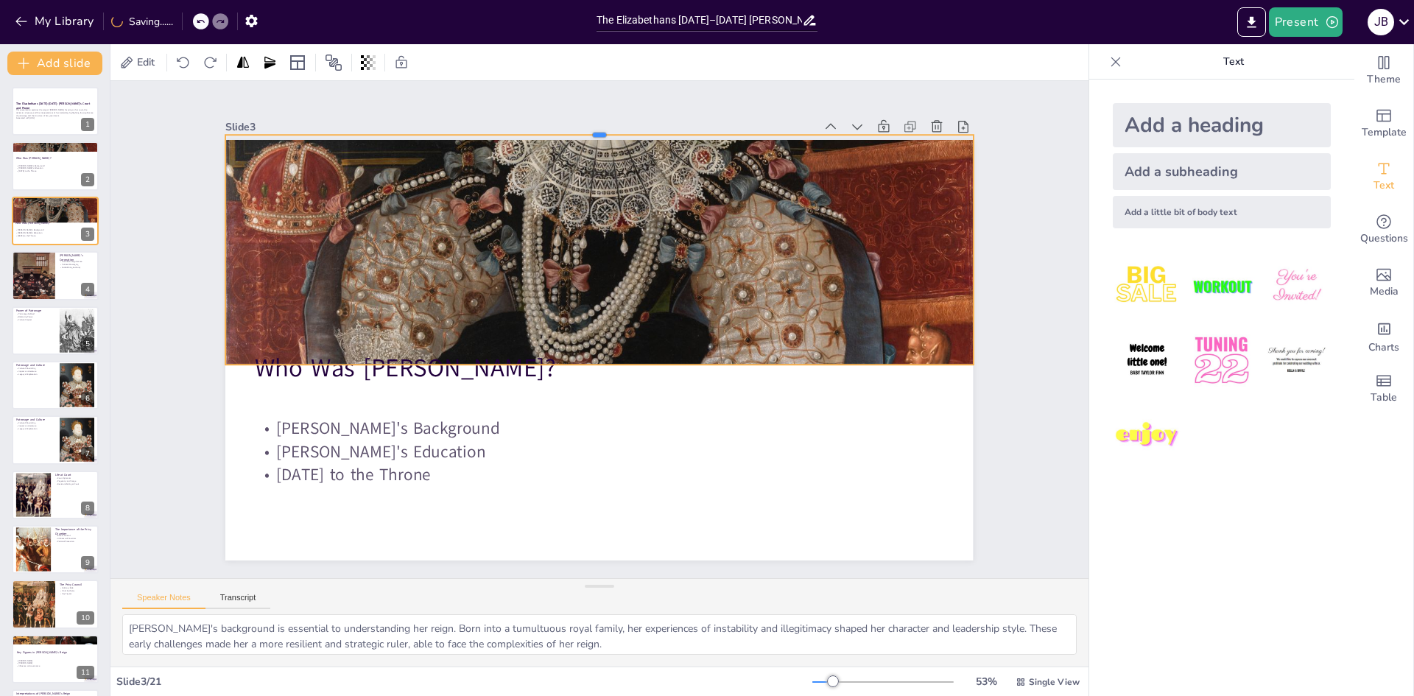
drag, startPoint x: 590, startPoint y: 204, endPoint x: 598, endPoint y: 141, distance: 63.0
click at [599, 117] on div at bounding box center [641, 133] width 733 height 167
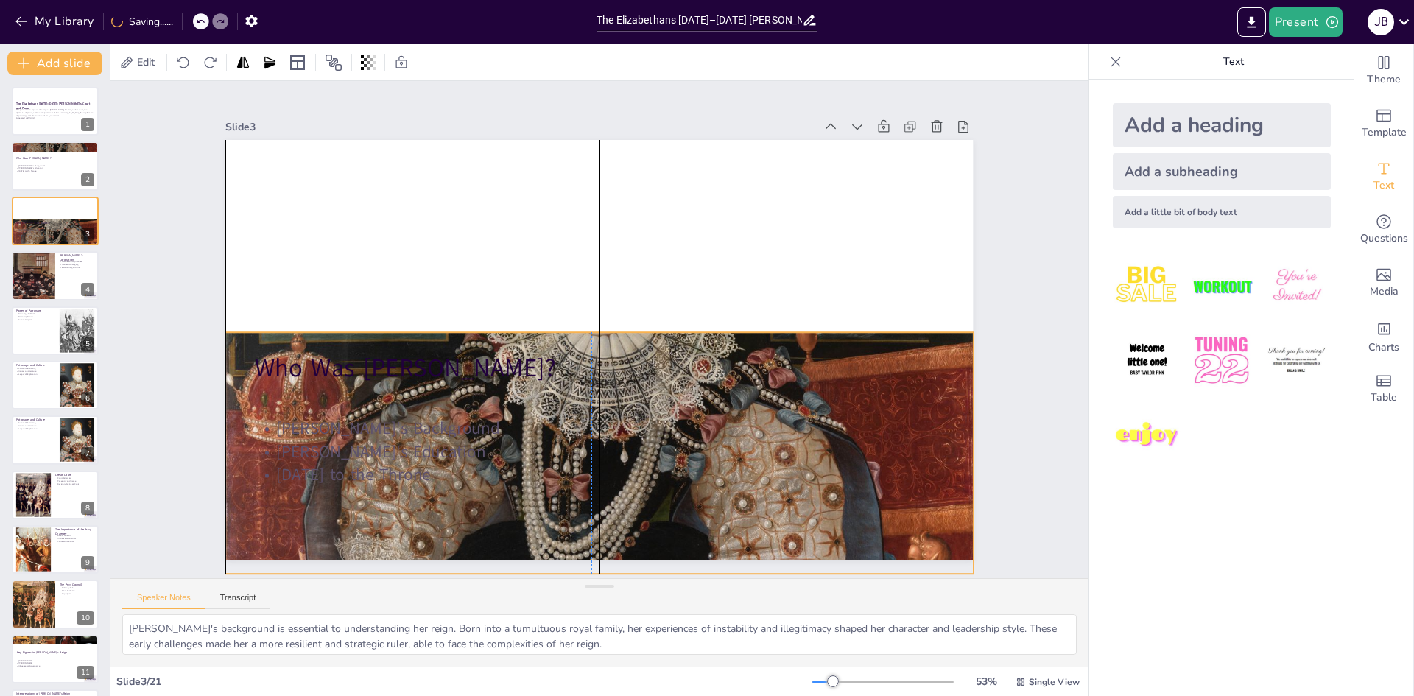
drag, startPoint x: 578, startPoint y: 242, endPoint x: 574, endPoint y: 451, distance: 209.1
click at [574, 180] on div "Who Was Elizabeth? Elizabeth's Background Elizabeth's Education Ascension to th…" at bounding box center [619, 141] width 744 height 78
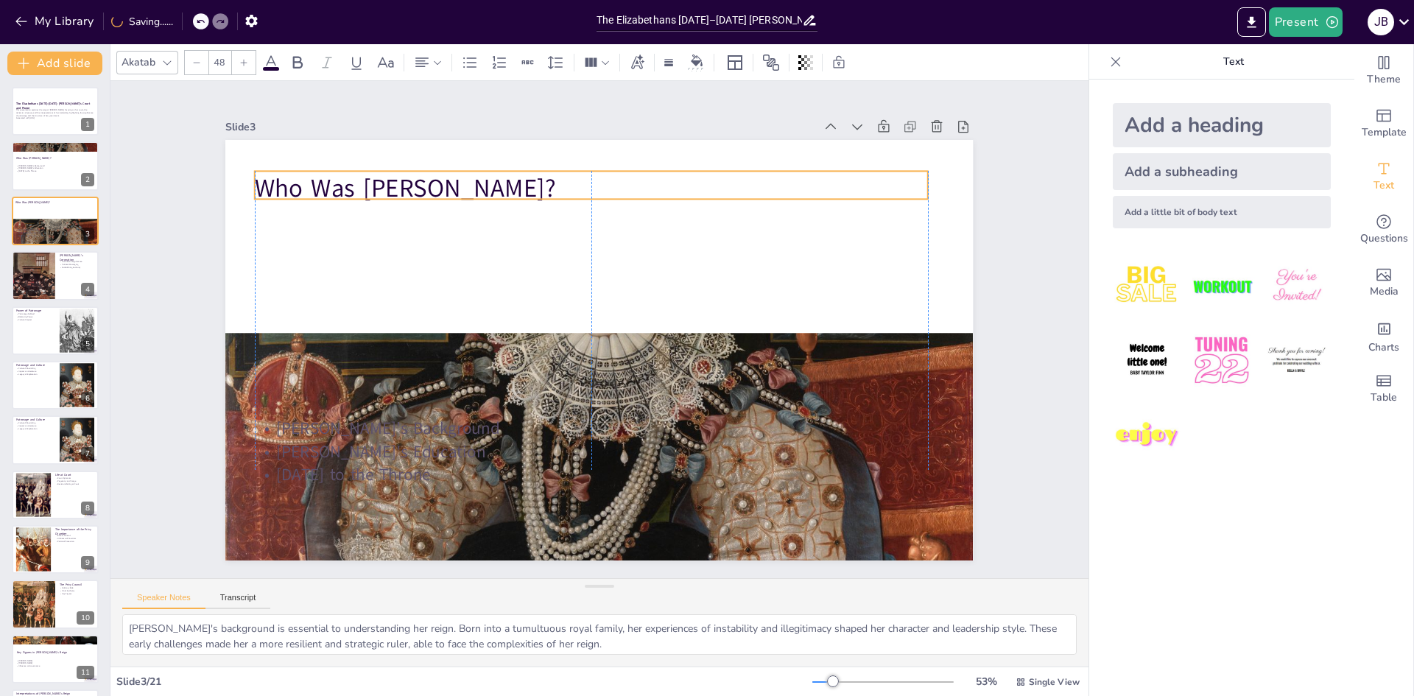
drag, startPoint x: 428, startPoint y: 361, endPoint x: 421, endPoint y: 155, distance: 206.2
click at [421, 155] on p "Who Was Elizabeth?" at bounding box center [620, 190] width 665 height 174
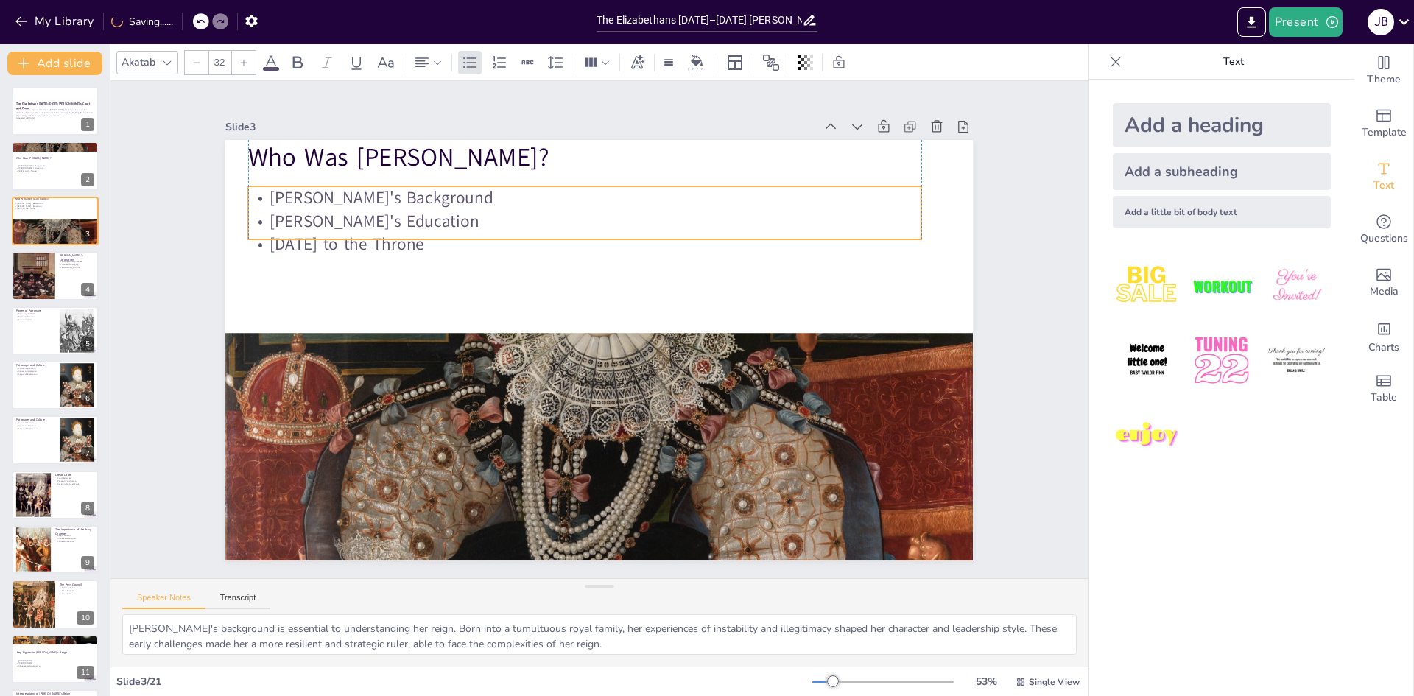
drag, startPoint x: 404, startPoint y: 435, endPoint x: 393, endPoint y: 205, distance: 230.7
click at [393, 205] on p "Elizabeth's Education" at bounding box center [596, 220] width 671 height 93
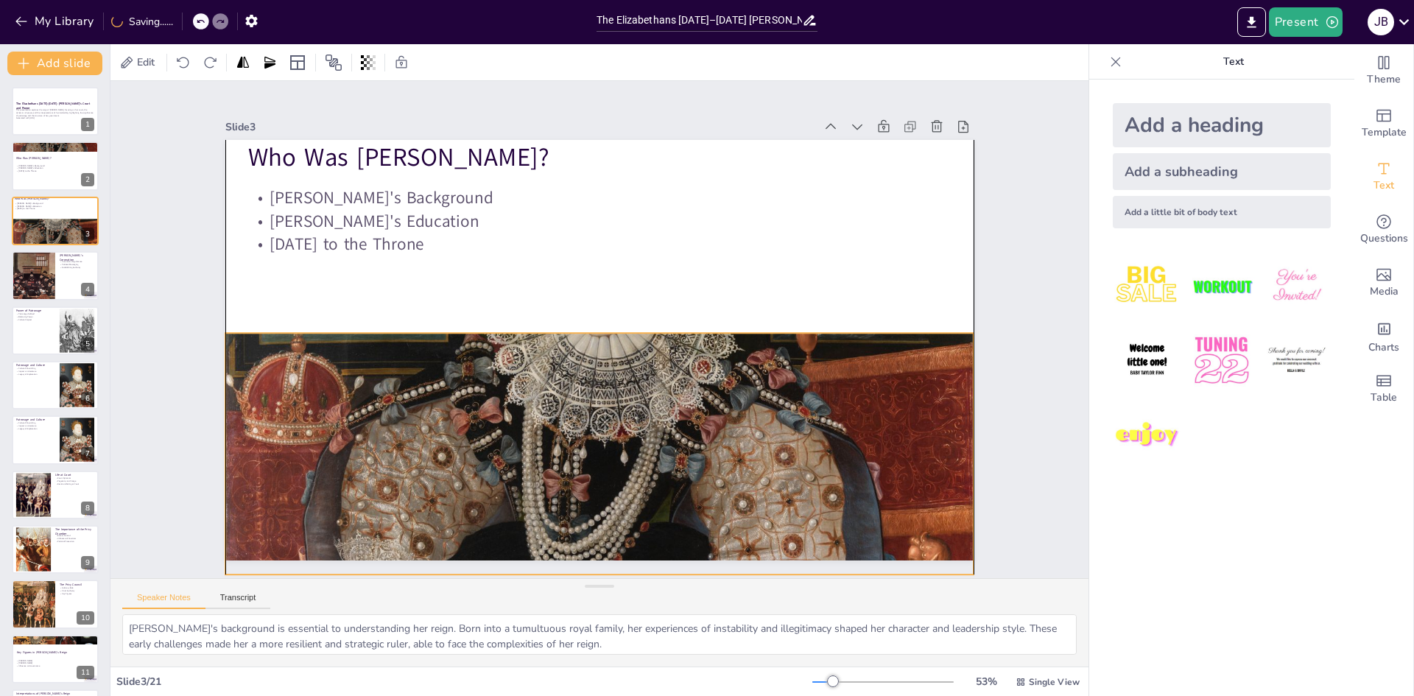
click at [501, 368] on div at bounding box center [558, 456] width 914 height 858
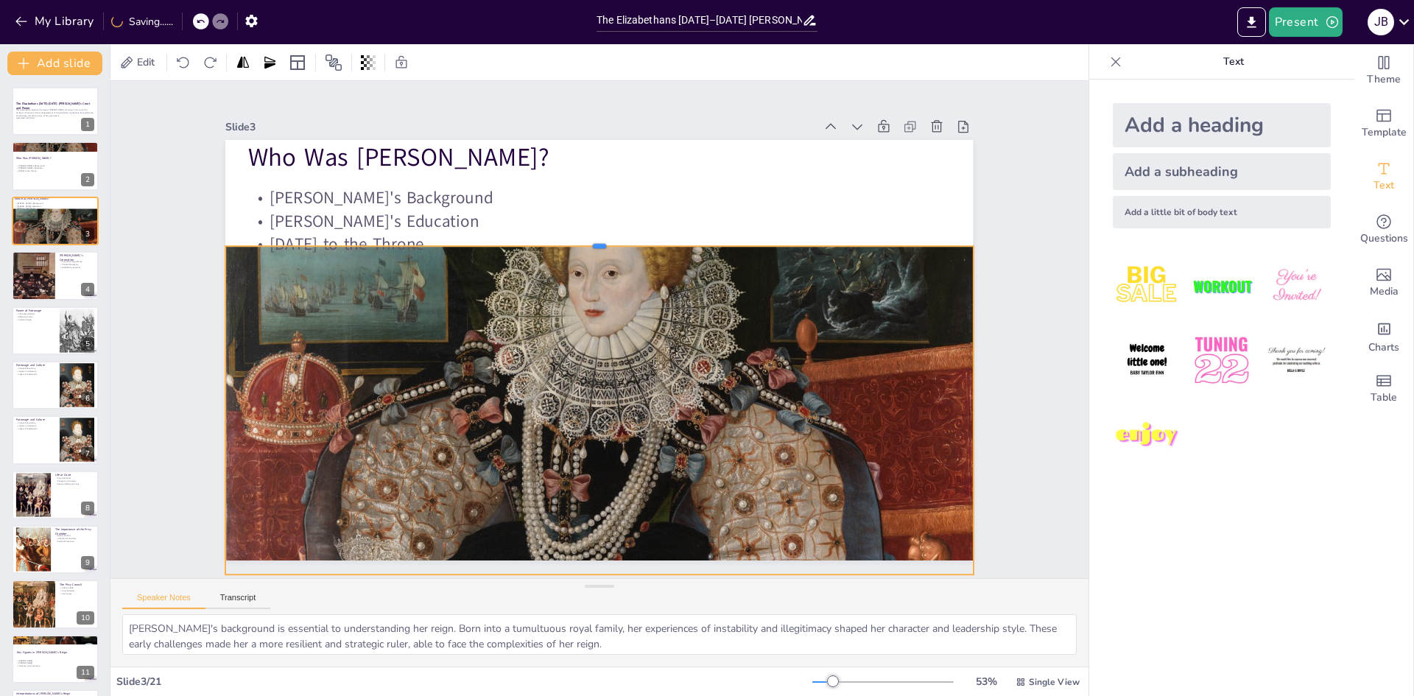
drag, startPoint x: 589, startPoint y: 326, endPoint x: 608, endPoint y: 239, distance: 89.0
click at [608, 239] on div at bounding box center [608, 241] width 744 height 90
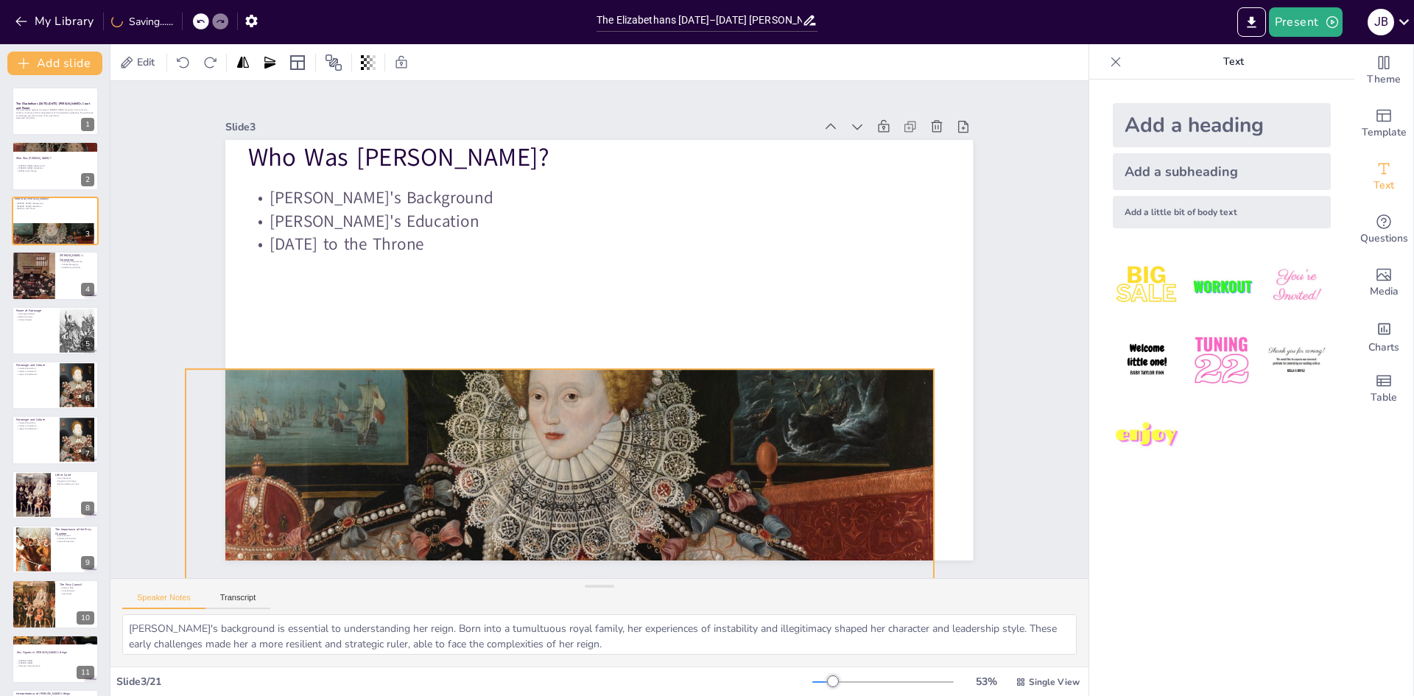
drag, startPoint x: 568, startPoint y: 356, endPoint x: 543, endPoint y: 447, distance: 93.9
click at [543, 447] on div at bounding box center [508, 571] width 868 height 800
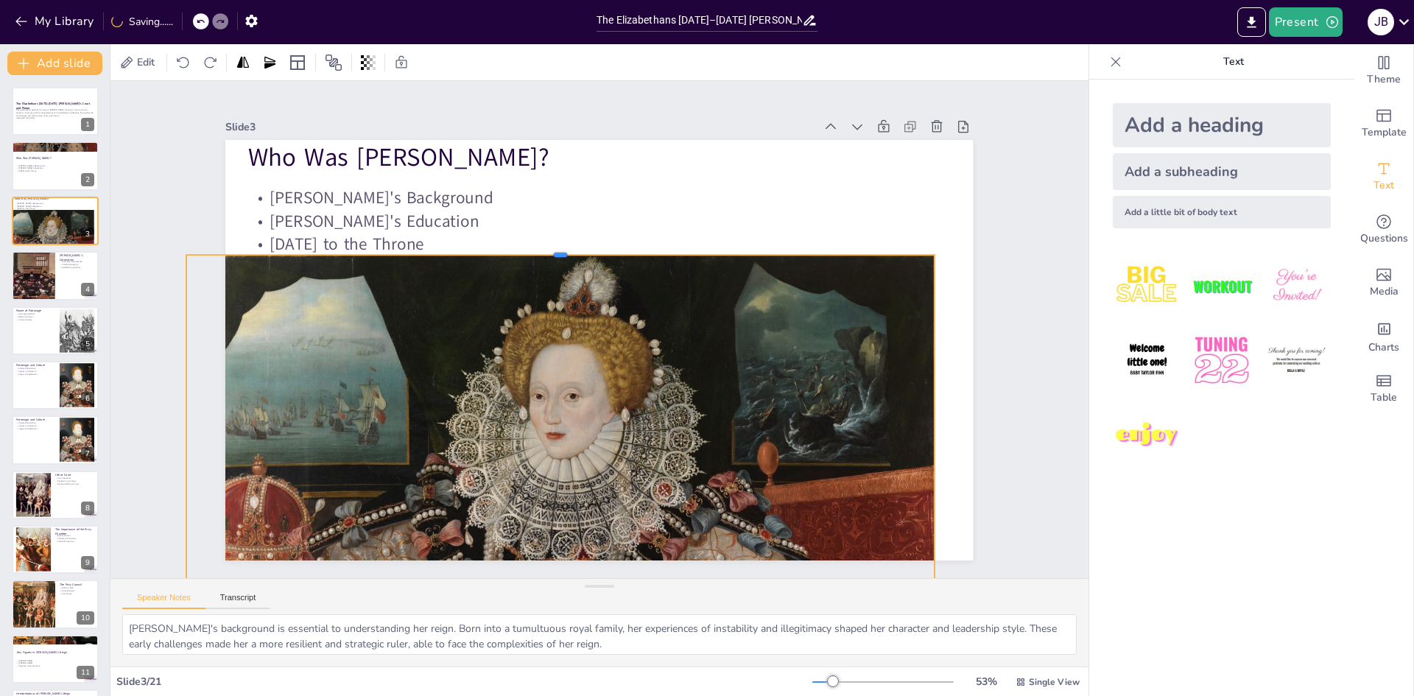
drag, startPoint x: 548, startPoint y: 359, endPoint x: 578, endPoint y: 245, distance: 117.8
click at [578, 245] on div at bounding box center [569, 245] width 744 height 90
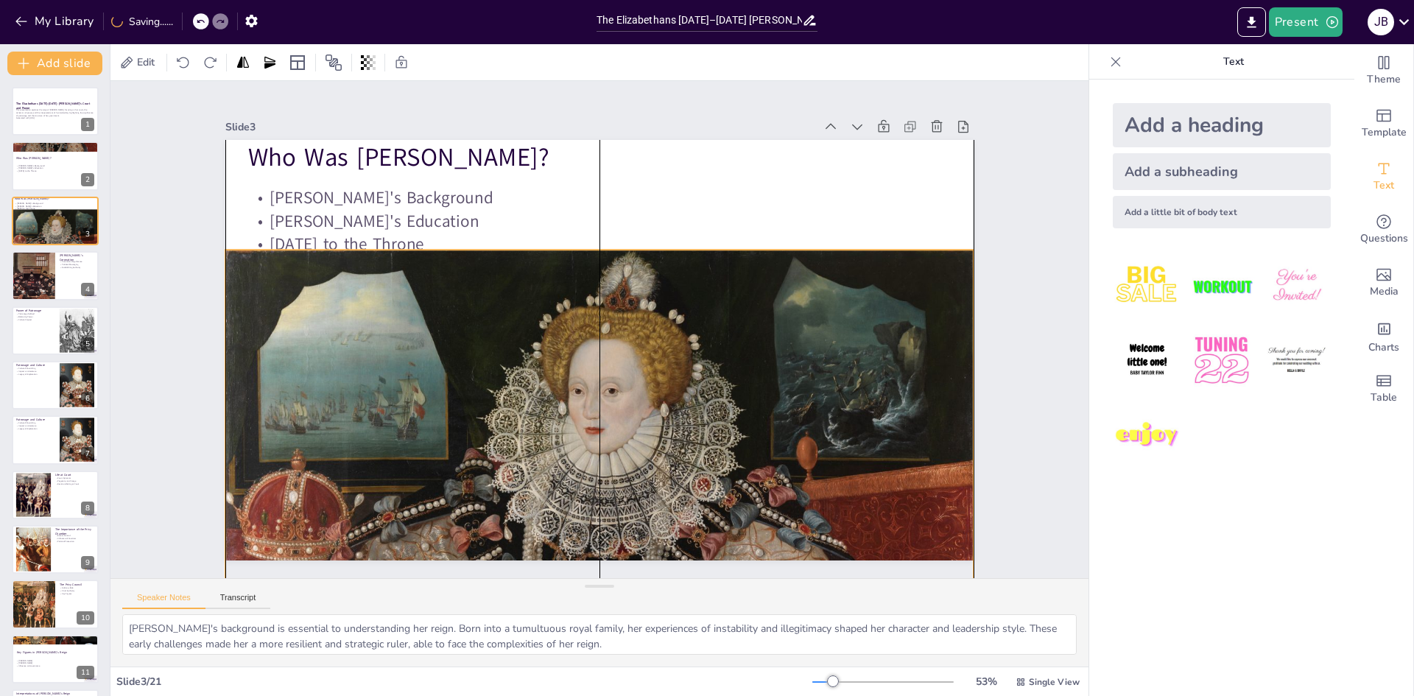
drag, startPoint x: 590, startPoint y: 386, endPoint x: 617, endPoint y: 367, distance: 33.3
click at [617, 367] on div at bounding box center [573, 578] width 812 height 734
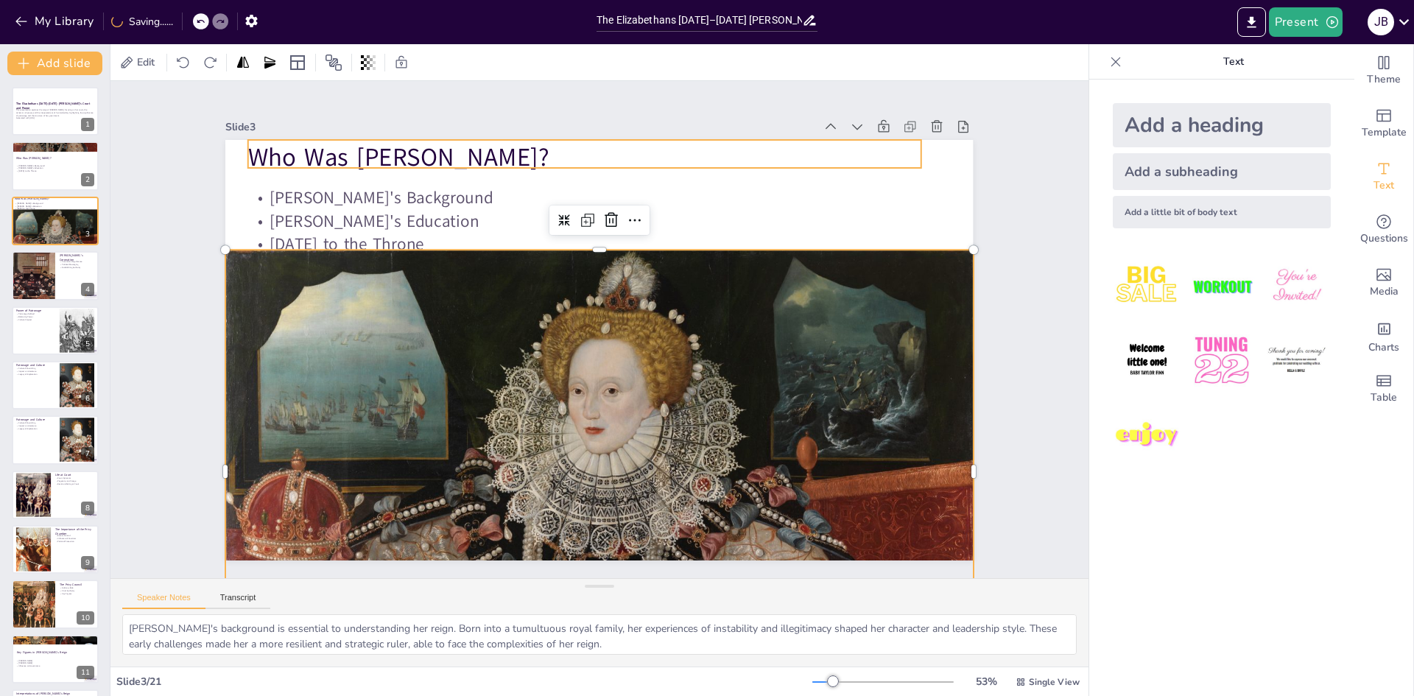
click at [732, 153] on p "Who Was Elizabeth?" at bounding box center [603, 156] width 673 height 105
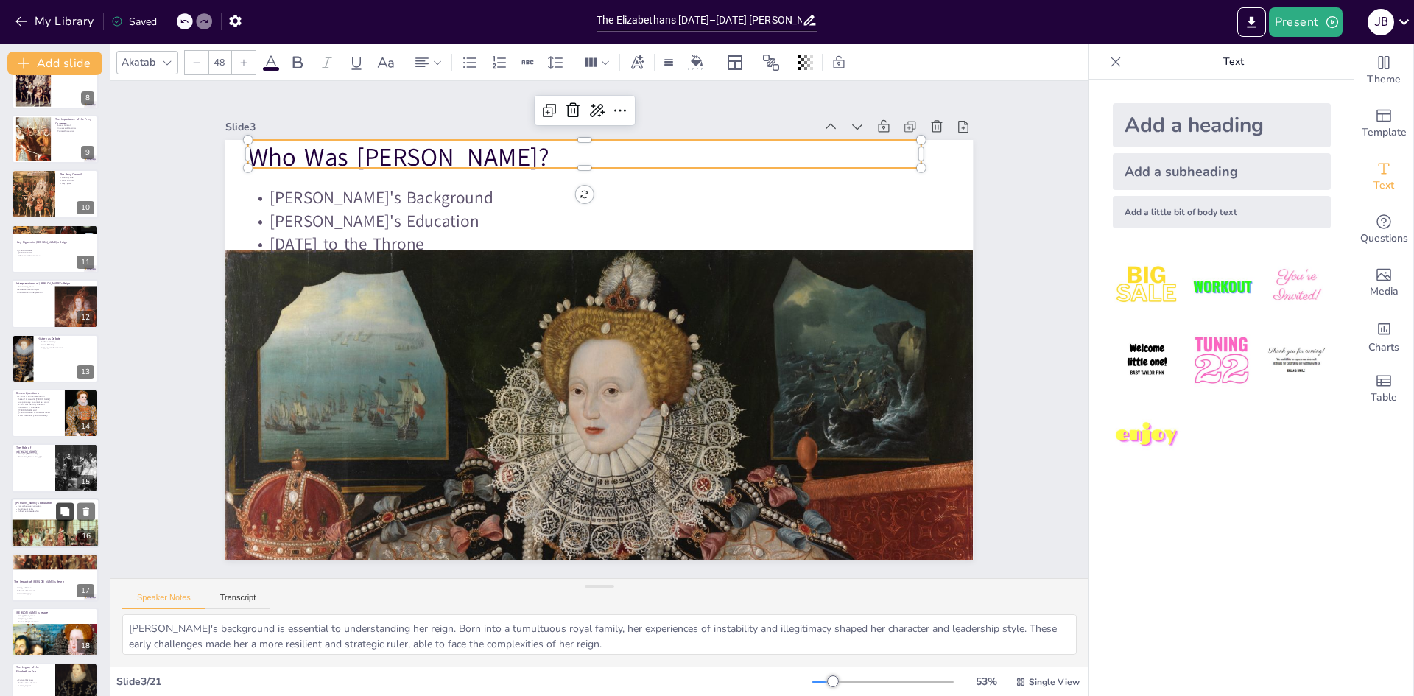
scroll to position [547, 0]
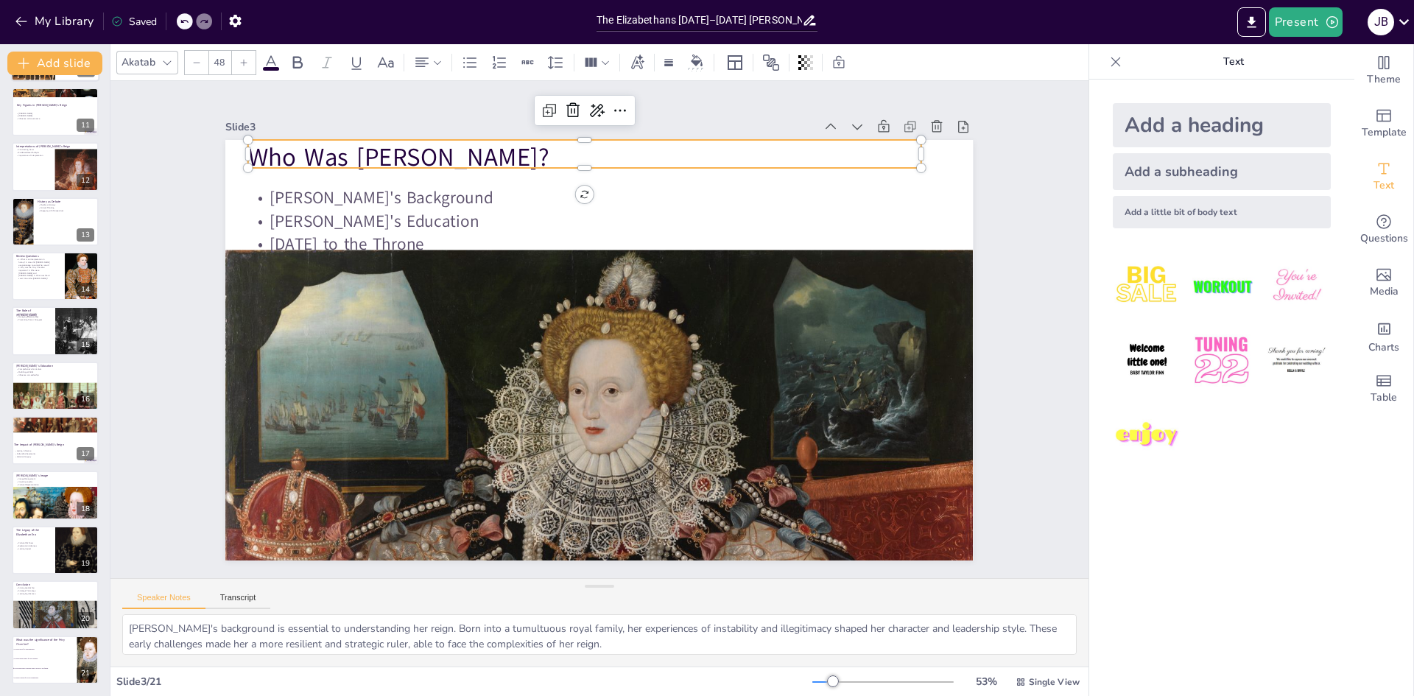
click at [35, 220] on div at bounding box center [55, 221] width 87 height 49
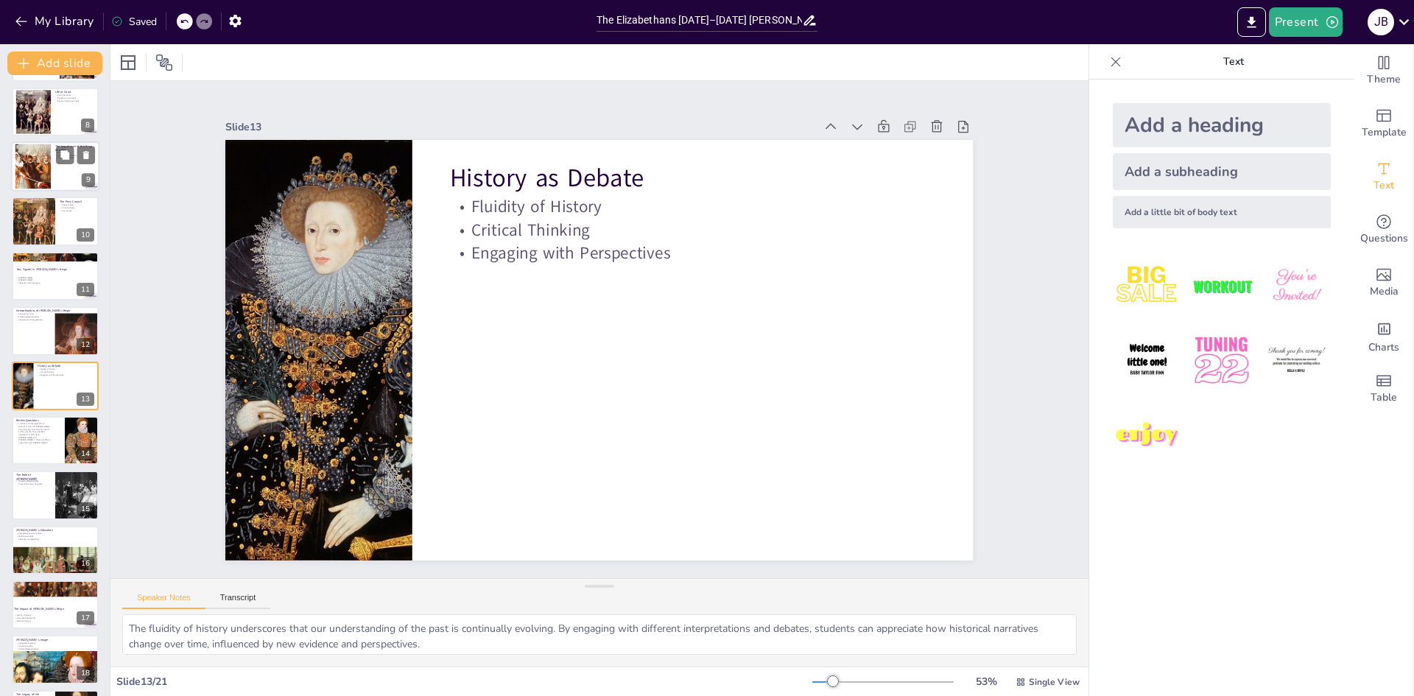
click at [39, 300] on div "Key Figures in Elizabeth's Reign Sir William Cecil Sir Francis Walsingham Influ…" at bounding box center [55, 276] width 87 height 49
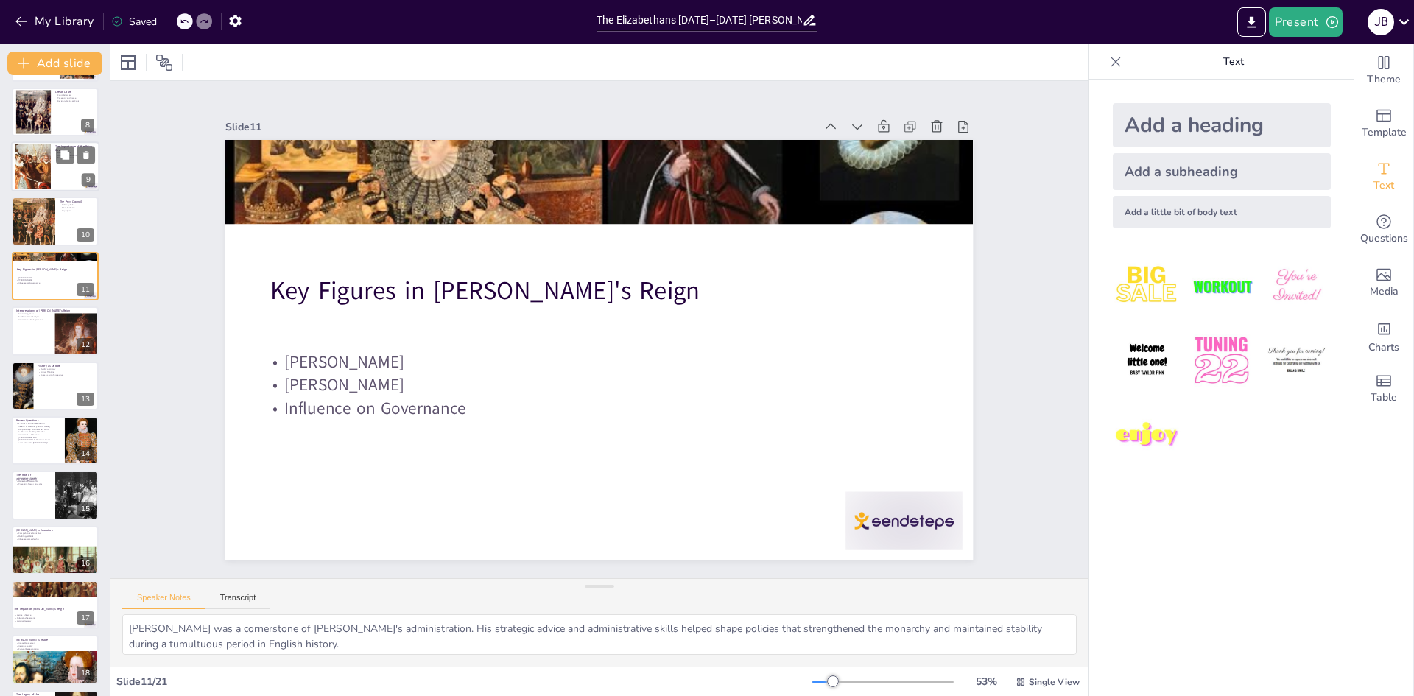
scroll to position [273, 0]
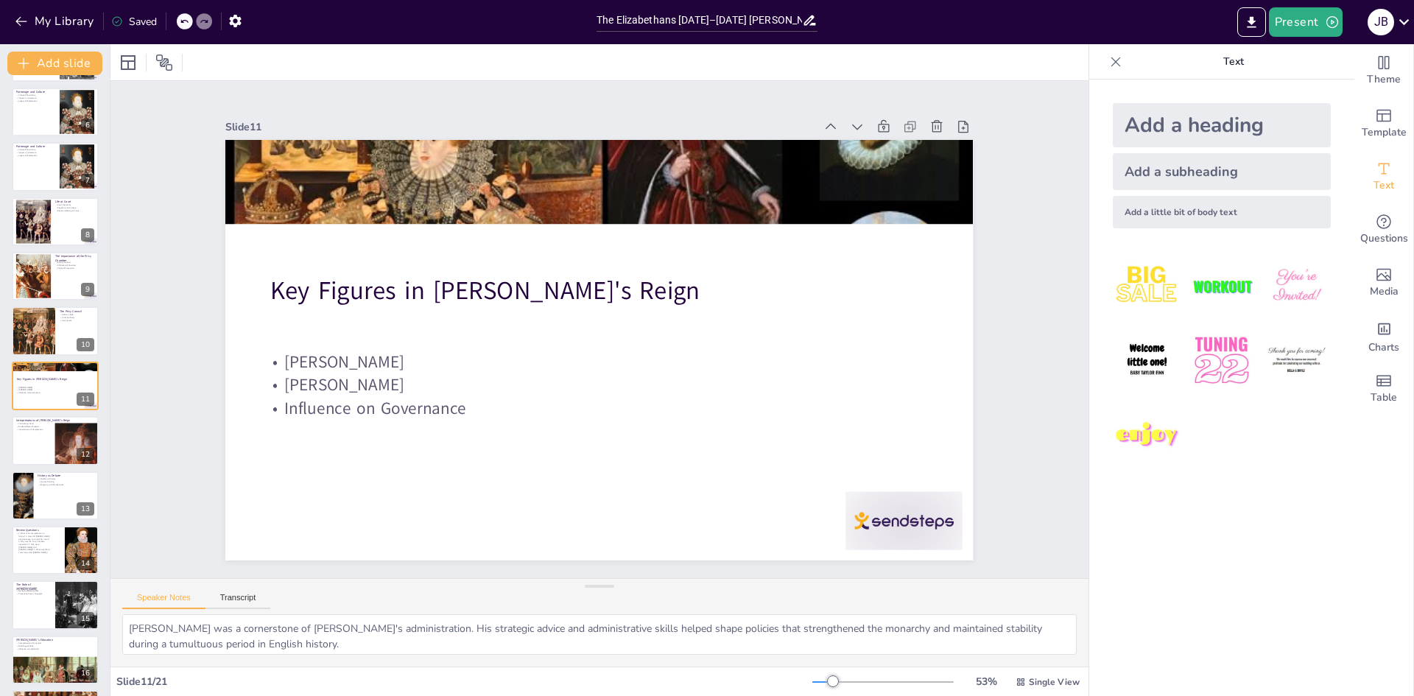
click at [889, 516] on div at bounding box center [882, 551] width 122 height 70
click at [45, 290] on div at bounding box center [33, 276] width 80 height 45
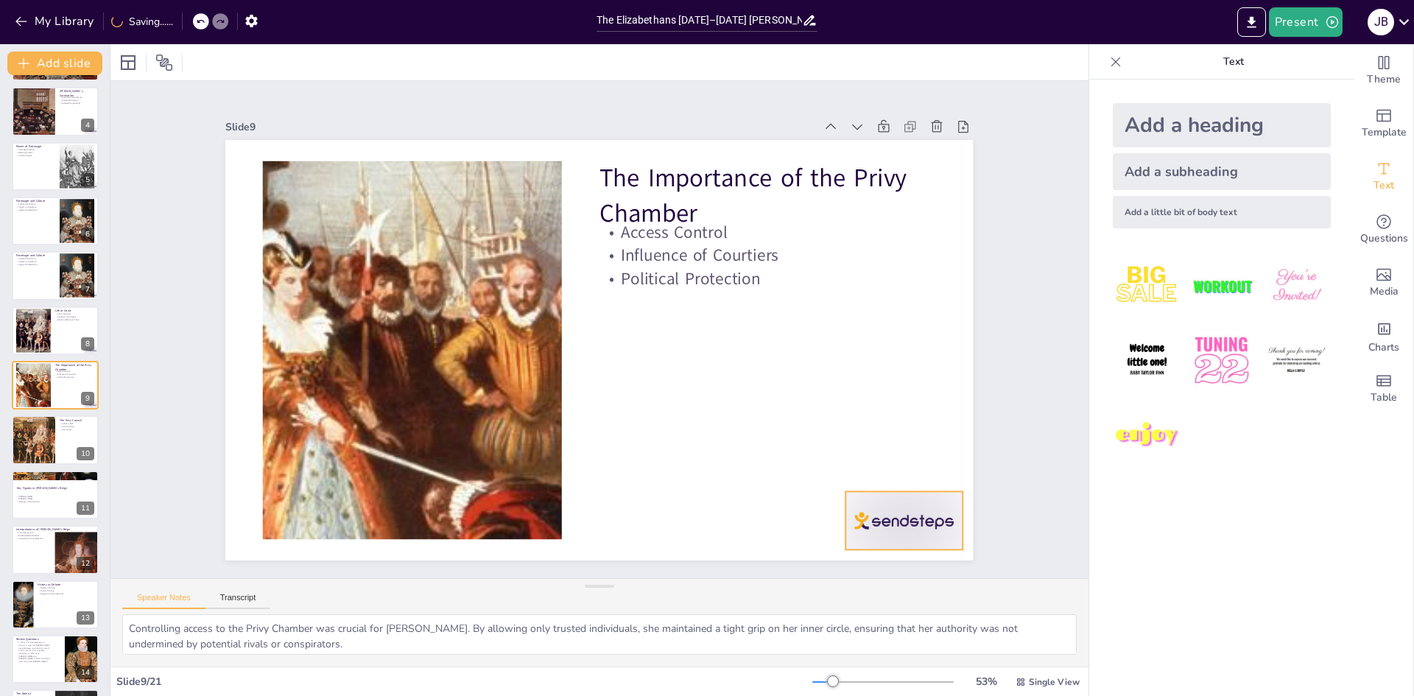
click at [890, 534] on div at bounding box center [904, 520] width 117 height 58
drag, startPoint x: 19, startPoint y: 335, endPoint x: 32, endPoint y: 342, distance: 14.8
click at [20, 335] on div at bounding box center [33, 330] width 68 height 44
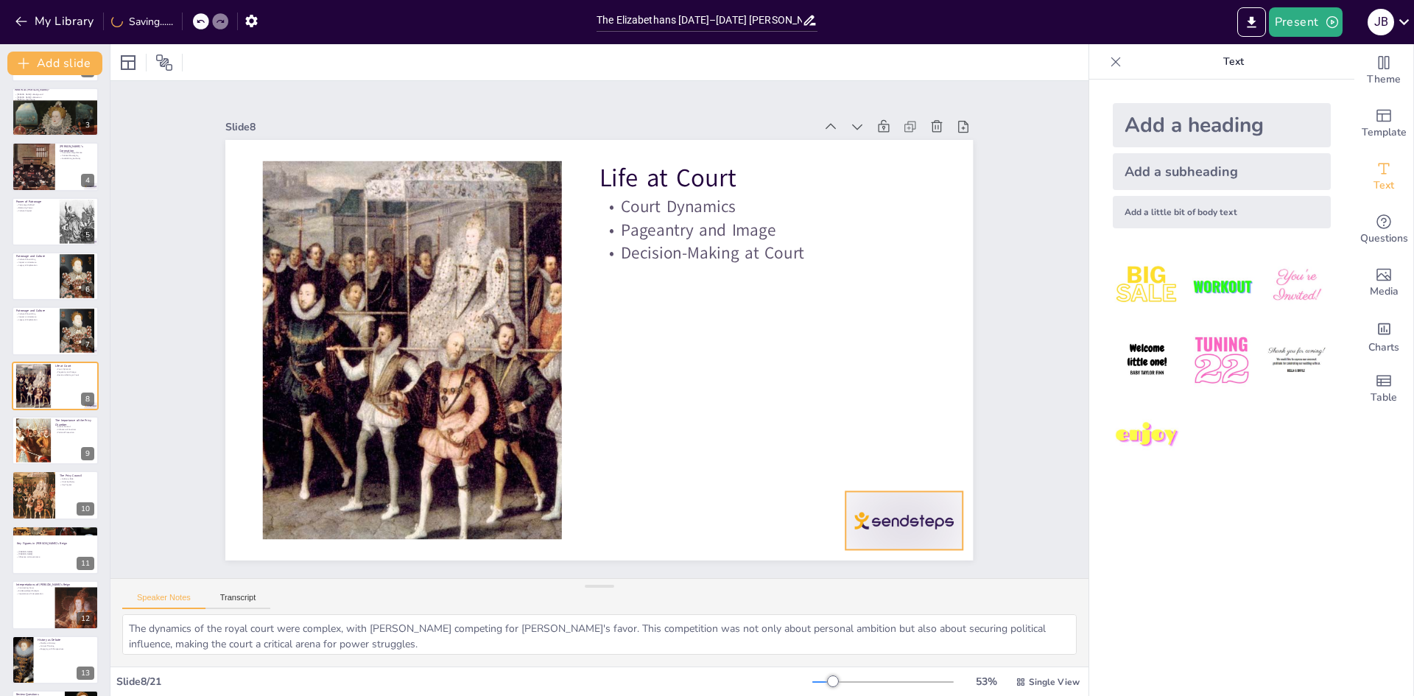
click at [881, 539] on div at bounding box center [857, 580] width 127 height 82
click at [19, 333] on div at bounding box center [55, 330] width 87 height 49
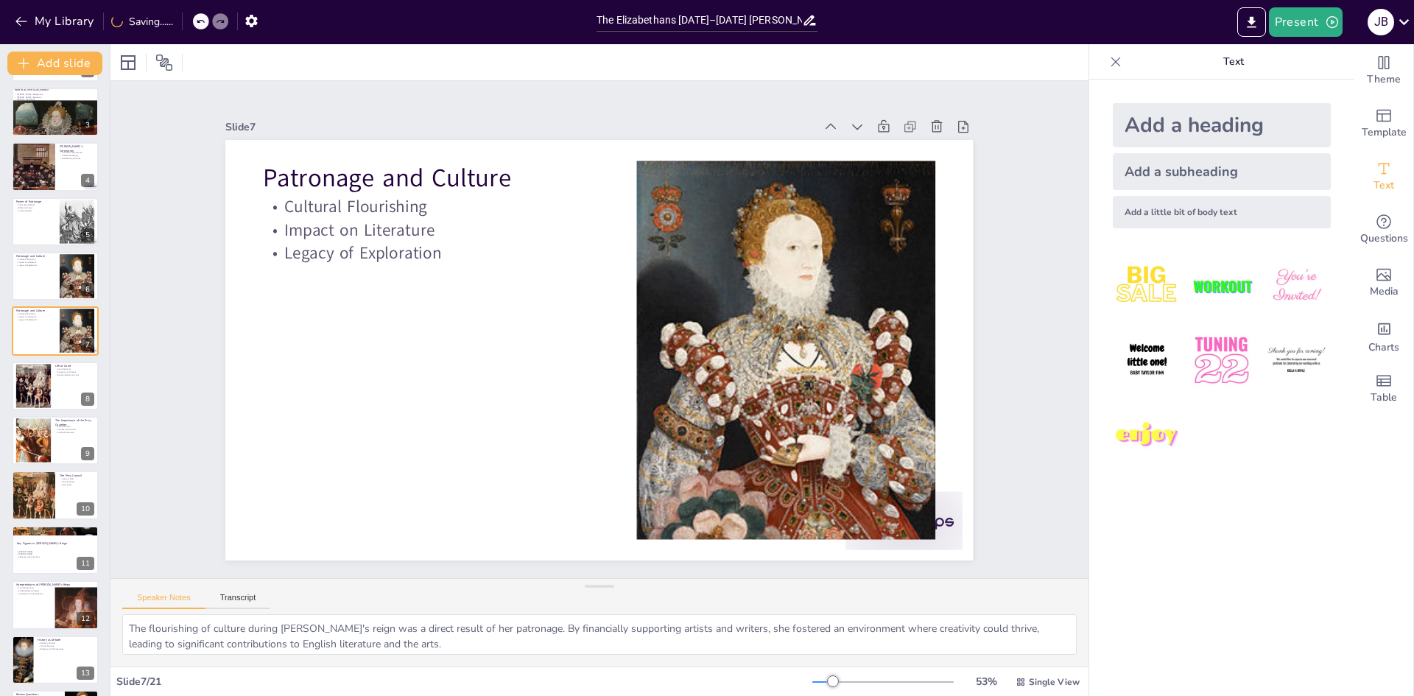
scroll to position [54, 0]
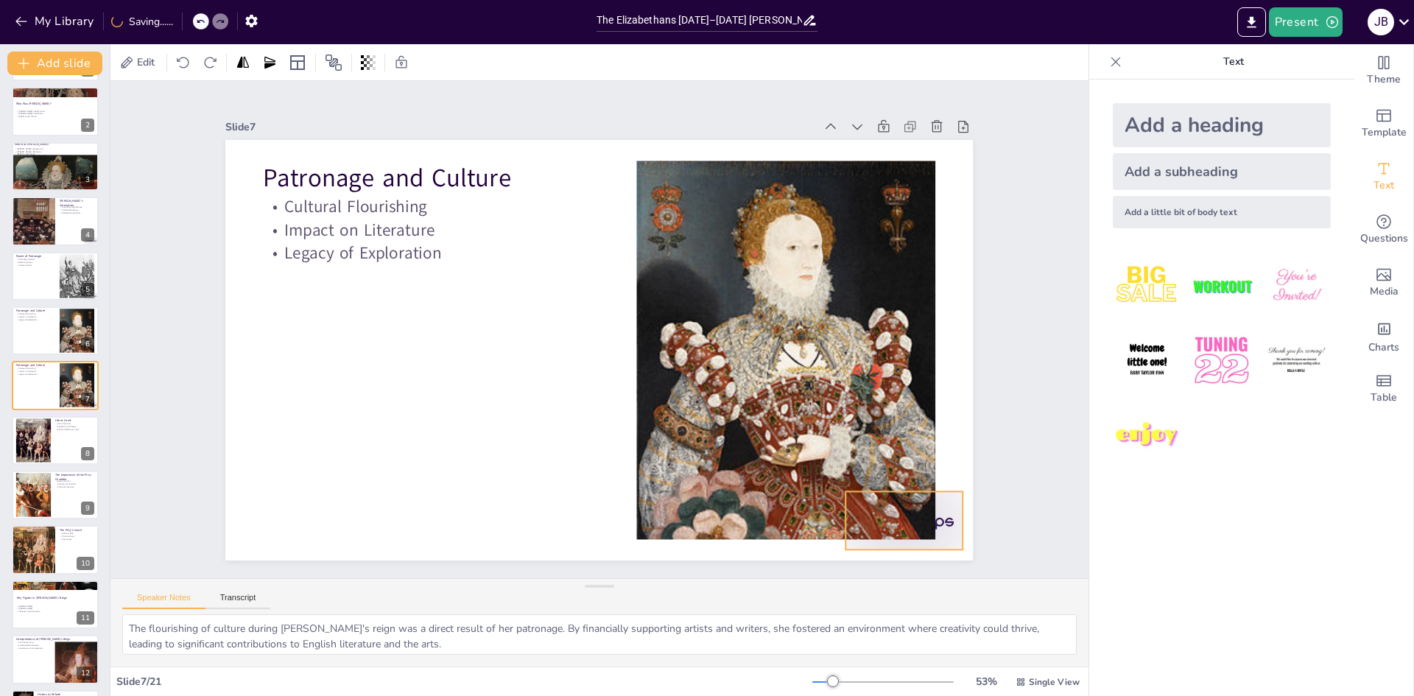
click at [944, 525] on div at bounding box center [904, 520] width 117 height 58
click at [25, 291] on div at bounding box center [55, 276] width 88 height 50
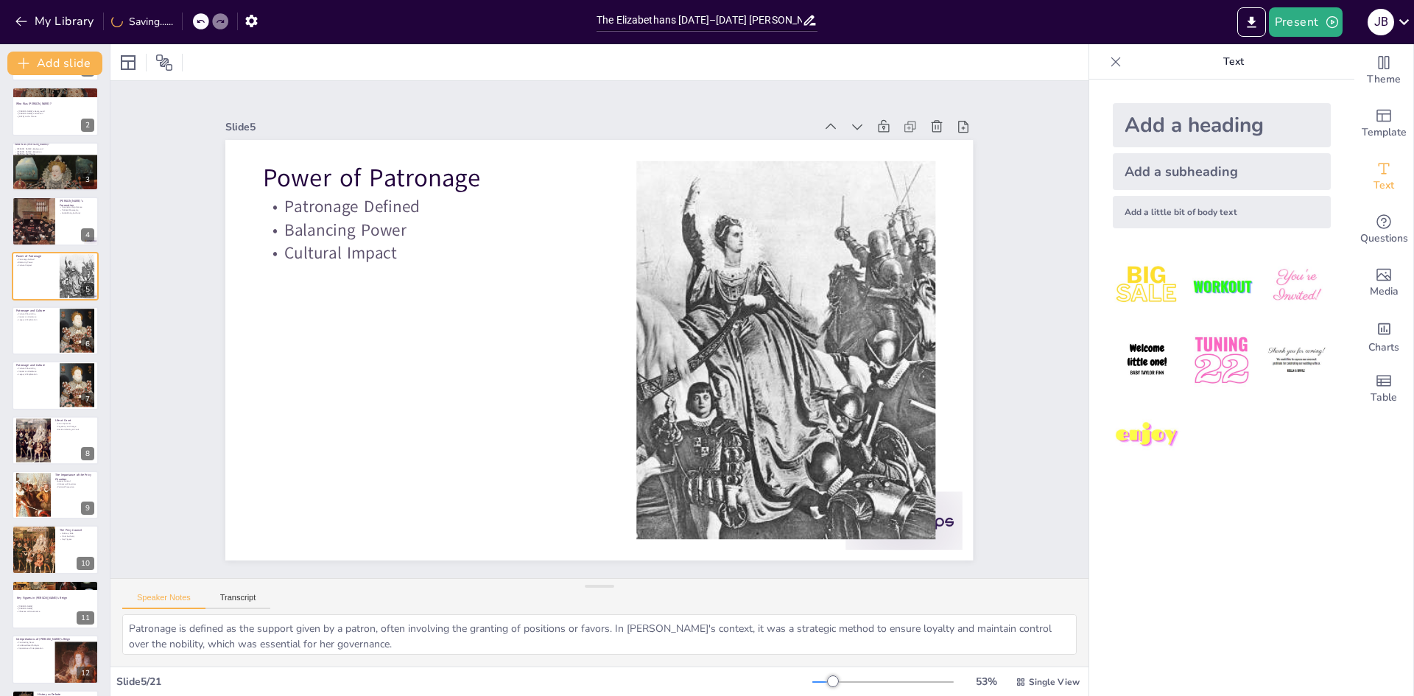
scroll to position [0, 0]
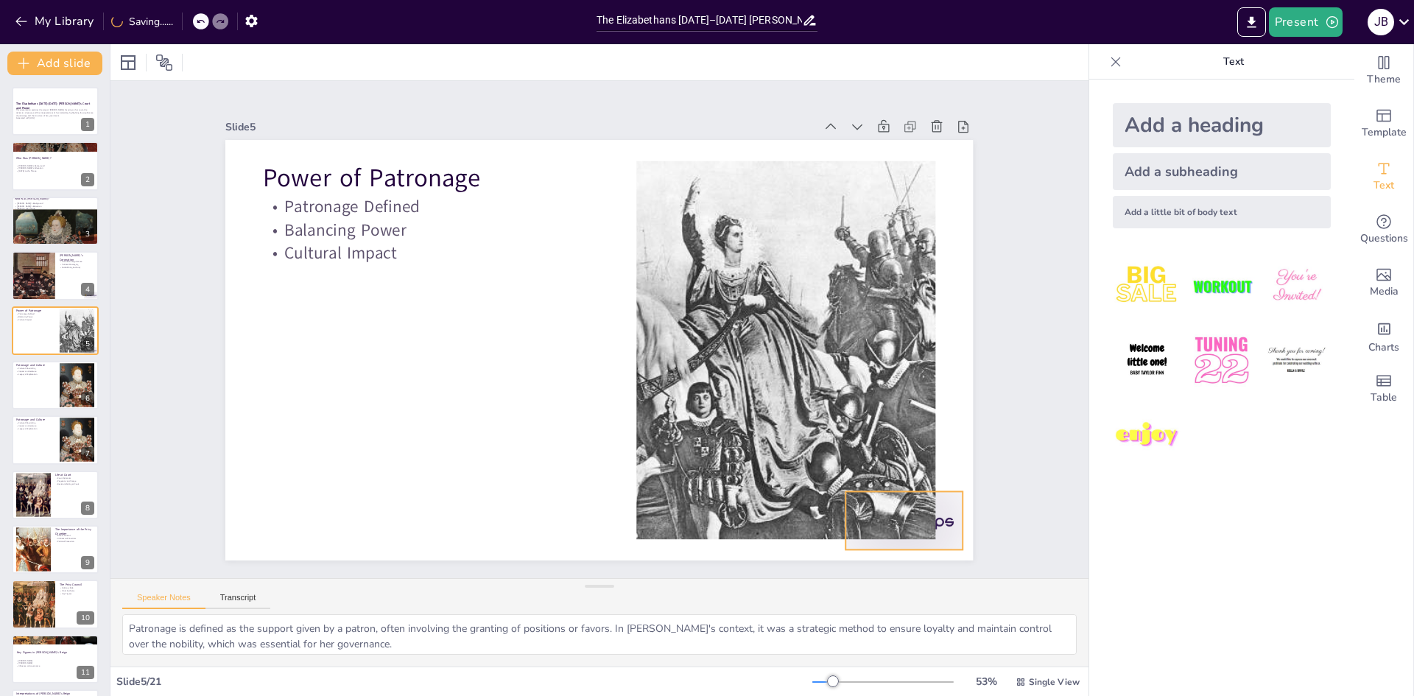
click at [942, 516] on div at bounding box center [883, 551] width 122 height 70
click at [24, 381] on div at bounding box center [55, 385] width 88 height 50
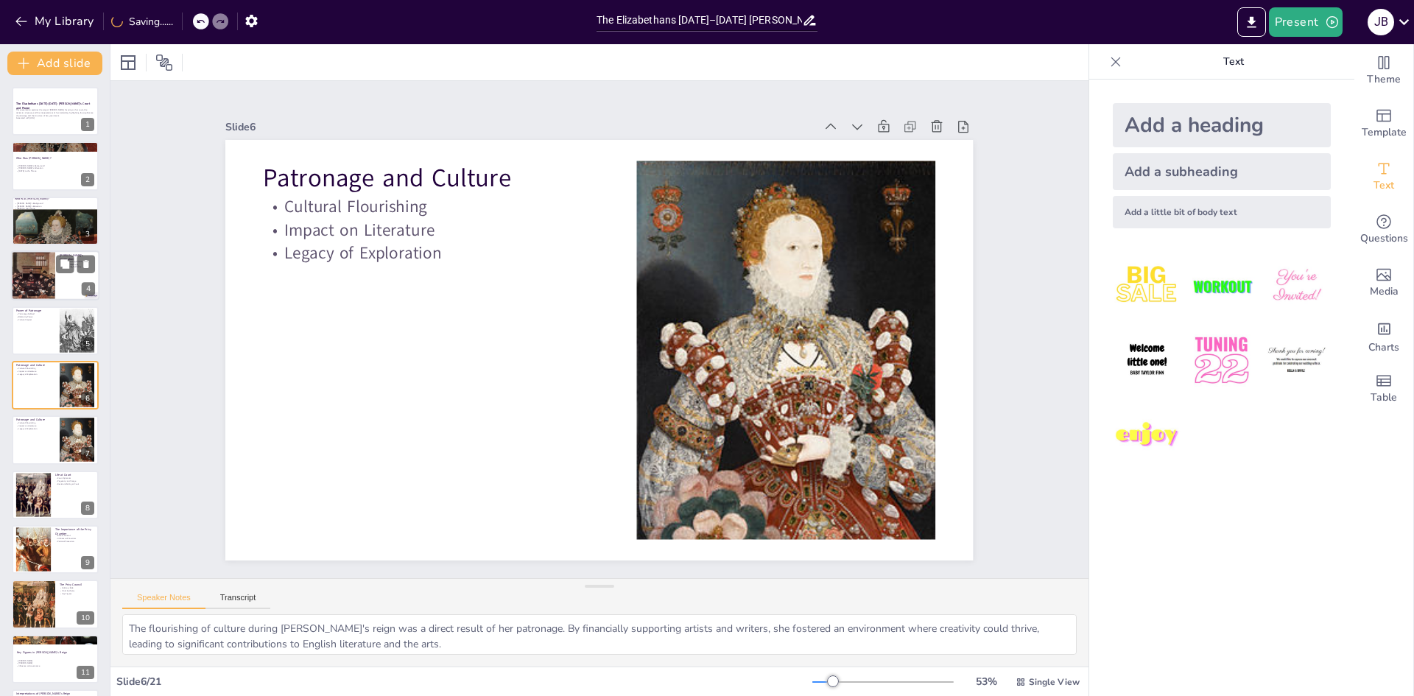
drag, startPoint x: 36, startPoint y: 280, endPoint x: 66, endPoint y: 291, distance: 31.9
click at [36, 280] on div at bounding box center [33, 275] width 44 height 51
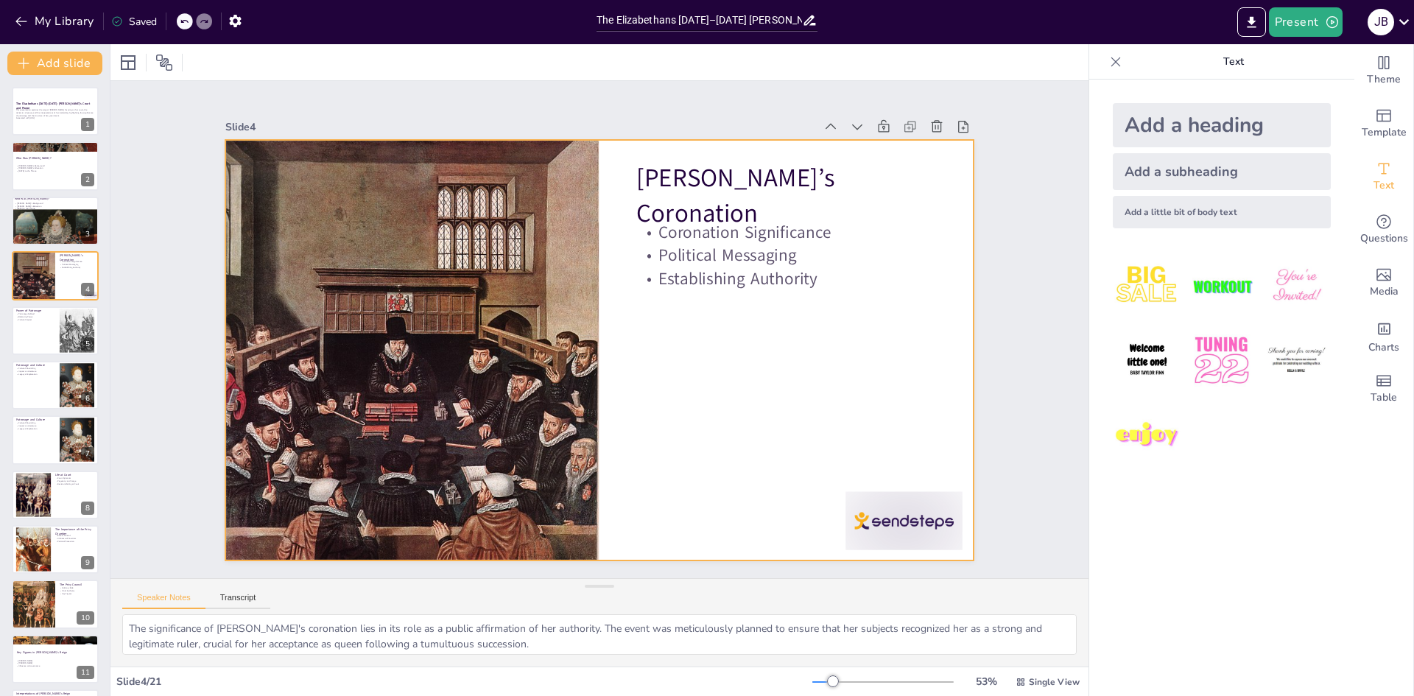
click at [906, 516] on div at bounding box center [882, 551] width 122 height 71
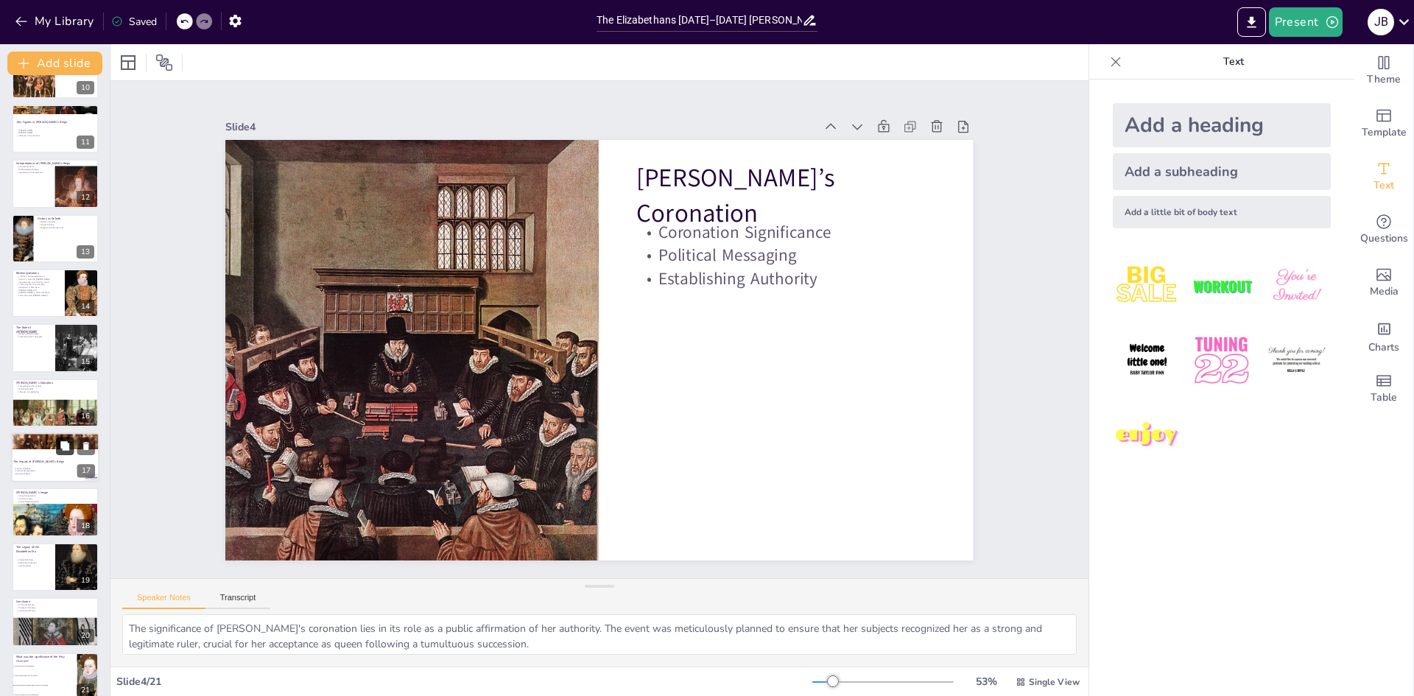
scroll to position [547, 0]
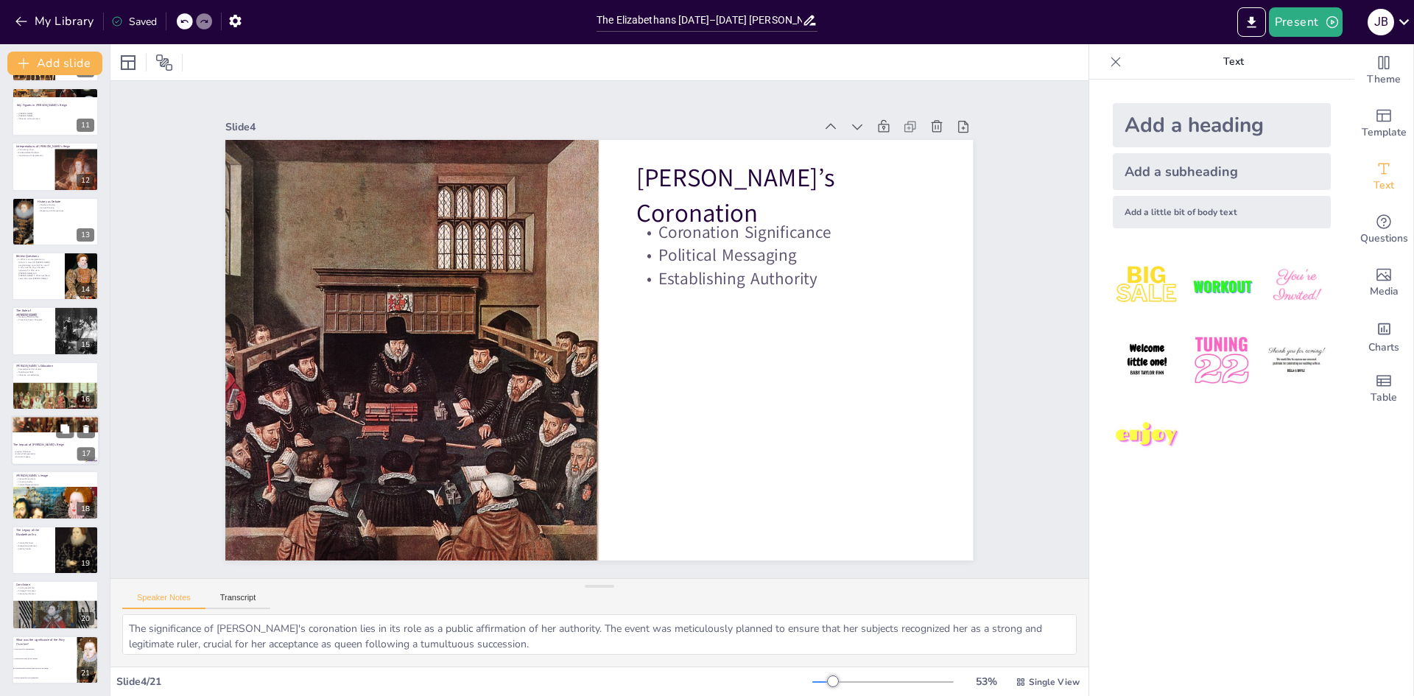
click at [44, 437] on div at bounding box center [55, 440] width 88 height 50
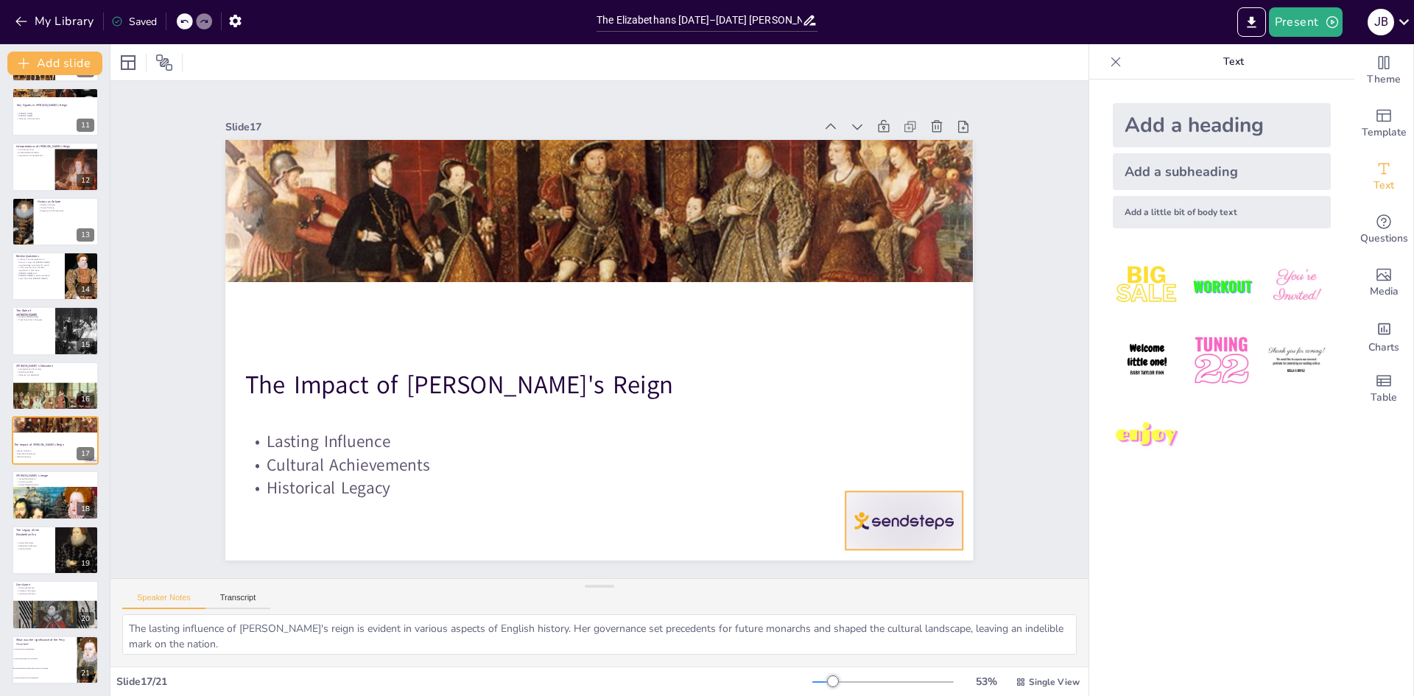
click at [890, 540] on div at bounding box center [883, 551] width 122 height 70
click at [49, 546] on p "Exploration Advances" at bounding box center [32, 545] width 35 height 3
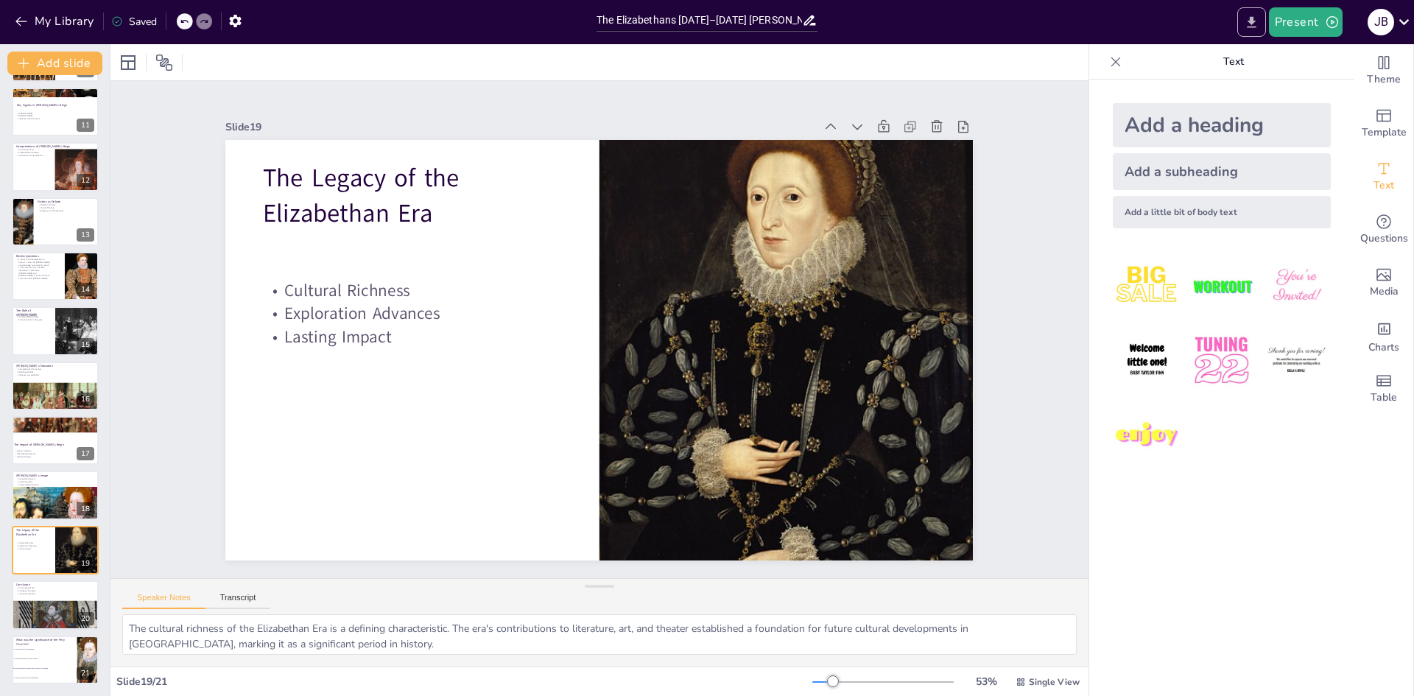
click at [1259, 12] on button "Export to PowerPoint" at bounding box center [1251, 21] width 29 height 29
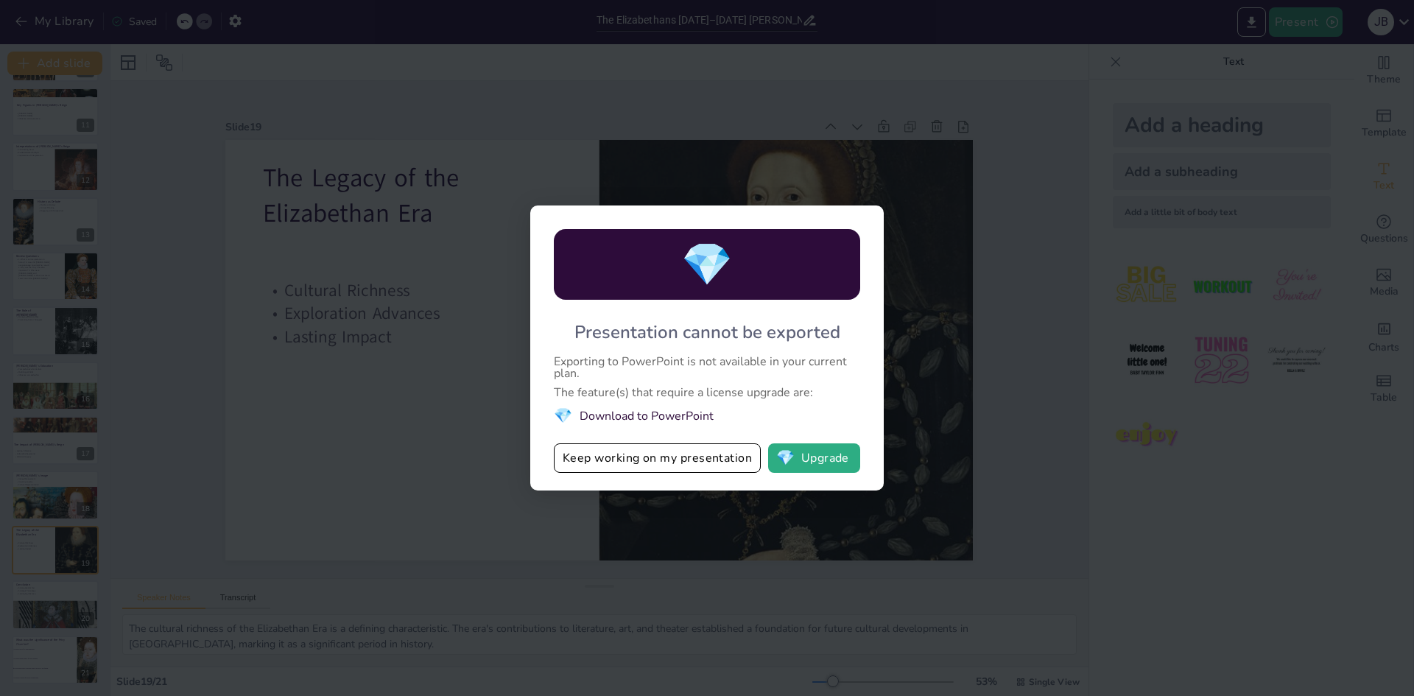
drag, startPoint x: 649, startPoint y: 412, endPoint x: 636, endPoint y: 416, distance: 13.3
click at [649, 412] on li "💎 Download to PowerPoint" at bounding box center [707, 416] width 306 height 20
click at [635, 419] on li "💎 Download to PowerPoint" at bounding box center [707, 416] width 306 height 20
drag, startPoint x: 635, startPoint y: 419, endPoint x: 641, endPoint y: 465, distance: 46.1
click at [635, 423] on li "💎 Download to PowerPoint" at bounding box center [707, 416] width 306 height 20
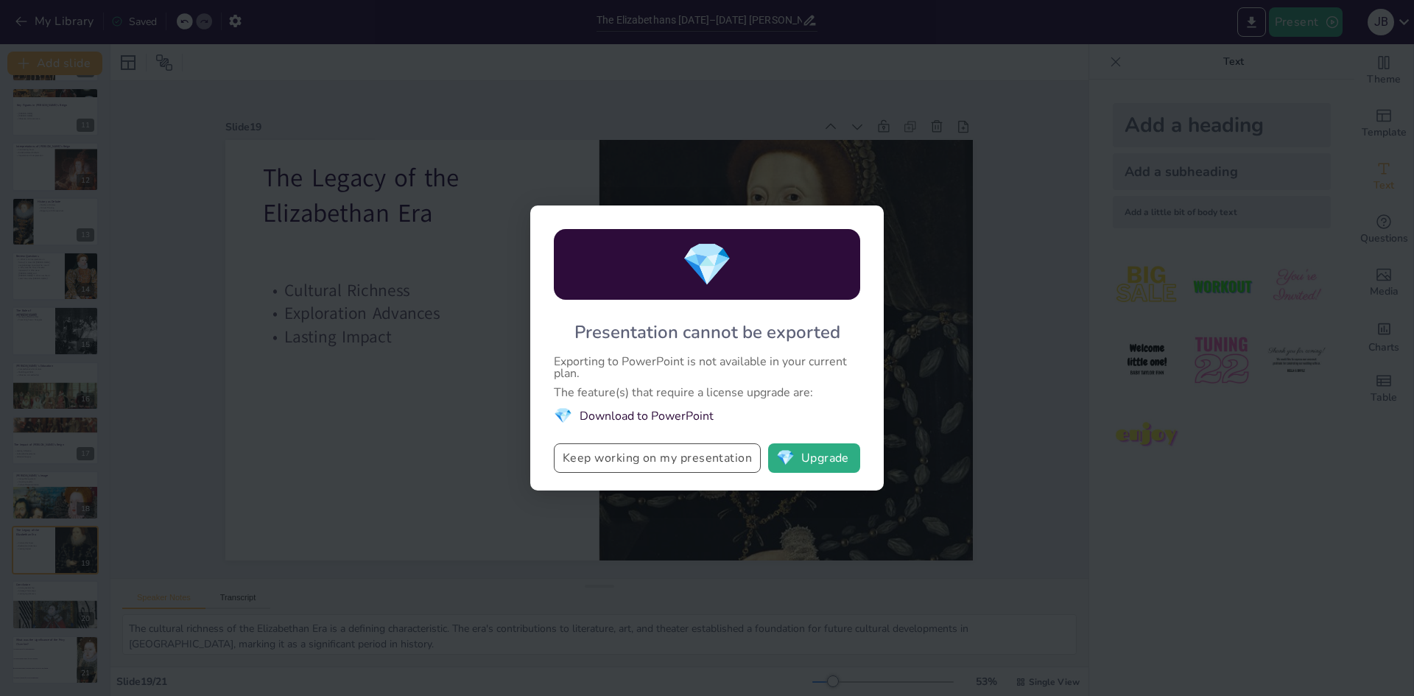
click at [642, 466] on button "Keep working on my presentation" at bounding box center [657, 457] width 207 height 29
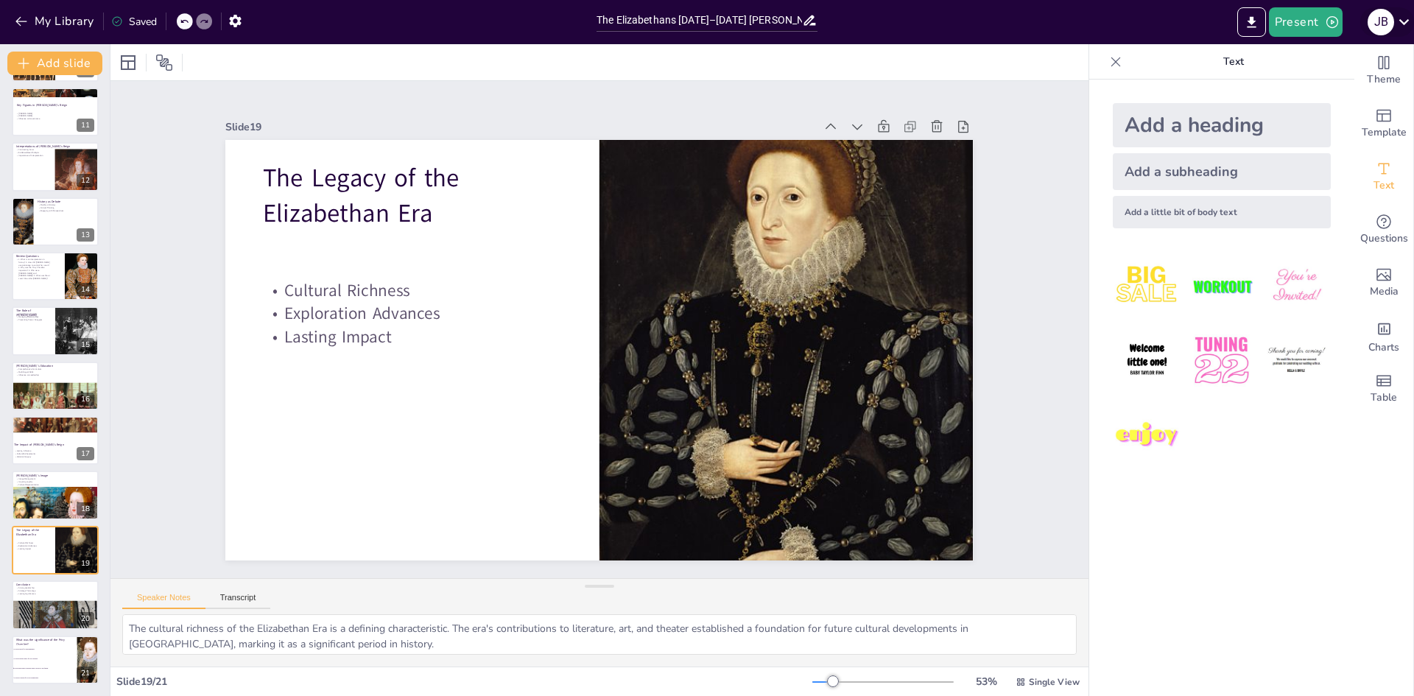
click at [1407, 17] on icon at bounding box center [1404, 22] width 20 height 20
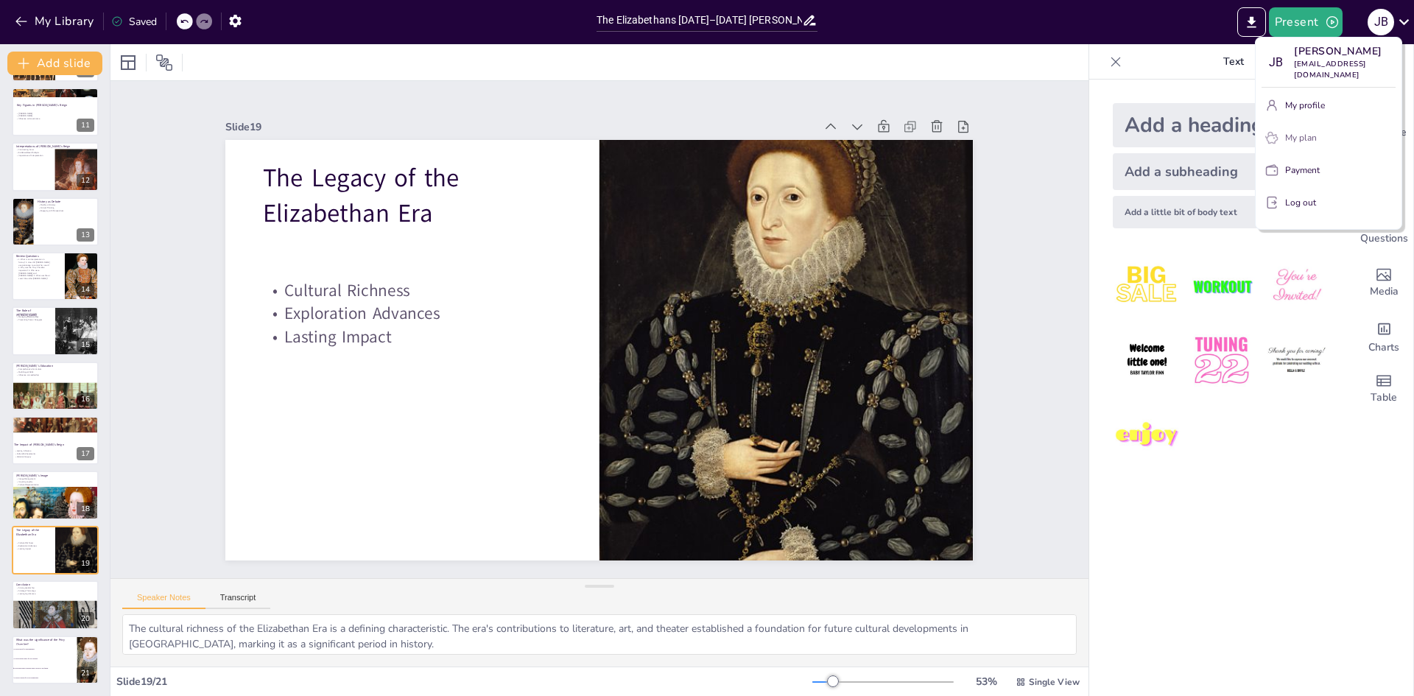
click at [1323, 131] on div "My plan" at bounding box center [1337, 137] width 105 height 13
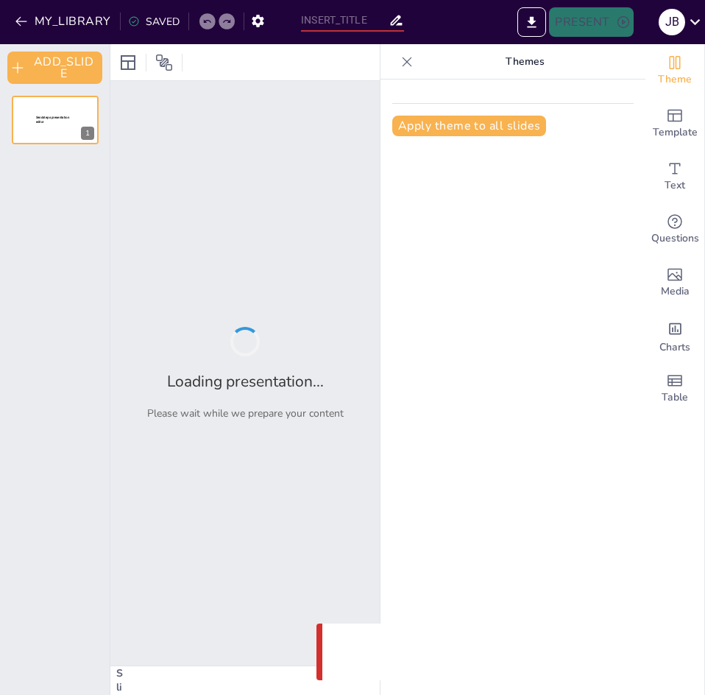
type input "The Elizabethans [DATE]–[DATE]​ [PERSON_NAME]’s Court and Power​"
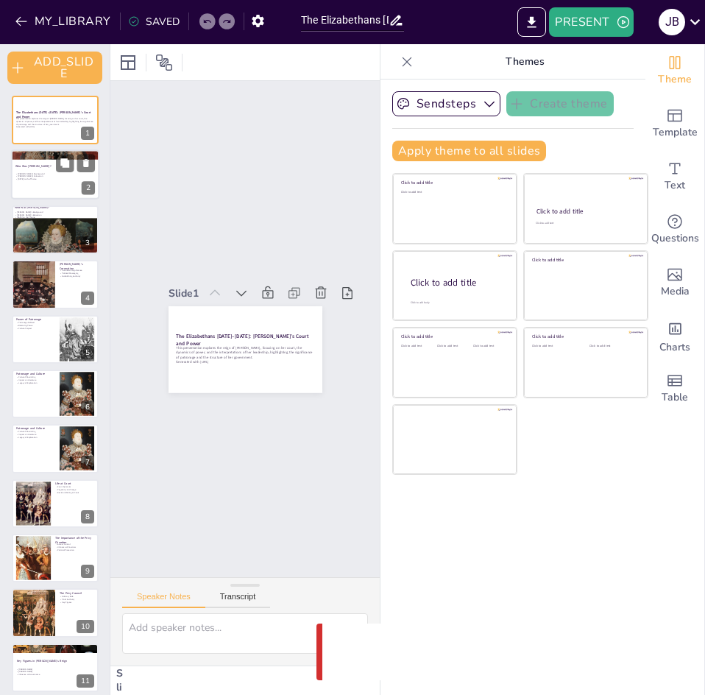
click at [43, 175] on p "Elizabeth's Education" at bounding box center [55, 176] width 80 height 3
checkbox input "true"
type textarea "Elizabeth's background is essential to understanding her reign. Born into a tum…"
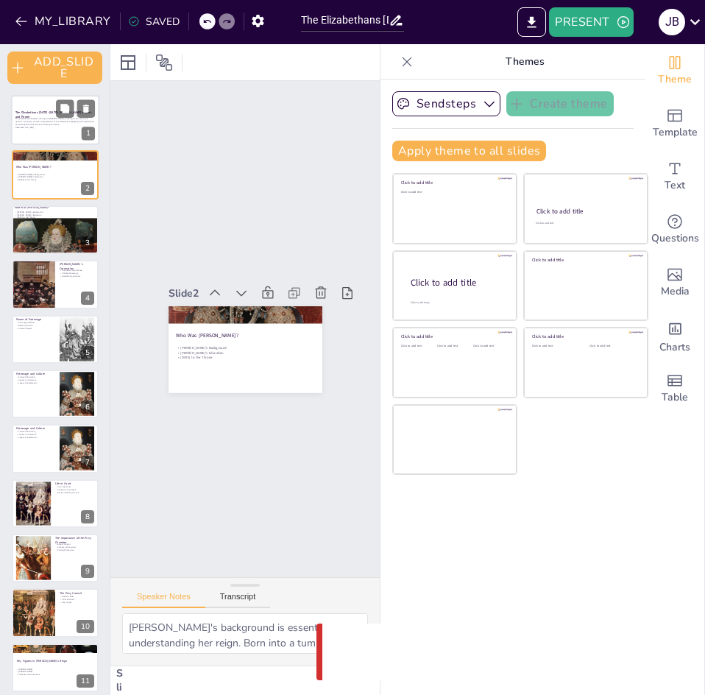
click at [40, 126] on p "Generated with Sendsteps.ai" at bounding box center [55, 127] width 80 height 3
checkbox input "true"
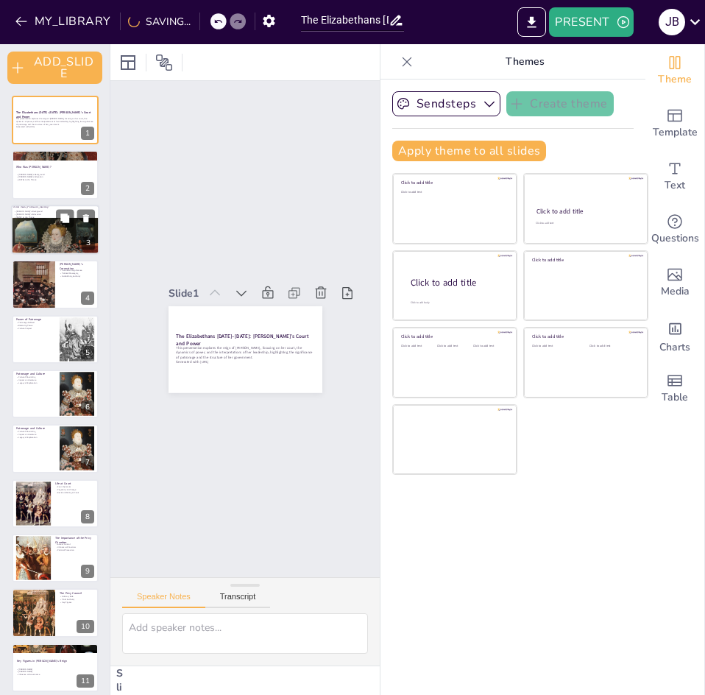
drag, startPoint x: 43, startPoint y: 233, endPoint x: 45, endPoint y: 241, distance: 7.7
click at [43, 233] on div at bounding box center [55, 257] width 88 height 78
checkbox input "true"
type textarea "Elizabeth's background is essential to understanding her reign. Born into a tum…"
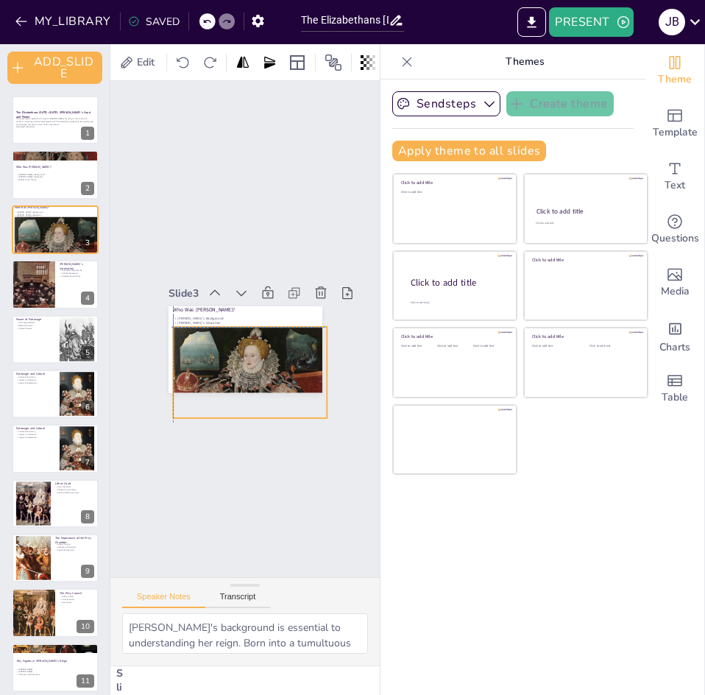
click at [159, 341] on div at bounding box center [242, 395] width 167 height 151
checkbox input "true"
click at [60, 554] on button at bounding box center [65, 546] width 18 height 18
type textarea "Controlling access to the Privy Chamber was crucial for Elizabeth. By allowing …"
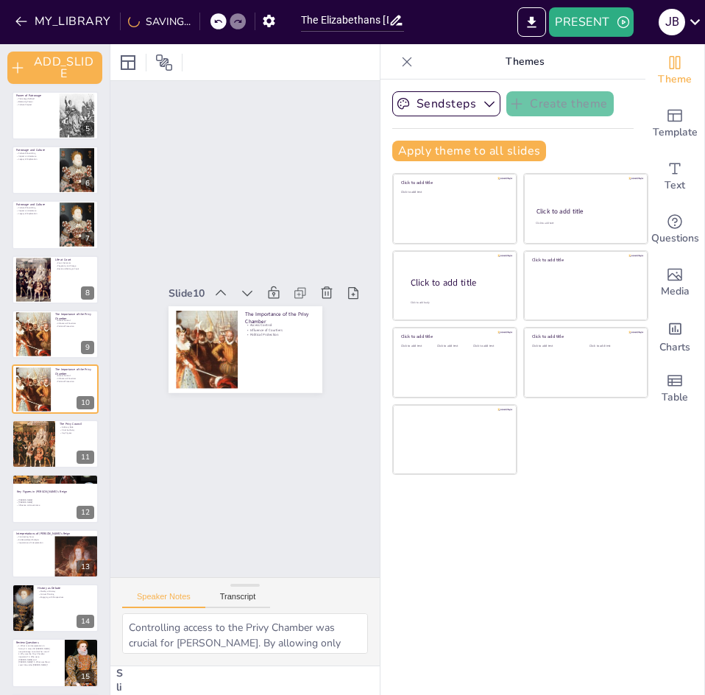
checkbox input "true"
